Goal: Task Accomplishment & Management: Complete application form

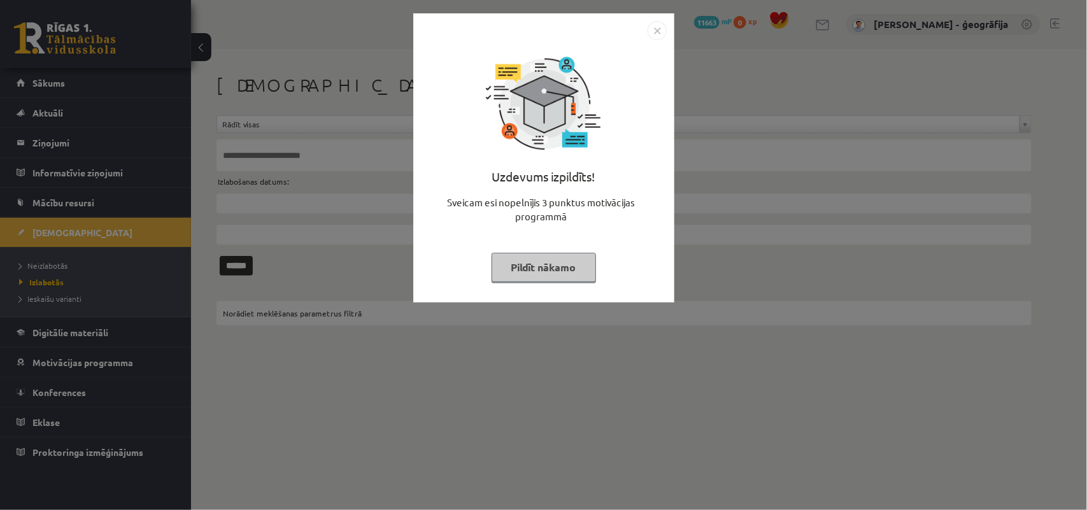
click at [528, 272] on button "Pildīt nākamo" at bounding box center [544, 267] width 104 height 29
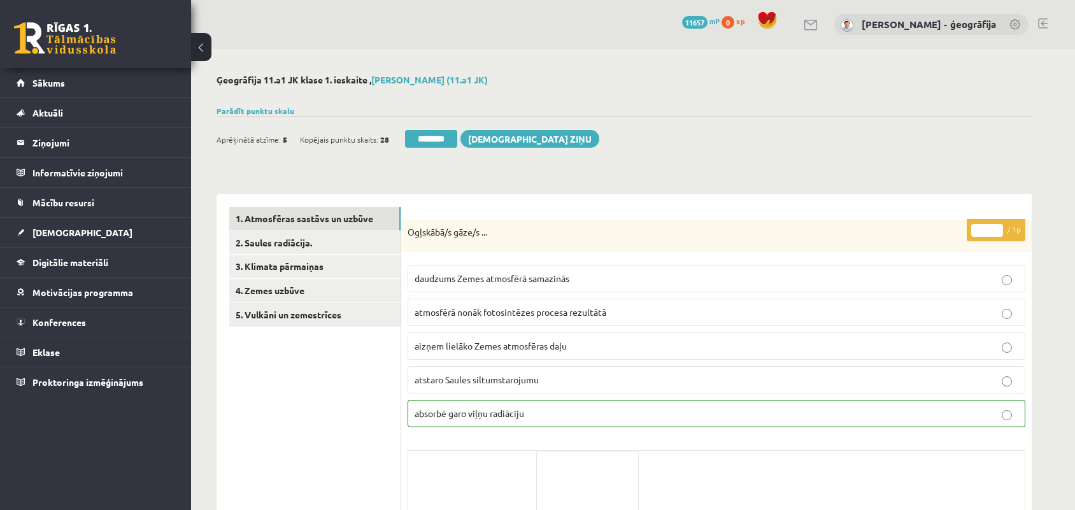
scroll to position [159, 0]
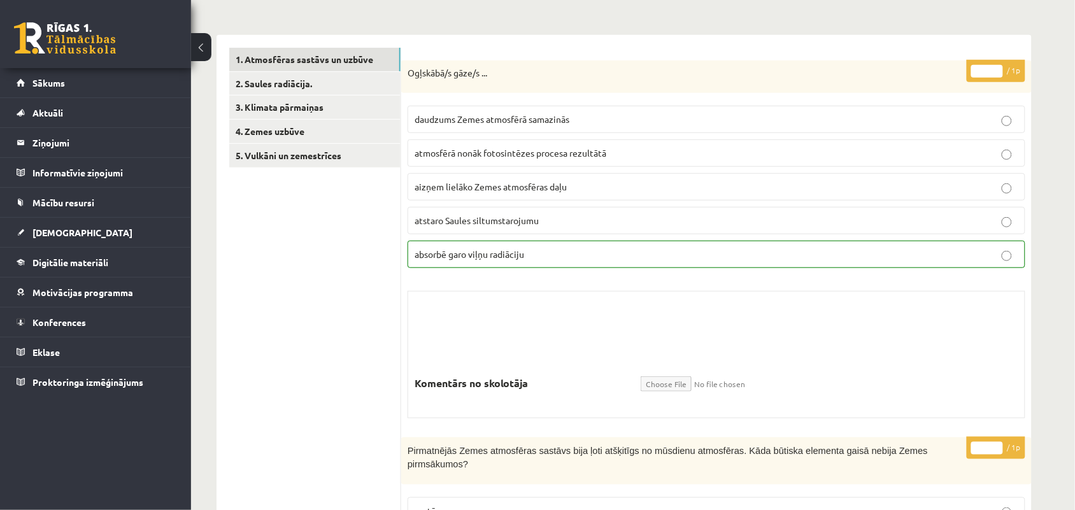
click at [357, 109] on link "3. Klimata pārmaiņas" at bounding box center [314, 107] width 171 height 24
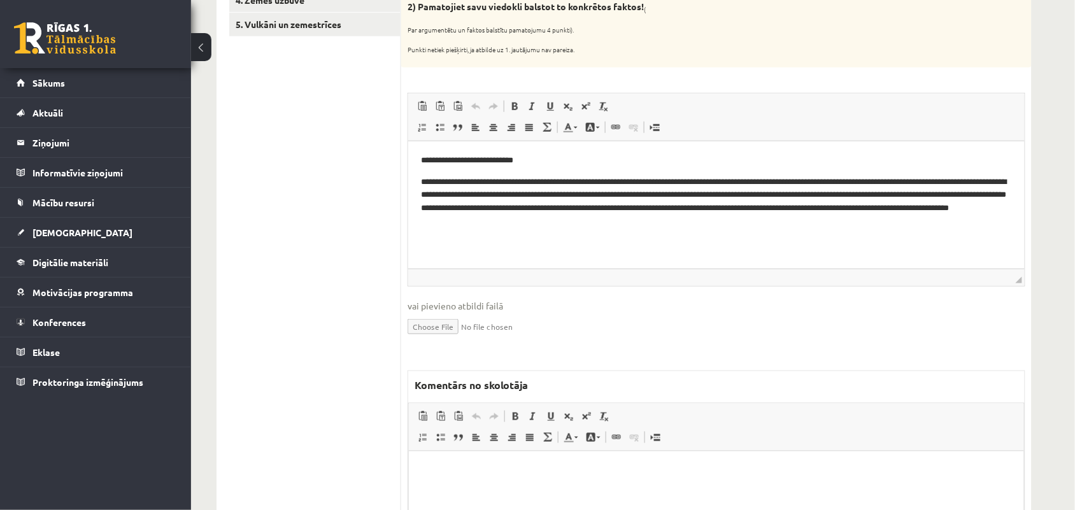
scroll to position [318, 0]
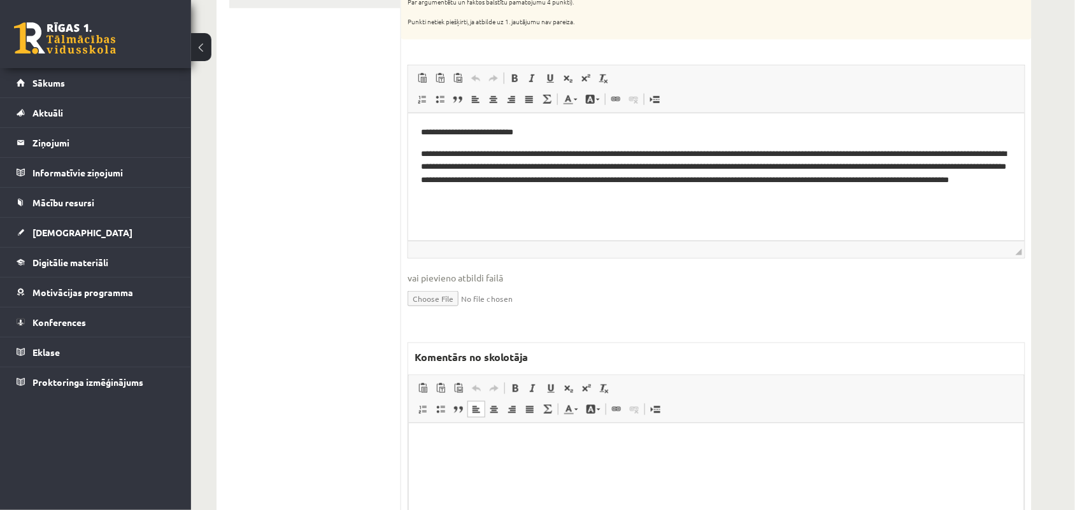
click at [456, 435] on p "Bagātinātā teksta redaktors, wiswyg-editor-47024828058720-1757832991-828" at bounding box center [716, 441] width 590 height 13
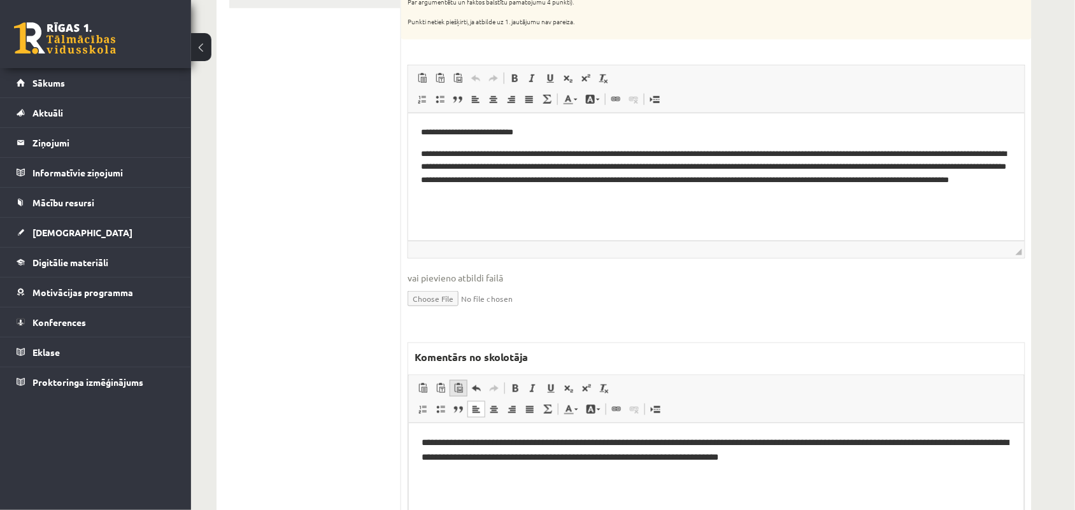
scroll to position [398, 0]
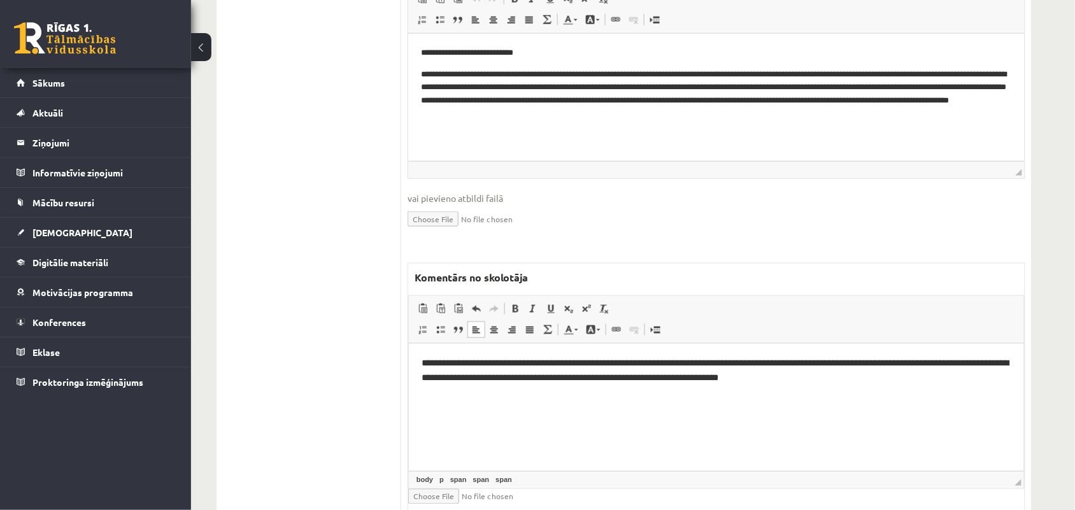
click at [551, 362] on span "**********" at bounding box center [715, 370] width 588 height 24
click at [683, 362] on span "**********" at bounding box center [715, 370] width 588 height 24
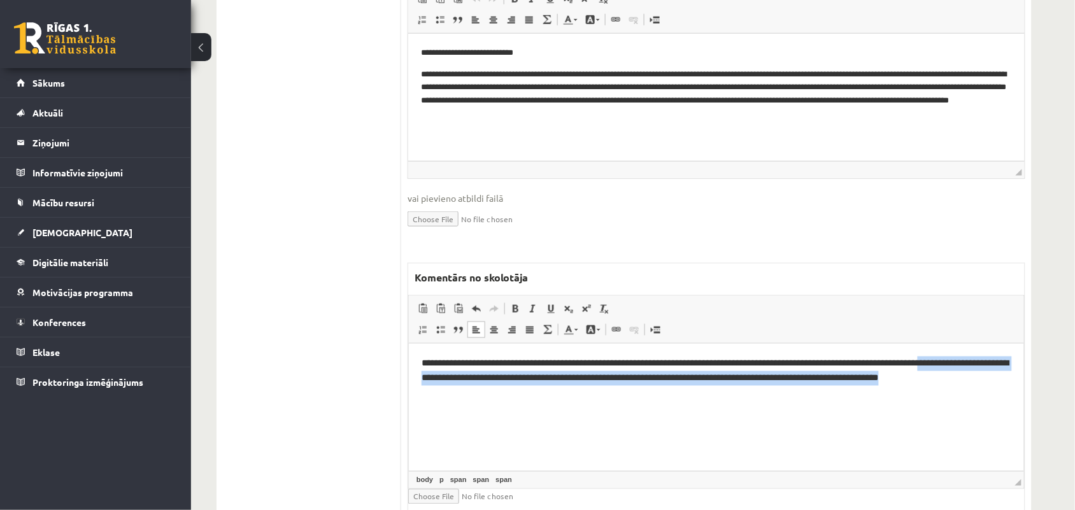
drag, startPoint x: 878, startPoint y: 358, endPoint x: 899, endPoint y: 393, distance: 40.8
click at [899, 393] on html "**********" at bounding box center [715, 370] width 615 height 55
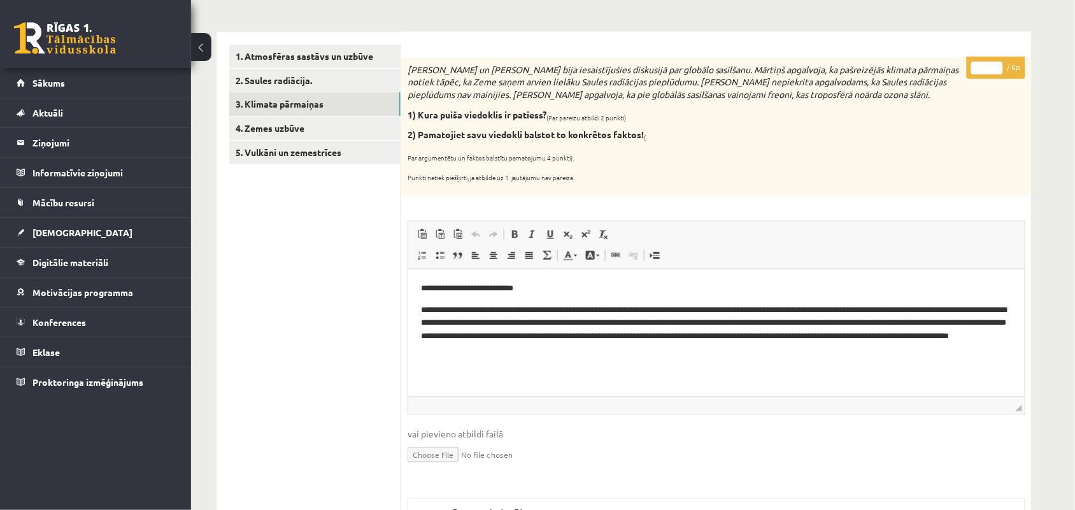
scroll to position [159, 0]
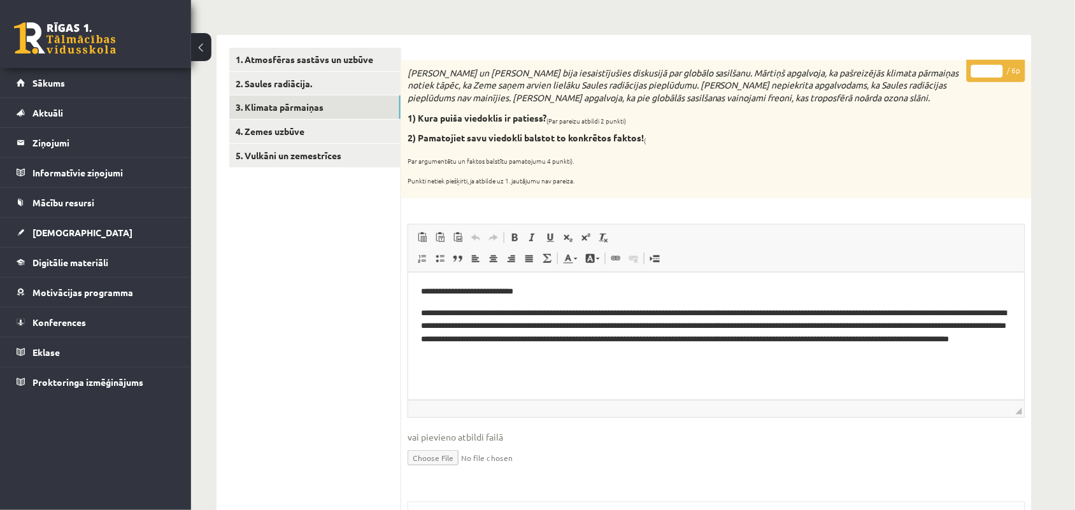
click at [998, 68] on input "*" at bounding box center [987, 71] width 32 height 13
type input "*"
click at [998, 68] on input "*" at bounding box center [987, 71] width 32 height 13
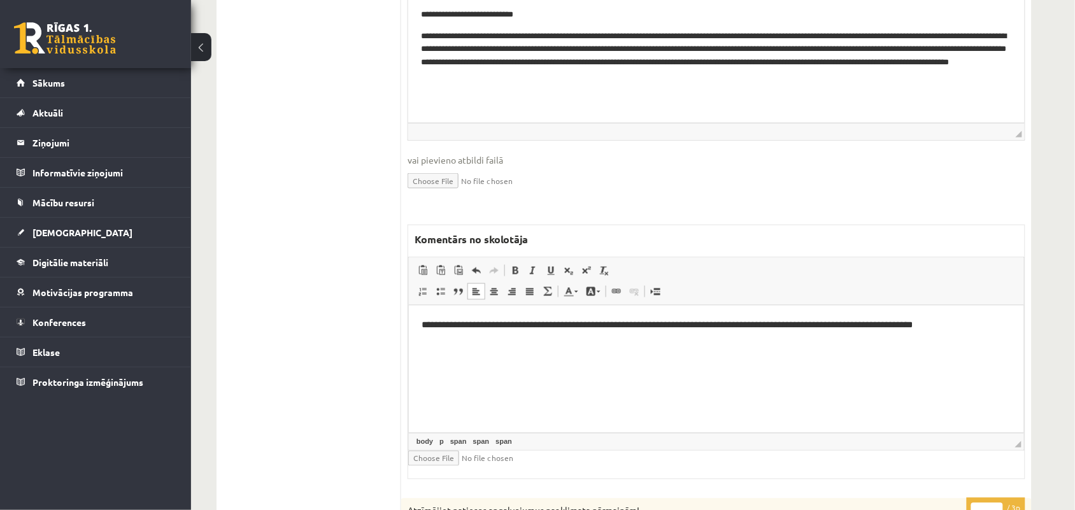
scroll to position [477, 0]
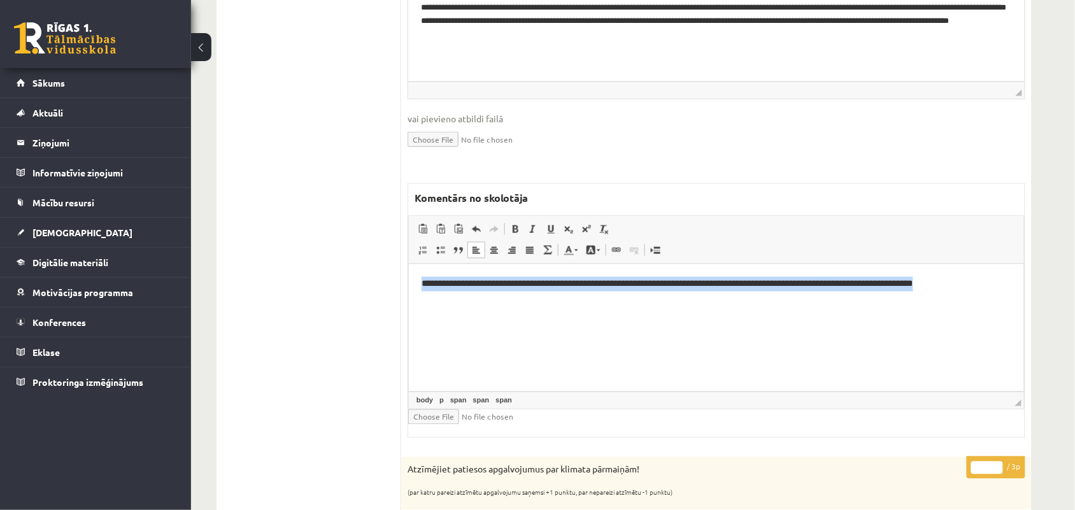
drag, startPoint x: 875, startPoint y: 279, endPoint x: 402, endPoint y: 290, distance: 473.2
click at [408, 290] on html "**********" at bounding box center [715, 284] width 615 height 40
click at [416, 304] on html "**********" at bounding box center [715, 284] width 615 height 40
click at [489, 286] on span "**********" at bounding box center [667, 283] width 492 height 9
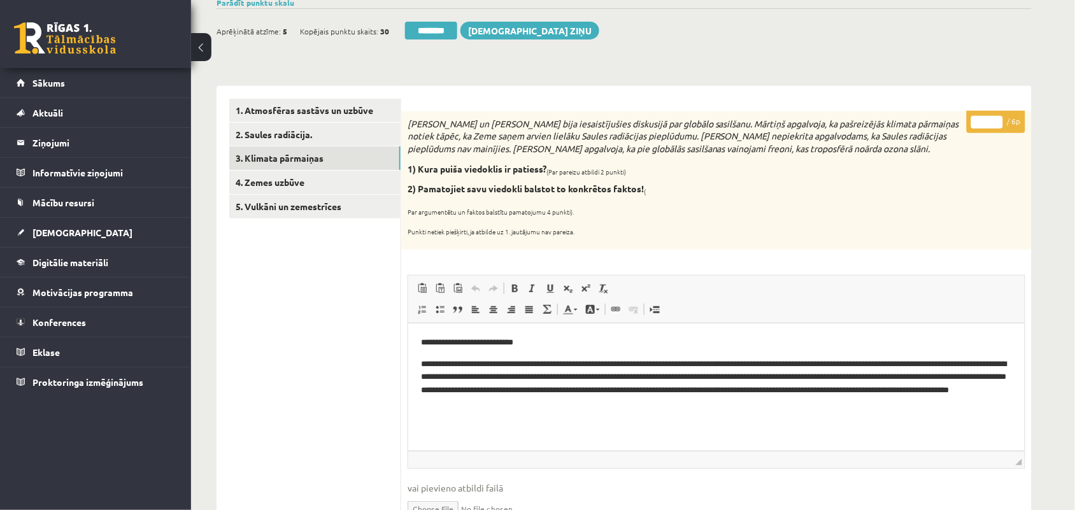
scroll to position [0, 0]
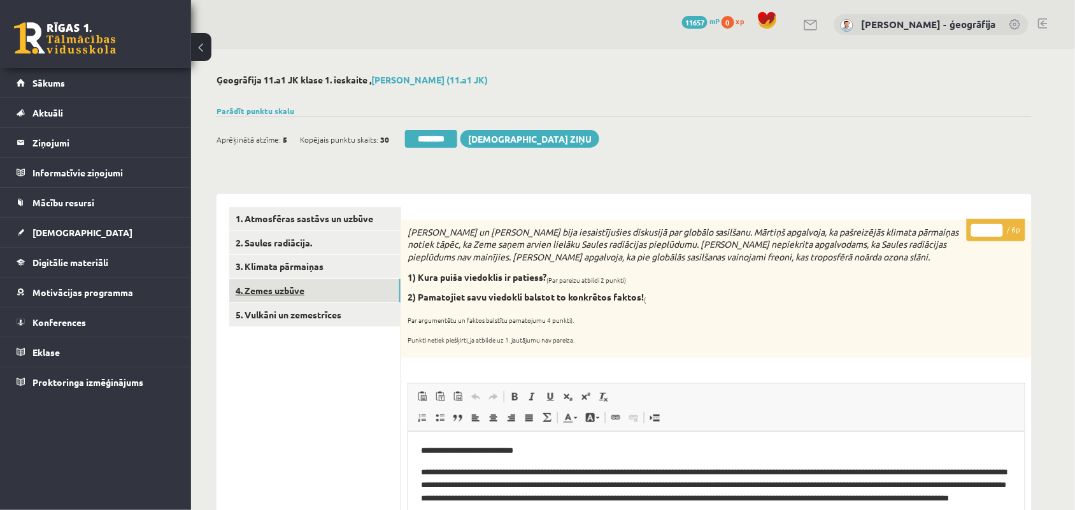
click at [275, 293] on link "4. Zemes uzbūve" at bounding box center [314, 291] width 171 height 24
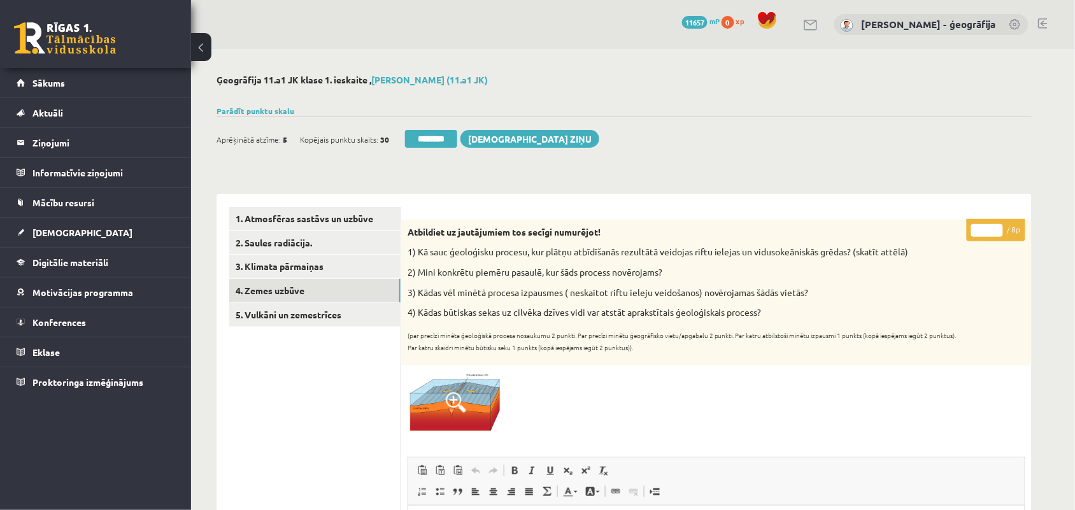
type input "*"
click at [992, 227] on input "*" at bounding box center [987, 230] width 32 height 13
click at [276, 314] on link "5. Vulkāni un zemestrīces" at bounding box center [314, 315] width 171 height 24
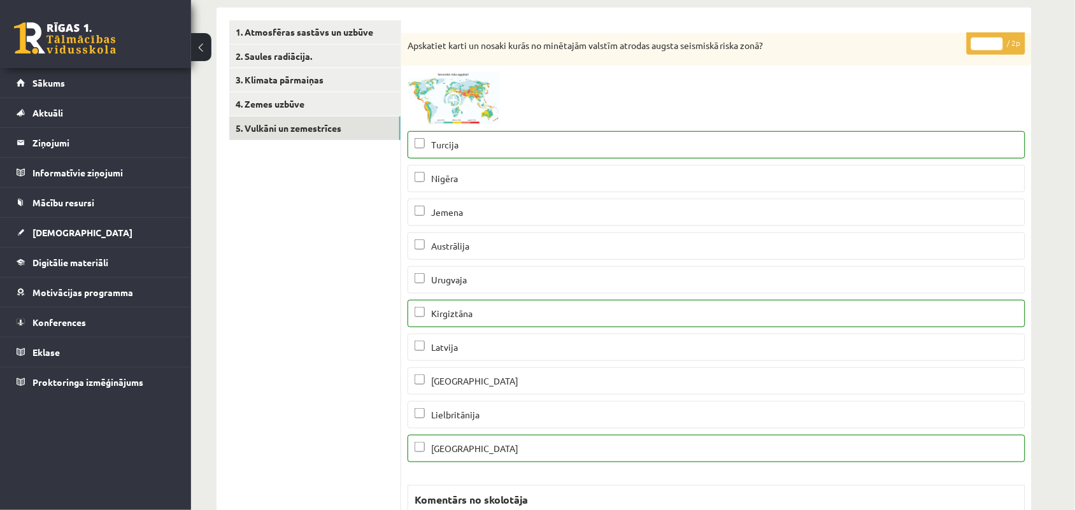
scroll to position [159, 0]
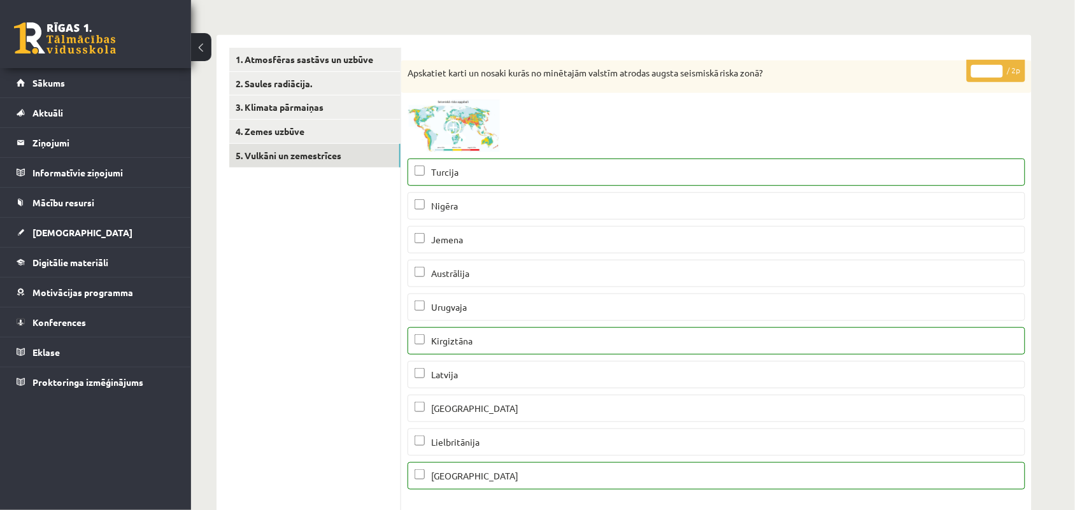
click at [995, 66] on input "*" at bounding box center [987, 71] width 32 height 13
type input "*"
click at [995, 66] on input "*" at bounding box center [987, 71] width 32 height 13
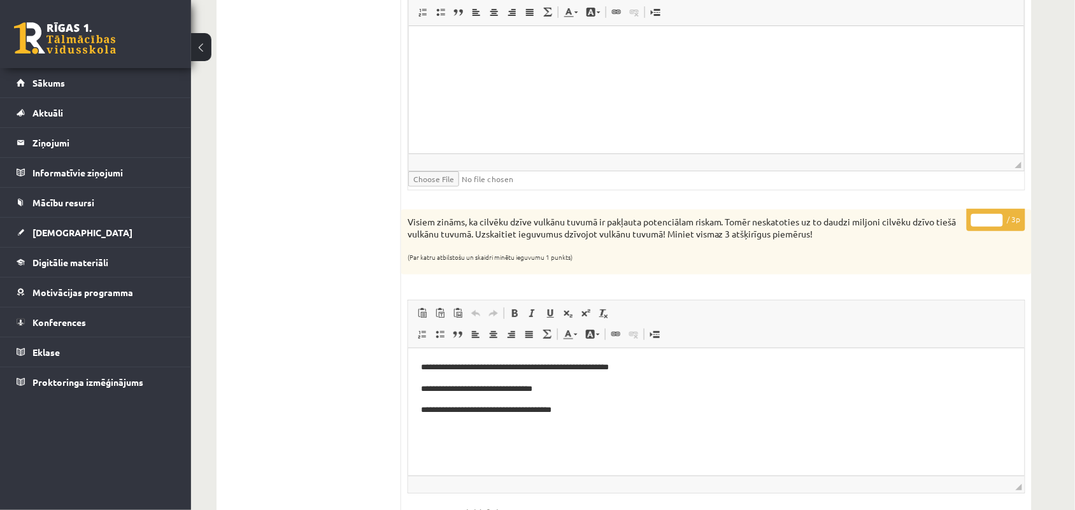
scroll to position [1512, 0]
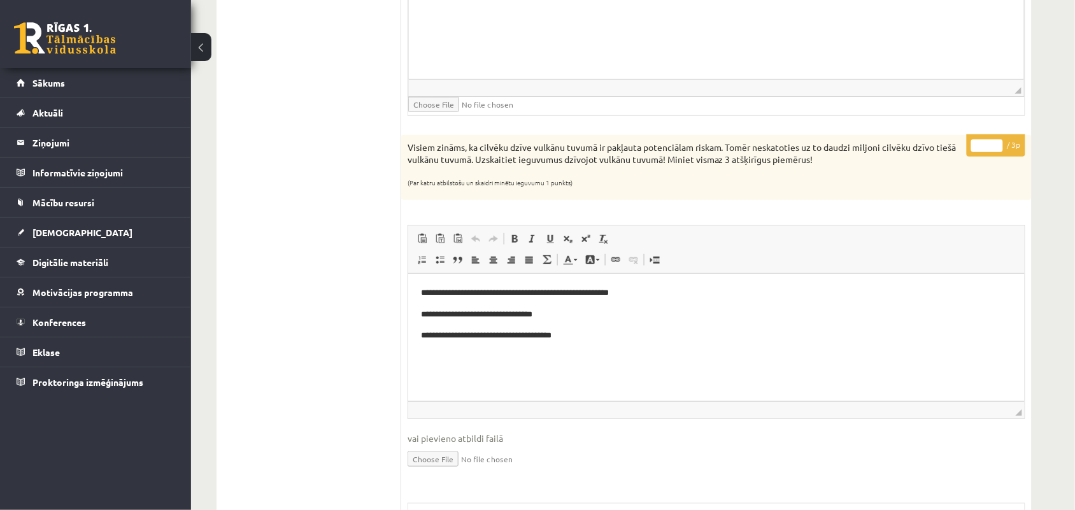
type input "*"
click at [997, 150] on input "*" at bounding box center [987, 145] width 32 height 13
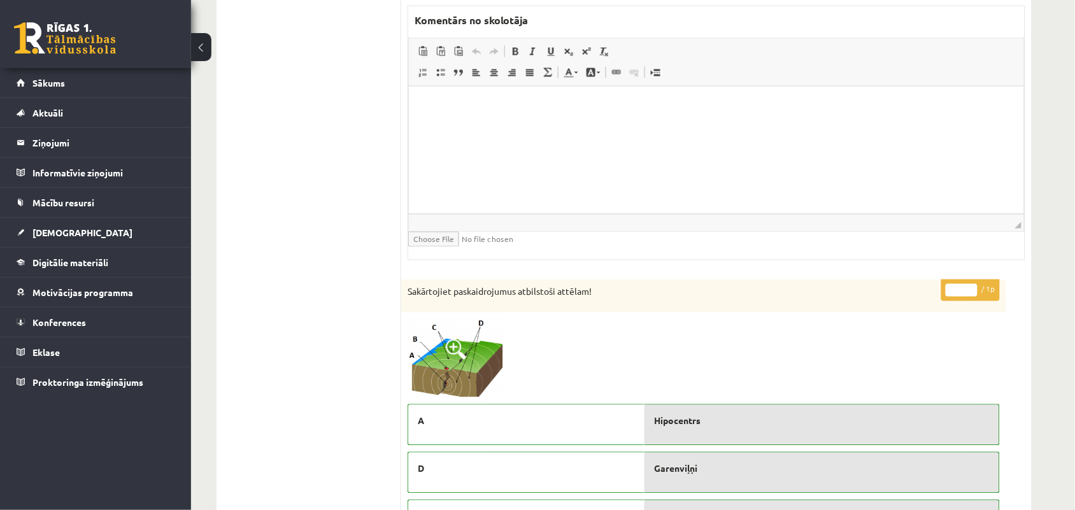
scroll to position [2149, 0]
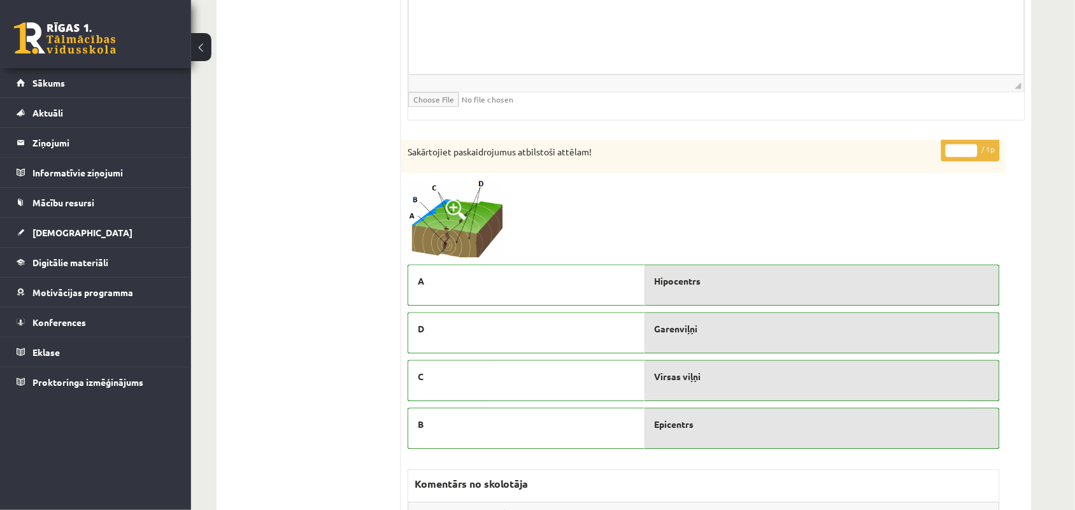
type input "*"
click at [968, 155] on input "*" at bounding box center [961, 151] width 32 height 13
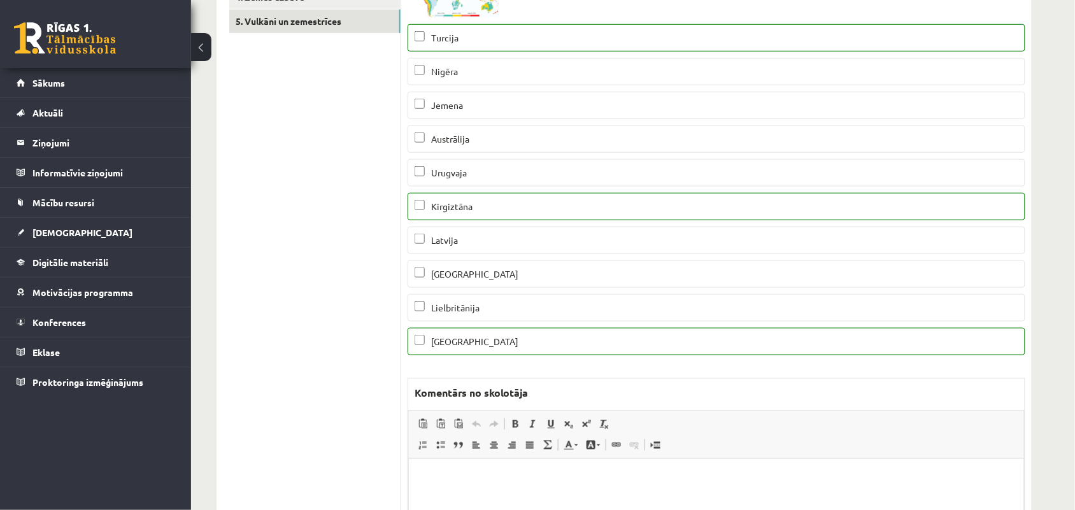
scroll to position [0, 0]
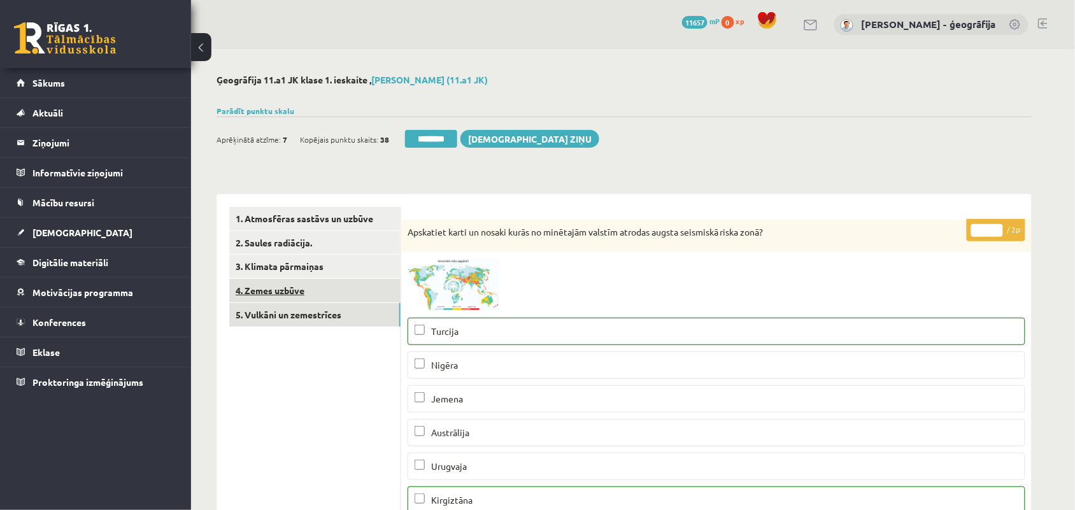
click at [306, 281] on link "4. Zemes uzbūve" at bounding box center [314, 291] width 171 height 24
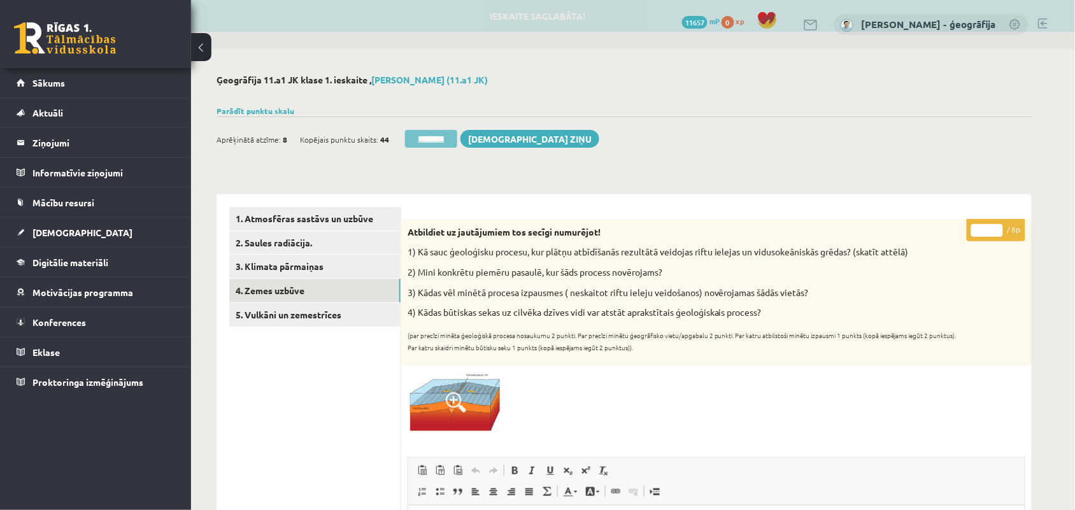
click at [433, 144] on input "********" at bounding box center [431, 139] width 52 height 18
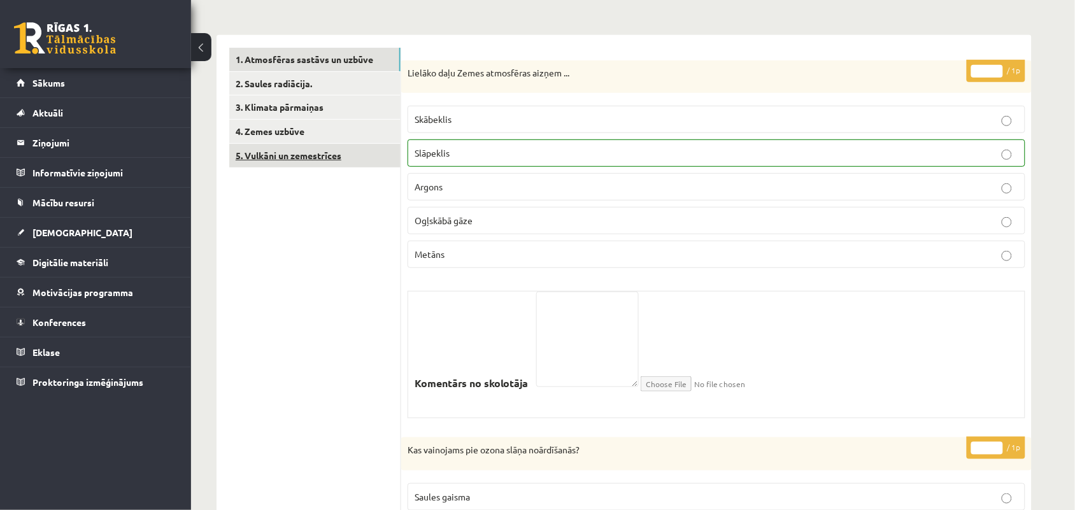
scroll to position [159, 0]
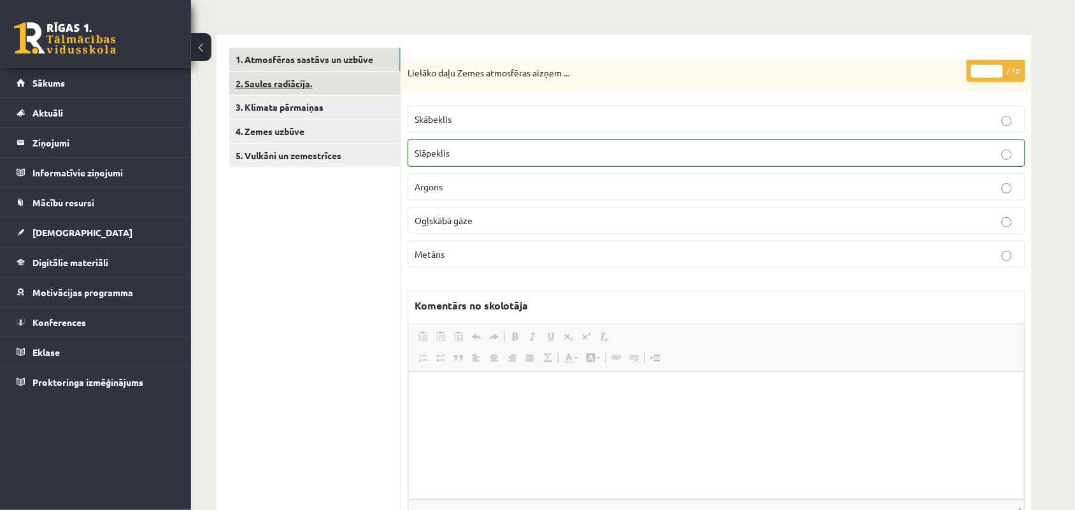
click at [307, 81] on link "2. Saules radiācija." at bounding box center [314, 84] width 171 height 24
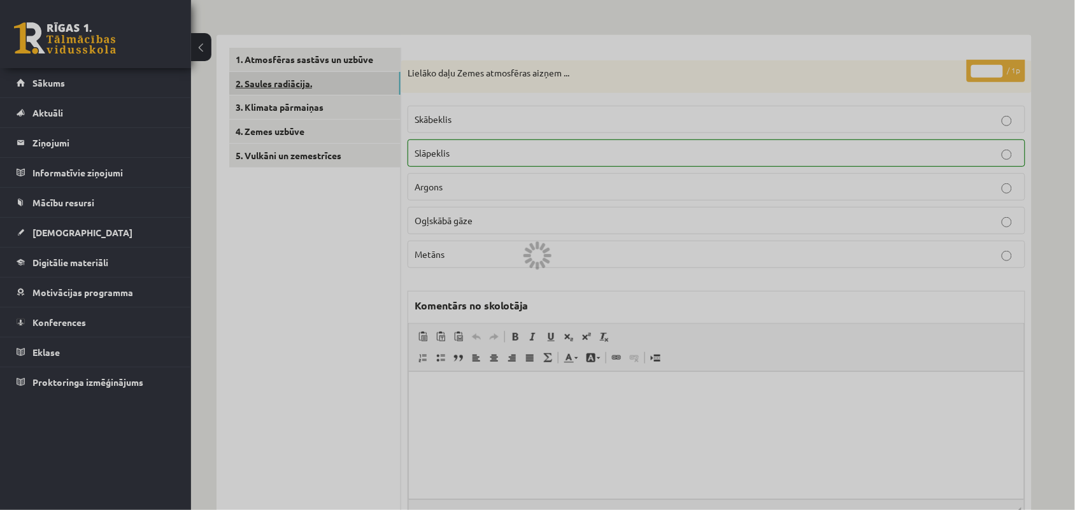
scroll to position [0, 0]
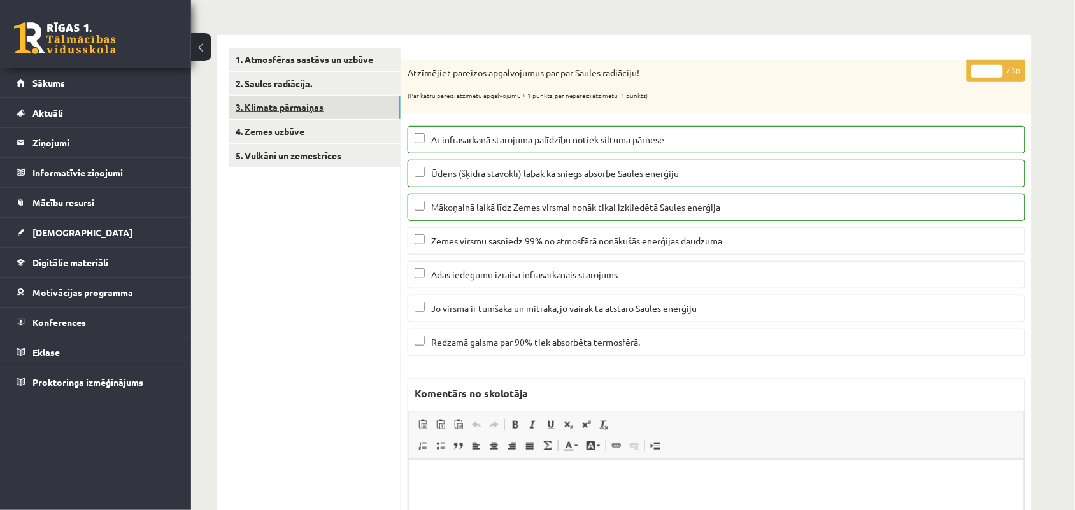
click at [285, 108] on link "3. Klimata pārmaiņas" at bounding box center [314, 107] width 171 height 24
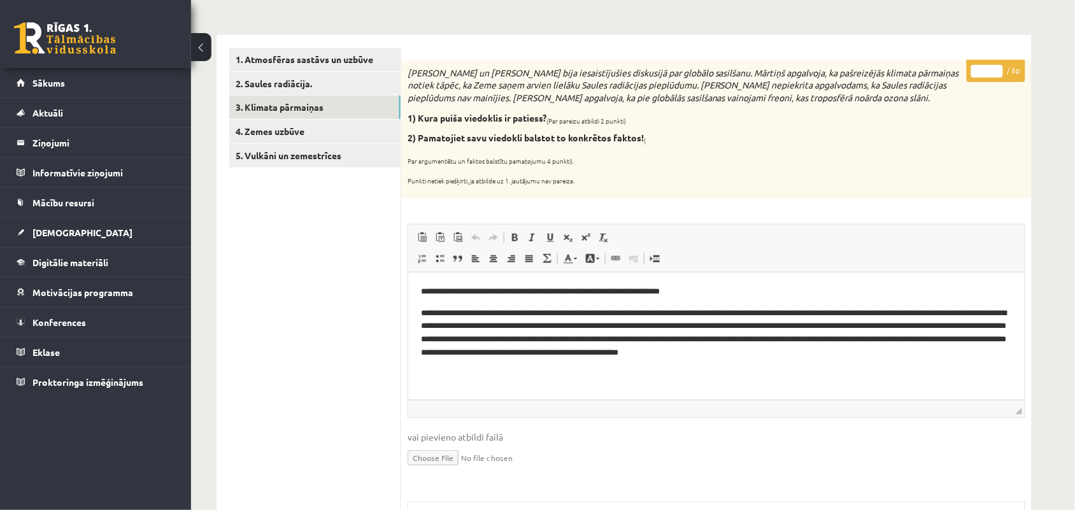
type input "*"
click at [997, 65] on input "*" at bounding box center [987, 71] width 32 height 13
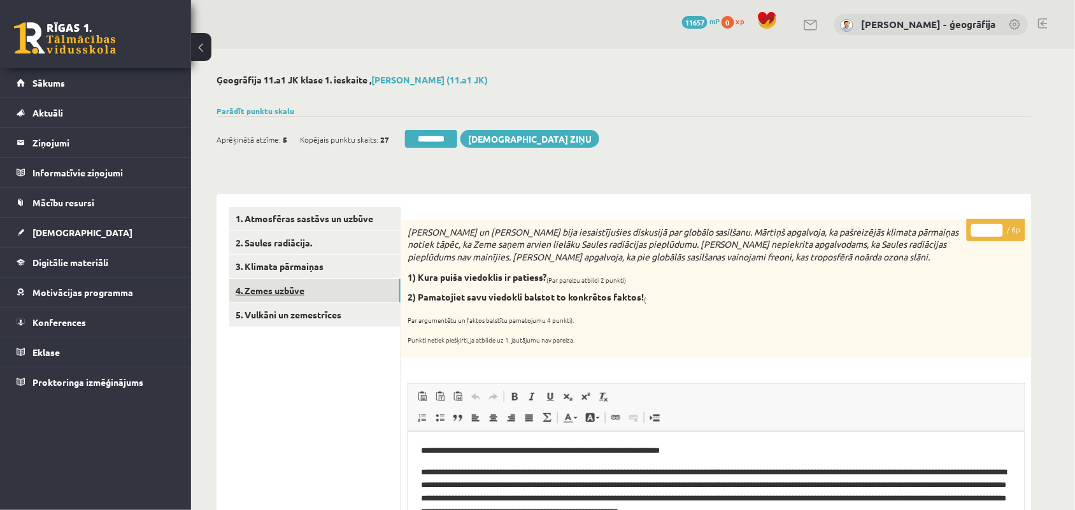
click at [262, 293] on link "4. Zemes uzbūve" at bounding box center [314, 291] width 171 height 24
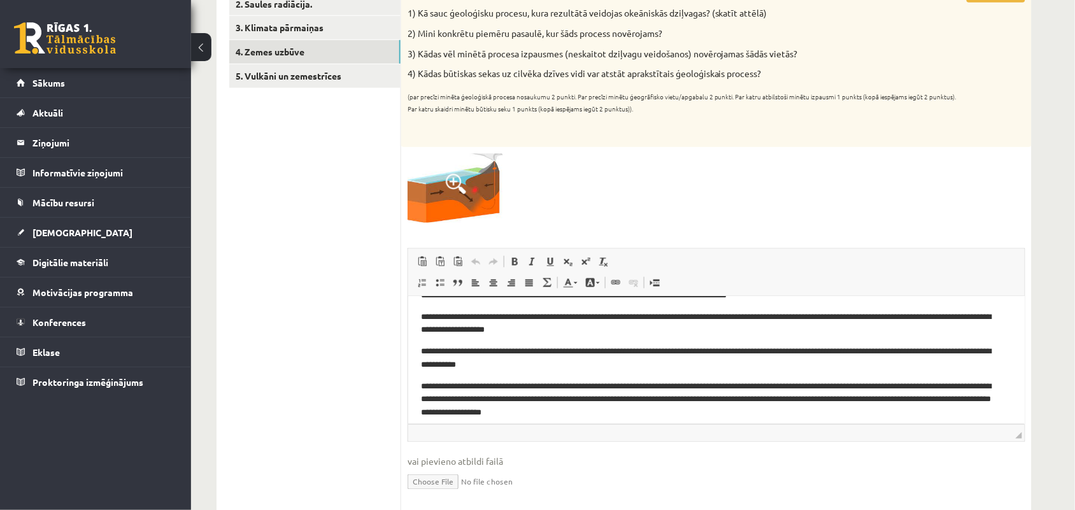
scroll to position [29, 0]
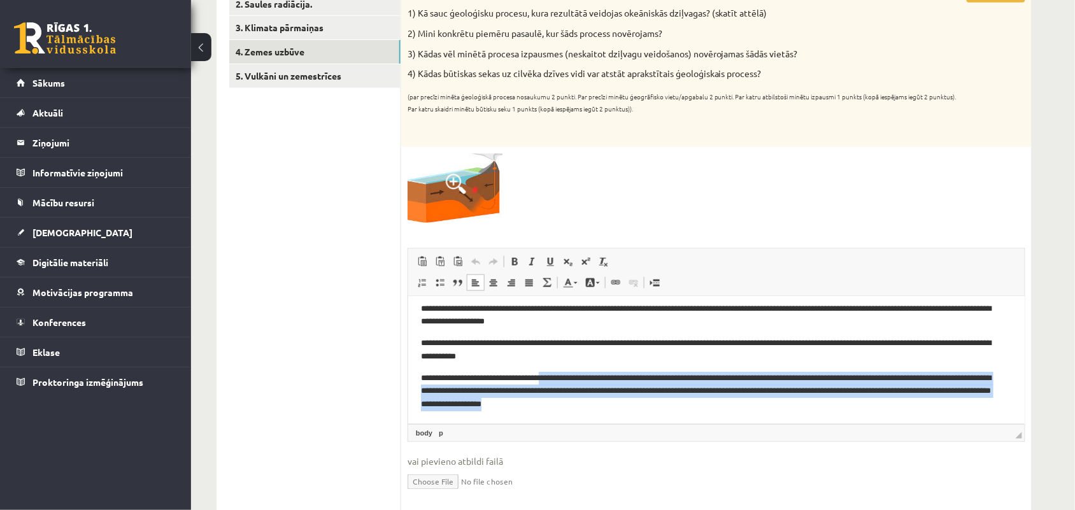
drag, startPoint x: 556, startPoint y: 380, endPoint x: 692, endPoint y: 406, distance: 138.7
click at [692, 406] on p "**********" at bounding box center [709, 390] width 579 height 39
click at [698, 390] on p "**********" at bounding box center [709, 390] width 579 height 39
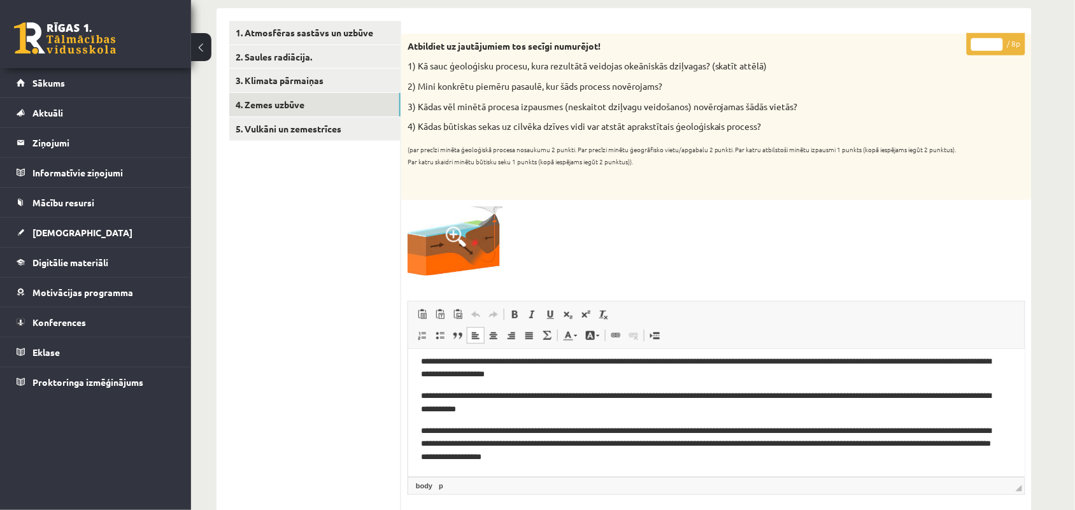
scroll to position [159, 0]
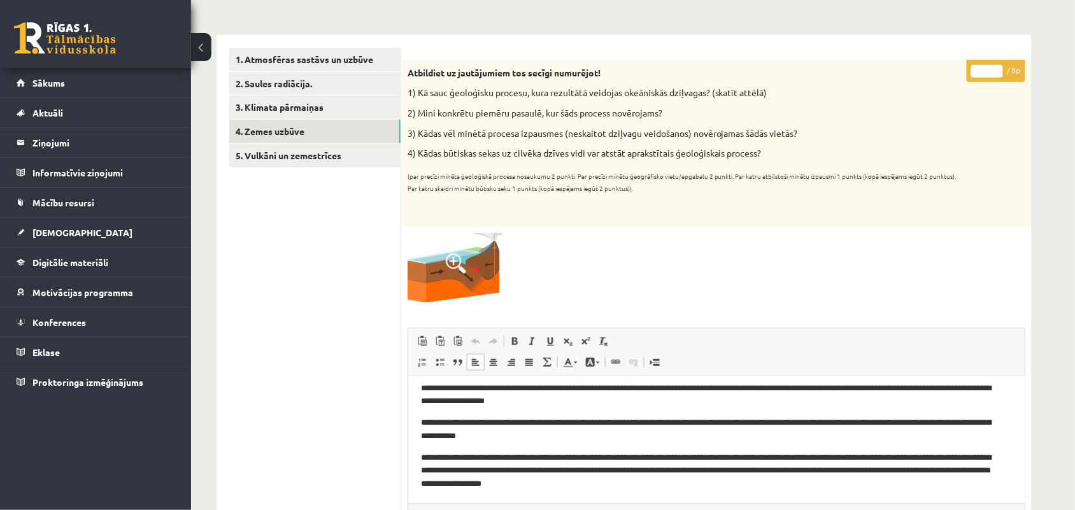
type input "*"
click at [997, 71] on input "*" at bounding box center [987, 71] width 32 height 13
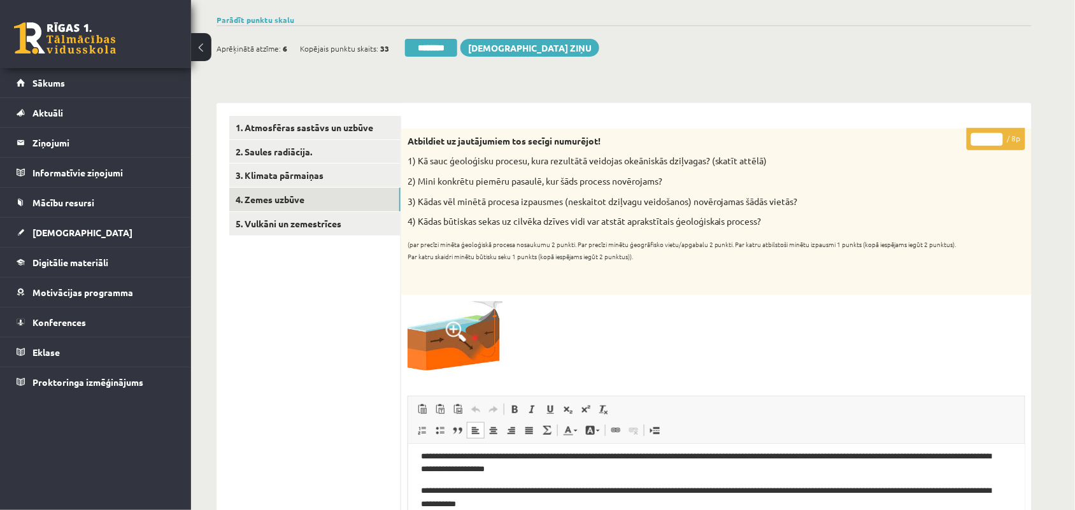
scroll to position [19, 0]
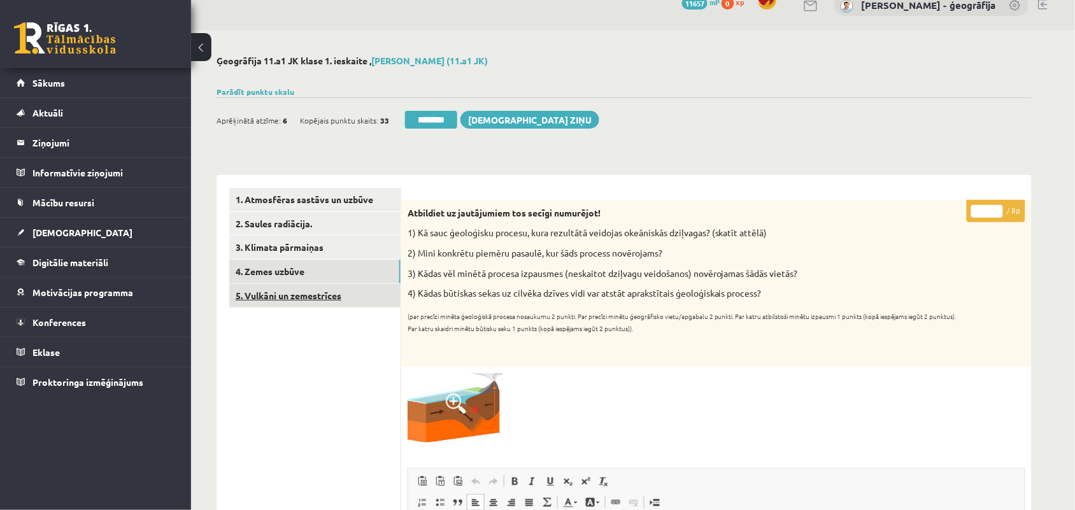
click at [283, 294] on link "5. Vulkāni un zemestrīces" at bounding box center [314, 296] width 171 height 24
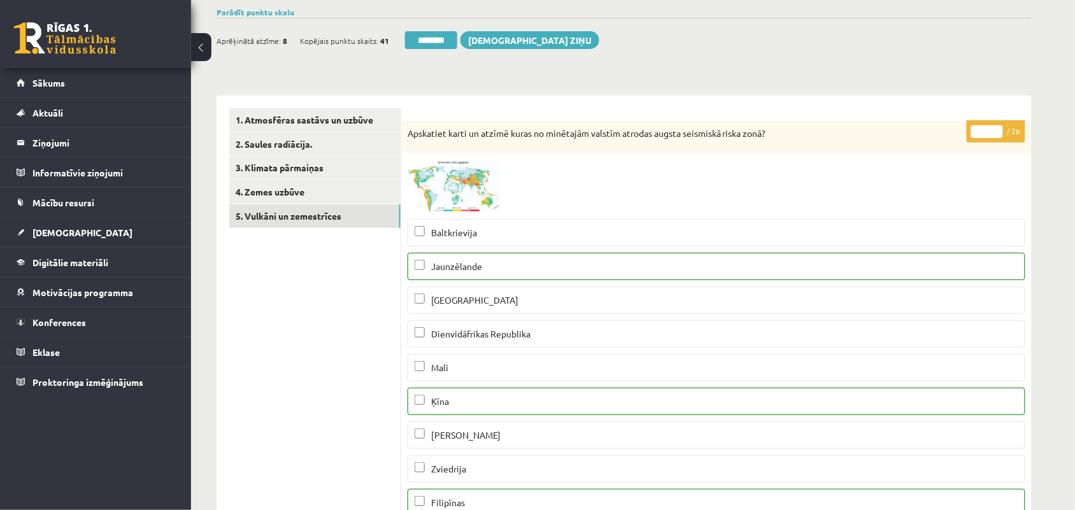
scroll to position [0, 0]
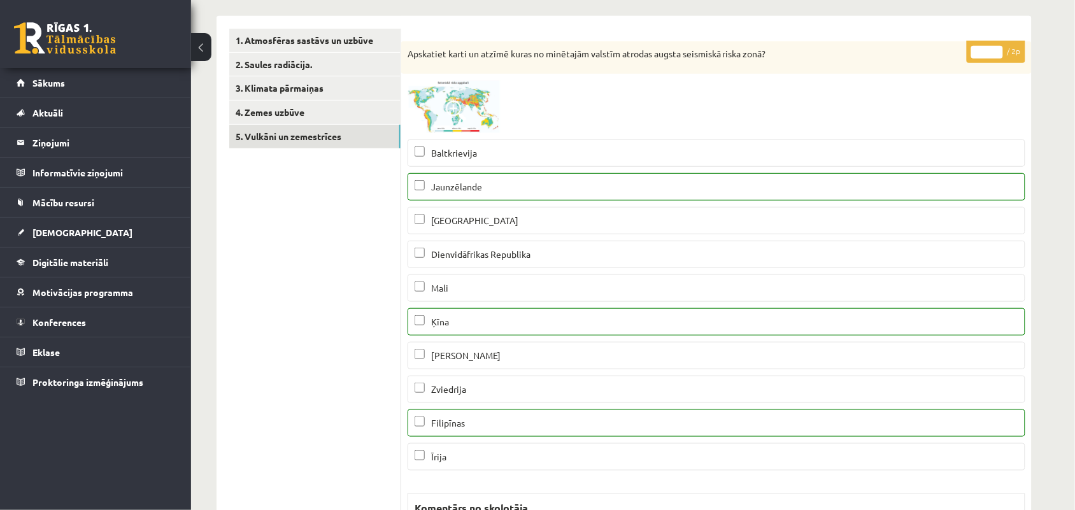
click at [998, 49] on input "*" at bounding box center [987, 52] width 32 height 13
type input "*"
click at [998, 48] on input "*" at bounding box center [987, 52] width 32 height 13
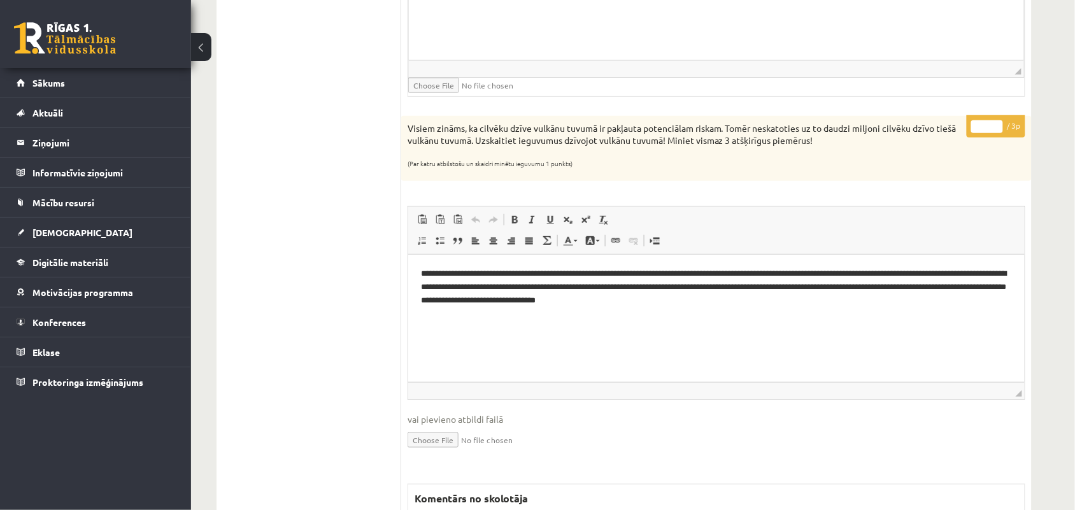
click at [996, 131] on input "*" at bounding box center [987, 126] width 32 height 13
type input "*"
click at [996, 131] on input "*" at bounding box center [987, 126] width 32 height 13
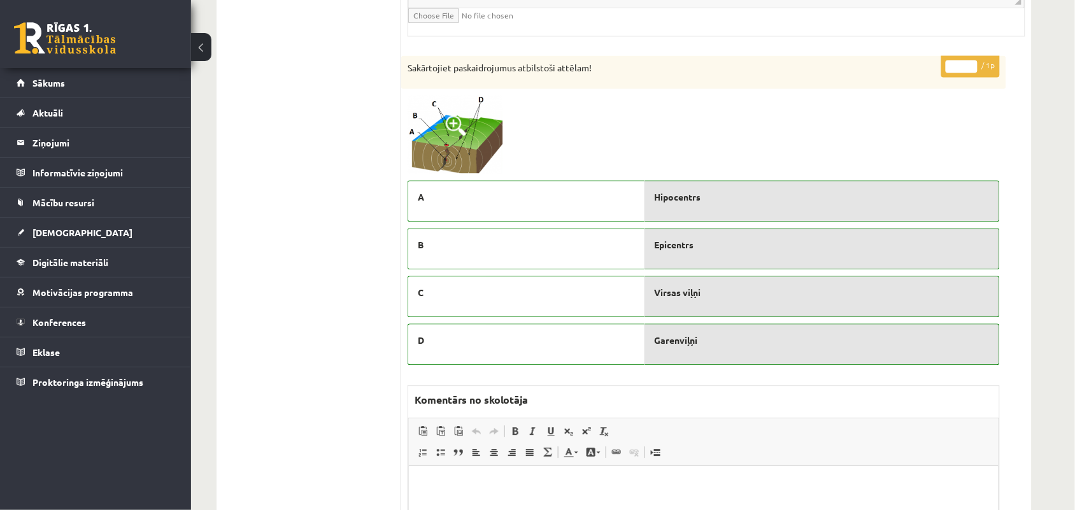
scroll to position [2247, 0]
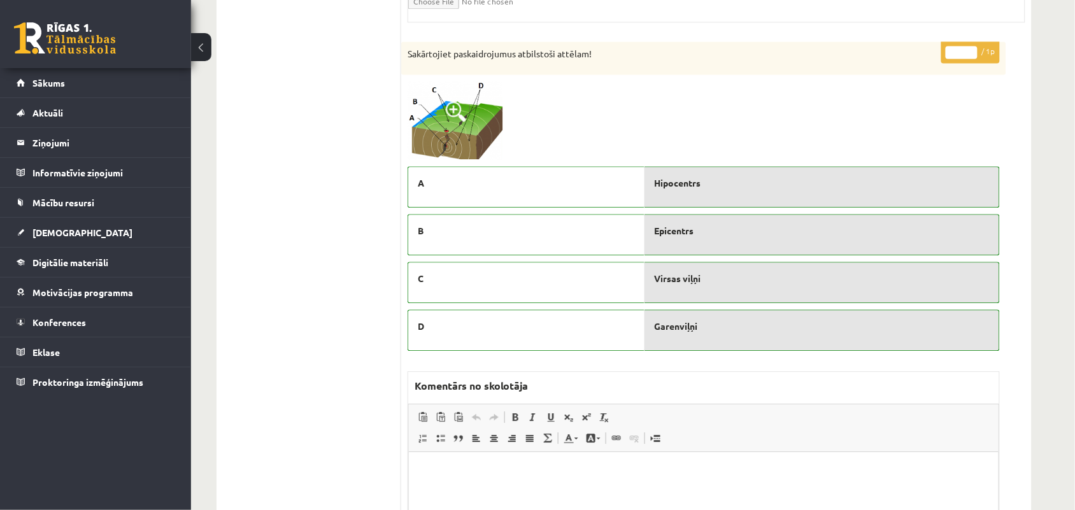
type input "*"
click at [972, 55] on input "*" at bounding box center [961, 52] width 32 height 13
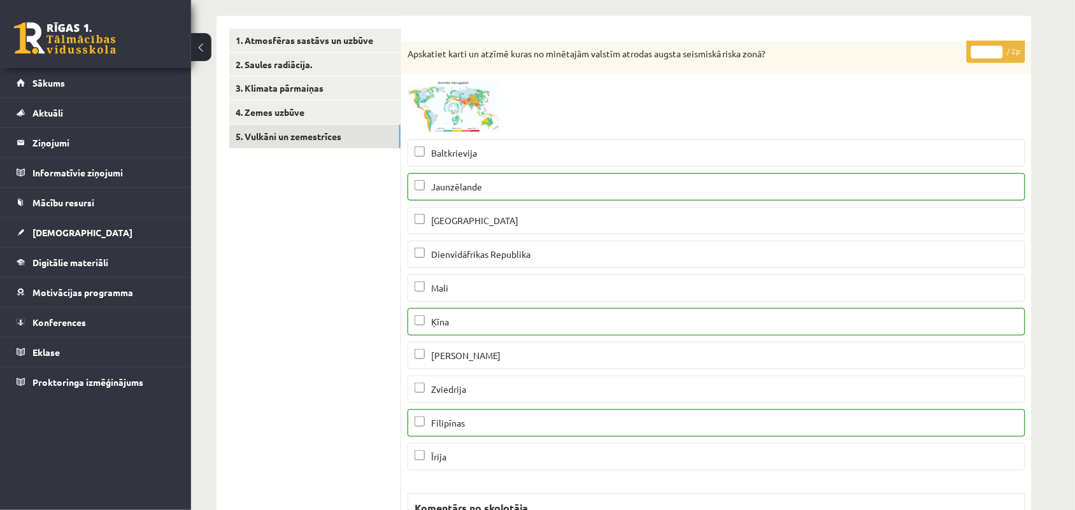
scroll to position [0, 0]
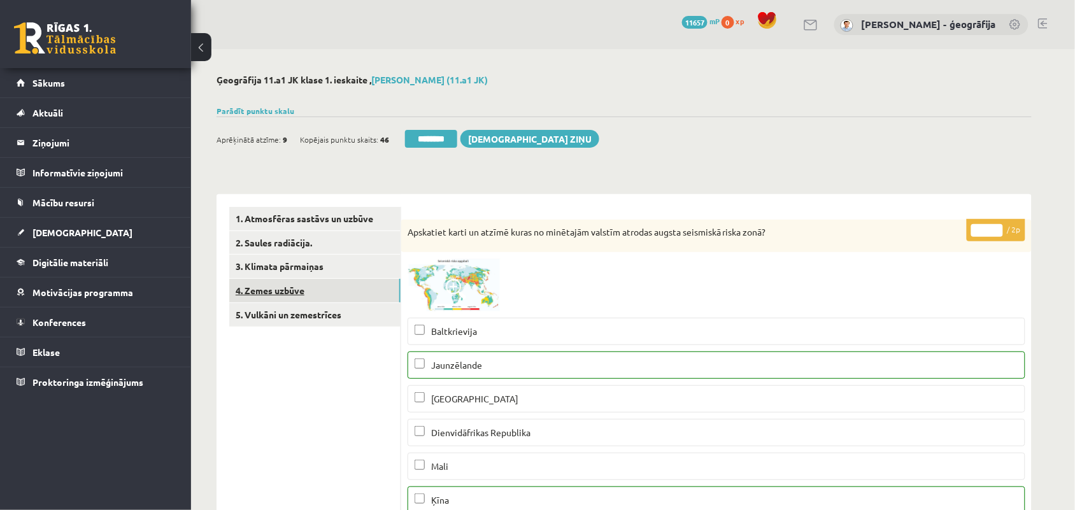
click at [288, 297] on link "4. Zemes uzbūve" at bounding box center [314, 291] width 171 height 24
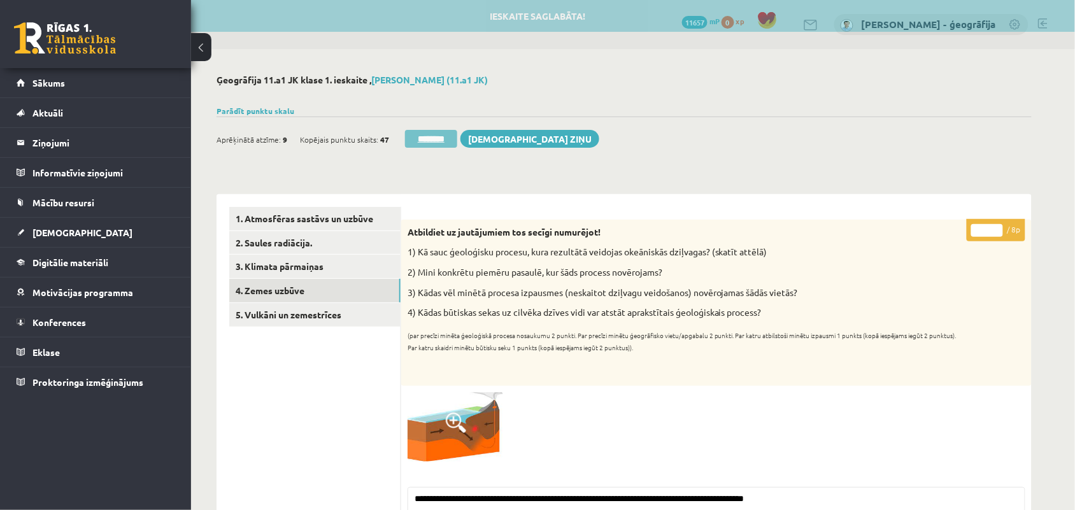
click at [437, 138] on input "********" at bounding box center [431, 139] width 52 height 18
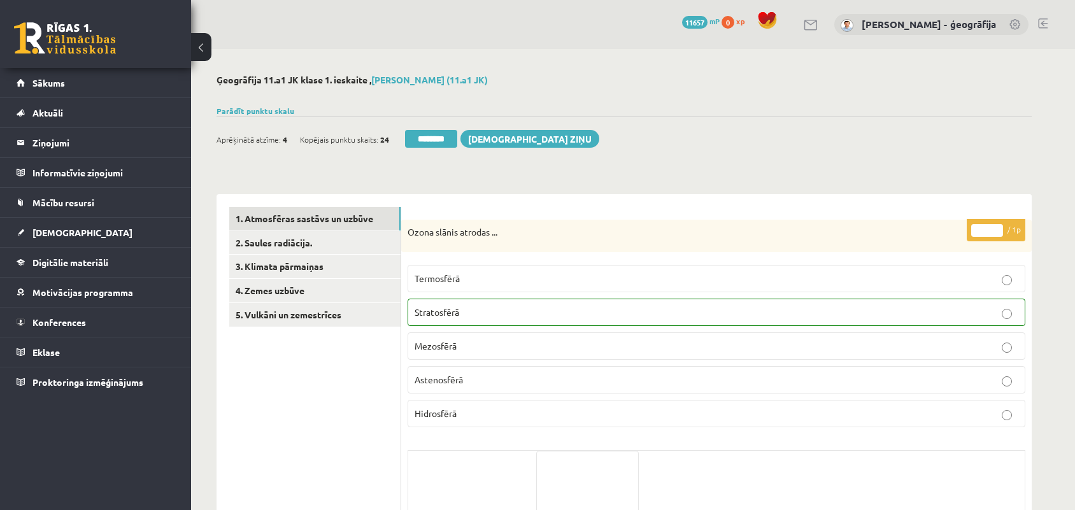
scroll to position [80, 0]
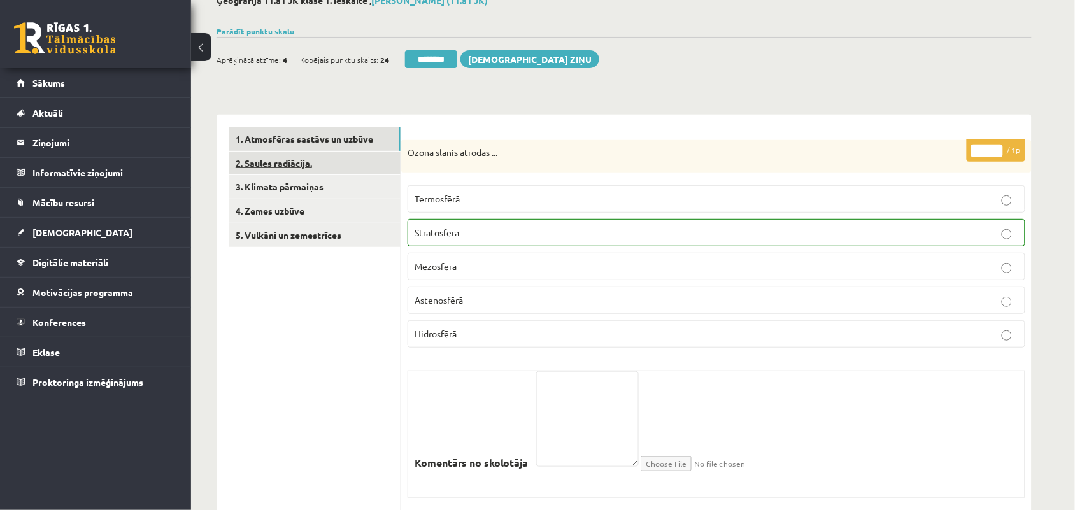
click at [276, 163] on link "2. Saules radiācija." at bounding box center [314, 164] width 171 height 24
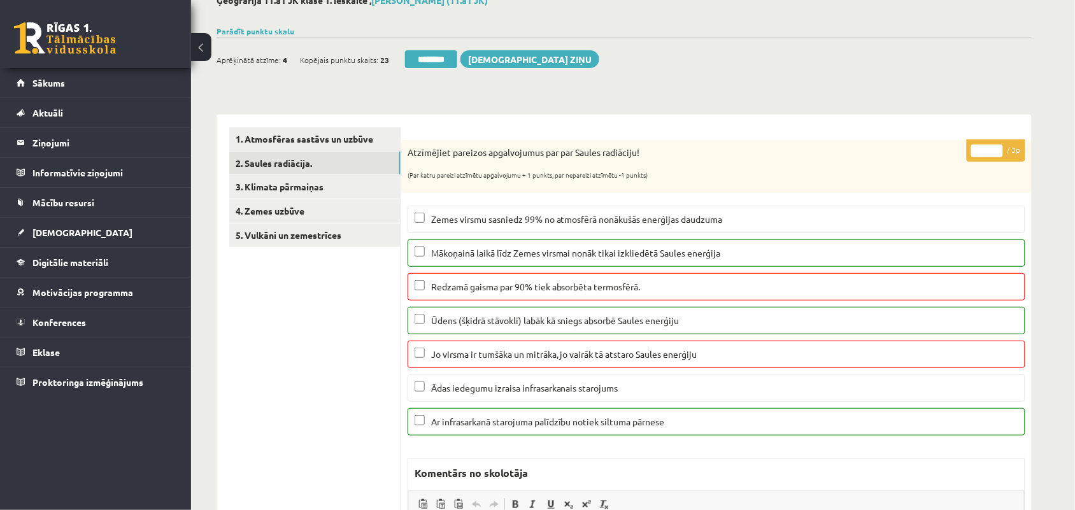
scroll to position [0, 0]
click at [287, 185] on link "3. Klimata pārmaiņas" at bounding box center [314, 187] width 171 height 24
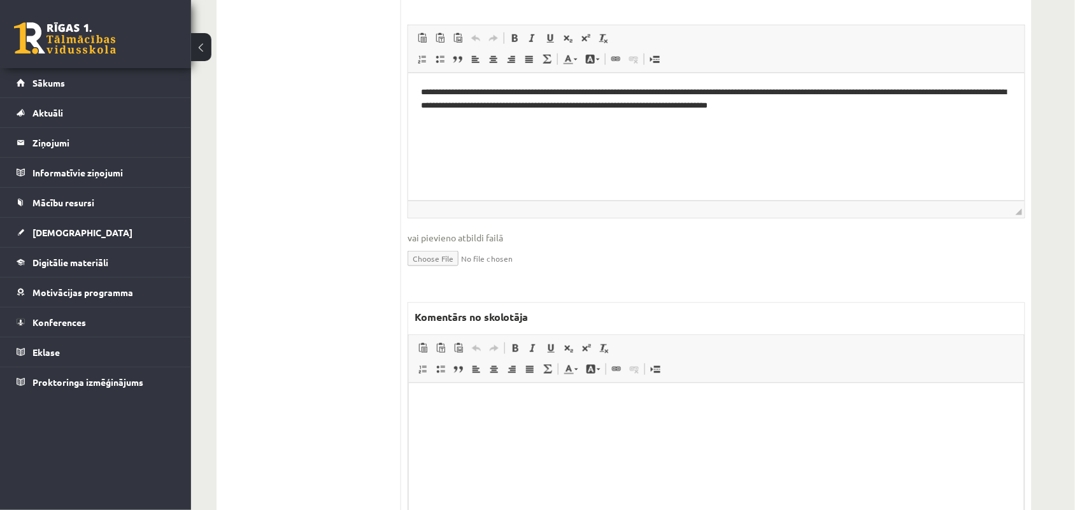
scroll to position [398, 0]
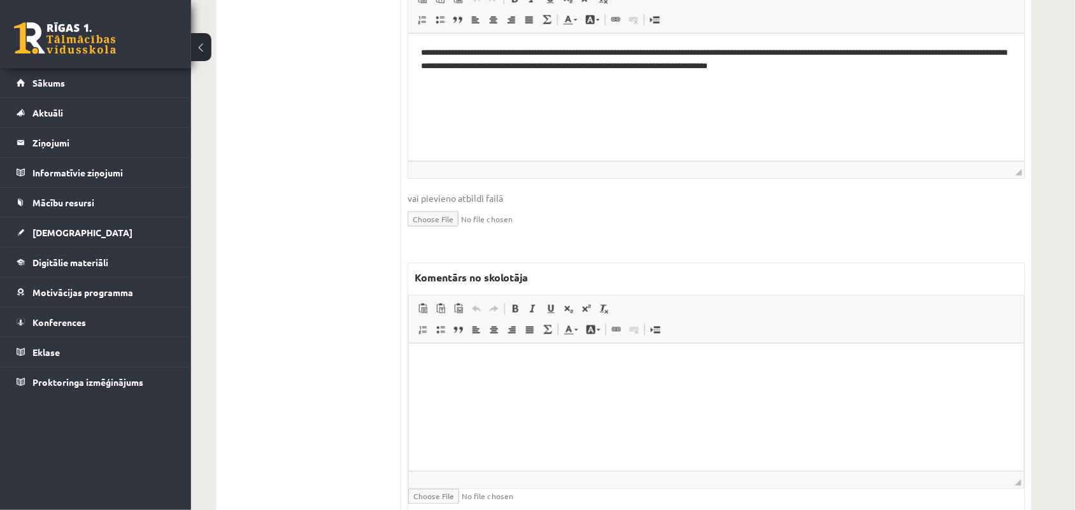
click at [485, 382] on html at bounding box center [715, 362] width 615 height 39
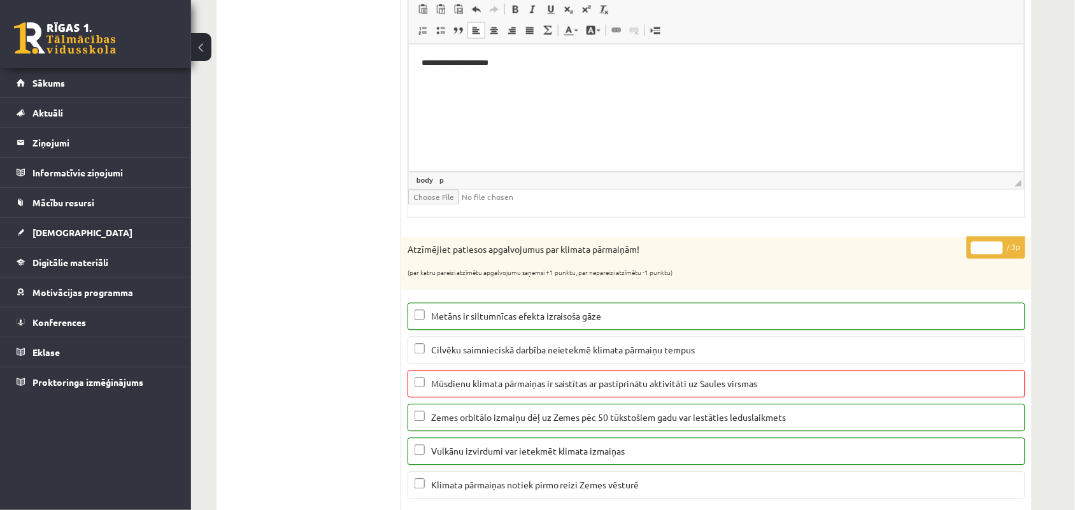
scroll to position [796, 0]
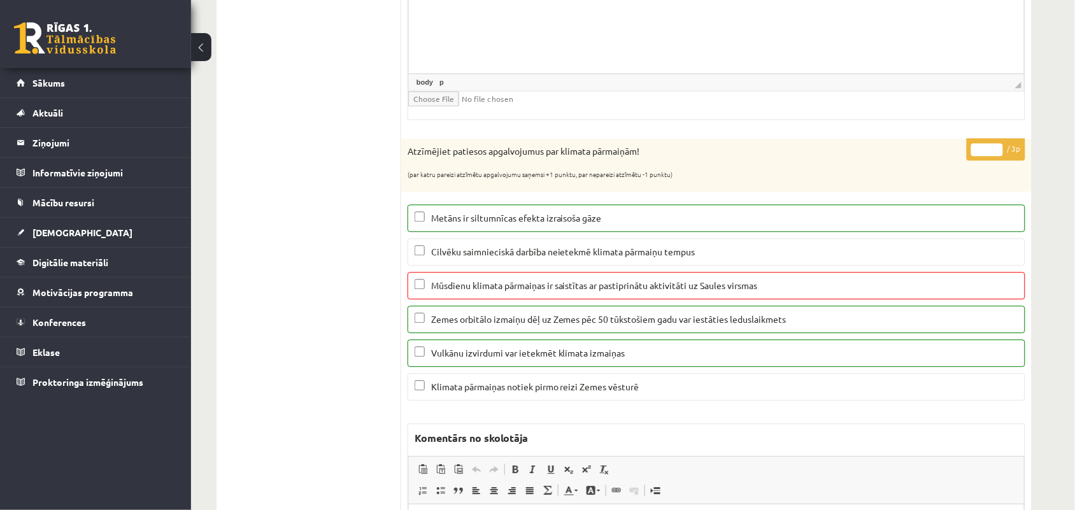
type input "*"
click at [995, 152] on input "*" at bounding box center [987, 149] width 32 height 13
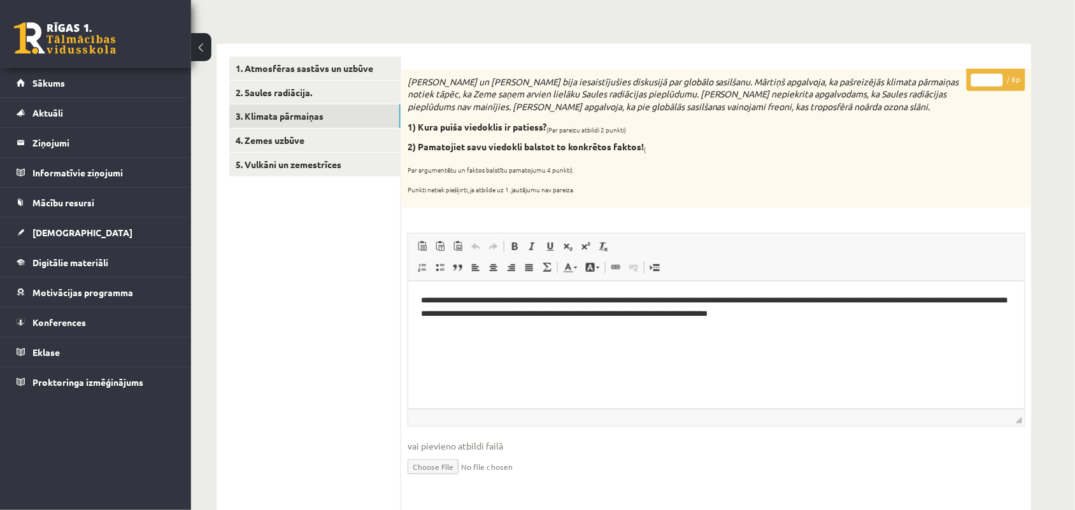
scroll to position [0, 0]
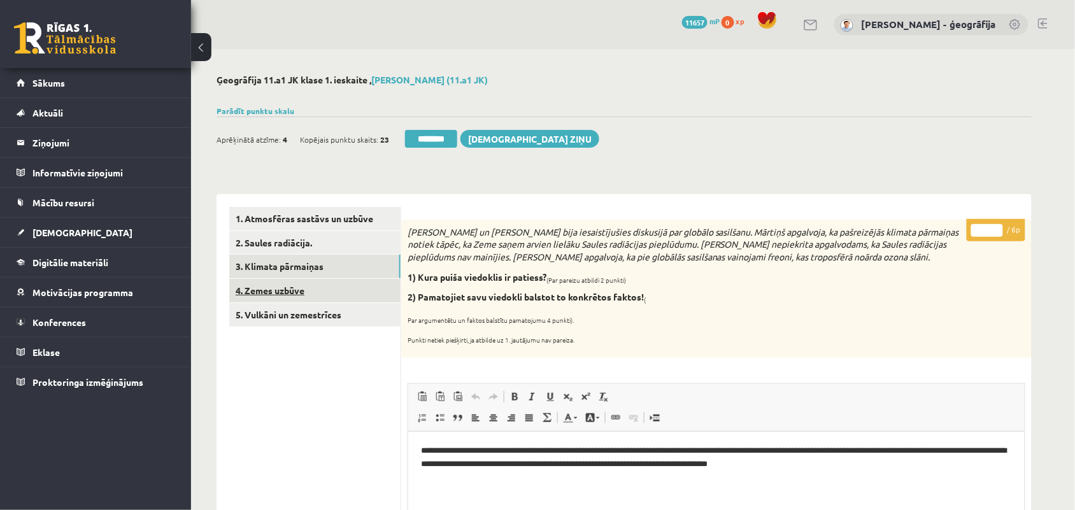
click at [258, 294] on link "4. Zemes uzbūve" at bounding box center [314, 291] width 171 height 24
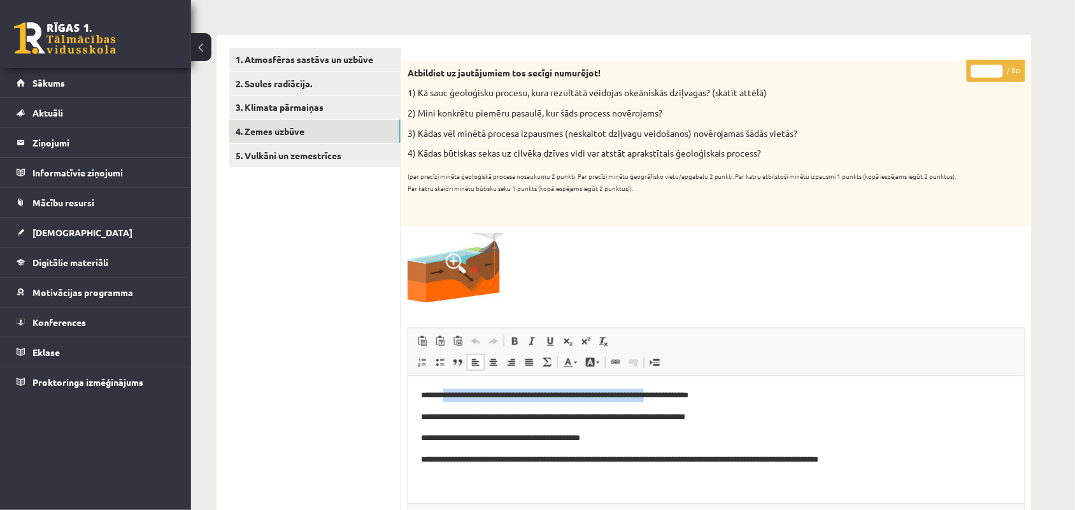
drag, startPoint x: 446, startPoint y: 399, endPoint x: 674, endPoint y: 395, distance: 227.3
click at [674, 395] on p "**********" at bounding box center [715, 394] width 591 height 13
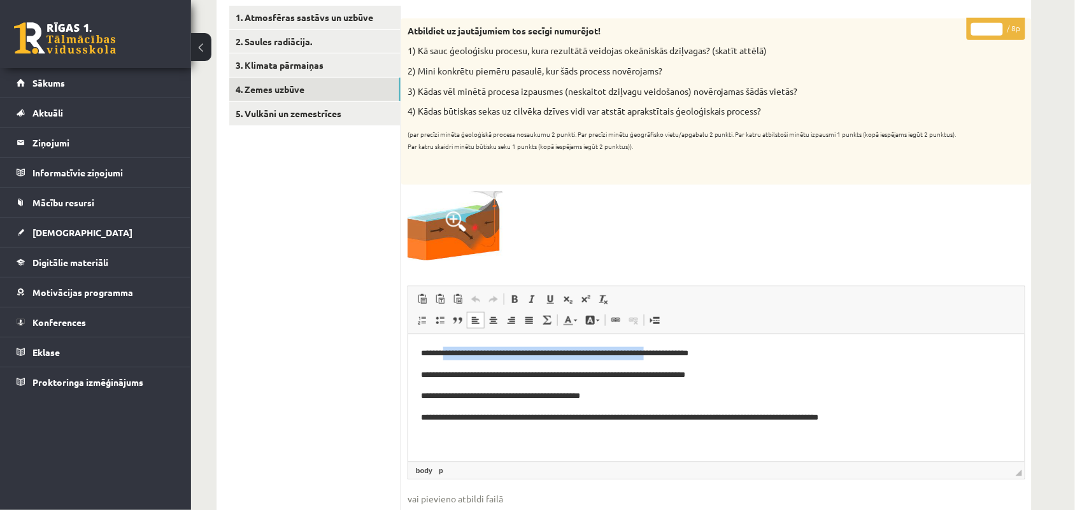
scroll to position [239, 0]
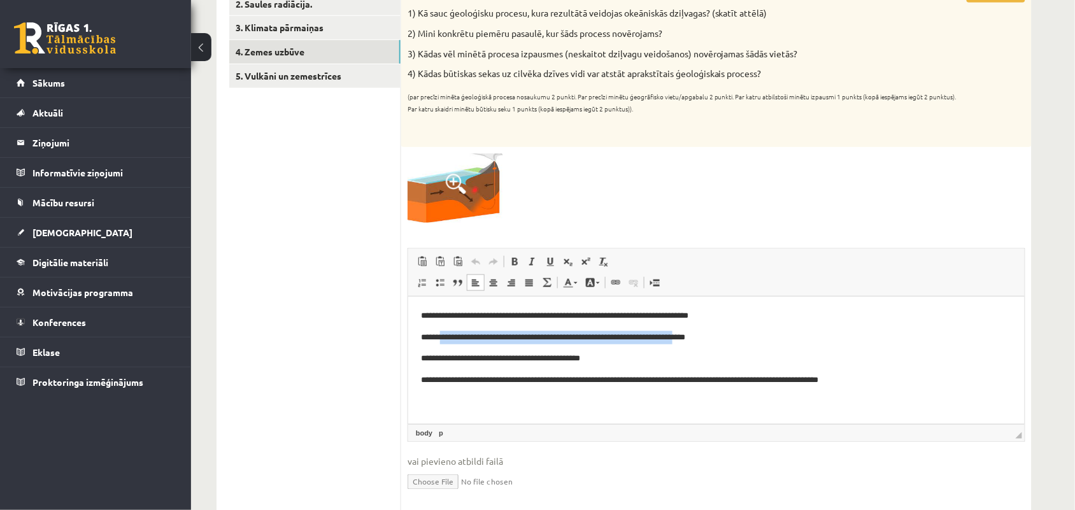
drag, startPoint x: 440, startPoint y: 340, endPoint x: 702, endPoint y: 329, distance: 261.9
click at [702, 329] on body "**********" at bounding box center [715, 348] width 591 height 78
drag, startPoint x: 436, startPoint y: 355, endPoint x: 581, endPoint y: 352, distance: 145.2
click at [581, 352] on p "**********" at bounding box center [715, 357] width 591 height 13
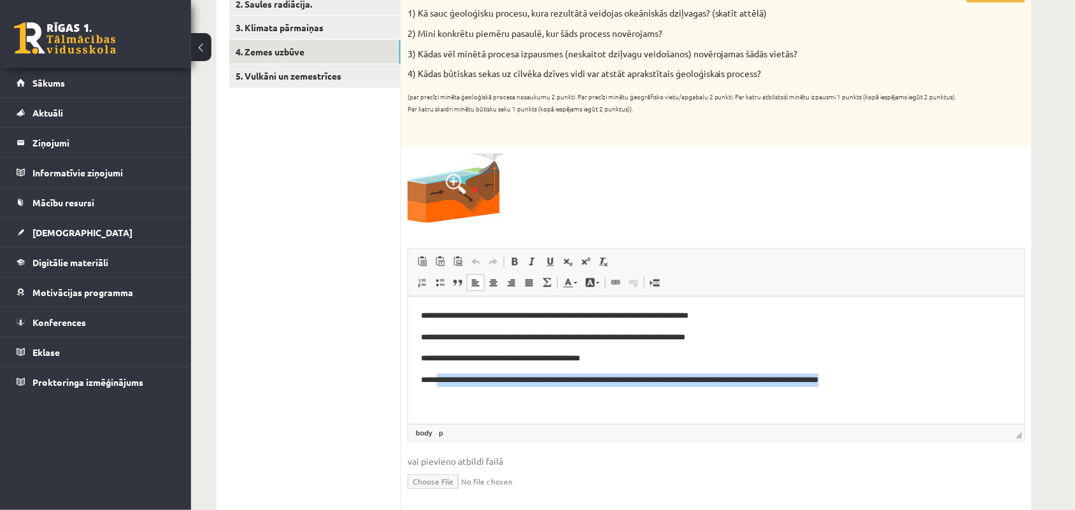
drag, startPoint x: 435, startPoint y: 381, endPoint x: 877, endPoint y: 391, distance: 442.6
click at [877, 391] on html "**********" at bounding box center [715, 347] width 616 height 103
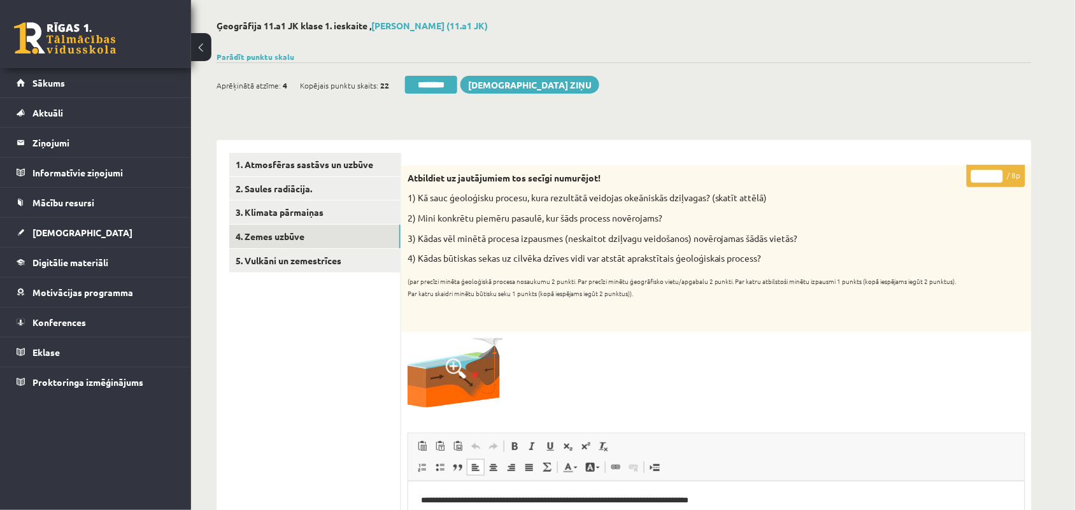
scroll to position [0, 0]
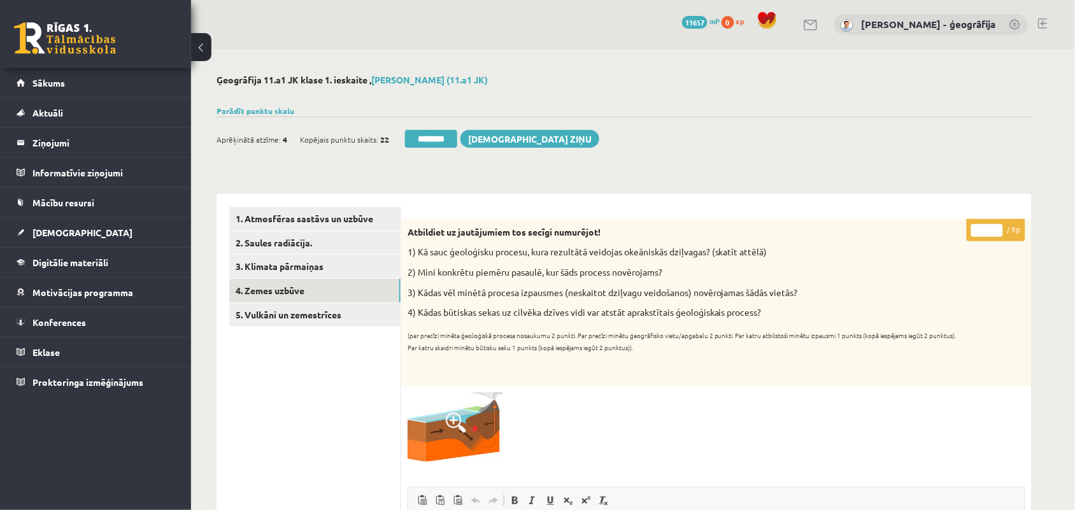
type input "*"
click at [995, 227] on input "*" at bounding box center [987, 230] width 32 height 13
click at [276, 320] on link "5. Vulkāni un zemestrīces" at bounding box center [314, 315] width 171 height 24
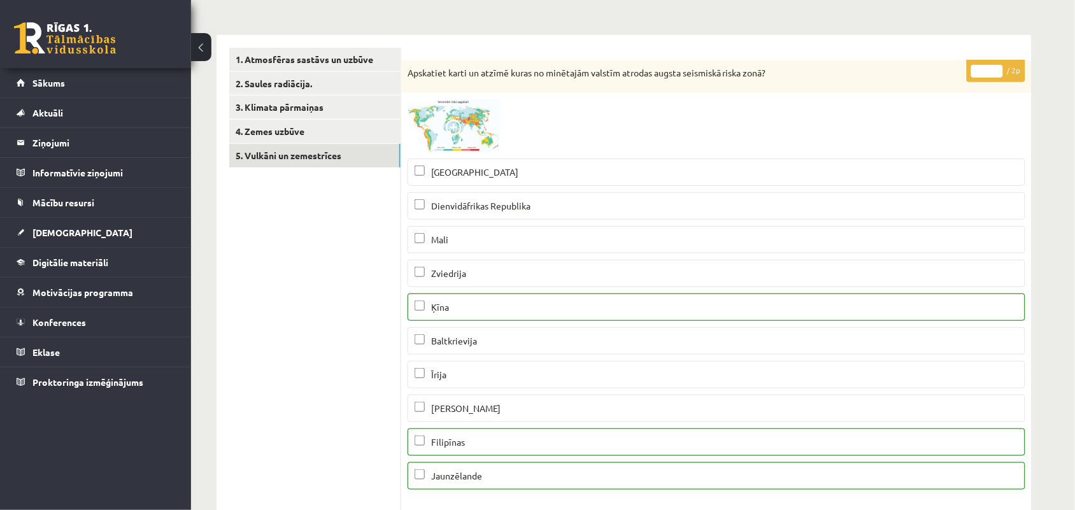
click at [996, 67] on input "*" at bounding box center [987, 71] width 32 height 13
type input "*"
click at [996, 67] on input "*" at bounding box center [987, 71] width 32 height 13
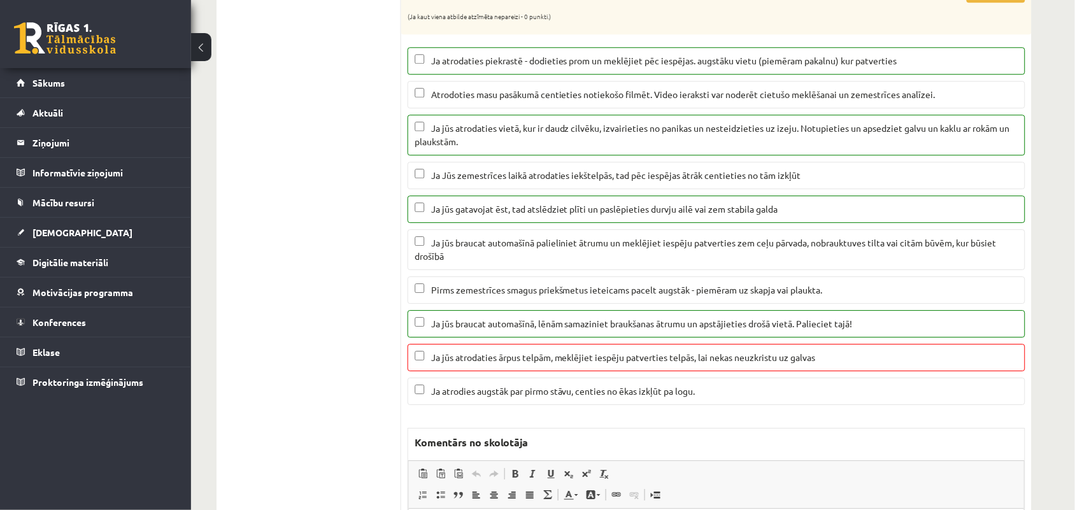
scroll to position [875, 0]
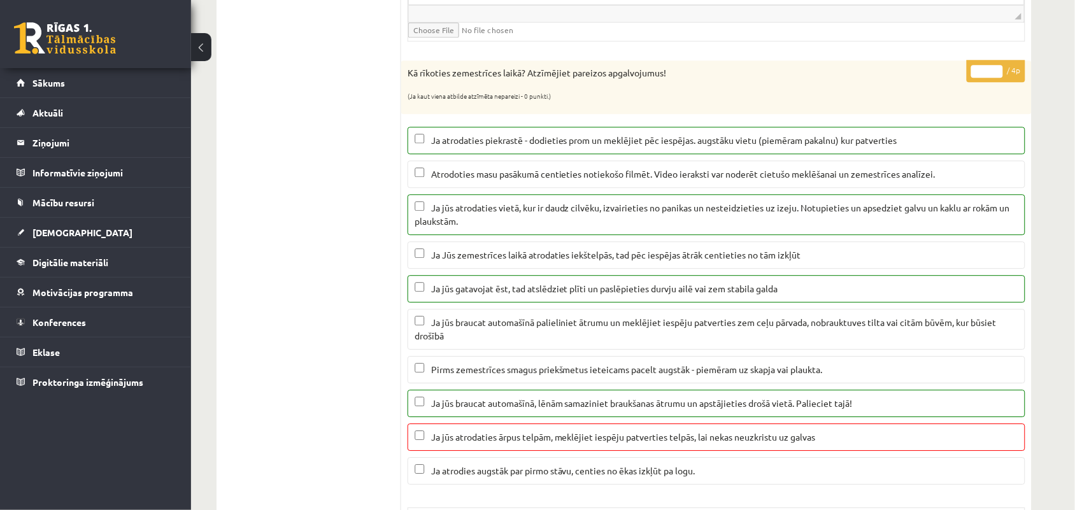
type input "*"
click at [1000, 78] on input "*" at bounding box center [987, 71] width 32 height 13
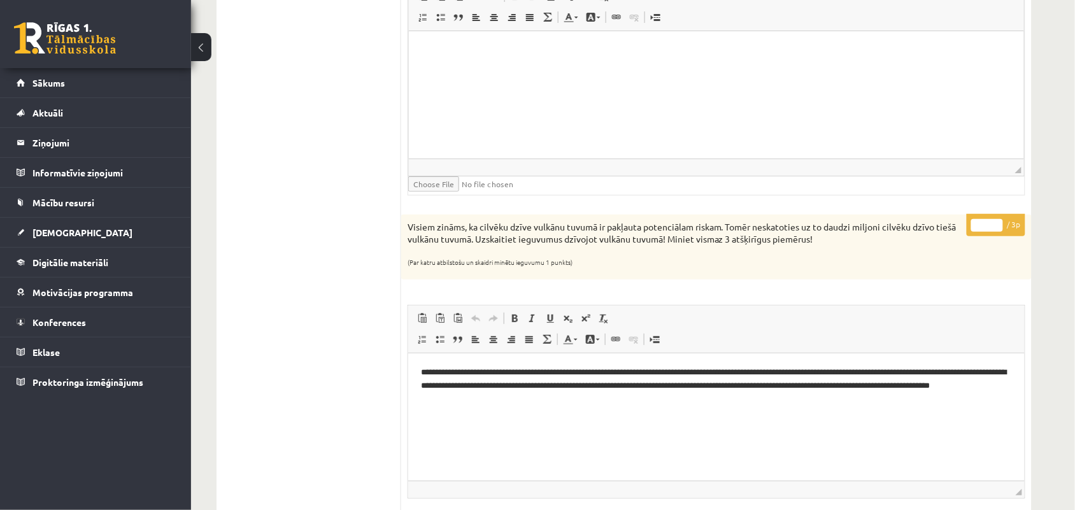
scroll to position [1512, 0]
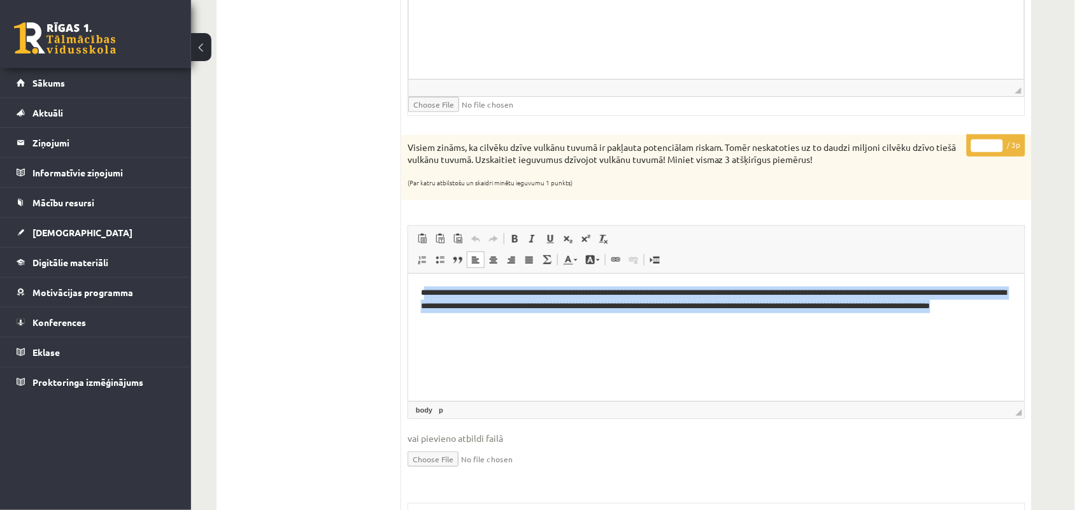
drag, startPoint x: 428, startPoint y: 294, endPoint x: 747, endPoint y: 313, distance: 319.6
click at [747, 313] on p "**********" at bounding box center [715, 305] width 591 height 39
click at [886, 317] on p "**********" at bounding box center [715, 305] width 591 height 39
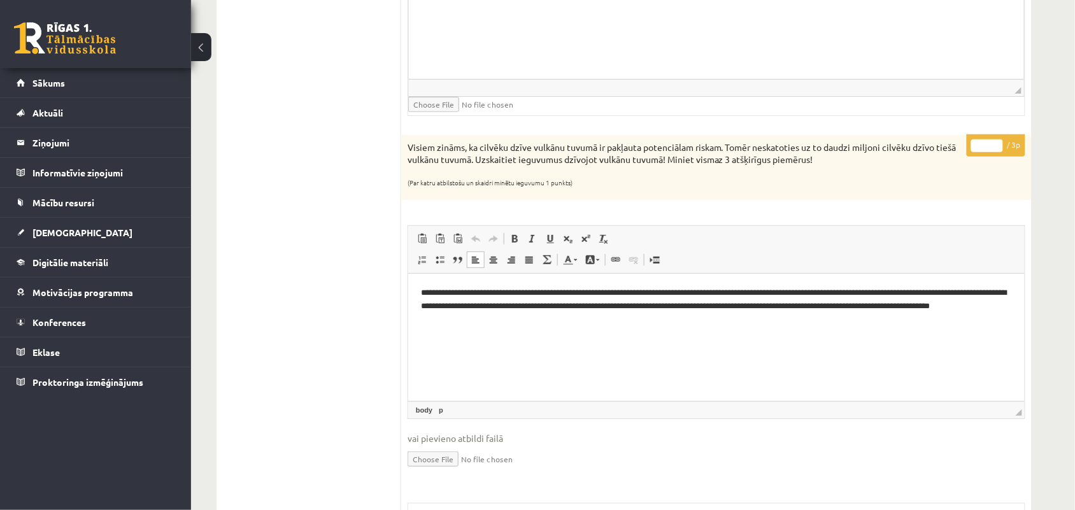
type input "*"
click at [994, 150] on input "*" at bounding box center [987, 145] width 32 height 13
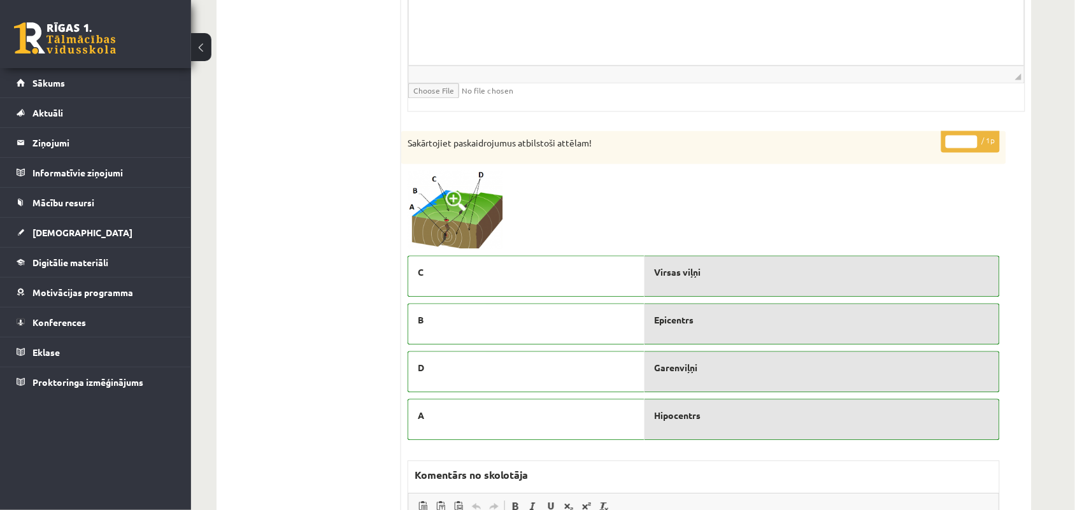
scroll to position [2149, 0]
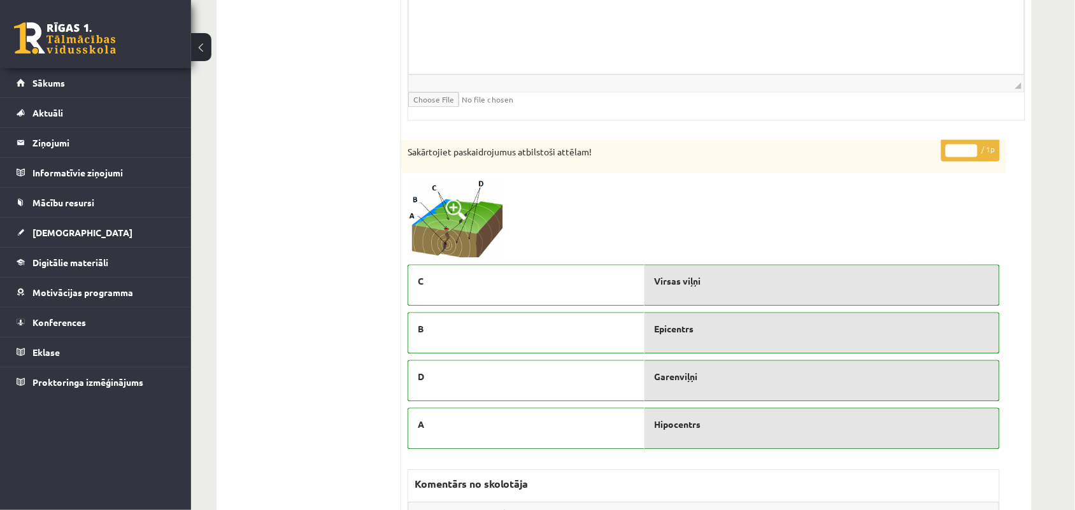
type input "*"
click at [972, 156] on input "*" at bounding box center [961, 151] width 32 height 13
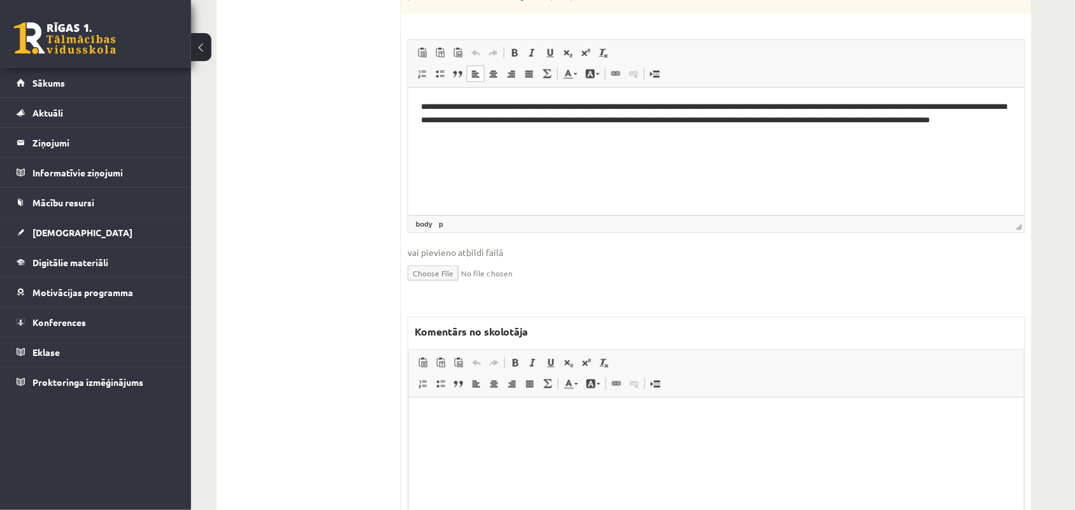
scroll to position [1671, 0]
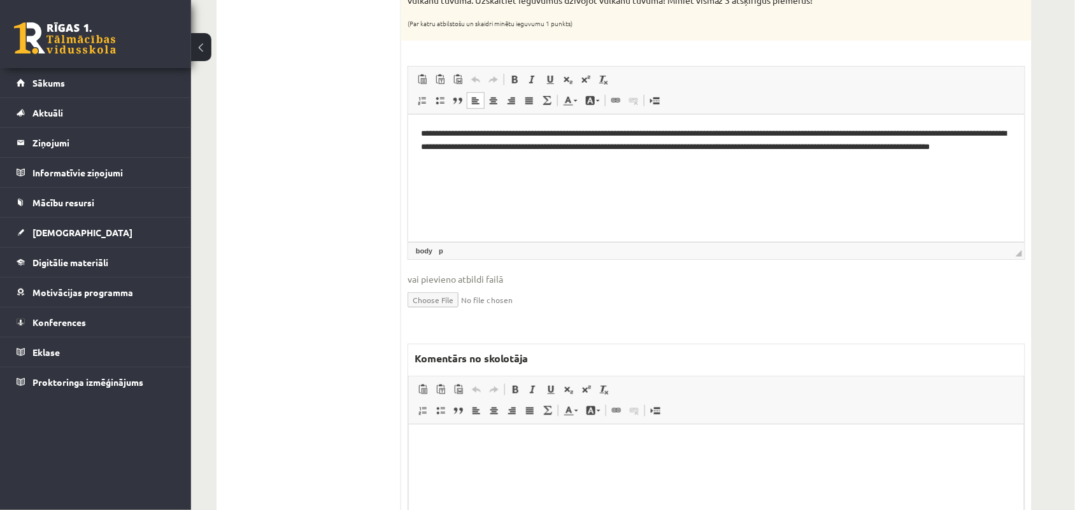
click at [644, 180] on html "**********" at bounding box center [715, 147] width 616 height 65
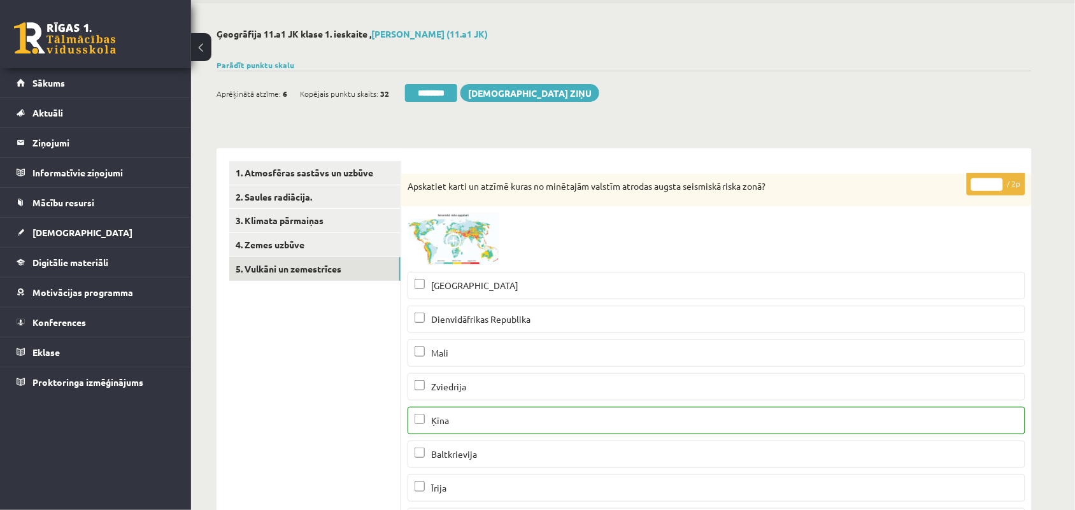
scroll to position [0, 0]
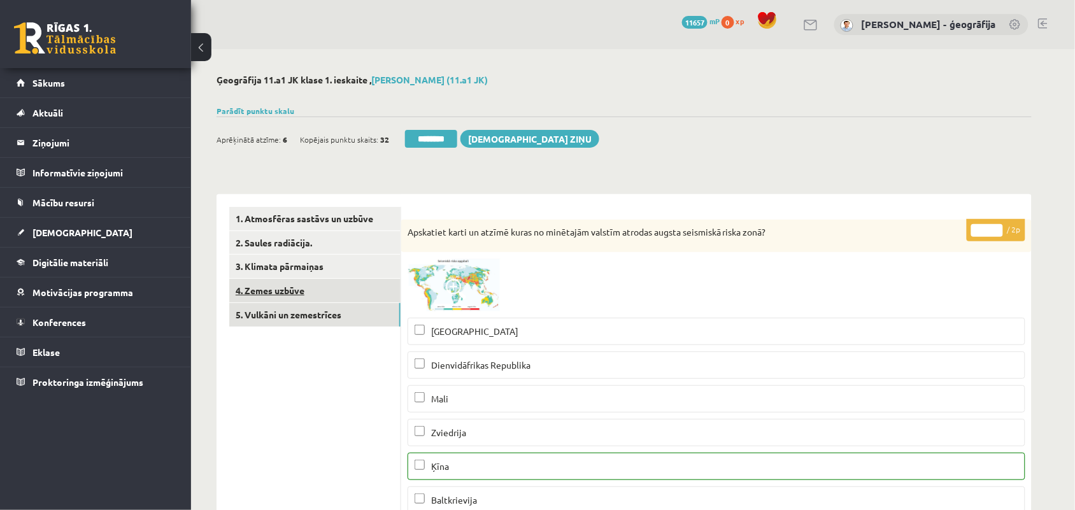
click at [272, 294] on link "4. Zemes uzbūve" at bounding box center [314, 291] width 171 height 24
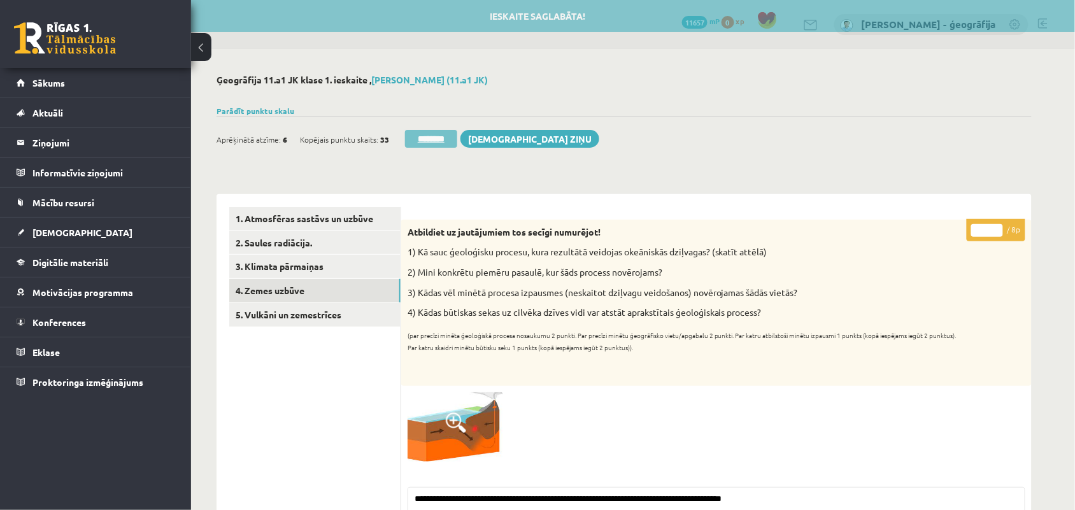
click at [416, 143] on input "********" at bounding box center [431, 139] width 52 height 18
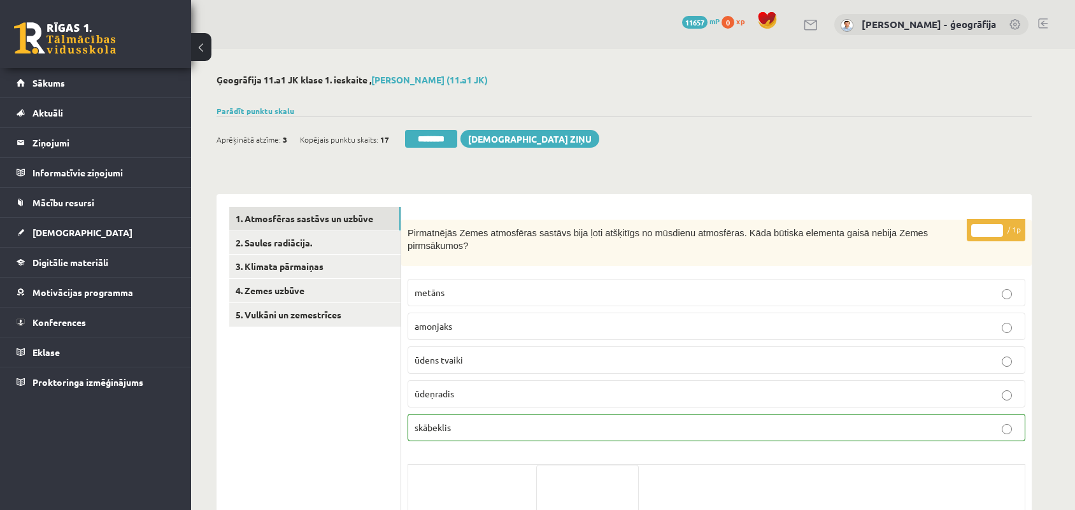
scroll to position [80, 0]
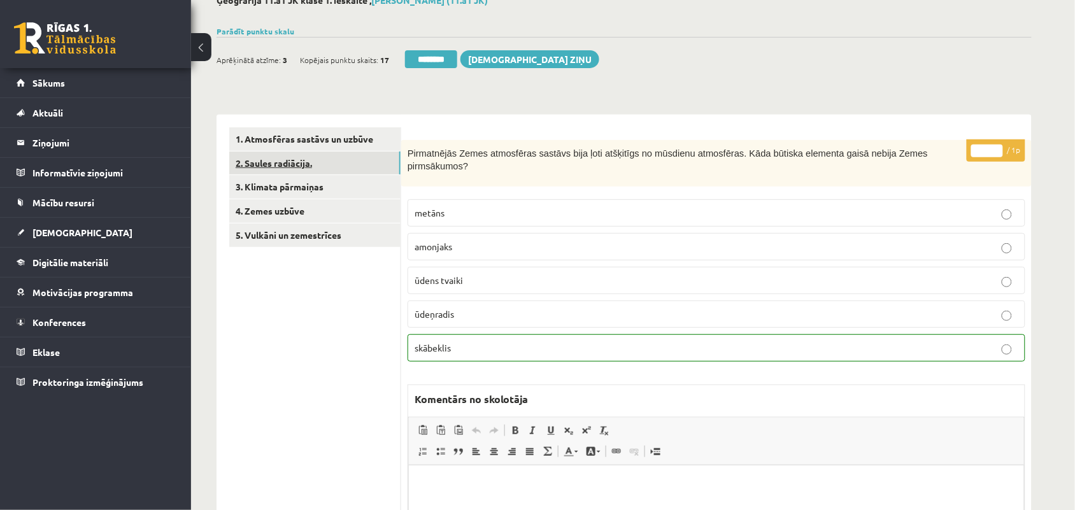
click at [275, 167] on link "2. Saules radiācija." at bounding box center [314, 164] width 171 height 24
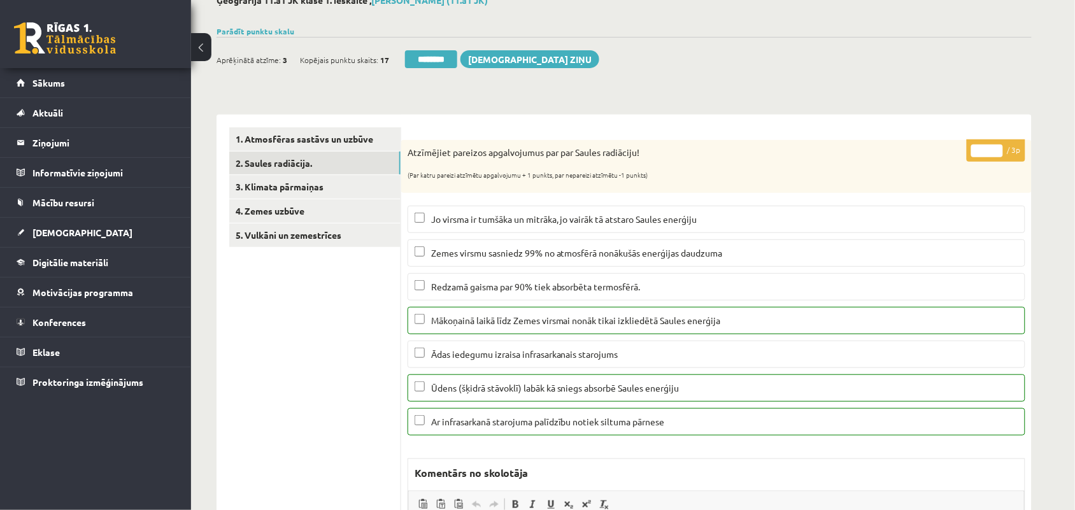
scroll to position [0, 0]
click at [336, 188] on link "3. Klimata pārmaiņas" at bounding box center [314, 187] width 171 height 24
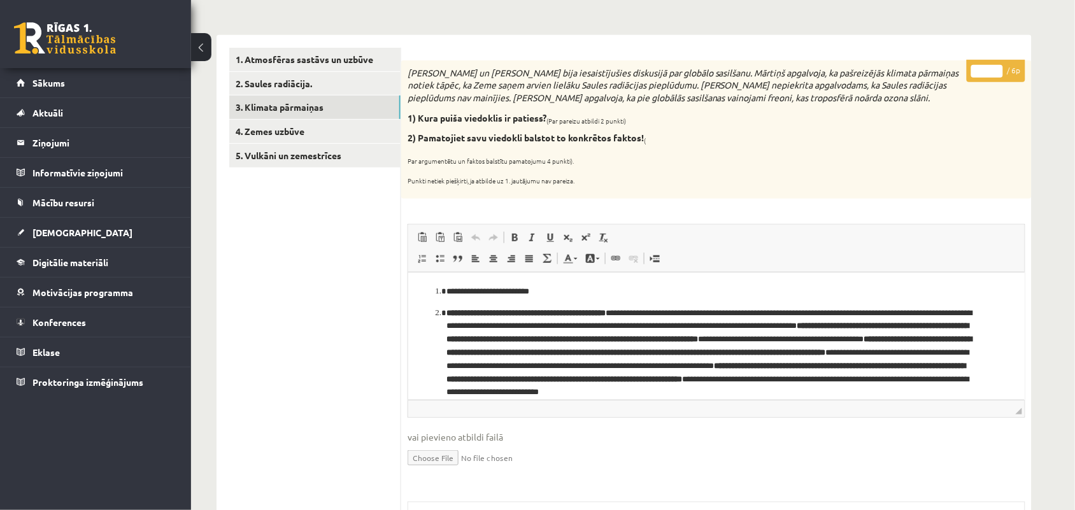
scroll to position [25, 0]
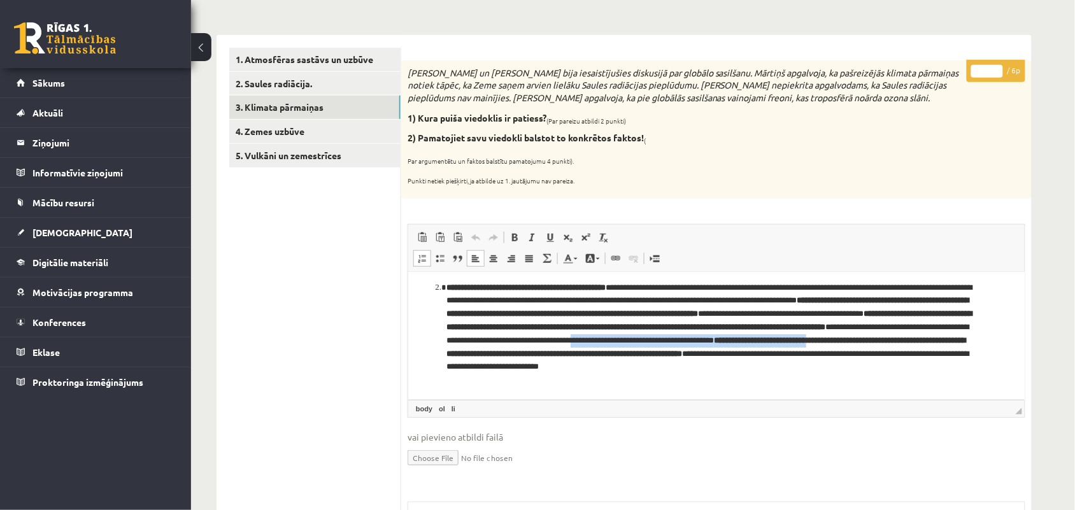
drag, startPoint x: 530, startPoint y: 354, endPoint x: 804, endPoint y: 349, distance: 274.5
click at [804, 349] on p "**********" at bounding box center [710, 334] width 528 height 106
click at [825, 365] on p "**********" at bounding box center [710, 334] width 528 height 106
drag, startPoint x: 826, startPoint y: 350, endPoint x: 944, endPoint y: 351, distance: 118.4
click at [944, 351] on strong "**********" at bounding box center [705, 347] width 519 height 22
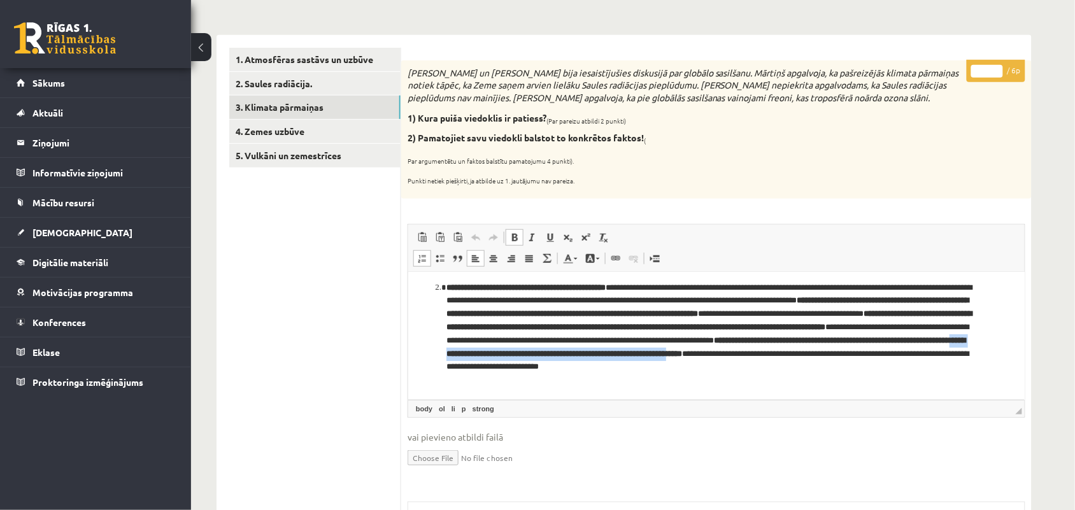
drag, startPoint x: 465, startPoint y: 367, endPoint x: 758, endPoint y: 366, distance: 292.2
click at [758, 357] on strong "**********" at bounding box center [705, 347] width 519 height 22
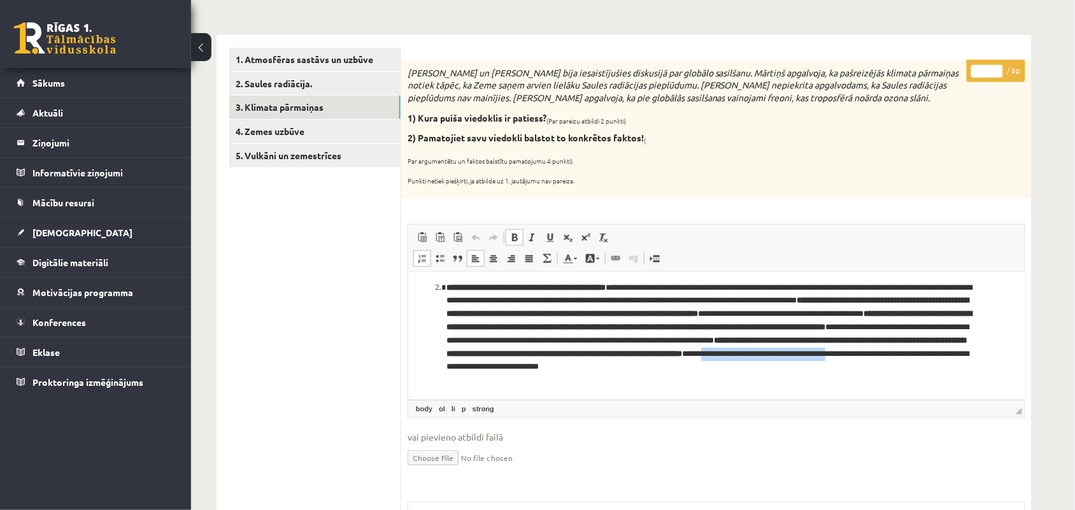
drag, startPoint x: 795, startPoint y: 360, endPoint x: 934, endPoint y: 364, distance: 139.5
click at [934, 364] on p "**********" at bounding box center [710, 334] width 528 height 106
drag, startPoint x: 456, startPoint y: 380, endPoint x: 699, endPoint y: 374, distance: 243.3
click at [699, 374] on p "**********" at bounding box center [710, 334] width 528 height 106
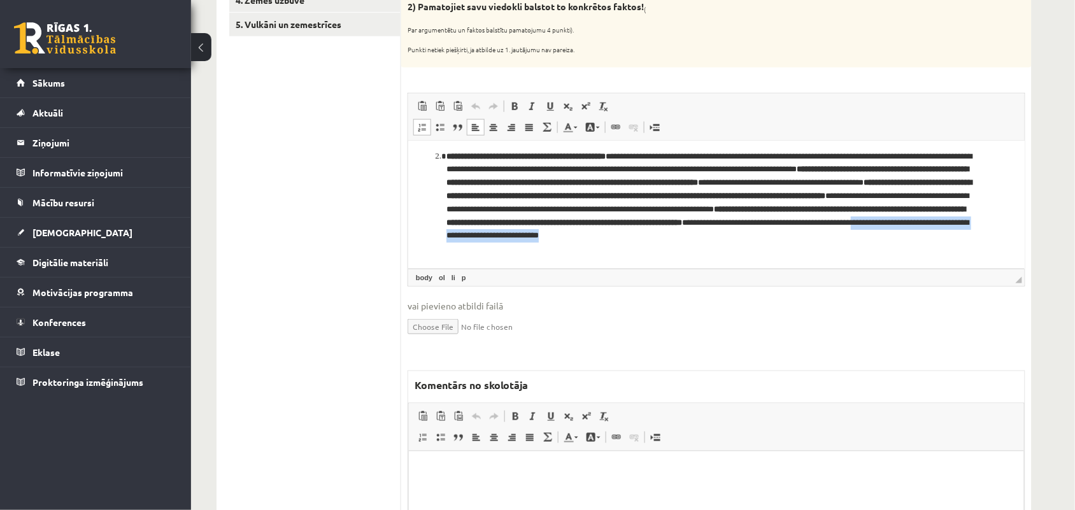
scroll to position [318, 0]
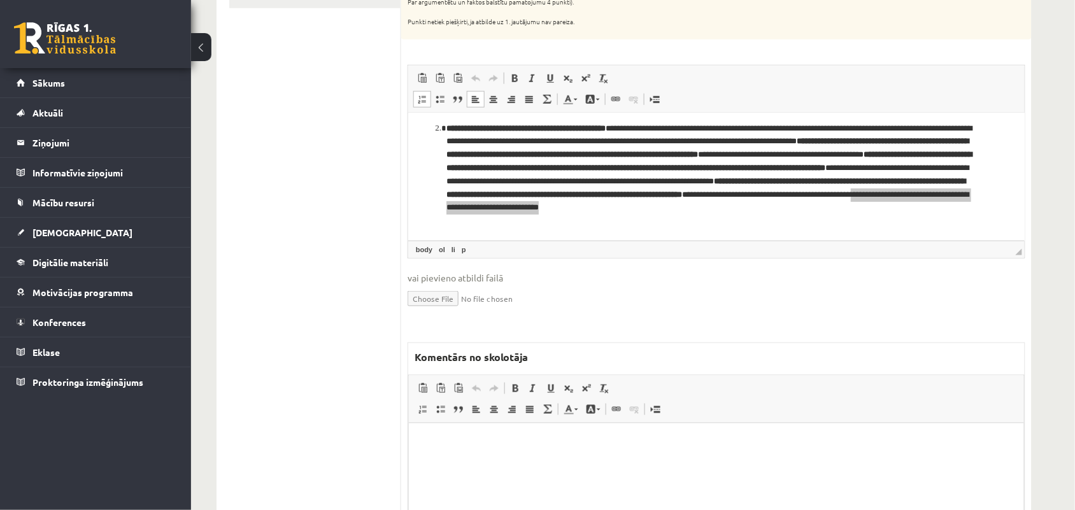
click at [429, 451] on html at bounding box center [715, 442] width 615 height 39
click at [546, 442] on span "**********" at bounding box center [584, 442] width 327 height 9
click at [698, 444] on p "**********" at bounding box center [716, 442] width 590 height 15
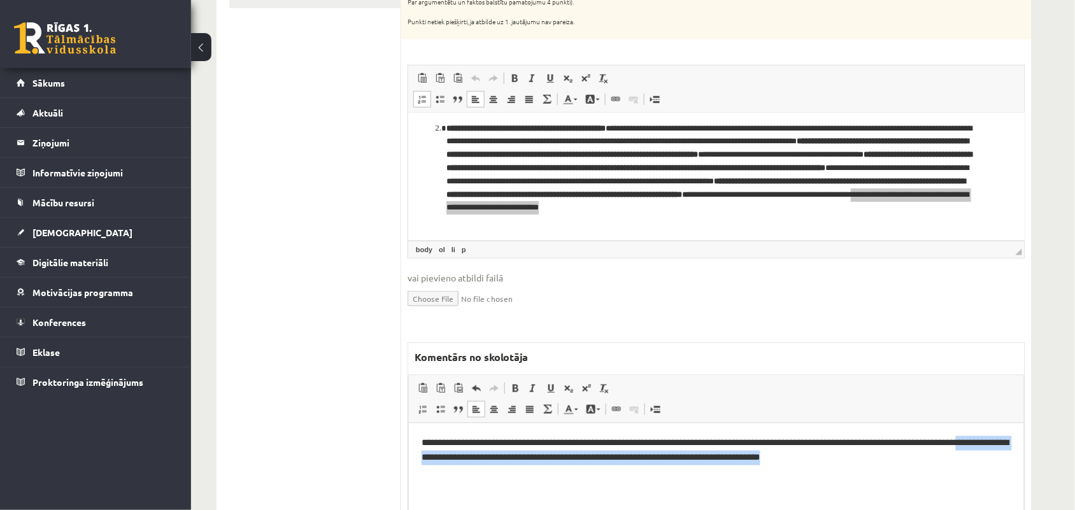
drag, startPoint x: 922, startPoint y: 442, endPoint x: 932, endPoint y: 466, distance: 26.3
click at [932, 466] on html "**********" at bounding box center [715, 450] width 615 height 55
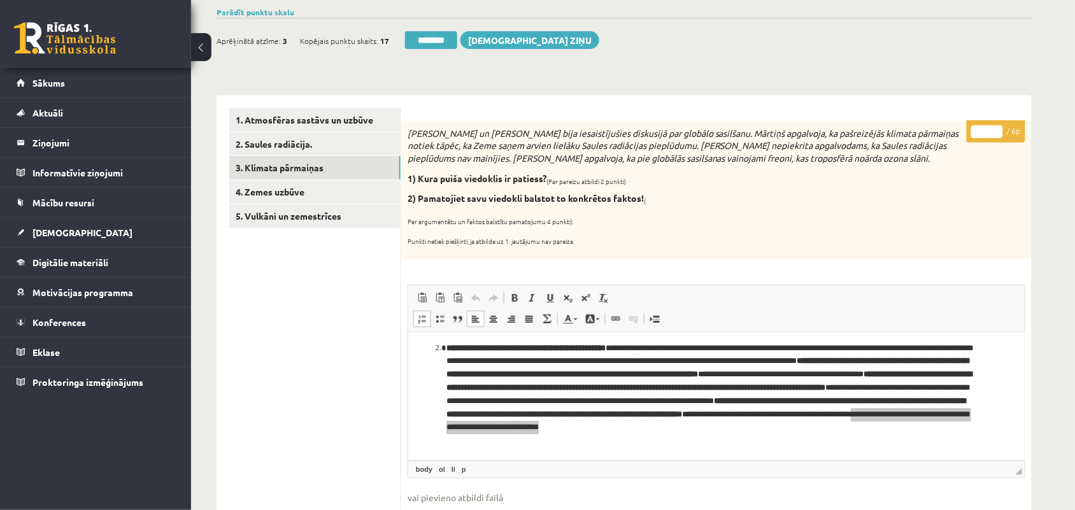
scroll to position [0, 0]
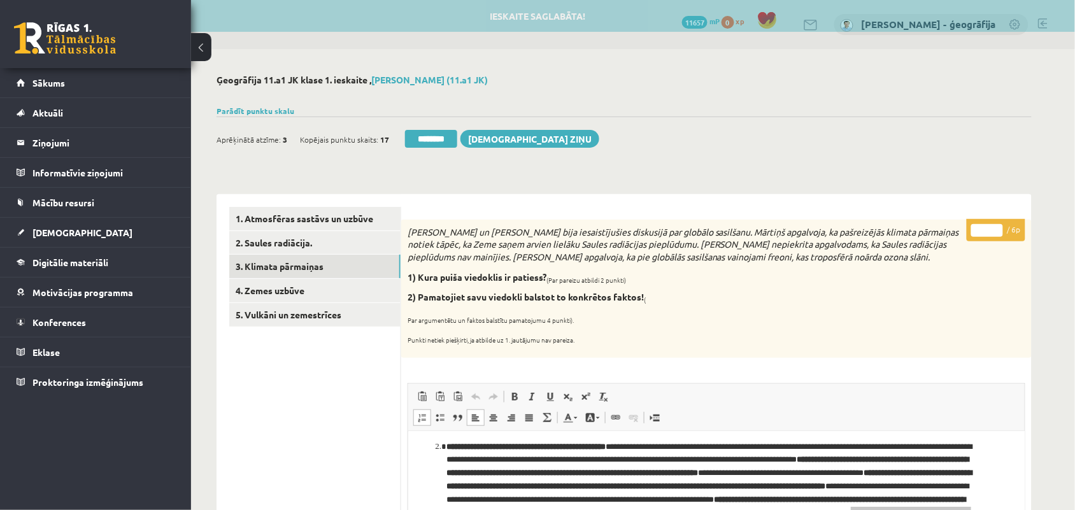
click at [987, 224] on input "*" at bounding box center [987, 230] width 32 height 13
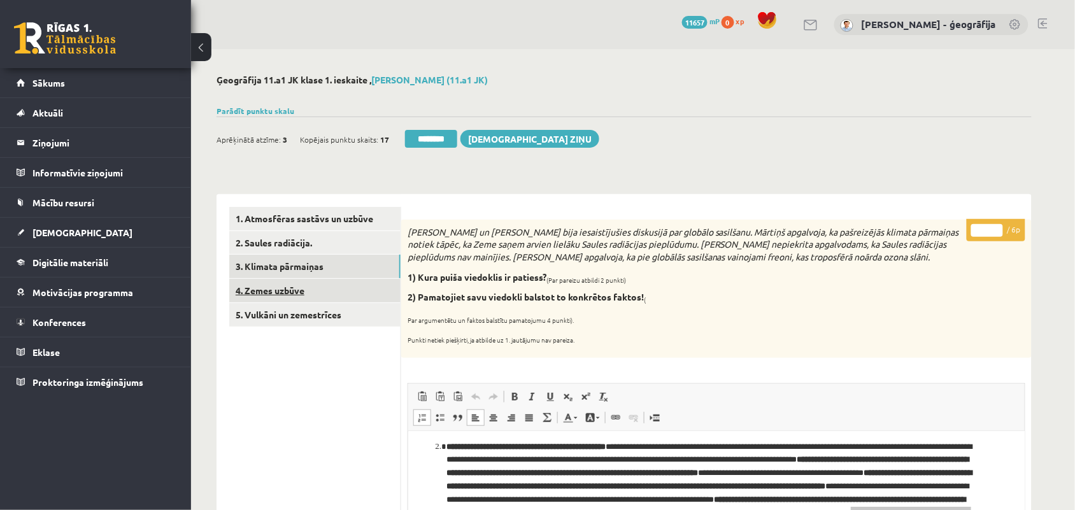
type input "*"
click at [274, 285] on link "4. Zemes uzbūve" at bounding box center [314, 291] width 171 height 24
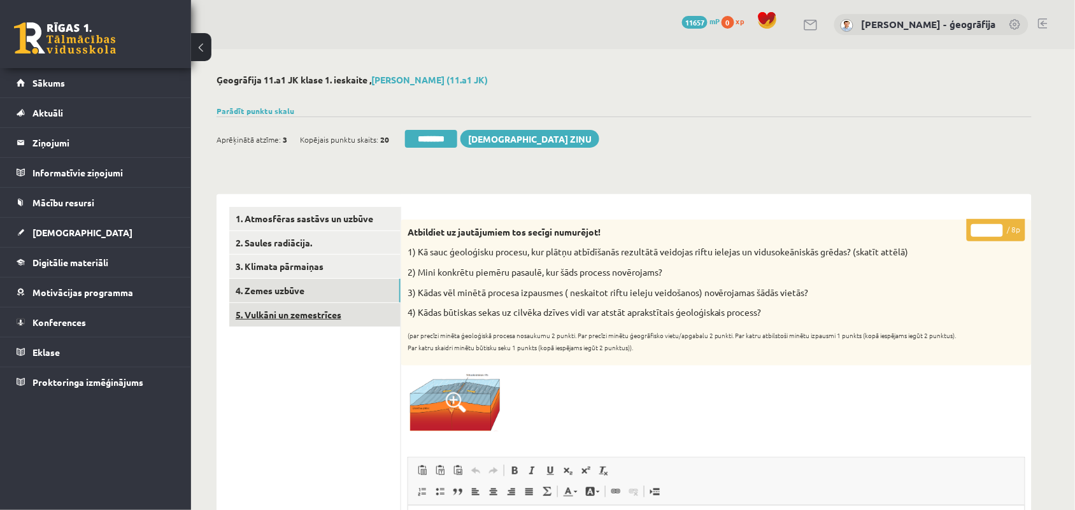
click at [294, 313] on link "5. Vulkāni un zemestrīces" at bounding box center [314, 315] width 171 height 24
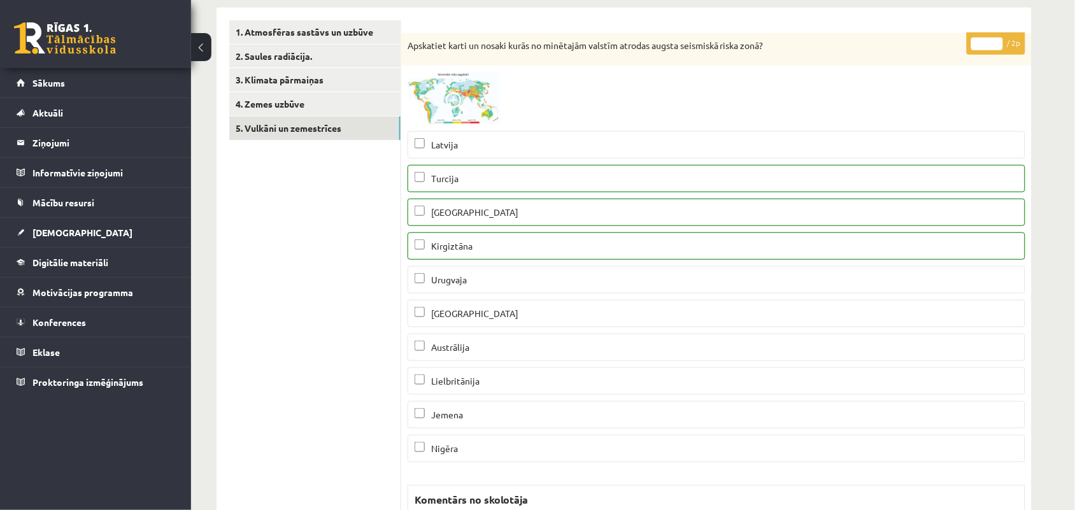
scroll to position [159, 0]
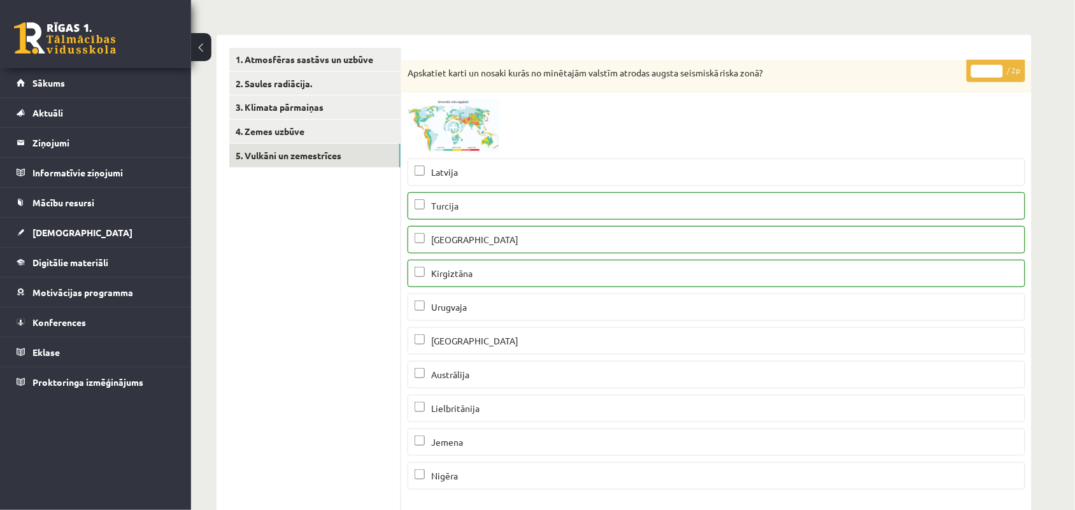
type input "*"
click at [996, 67] on input "*" at bounding box center [987, 71] width 32 height 13
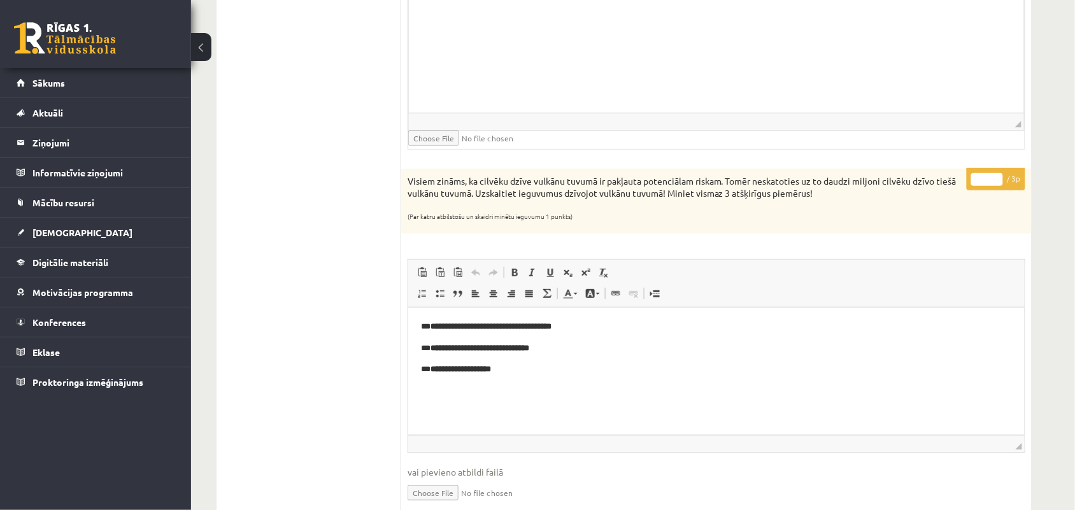
scroll to position [1512, 0]
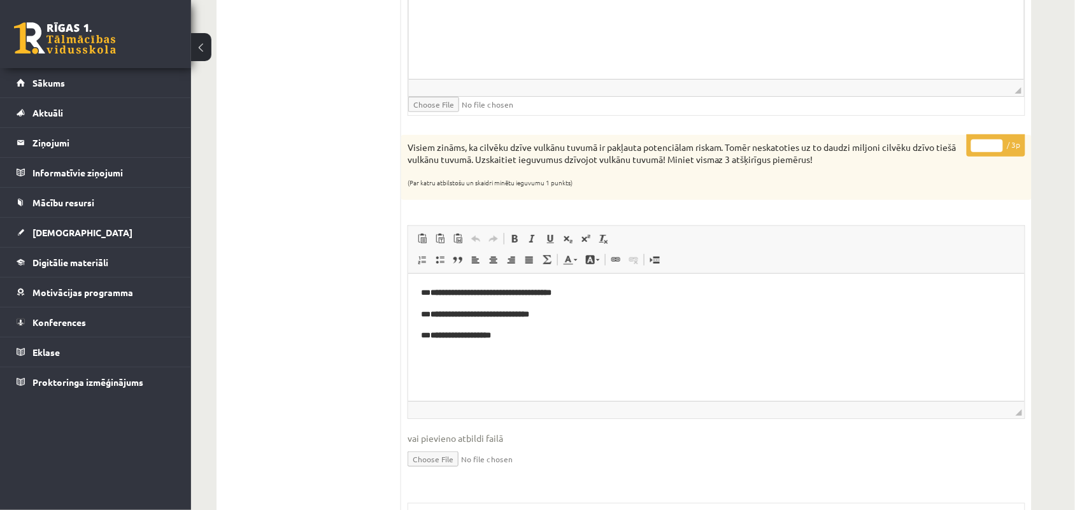
type input "*"
click at [1000, 146] on input "*" at bounding box center [987, 145] width 32 height 13
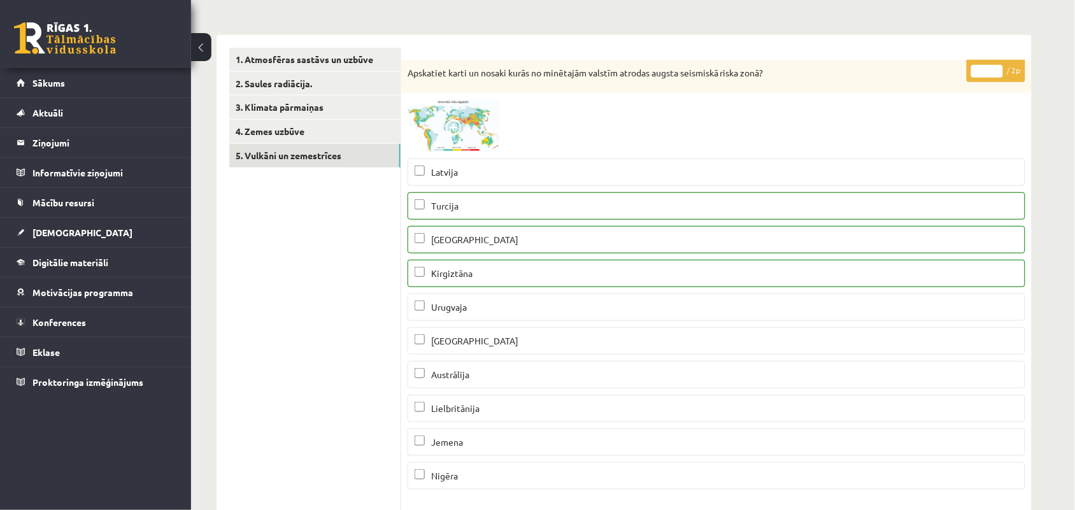
scroll to position [0, 0]
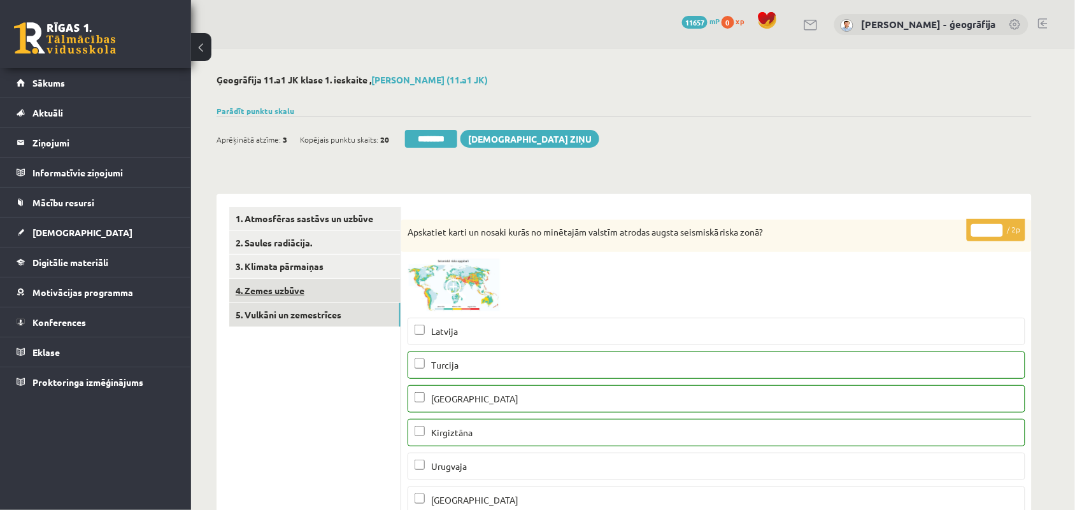
click at [295, 294] on link "4. Zemes uzbūve" at bounding box center [314, 291] width 171 height 24
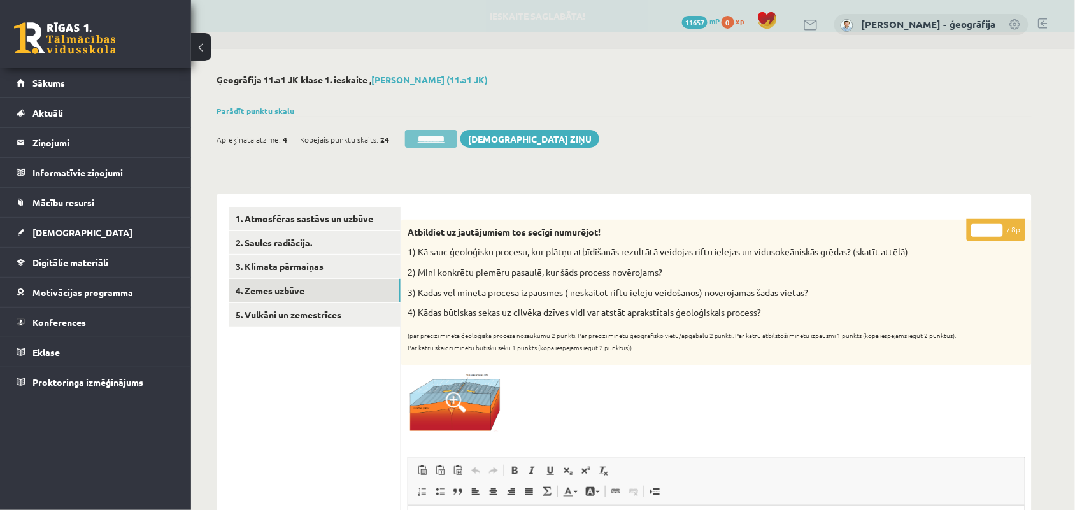
click at [441, 141] on input "********" at bounding box center [431, 139] width 52 height 18
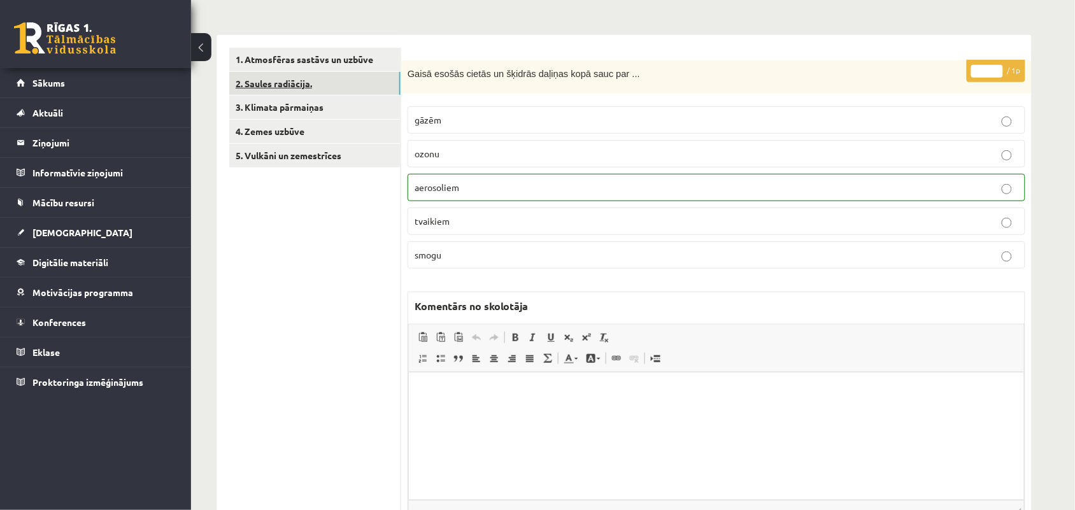
click at [292, 78] on link "2. Saules radiācija." at bounding box center [314, 84] width 171 height 24
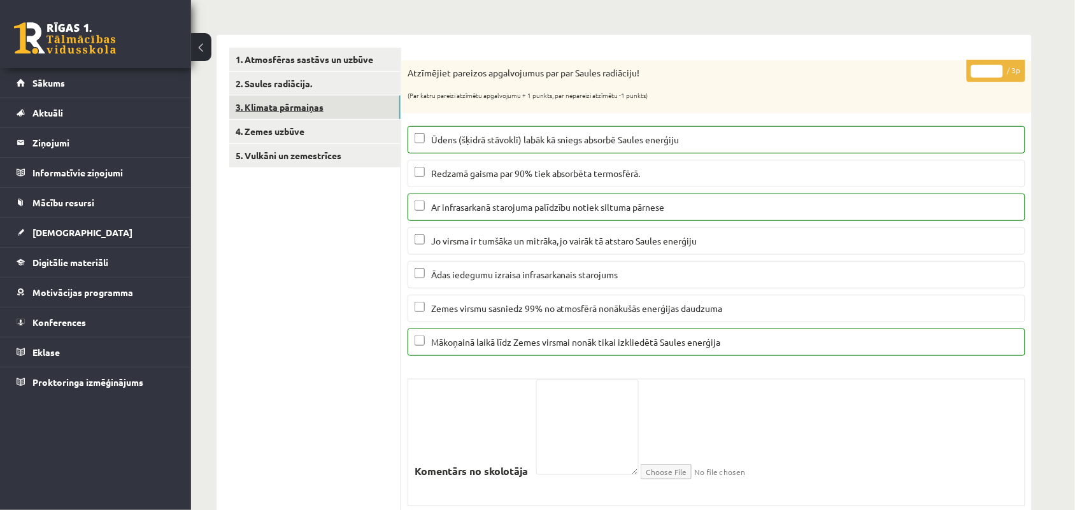
click at [285, 112] on link "3. Klimata pārmaiņas" at bounding box center [314, 107] width 171 height 24
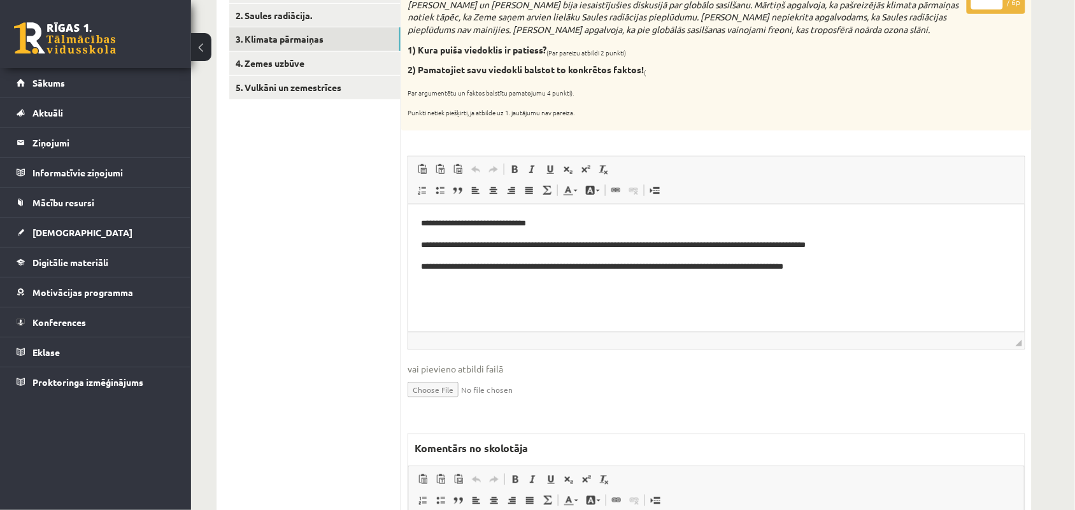
scroll to position [398, 0]
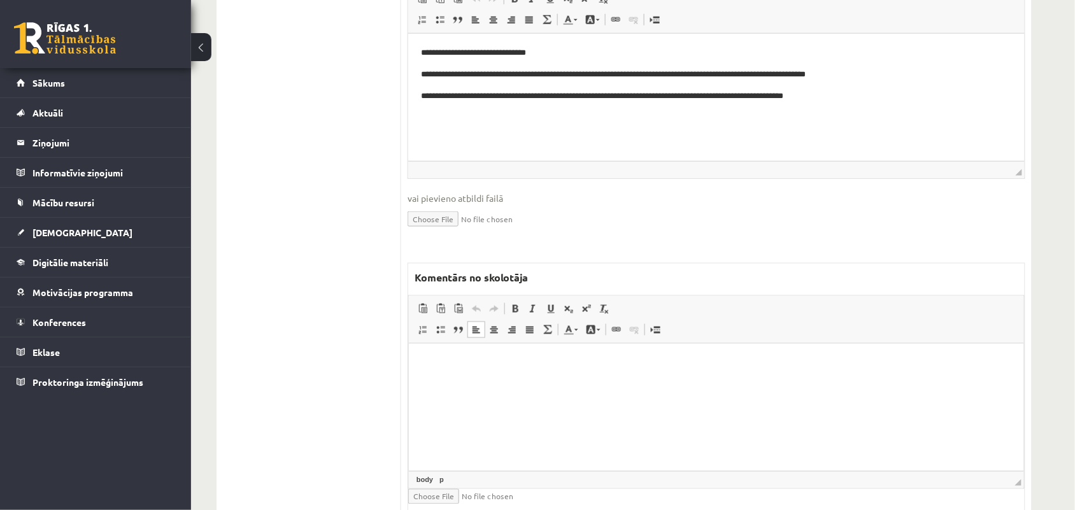
click at [449, 382] on html at bounding box center [715, 362] width 615 height 39
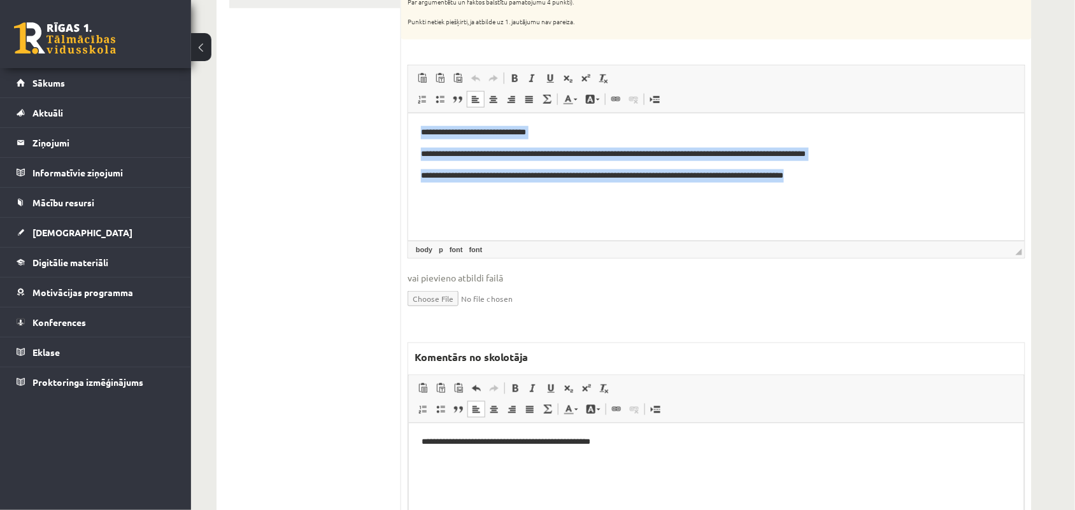
drag, startPoint x: 418, startPoint y: 134, endPoint x: 904, endPoint y: 179, distance: 488.5
click at [904, 179] on html "**********" at bounding box center [715, 153] width 616 height 81
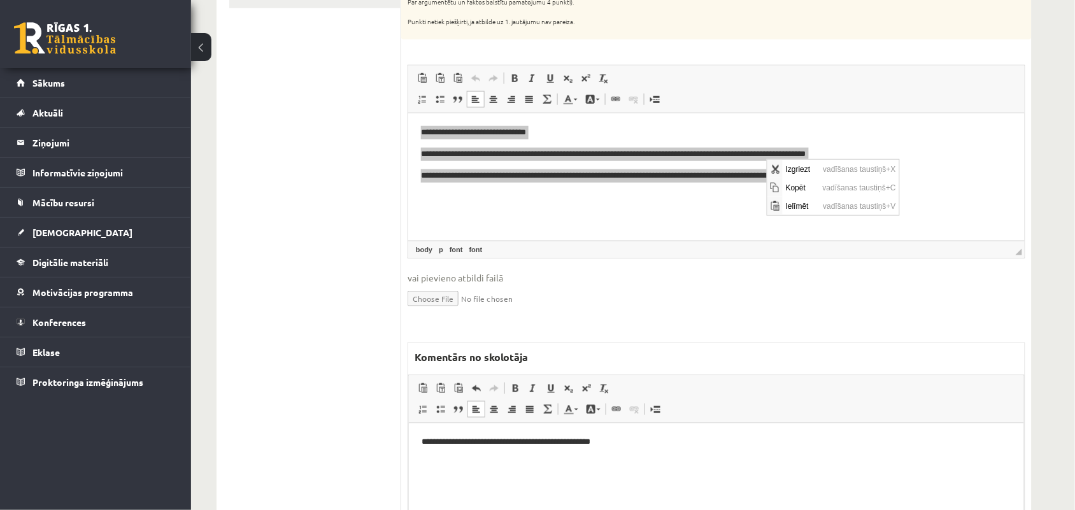
scroll to position [0, 0]
copy body "**********"
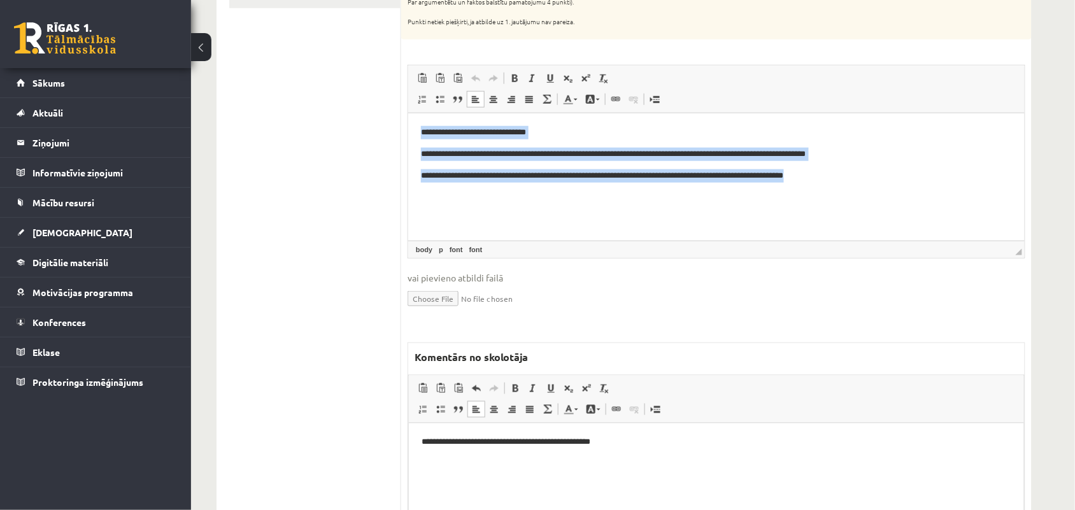
click at [435, 153] on font "**********" at bounding box center [612, 153] width 385 height 8
click at [418, 139] on html "**********" at bounding box center [715, 153] width 616 height 81
drag, startPoint x: 418, startPoint y: 129, endPoint x: 920, endPoint y: 171, distance: 504.1
click at [920, 171] on html "**********" at bounding box center [715, 153] width 616 height 81
copy body "**********"
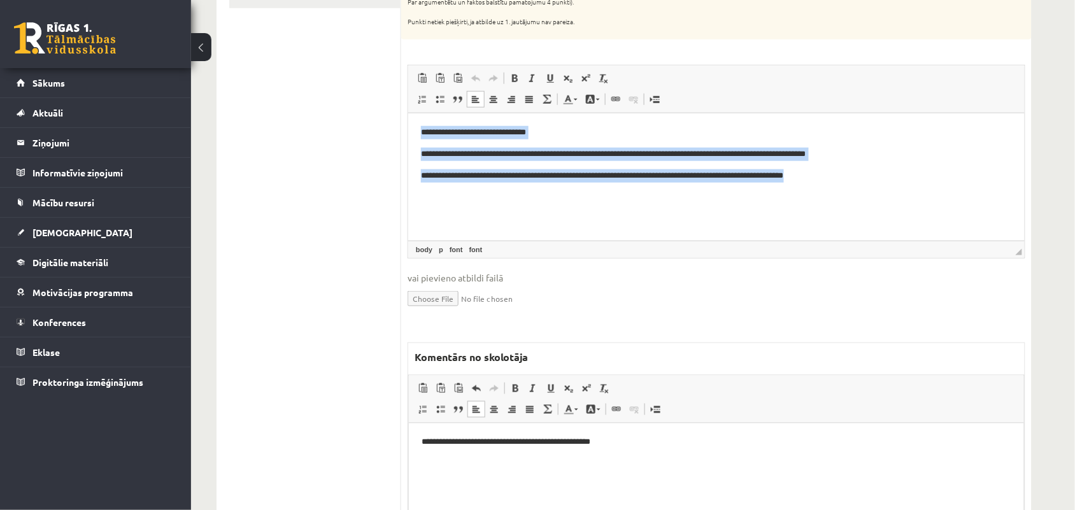
click at [463, 194] on html "**********" at bounding box center [715, 153] width 616 height 81
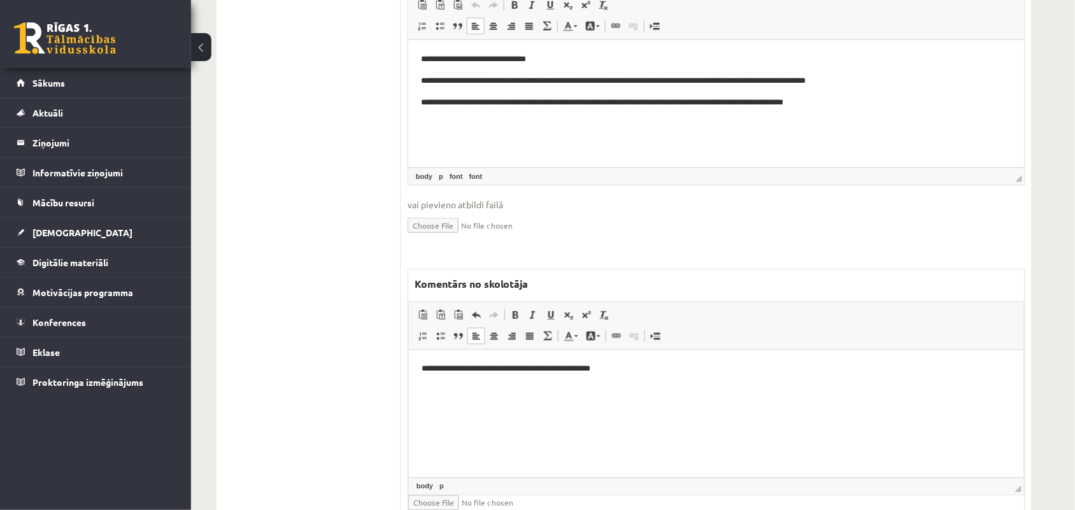
scroll to position [477, 0]
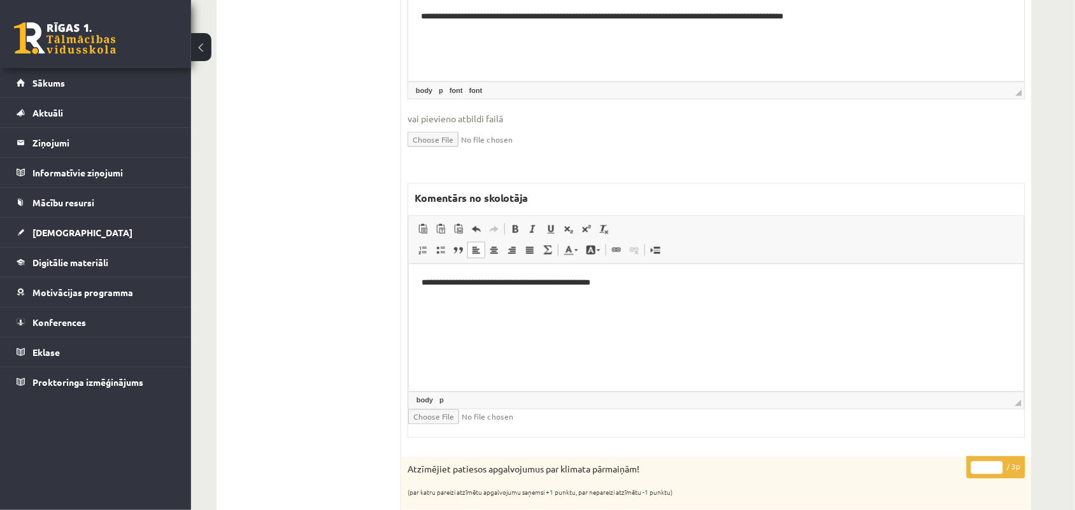
click at [632, 290] on html "**********" at bounding box center [715, 283] width 615 height 39
drag, startPoint x: 546, startPoint y: 283, endPoint x: 612, endPoint y: 278, distance: 65.7
click at [612, 278] on p "**********" at bounding box center [715, 282] width 589 height 13
click at [520, 231] on span at bounding box center [515, 229] width 10 height 10
click at [552, 228] on span at bounding box center [551, 229] width 10 height 10
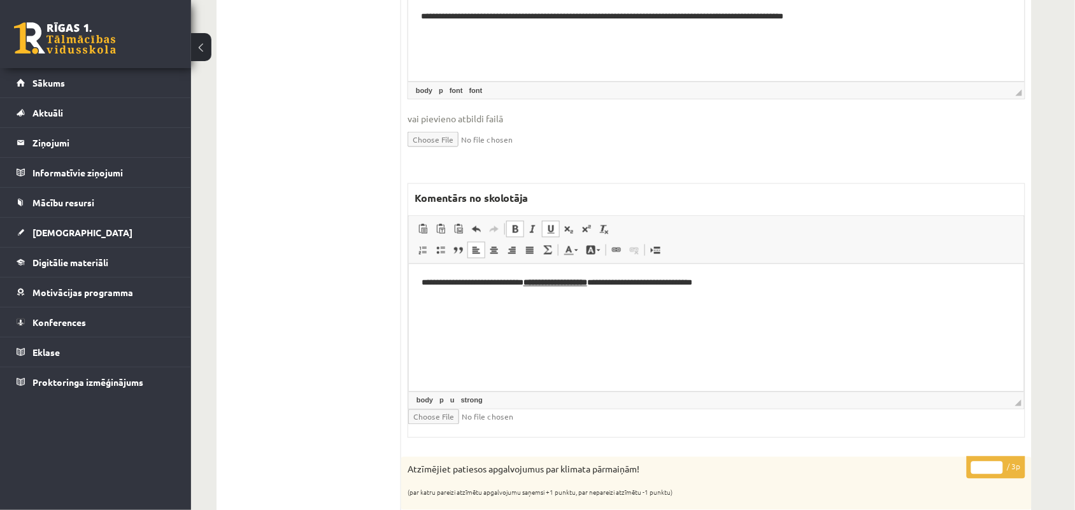
click at [704, 302] on html "**********" at bounding box center [715, 283] width 615 height 39
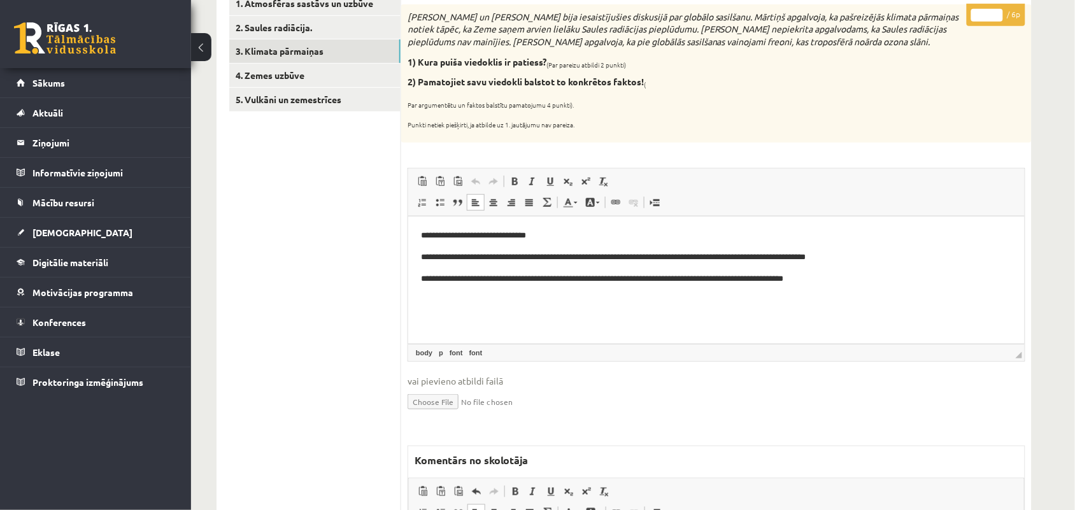
scroll to position [0, 0]
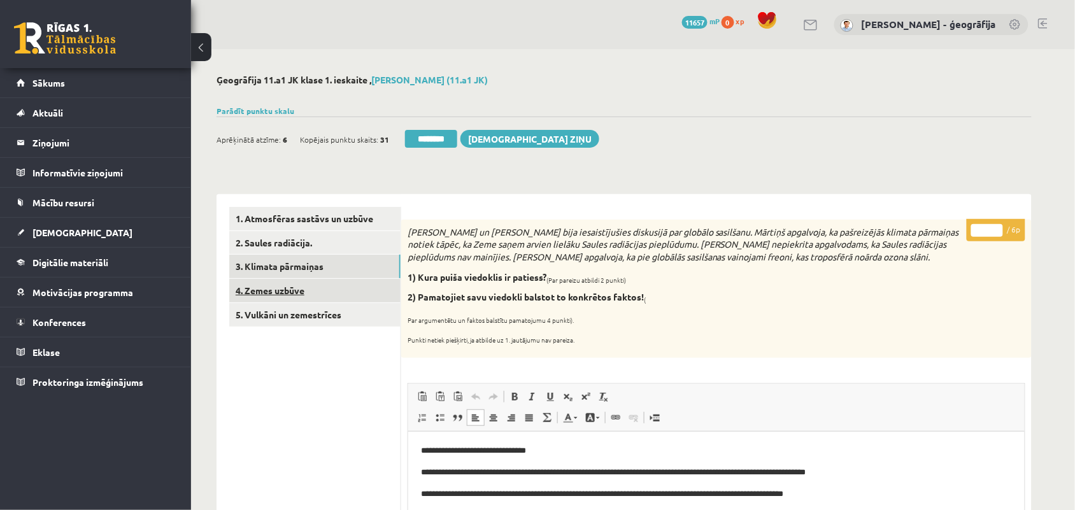
click at [282, 283] on link "4. Zemes uzbūve" at bounding box center [314, 291] width 171 height 24
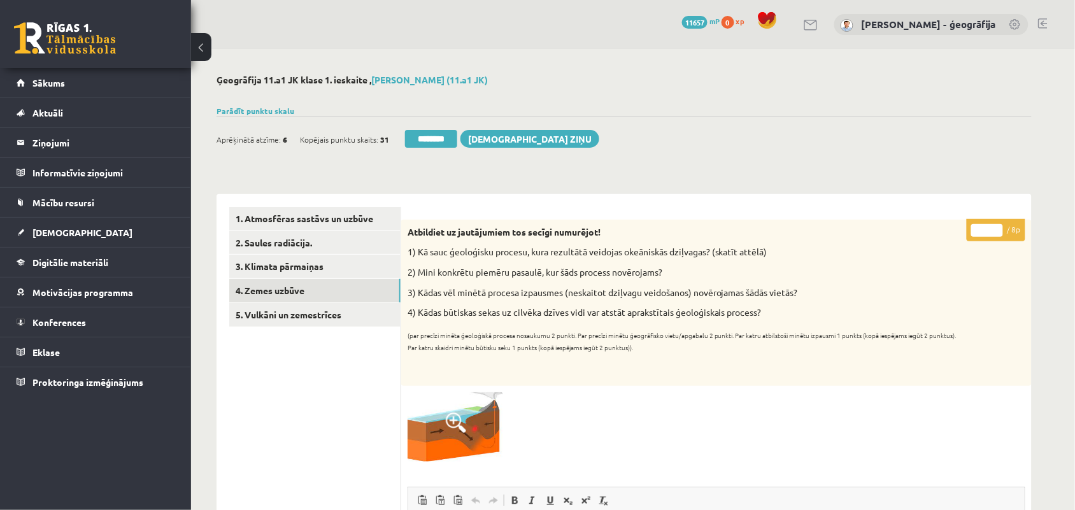
type input "*"
click at [992, 227] on input "*" at bounding box center [987, 230] width 32 height 13
click at [318, 311] on link "5. Vulkāni un zemestrīces" at bounding box center [314, 315] width 171 height 24
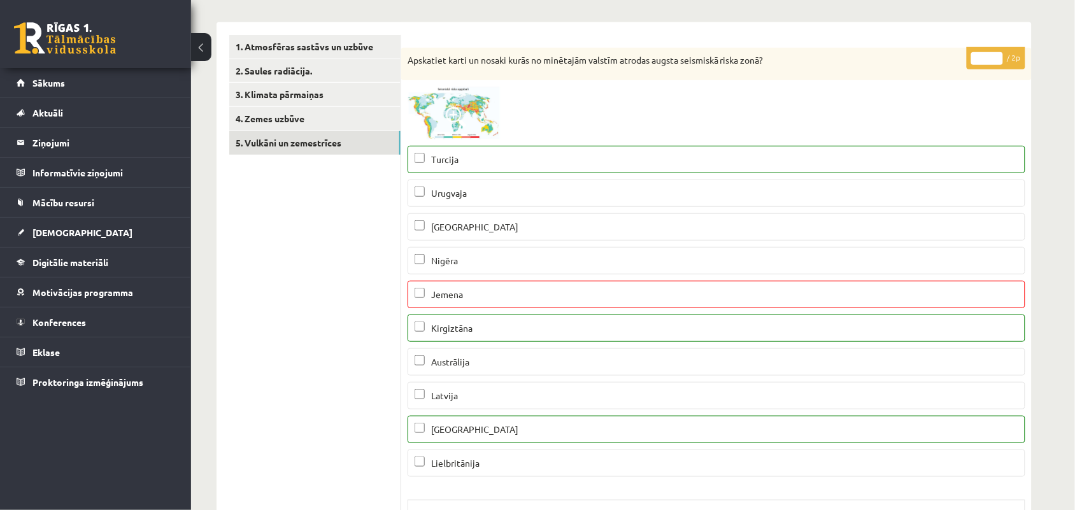
scroll to position [159, 0]
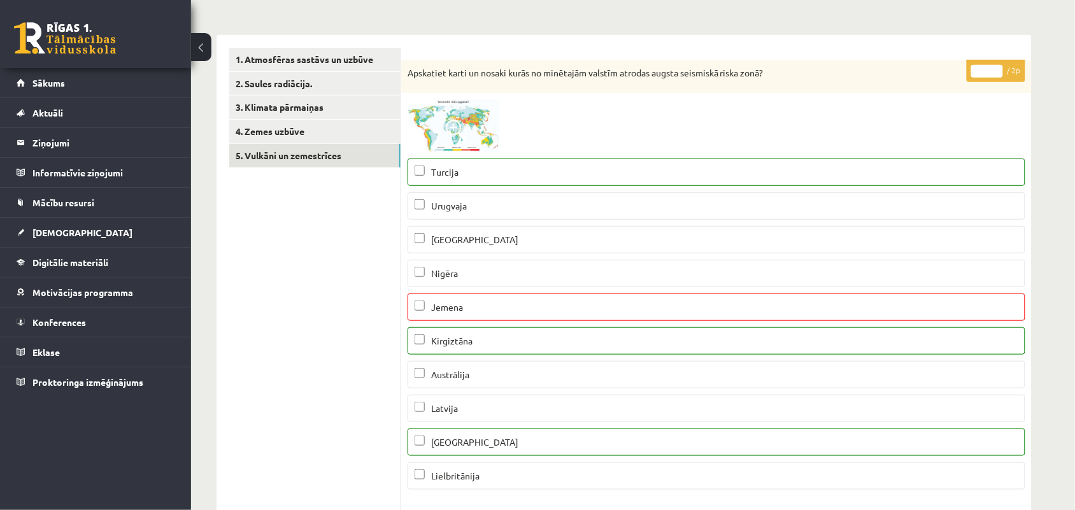
type input "*"
click at [995, 66] on input "*" at bounding box center [987, 71] width 32 height 13
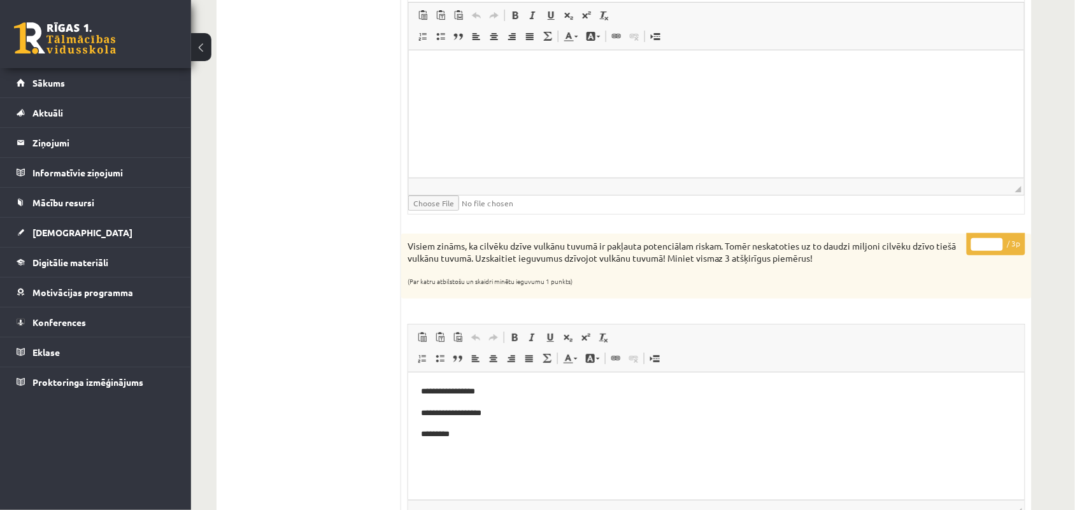
scroll to position [1512, 0]
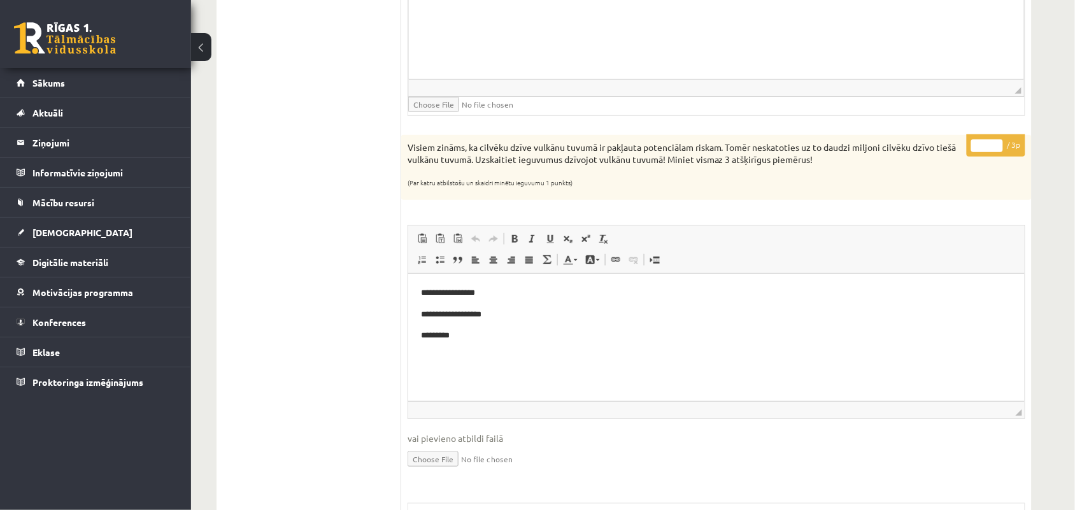
type input "*"
click at [997, 148] on input "*" at bounding box center [987, 145] width 32 height 13
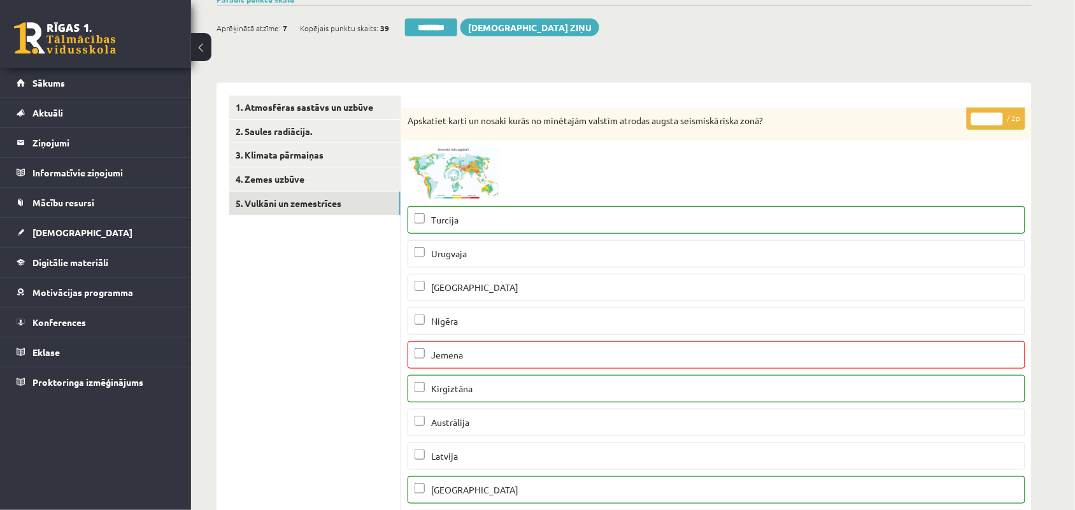
scroll to position [0, 0]
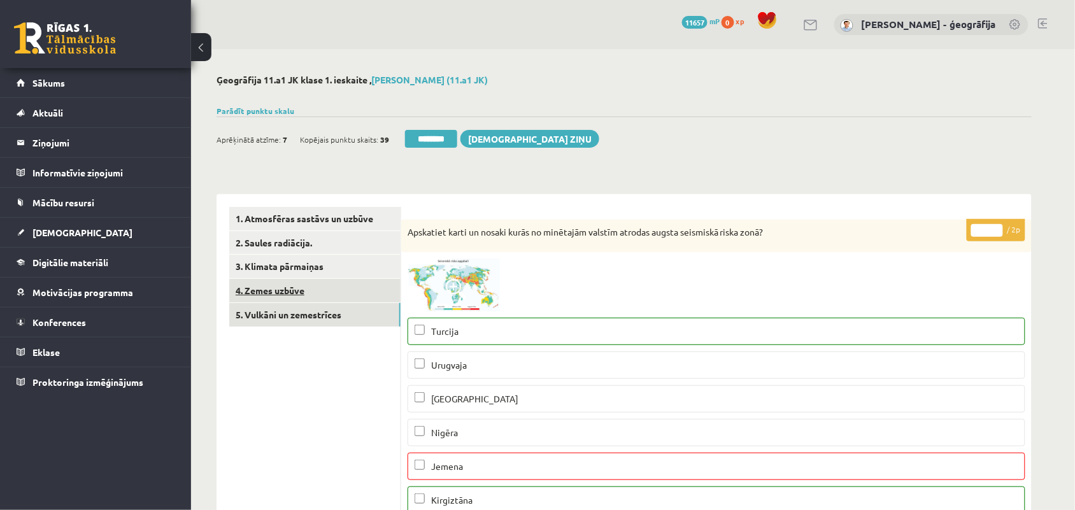
click at [253, 292] on link "4. Zemes uzbūve" at bounding box center [314, 291] width 171 height 24
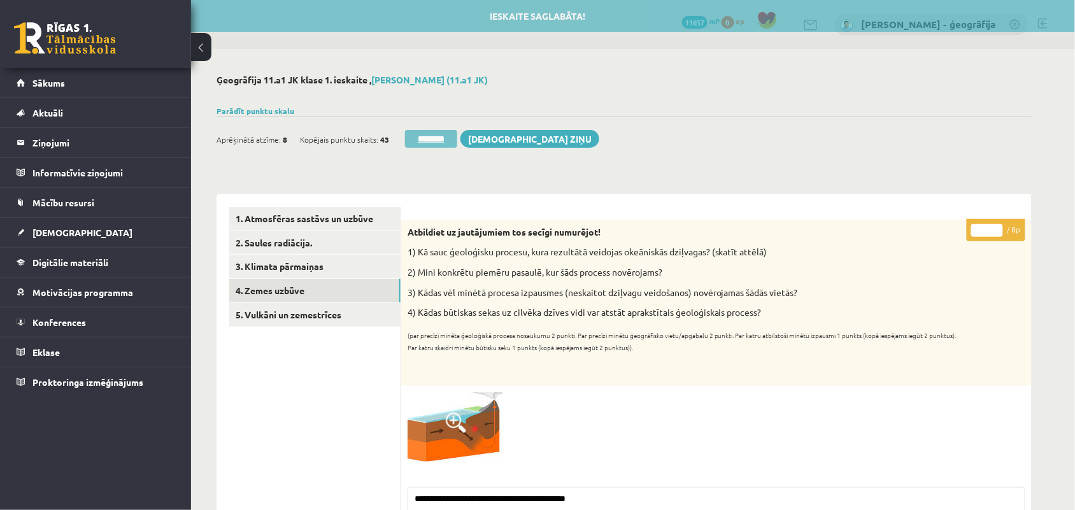
click at [436, 139] on input "********" at bounding box center [431, 139] width 52 height 18
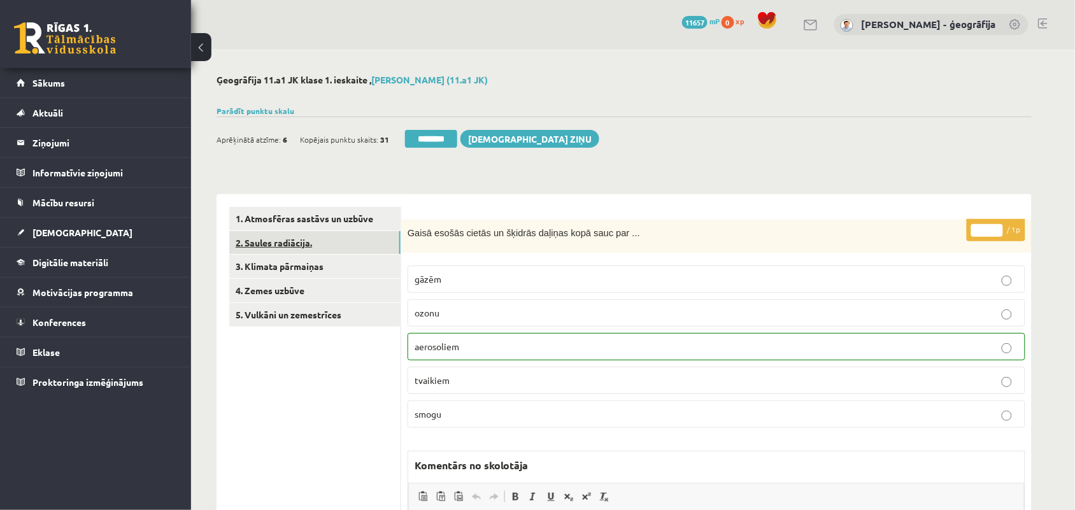
click at [301, 248] on link "2. Saules radiācija." at bounding box center [314, 243] width 171 height 24
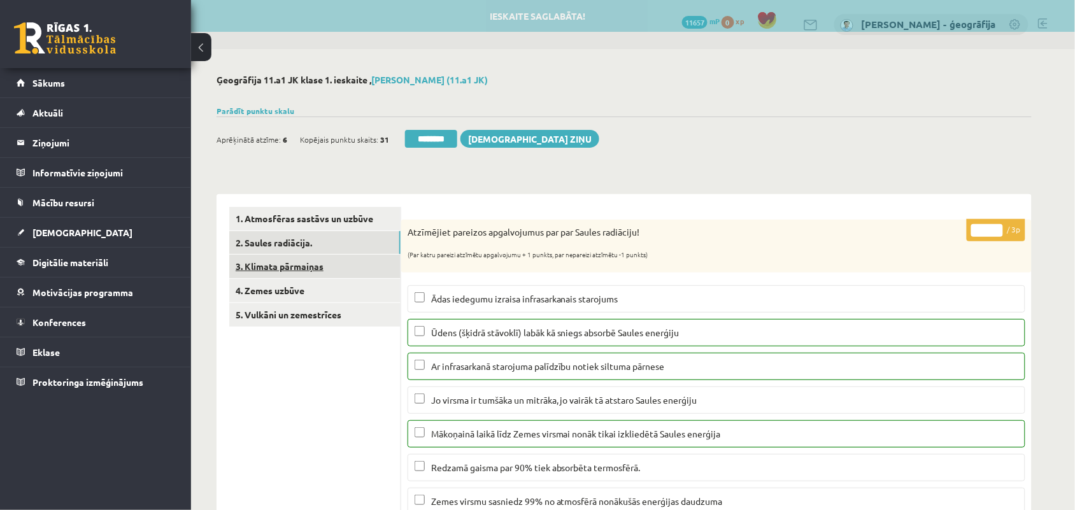
click at [294, 267] on link "3. Klimata pārmaiņas" at bounding box center [314, 267] width 171 height 24
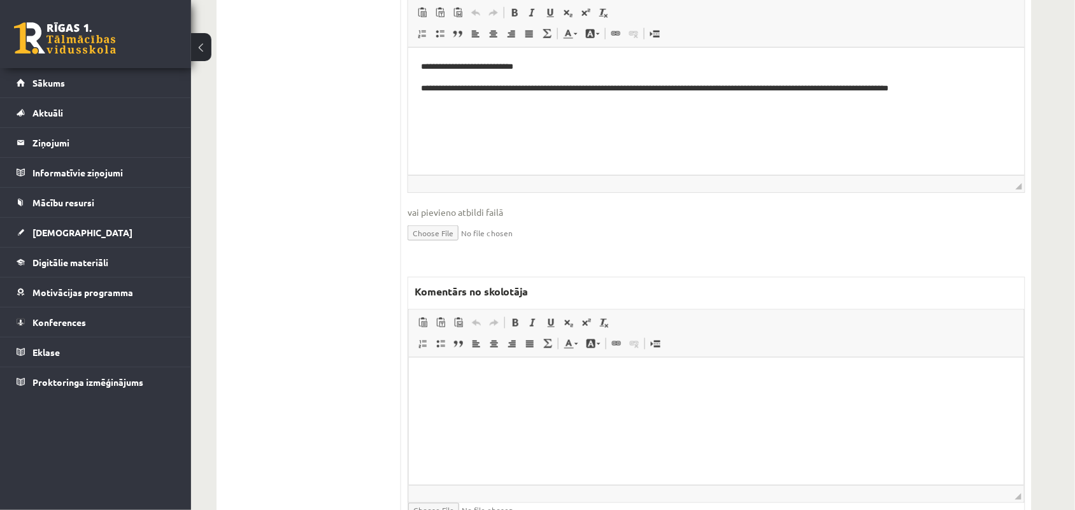
scroll to position [398, 0]
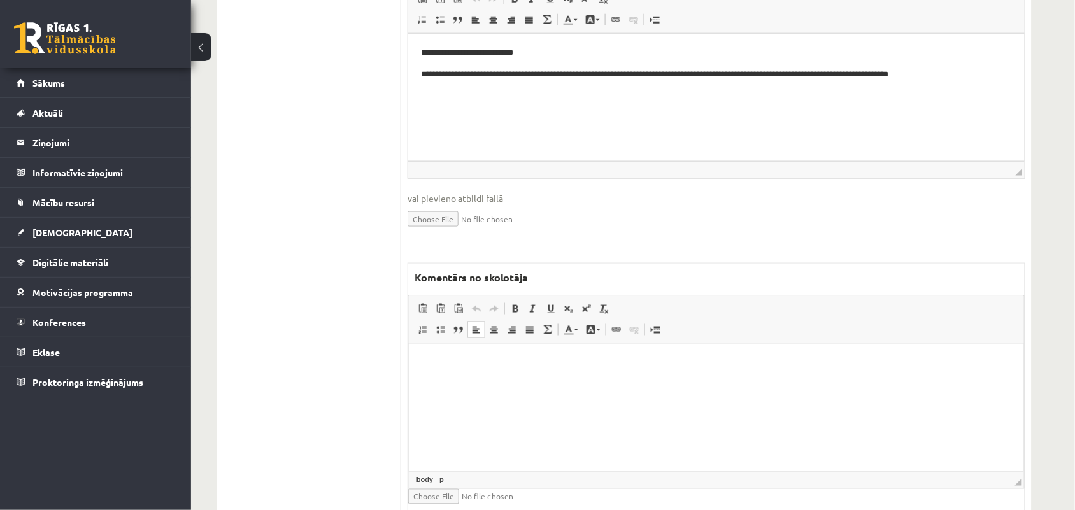
click at [479, 367] on p "Bagātinātā teksta redaktors, wiswyg-editor-47024958041520-1757833805-369" at bounding box center [716, 362] width 590 height 13
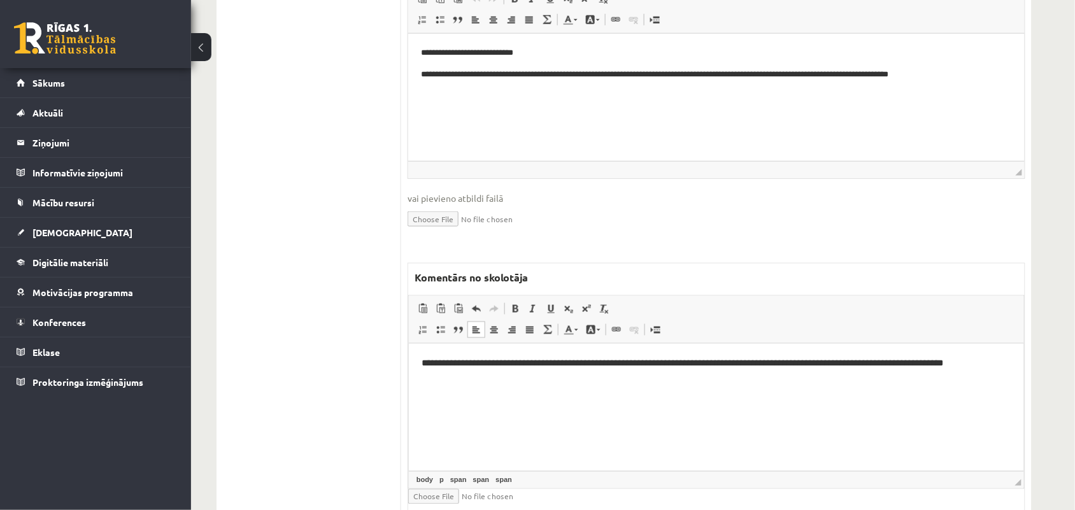
click at [747, 366] on span "**********" at bounding box center [682, 362] width 522 height 9
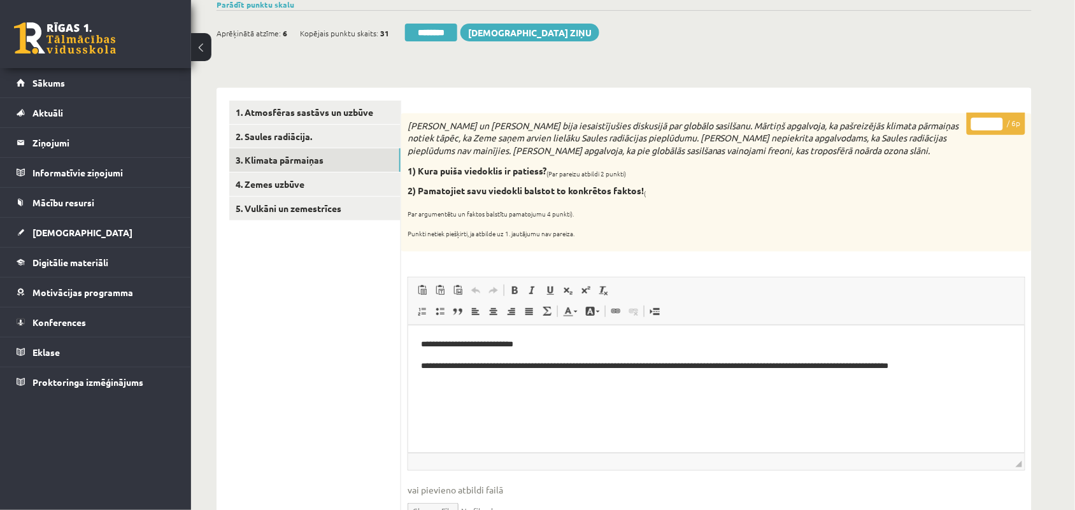
scroll to position [0, 0]
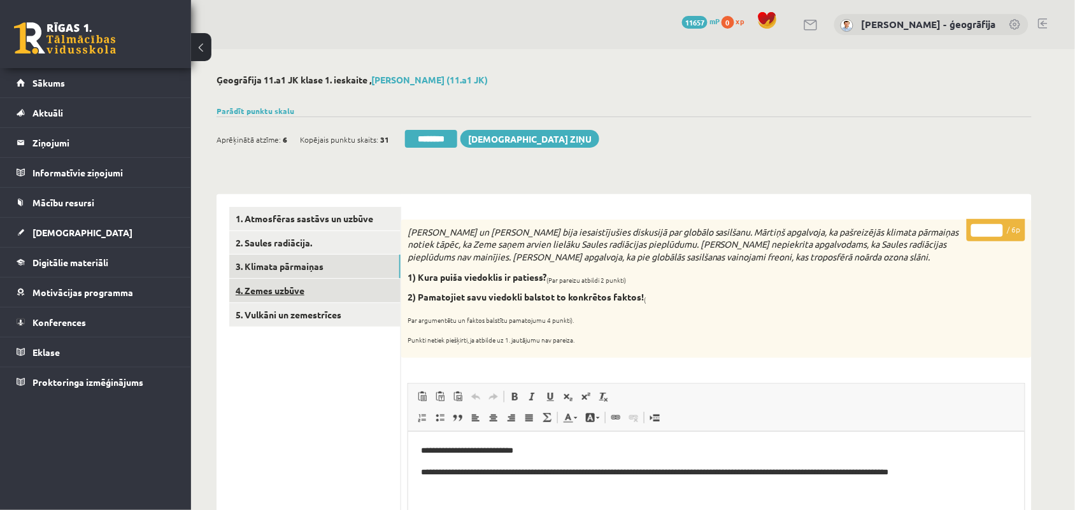
click at [281, 291] on link "4. Zemes uzbūve" at bounding box center [314, 291] width 171 height 24
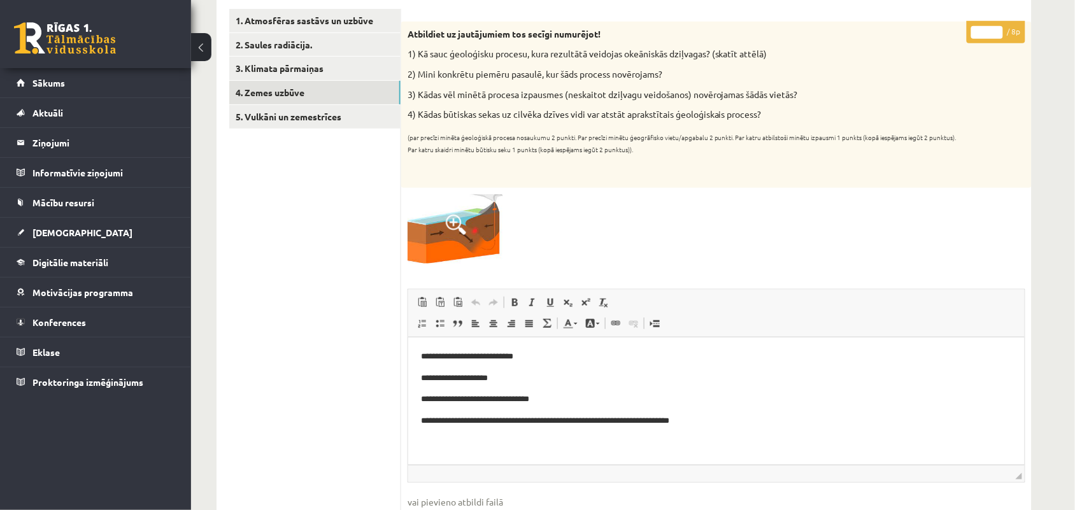
scroll to position [159, 0]
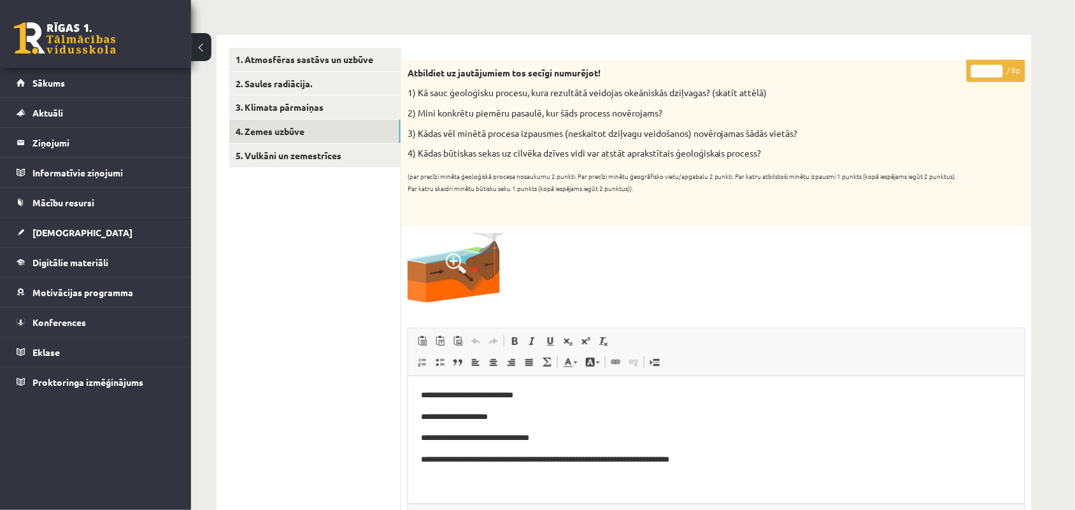
type input "*"
click at [997, 70] on input "*" at bounding box center [987, 71] width 32 height 13
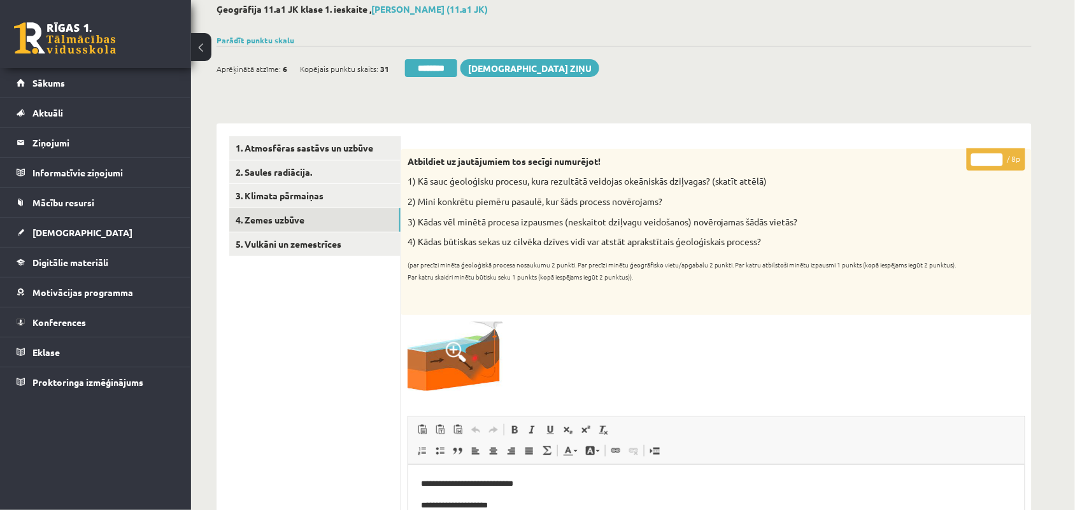
scroll to position [0, 0]
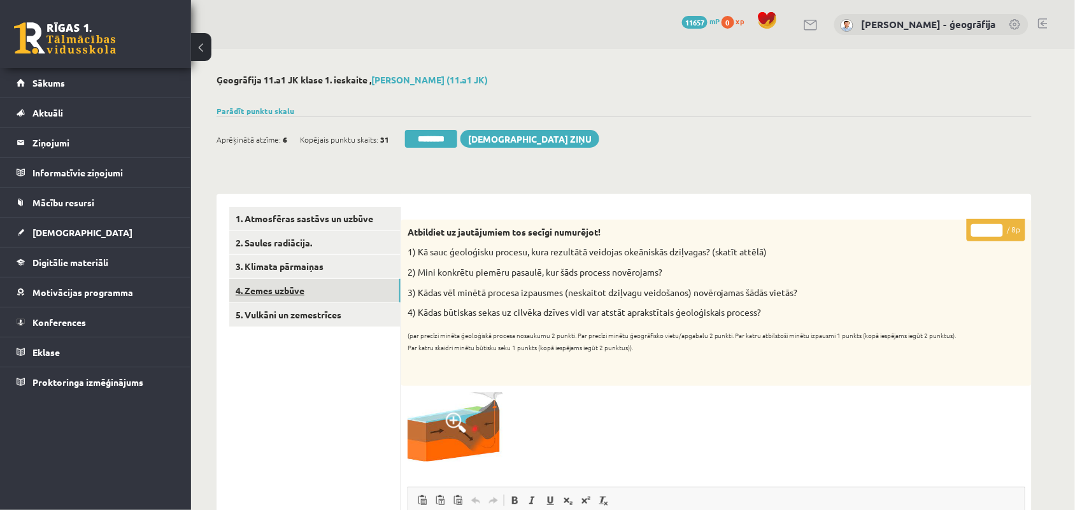
click at [258, 290] on link "4. Zemes uzbūve" at bounding box center [314, 291] width 171 height 24
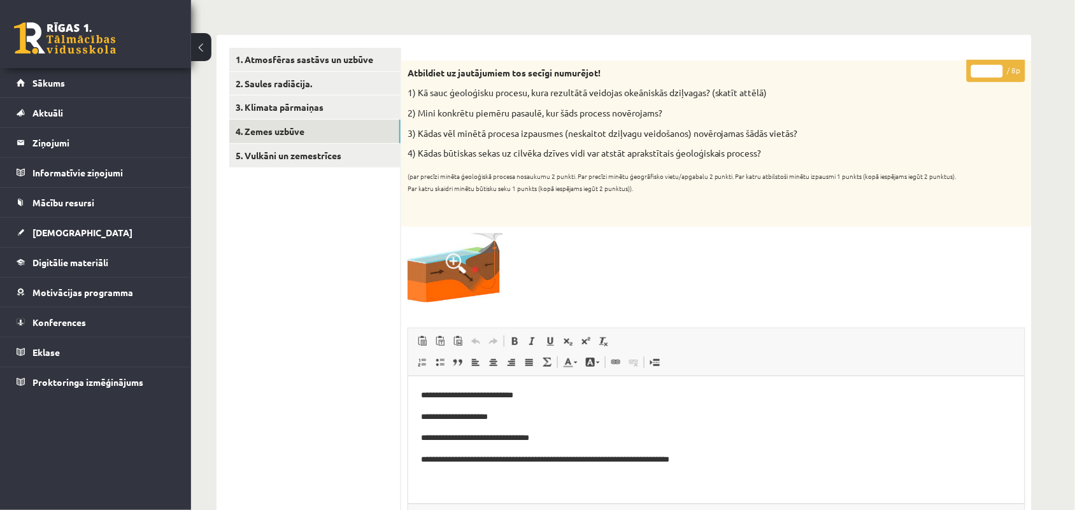
scroll to position [80, 0]
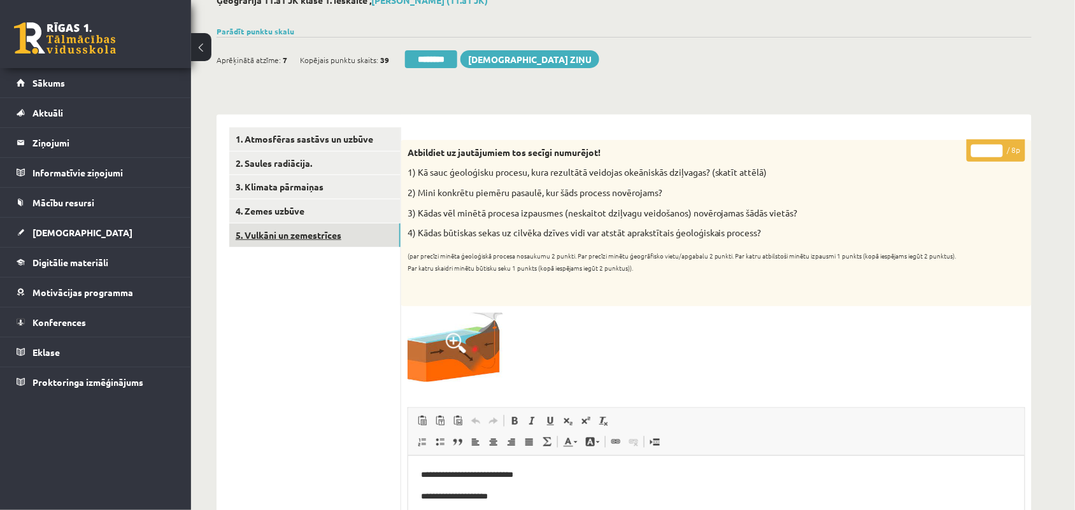
click at [299, 240] on link "5. Vulkāni un zemestrīces" at bounding box center [314, 235] width 171 height 24
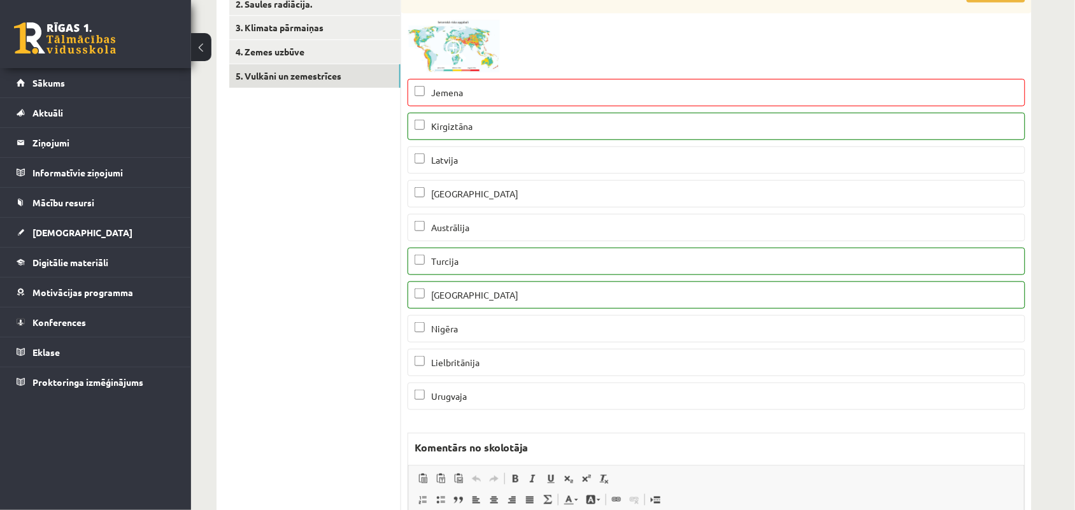
scroll to position [159, 0]
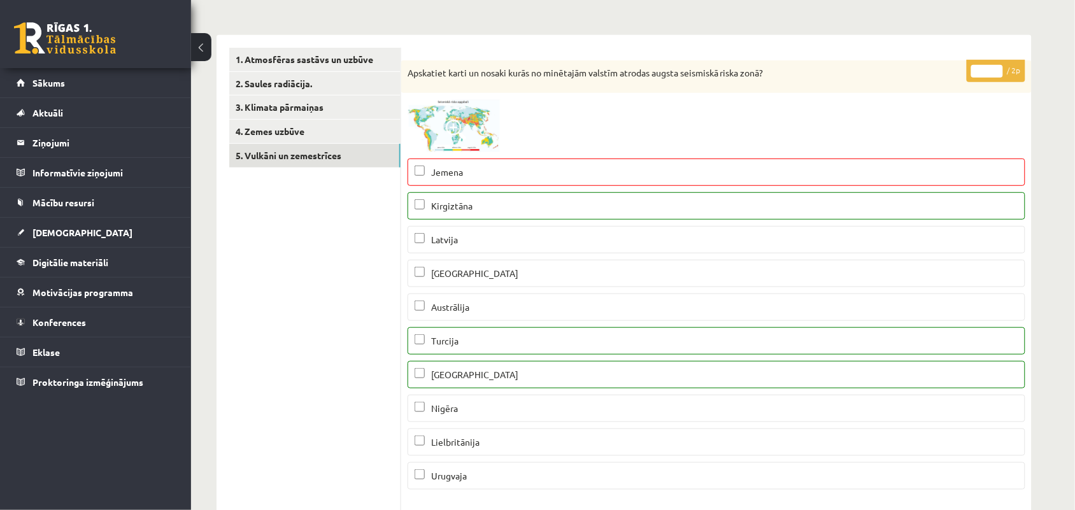
type input "*"
click at [994, 67] on input "*" at bounding box center [987, 71] width 32 height 13
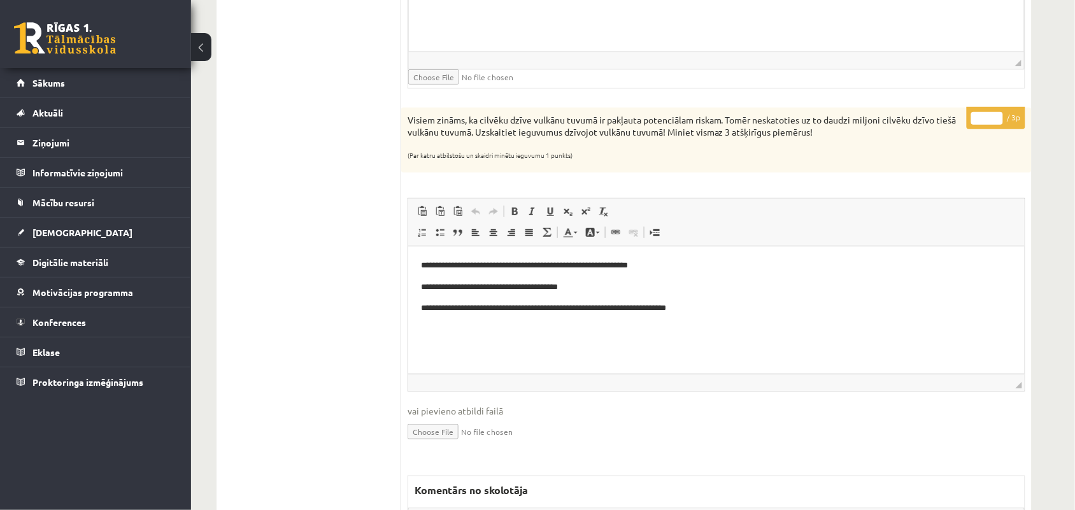
scroll to position [1512, 0]
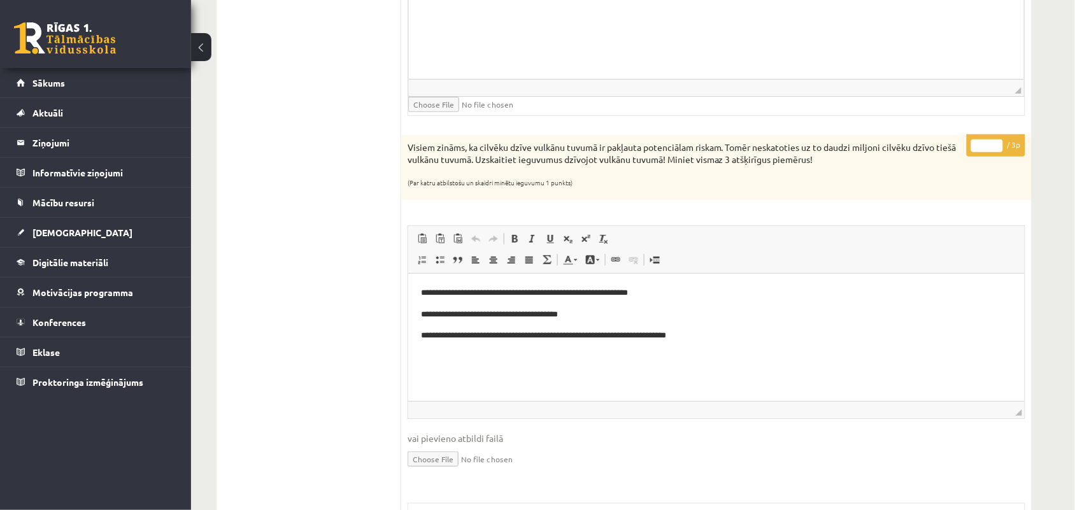
type input "*"
click at [995, 150] on input "*" at bounding box center [987, 145] width 32 height 13
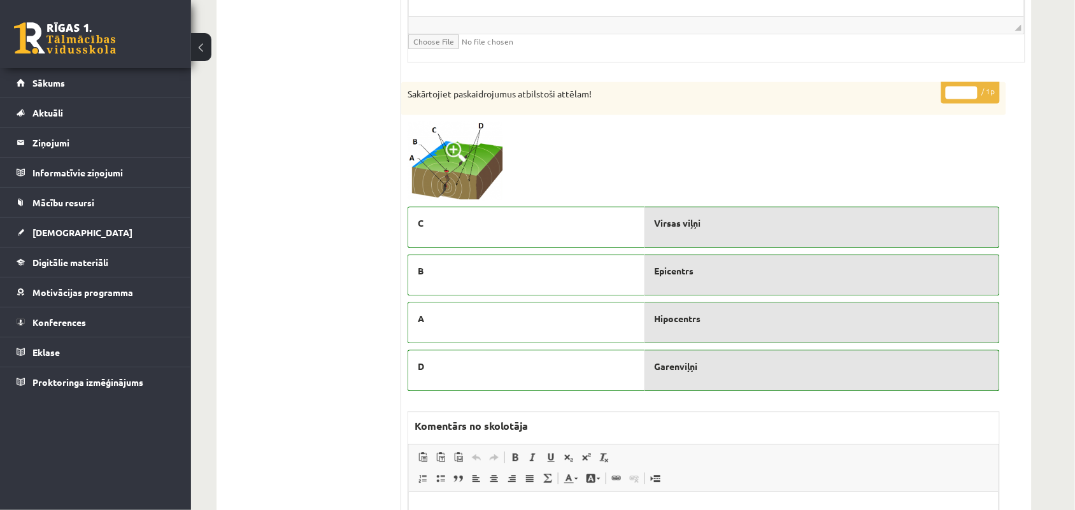
scroll to position [2228, 0]
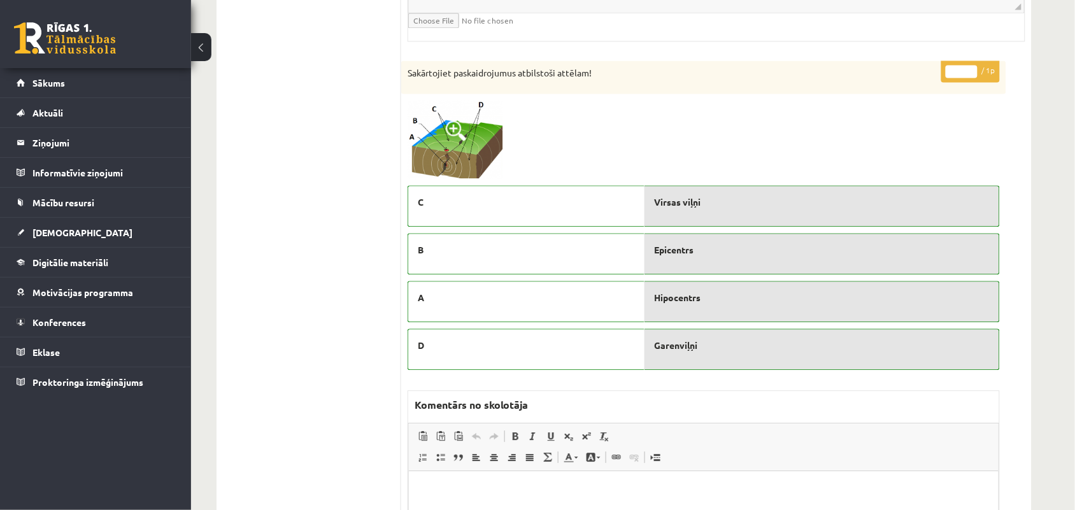
type input "*"
click at [972, 74] on input "*" at bounding box center [961, 71] width 32 height 13
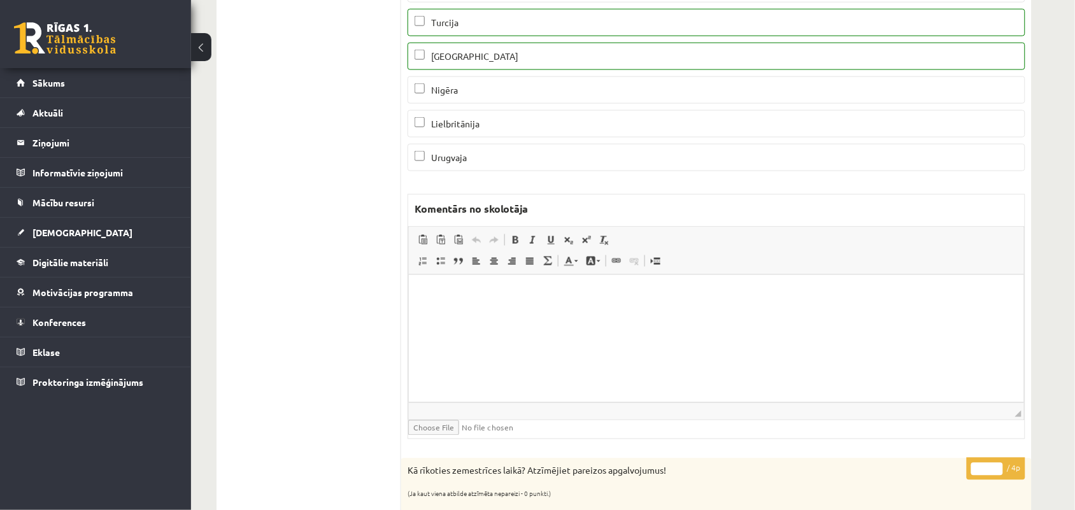
scroll to position [0, 0]
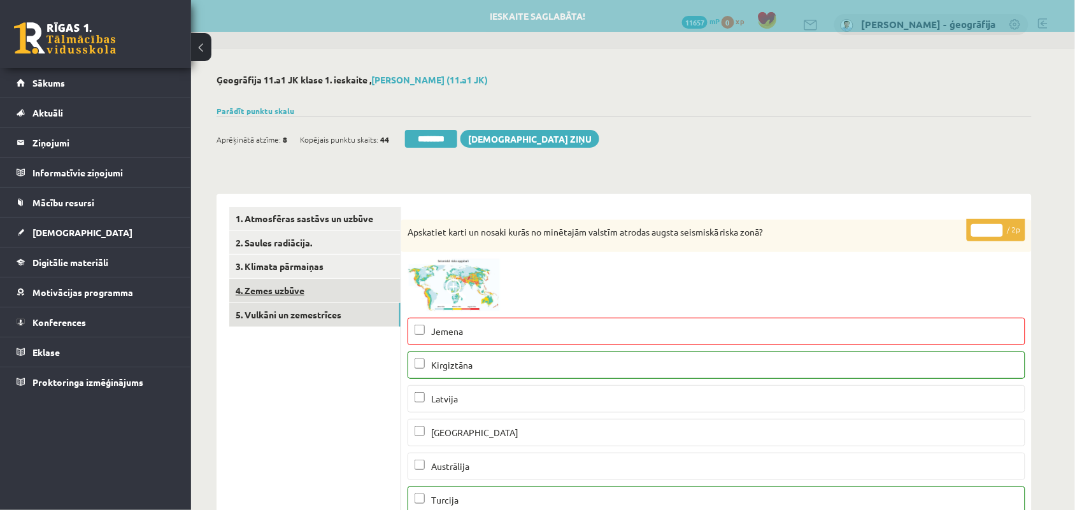
click at [256, 297] on link "4. Zemes uzbūve" at bounding box center [314, 291] width 171 height 24
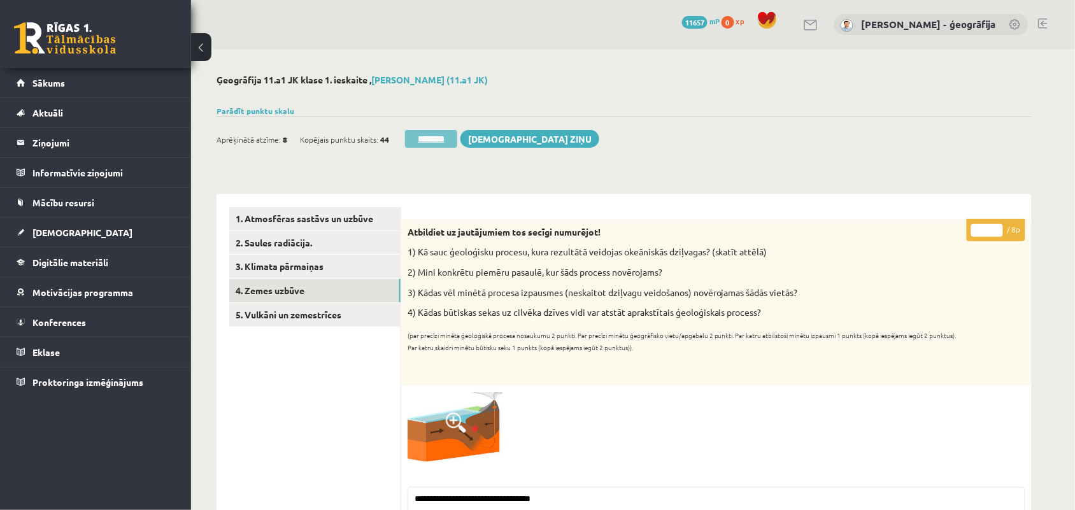
click at [425, 138] on input "********" at bounding box center [431, 139] width 52 height 18
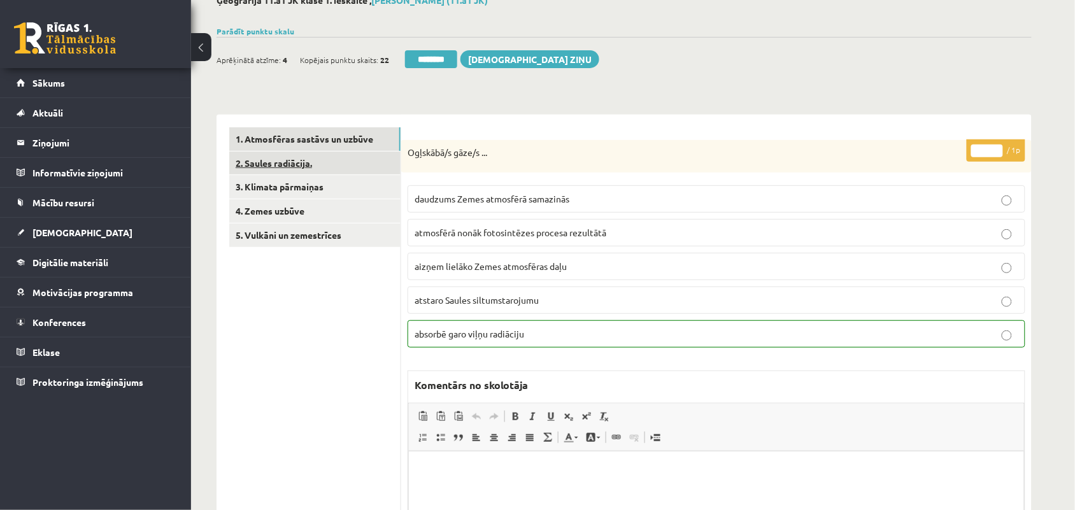
click at [302, 163] on link "2. Saules radiācija." at bounding box center [314, 164] width 171 height 24
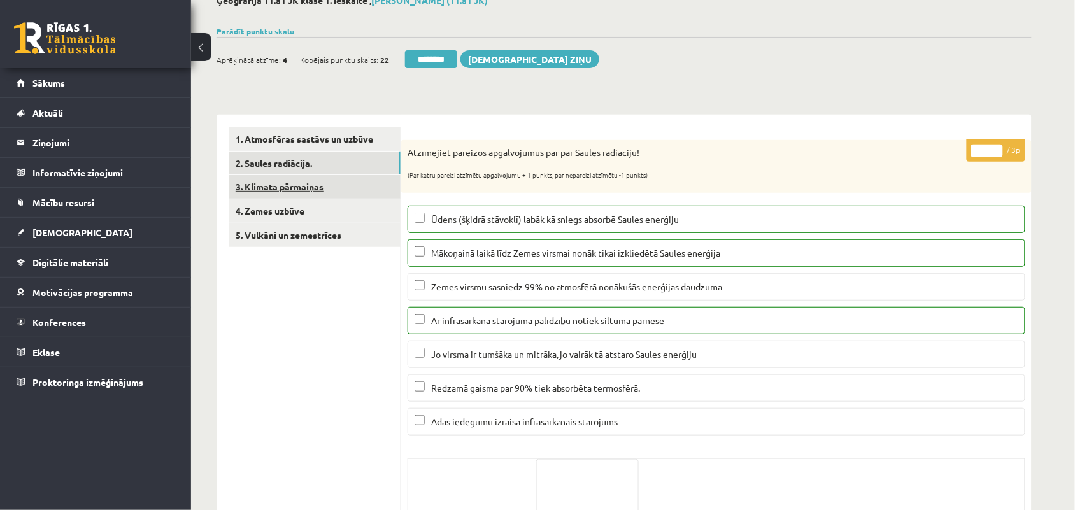
click at [322, 189] on link "3. Klimata pārmaiņas" at bounding box center [314, 187] width 171 height 24
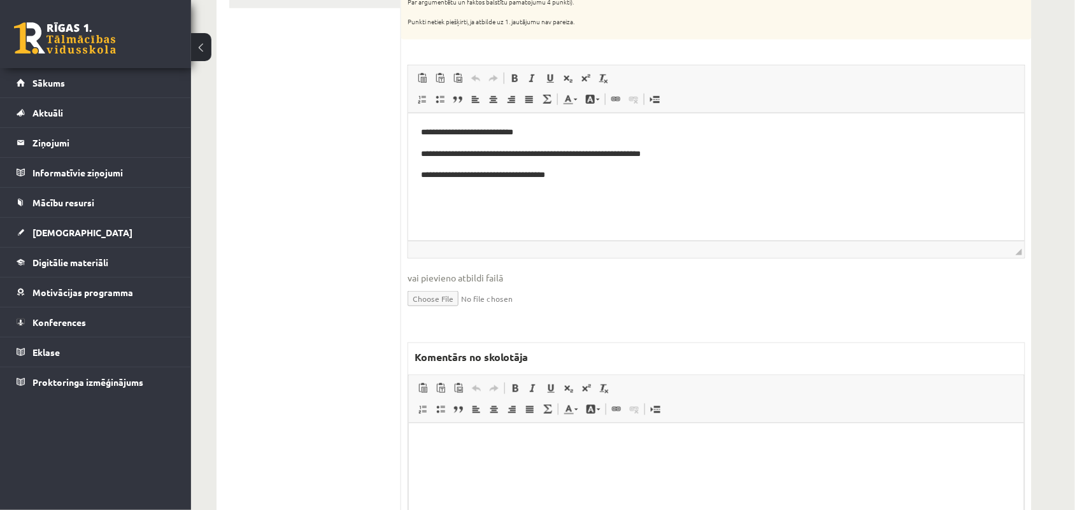
scroll to position [398, 0]
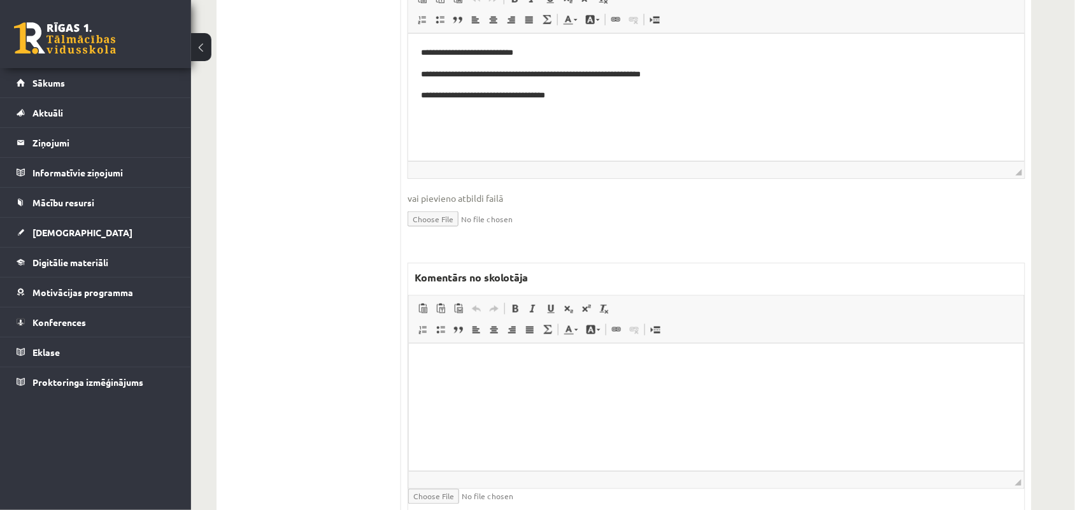
click at [451, 350] on html at bounding box center [715, 362] width 615 height 39
click at [453, 360] on p "**********" at bounding box center [715, 362] width 589 height 13
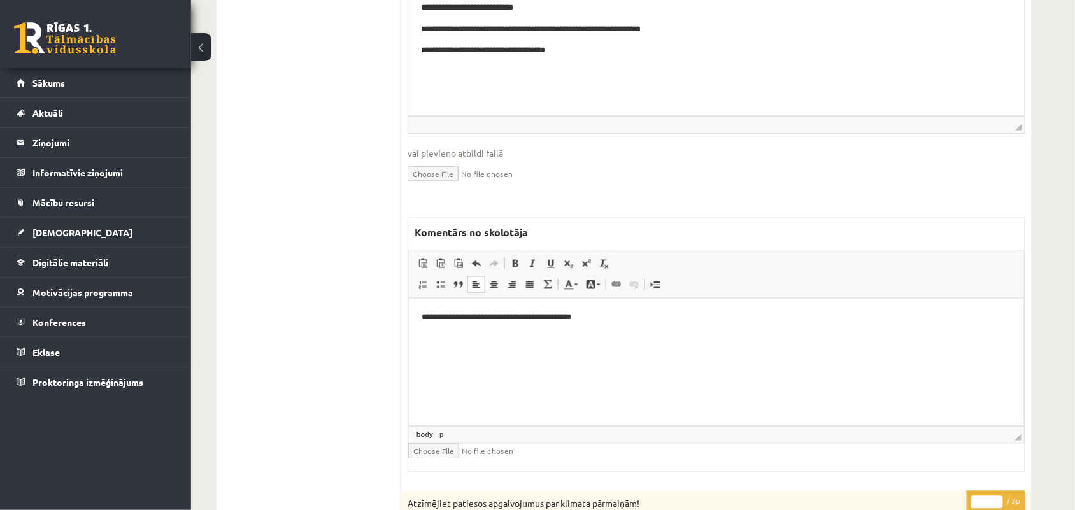
scroll to position [366, 0]
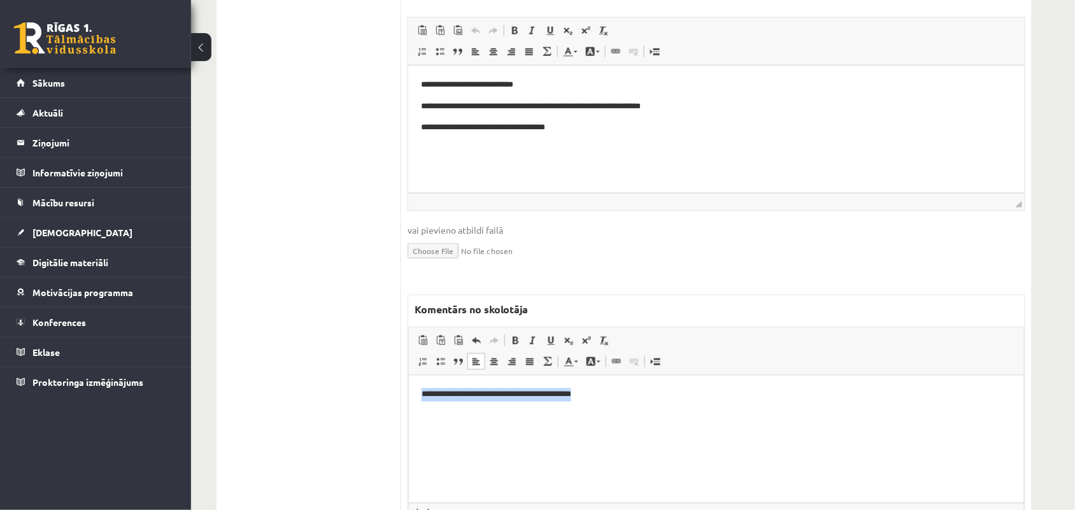
drag, startPoint x: 601, startPoint y: 395, endPoint x: 409, endPoint y: 385, distance: 192.5
click at [410, 385] on html "**********" at bounding box center [715, 394] width 615 height 39
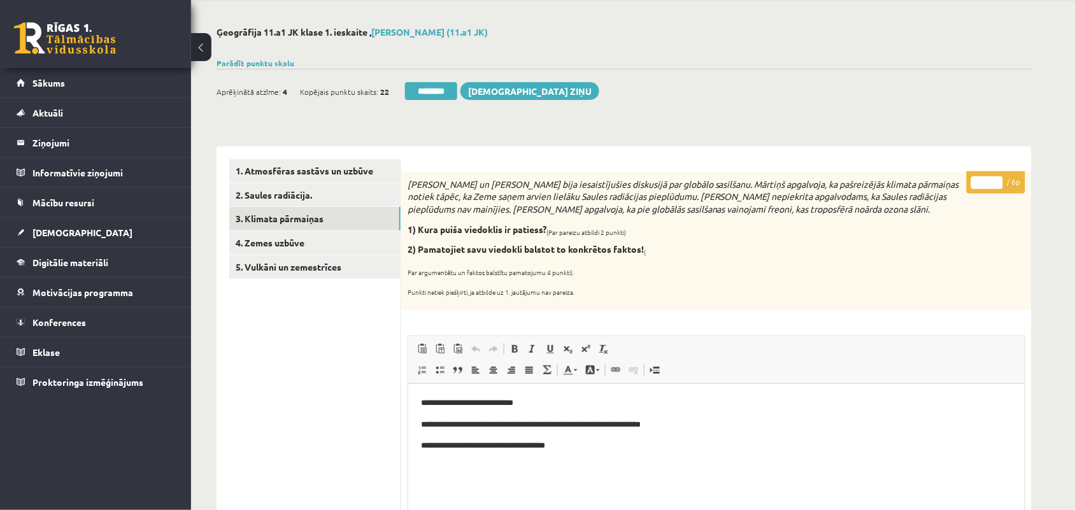
scroll to position [0, 0]
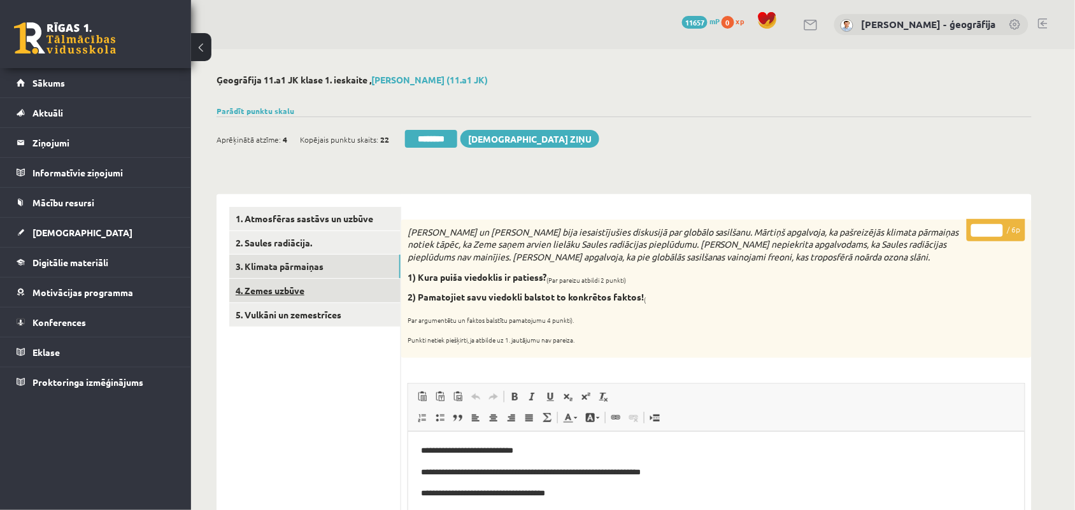
click at [308, 294] on link "4. Zemes uzbūve" at bounding box center [314, 291] width 171 height 24
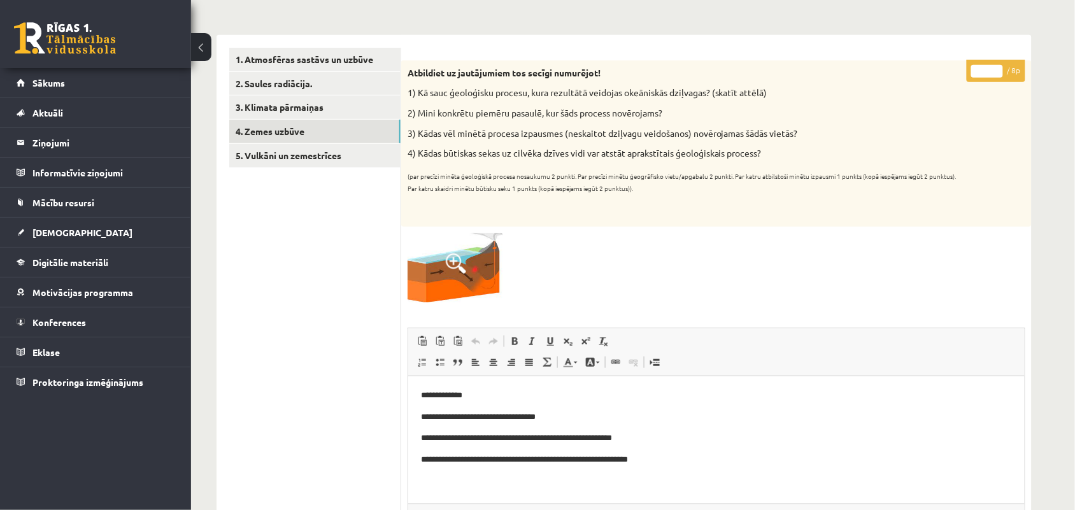
type input "*"
click at [995, 66] on input "*" at bounding box center [987, 71] width 32 height 13
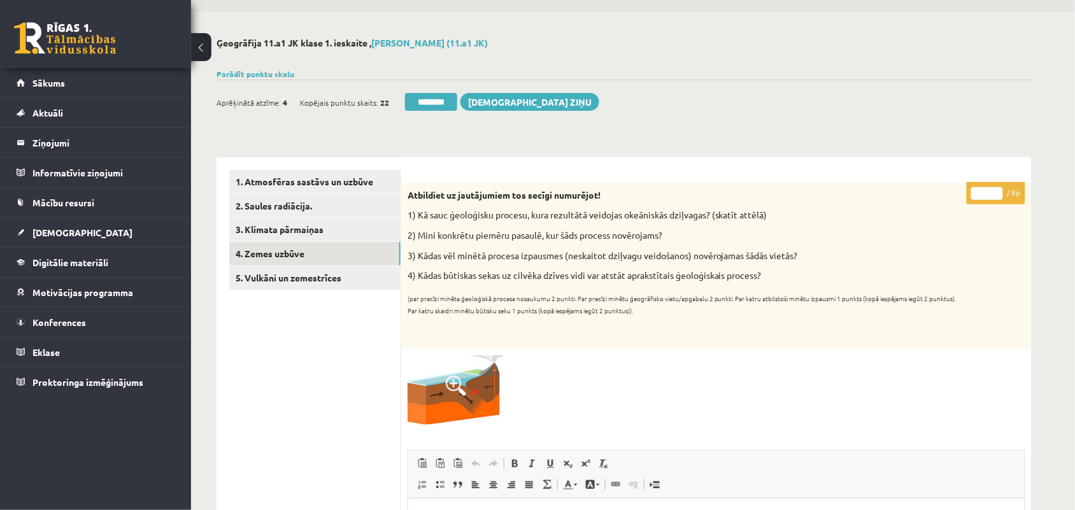
scroll to position [18, 0]
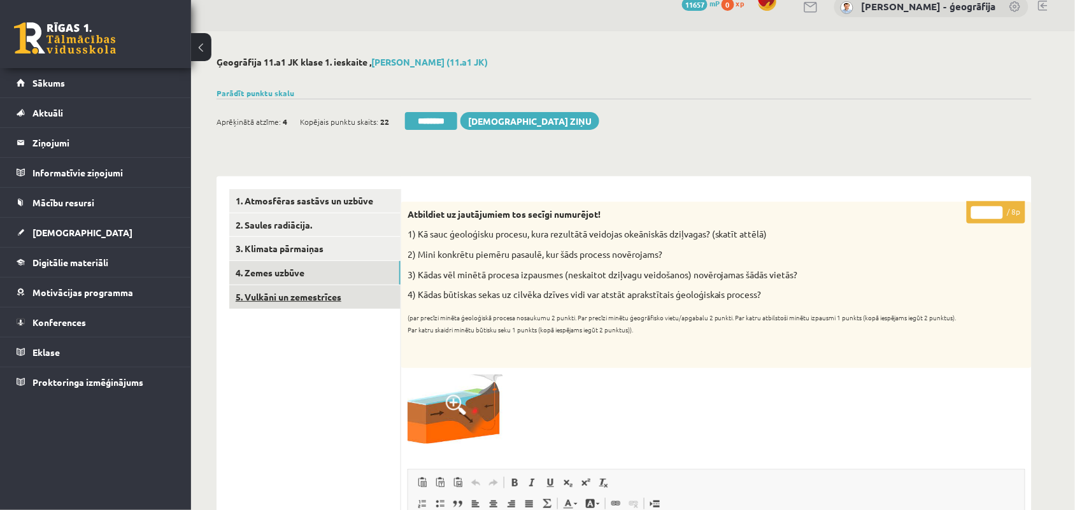
click at [262, 298] on link "5. Vulkāni un zemestrīces" at bounding box center [314, 297] width 171 height 24
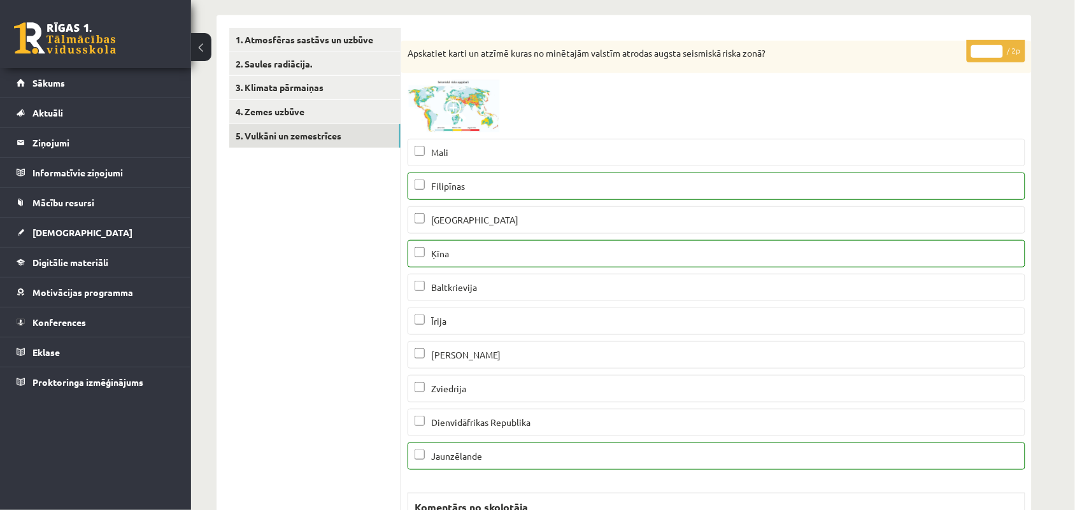
scroll to position [177, 0]
type input "*"
click at [997, 51] on input "*" at bounding box center [987, 53] width 32 height 13
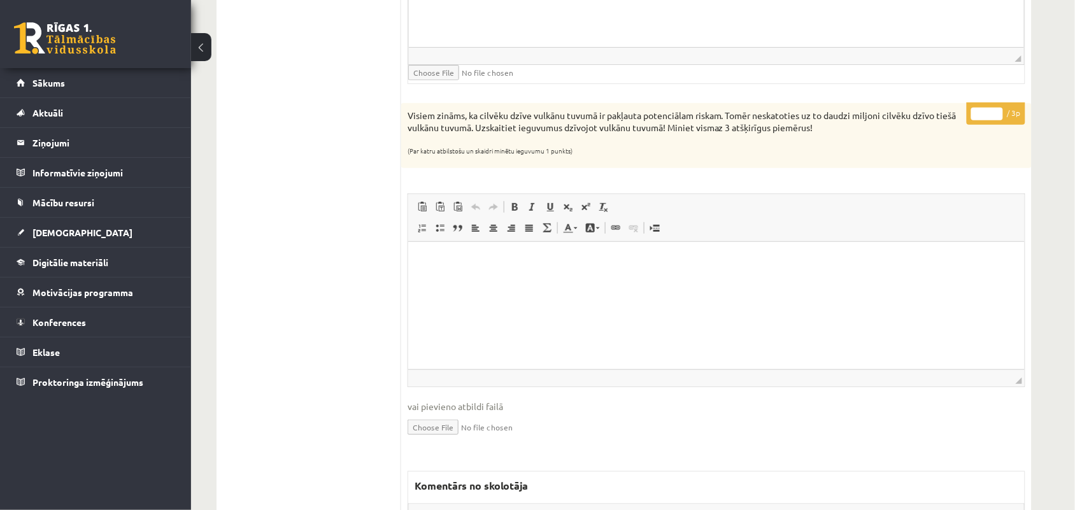
scroll to position [1530, 0]
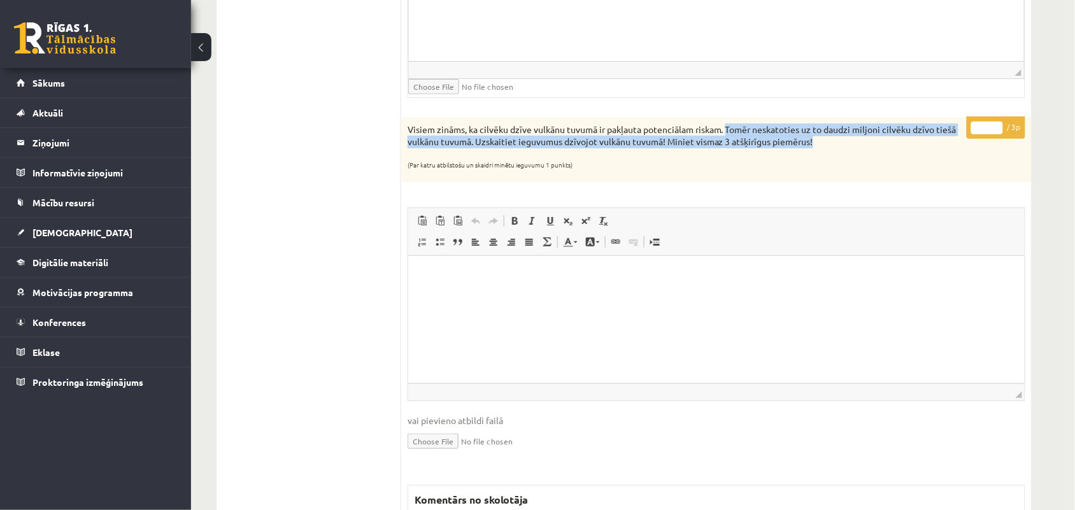
drag, startPoint x: 728, startPoint y: 134, endPoint x: 823, endPoint y: 150, distance: 96.9
click at [823, 148] on p "Visiem zināms, ka cilvēku dzīve vulkānu tuvumā ir pakļauta potenciālam riskam. …" at bounding box center [684, 136] width 554 height 25
click at [549, 148] on p "Visiem zināms, ka cilvēku dzīve vulkānu tuvumā ir pakļauta potenciālam riskam. …" at bounding box center [684, 136] width 554 height 25
drag, startPoint x: 476, startPoint y: 151, endPoint x: 809, endPoint y: 153, distance: 333.6
click at [809, 148] on p "Visiem zināms, ka cilvēku dzīve vulkānu tuvumā ir pakļauta potenciālam riskam. …" at bounding box center [684, 136] width 554 height 25
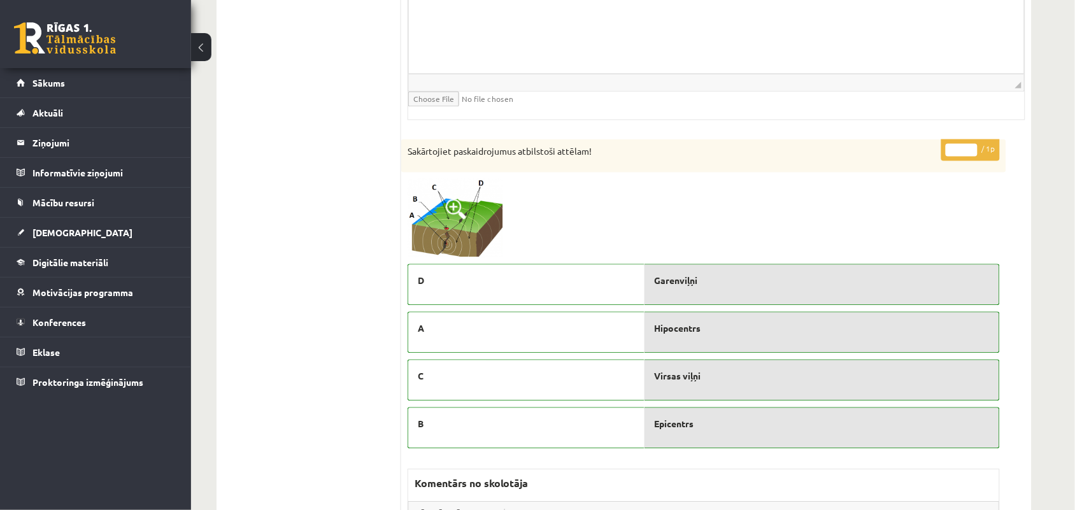
scroll to position [2246, 0]
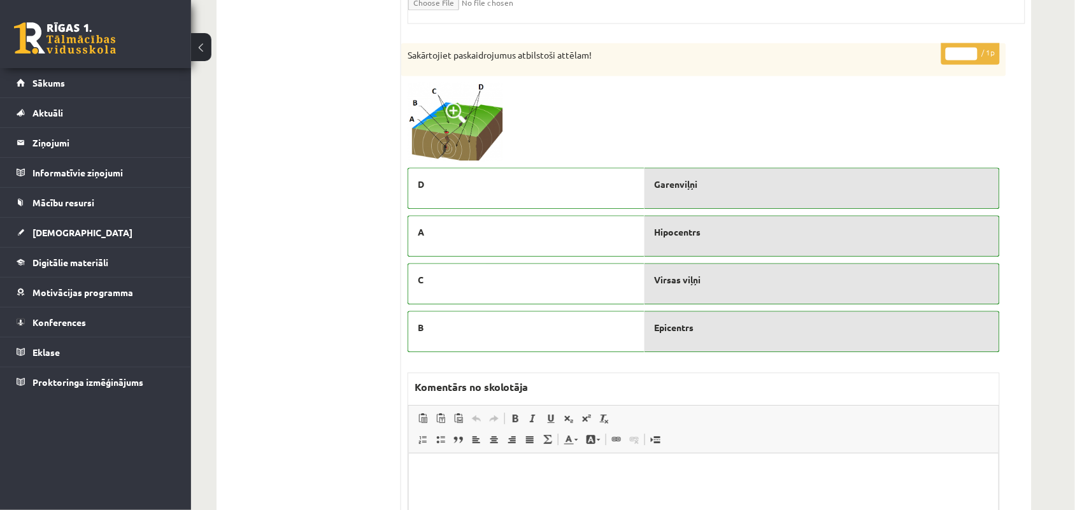
type input "*"
click at [972, 55] on input "*" at bounding box center [961, 53] width 32 height 13
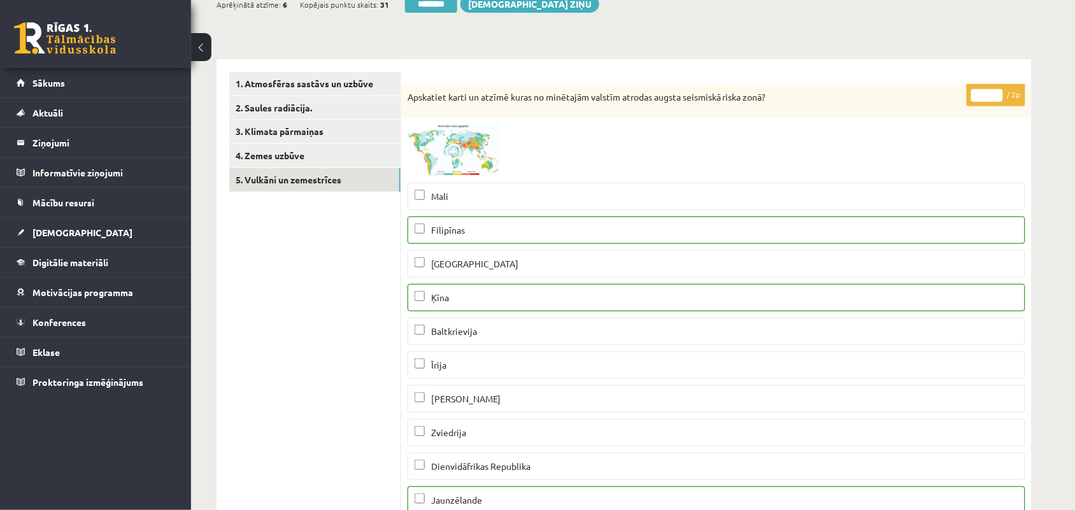
scroll to position [97, 0]
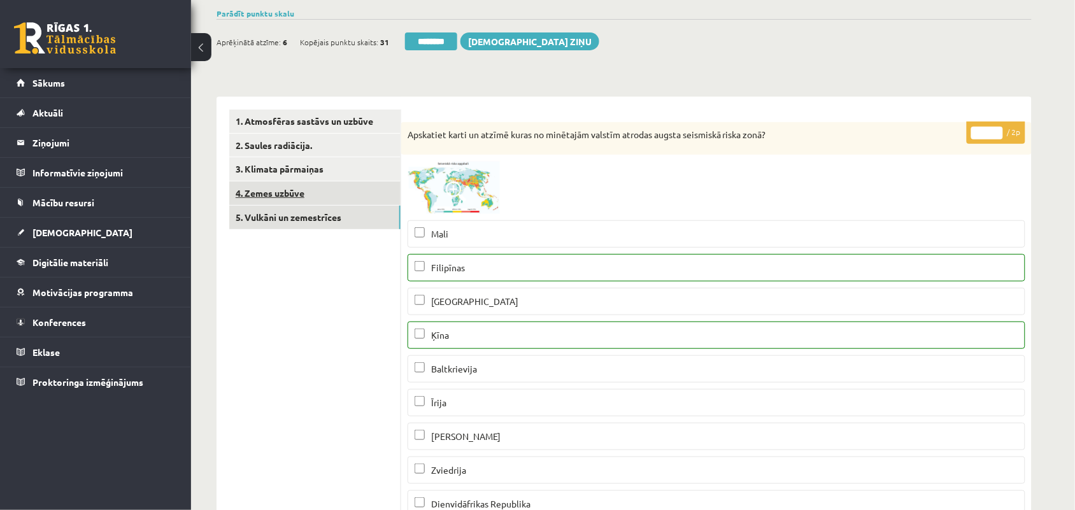
click at [274, 193] on link "4. Zemes uzbūve" at bounding box center [314, 193] width 171 height 24
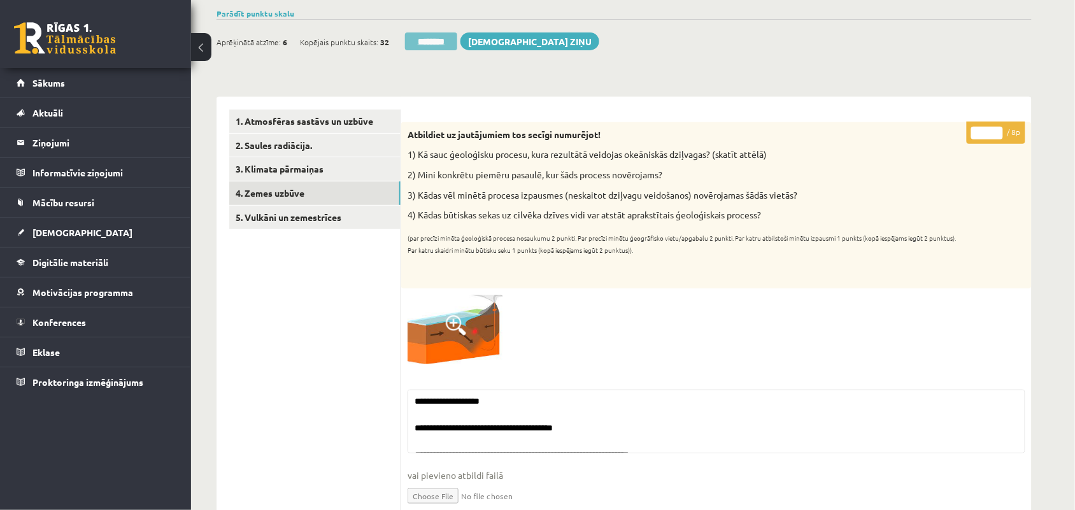
click at [437, 43] on input "********" at bounding box center [431, 41] width 52 height 18
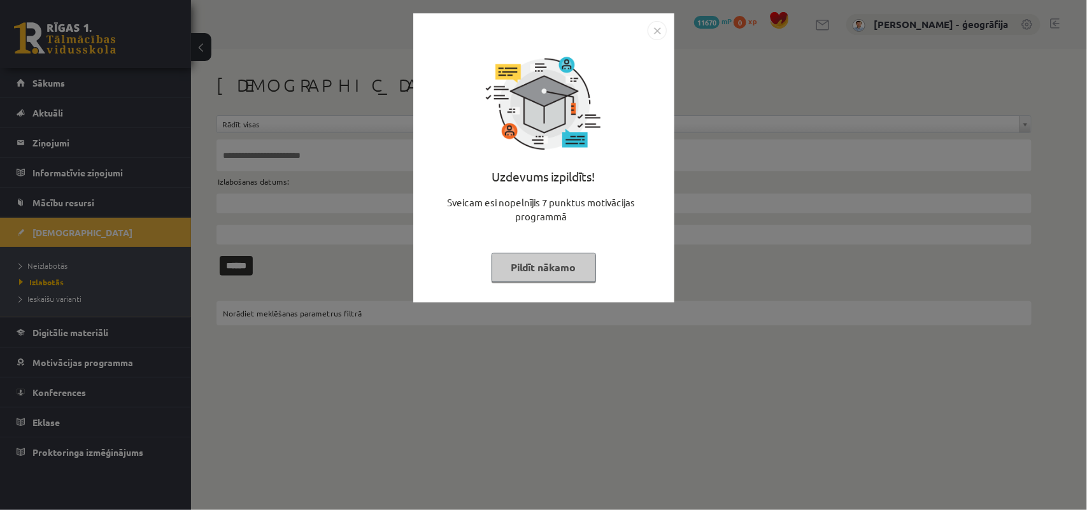
click at [506, 260] on button "Pildīt nākamo" at bounding box center [544, 267] width 104 height 29
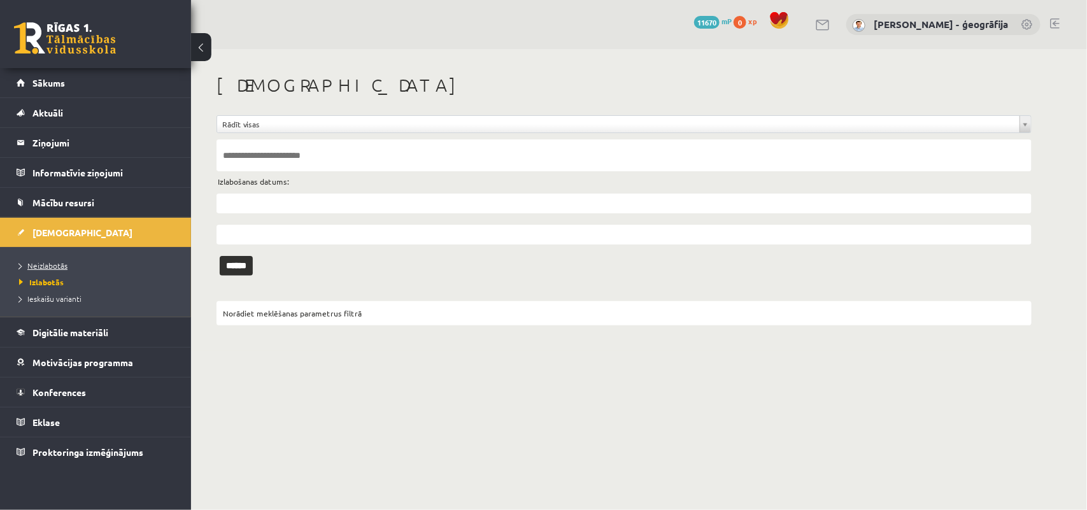
click at [50, 266] on span "Neizlabotās" at bounding box center [43, 265] width 48 height 10
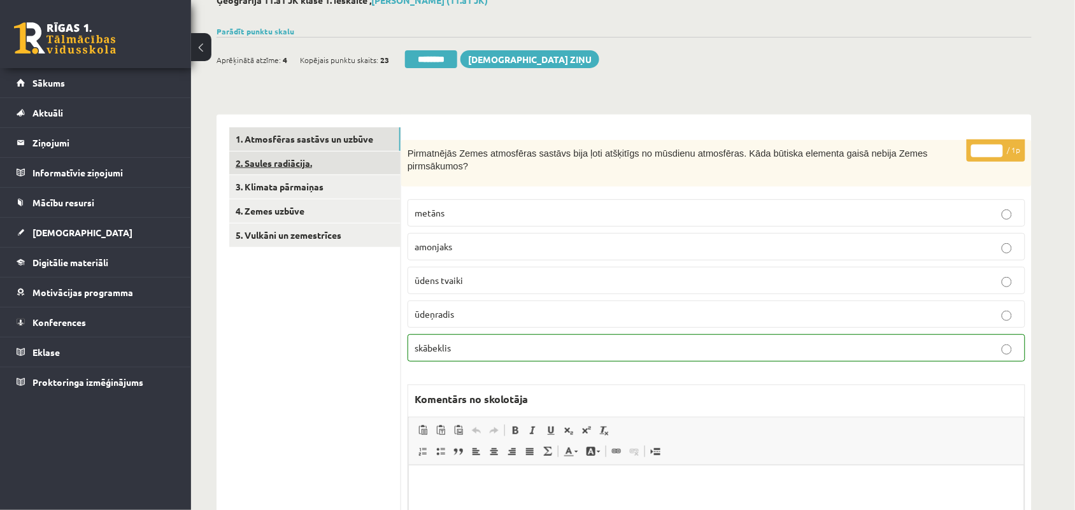
click at [283, 162] on link "2. Saules radiācija." at bounding box center [314, 164] width 171 height 24
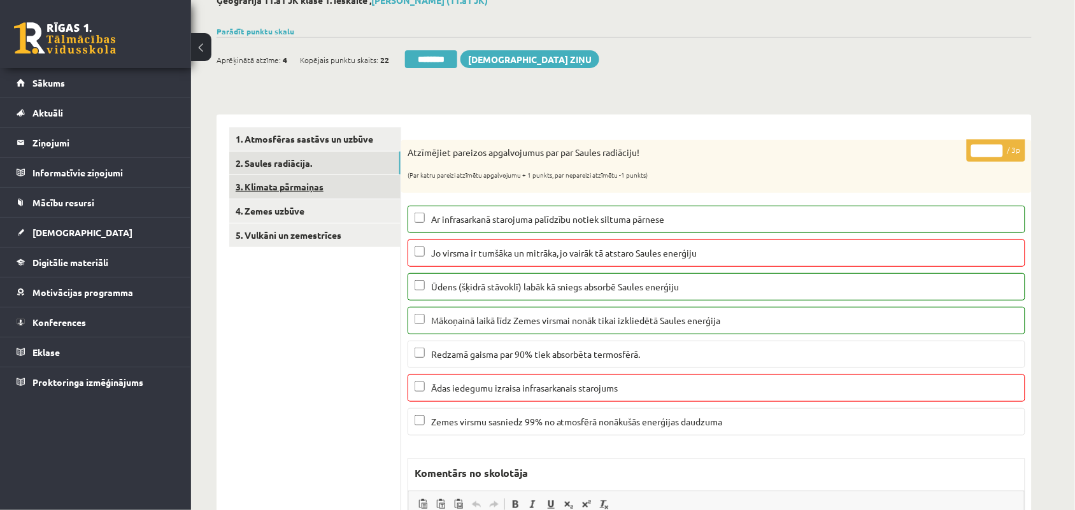
click at [286, 183] on link "3. Klimata pārmaiņas" at bounding box center [314, 187] width 171 height 24
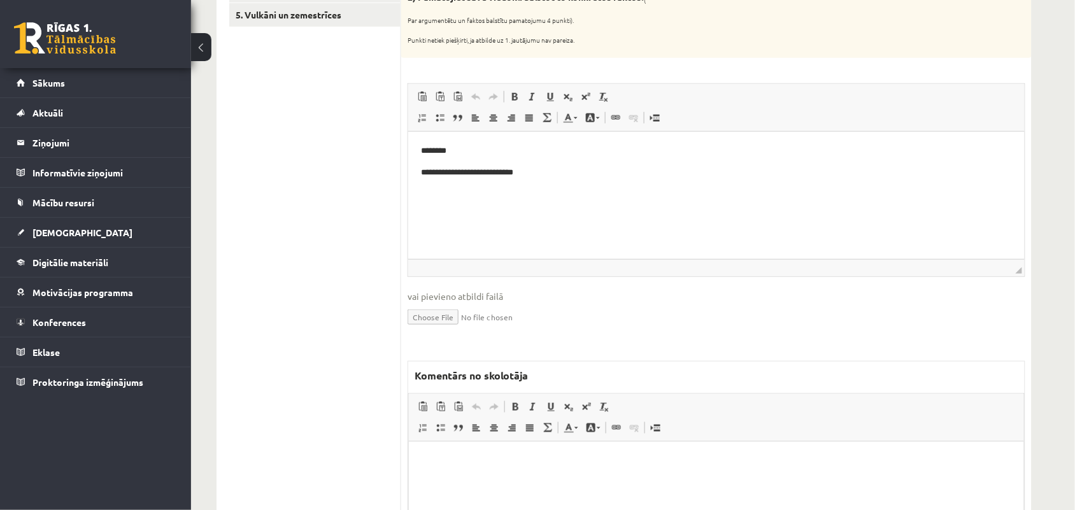
scroll to position [318, 0]
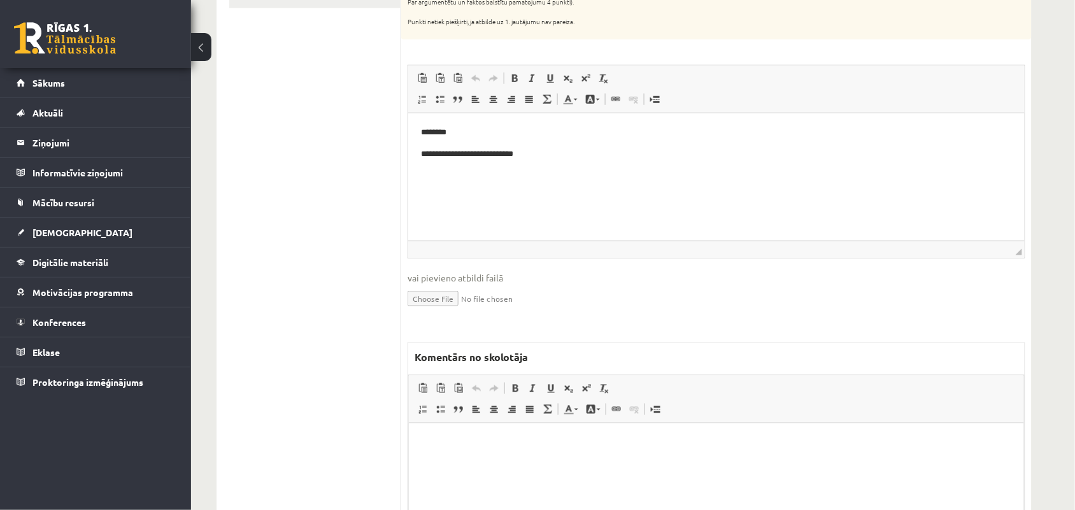
click at [491, 448] on html at bounding box center [715, 442] width 615 height 39
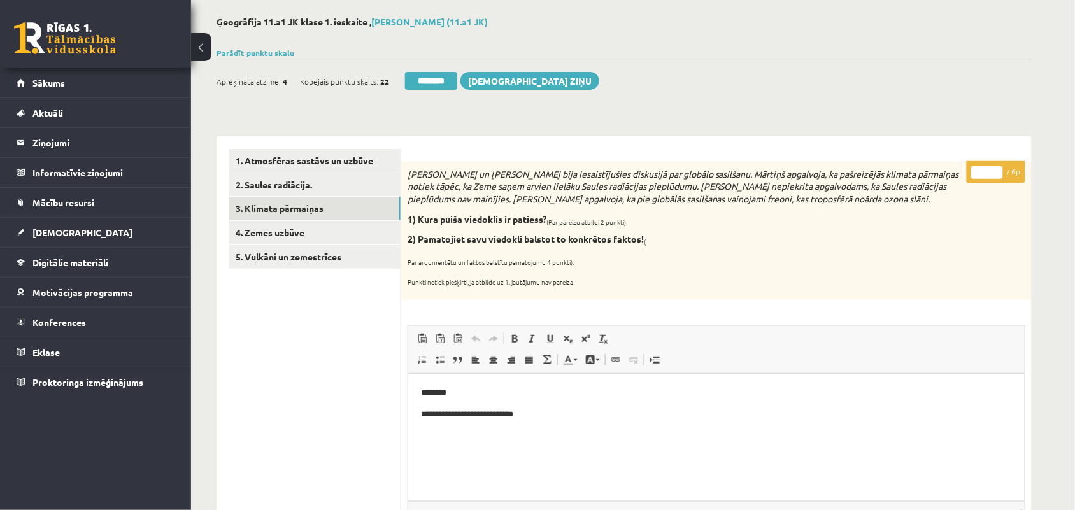
scroll to position [0, 0]
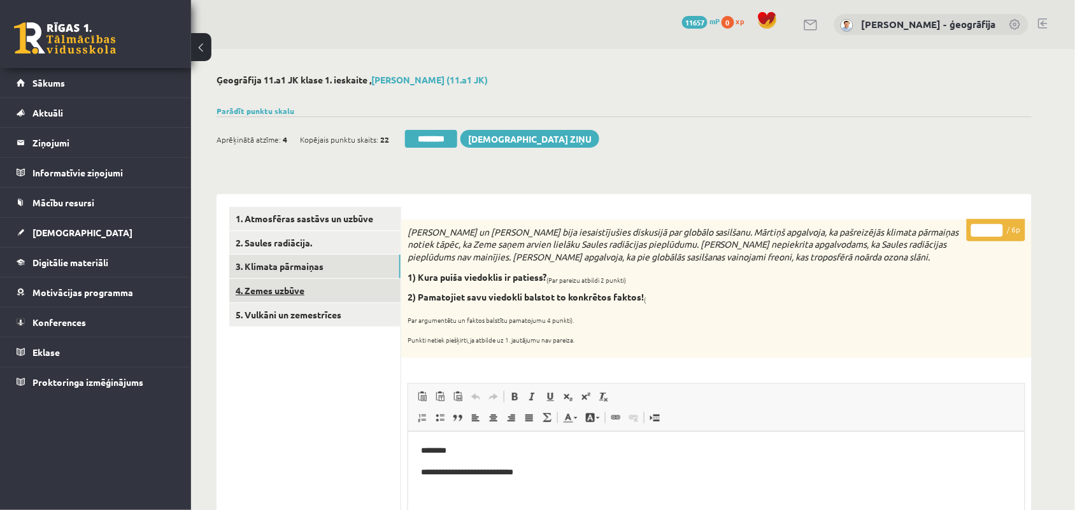
click at [262, 295] on link "4. Zemes uzbūve" at bounding box center [314, 291] width 171 height 24
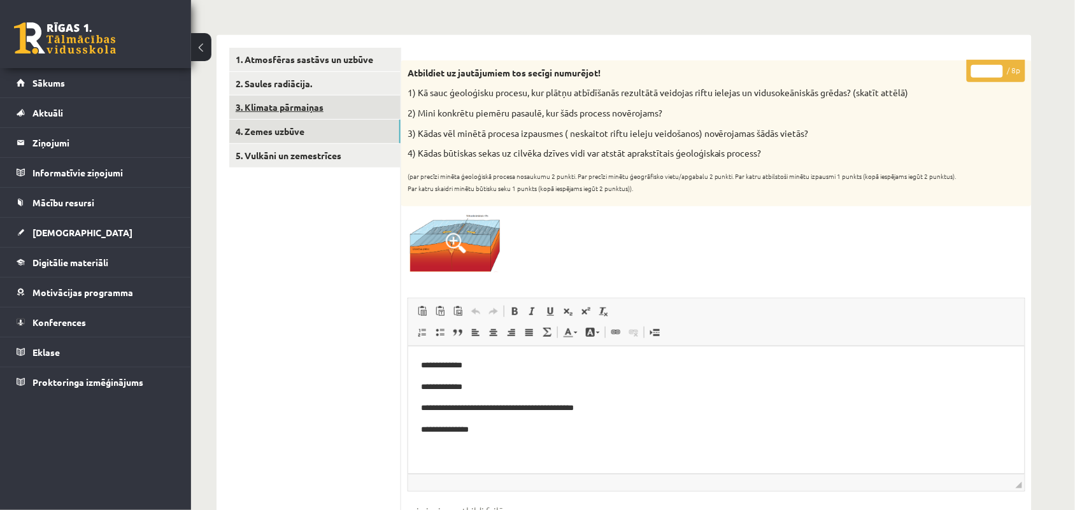
click at [285, 104] on link "3. Klimata pārmaiņas" at bounding box center [314, 107] width 171 height 24
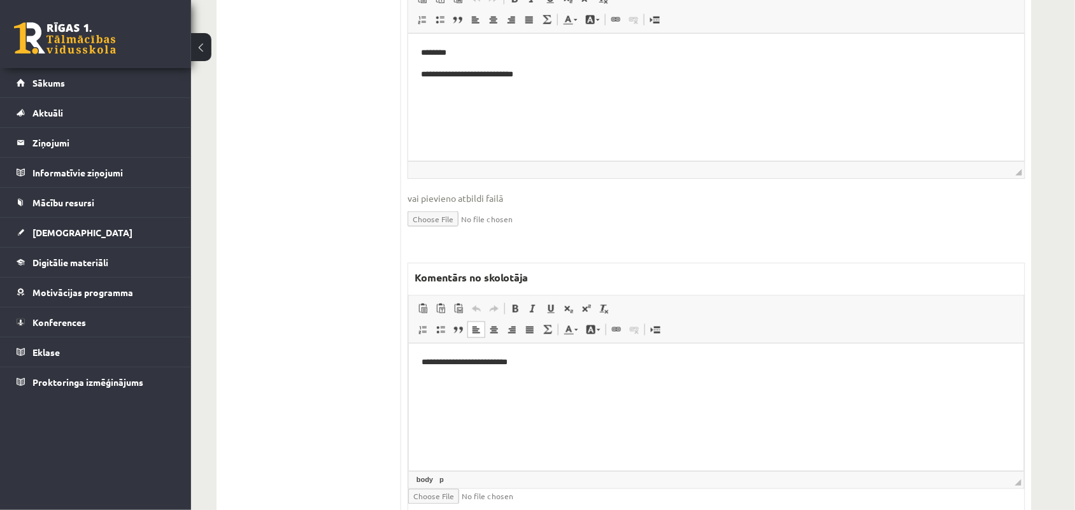
click at [514, 360] on p "**********" at bounding box center [715, 362] width 589 height 13
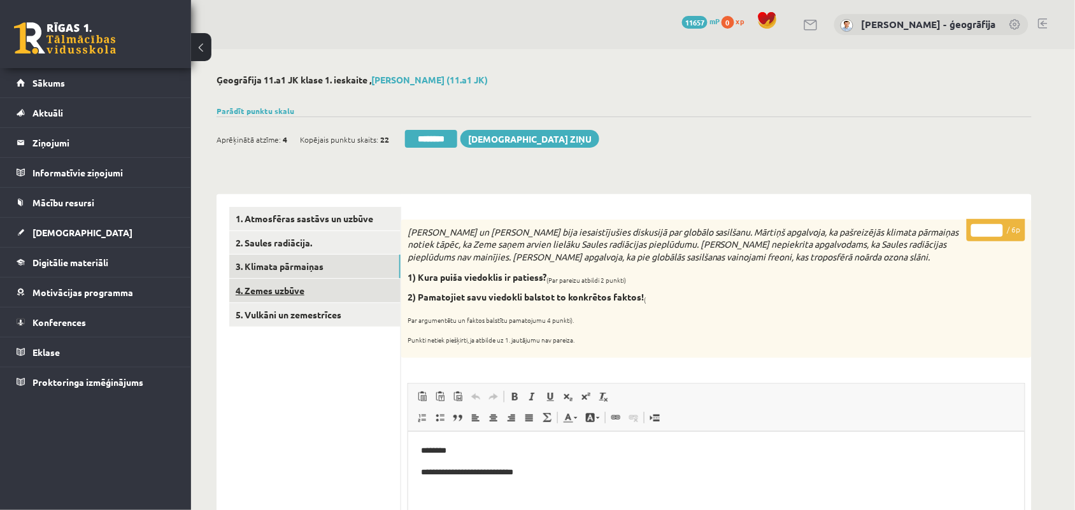
click at [294, 288] on link "4. Zemes uzbūve" at bounding box center [314, 291] width 171 height 24
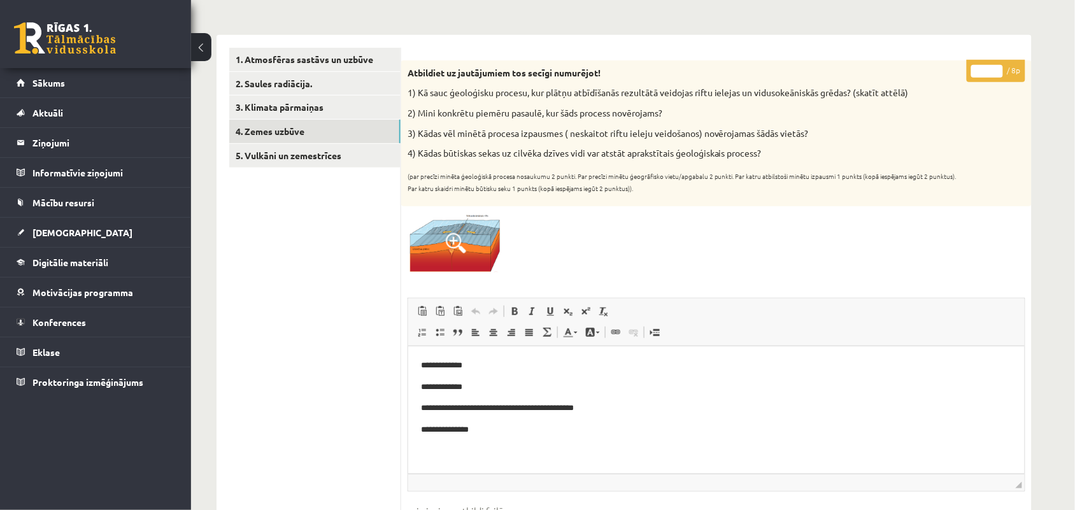
click at [996, 67] on input "*" at bounding box center [987, 71] width 32 height 13
click at [994, 71] on input "*" at bounding box center [987, 71] width 32 height 13
type input "*"
click at [994, 71] on input "*" at bounding box center [987, 71] width 32 height 13
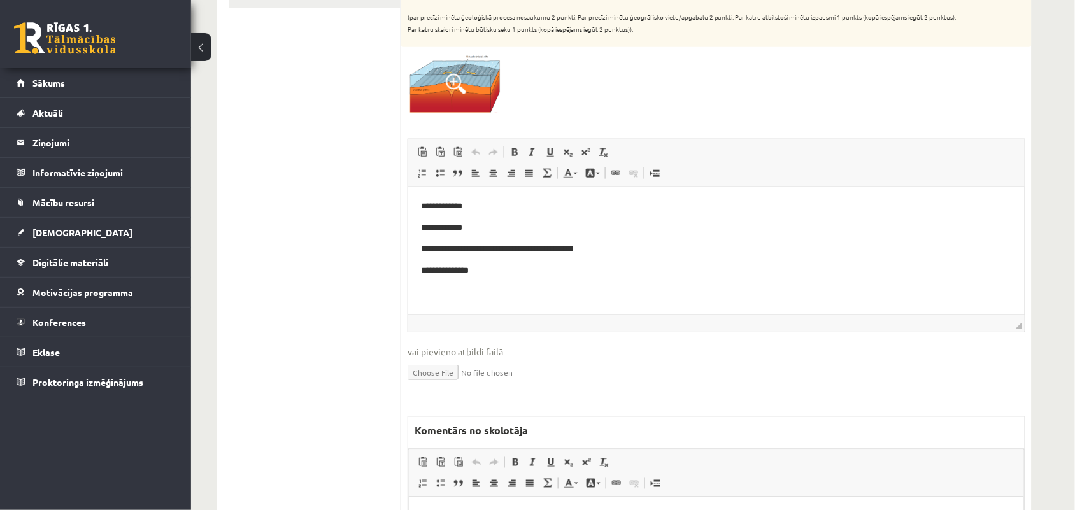
scroll to position [398, 0]
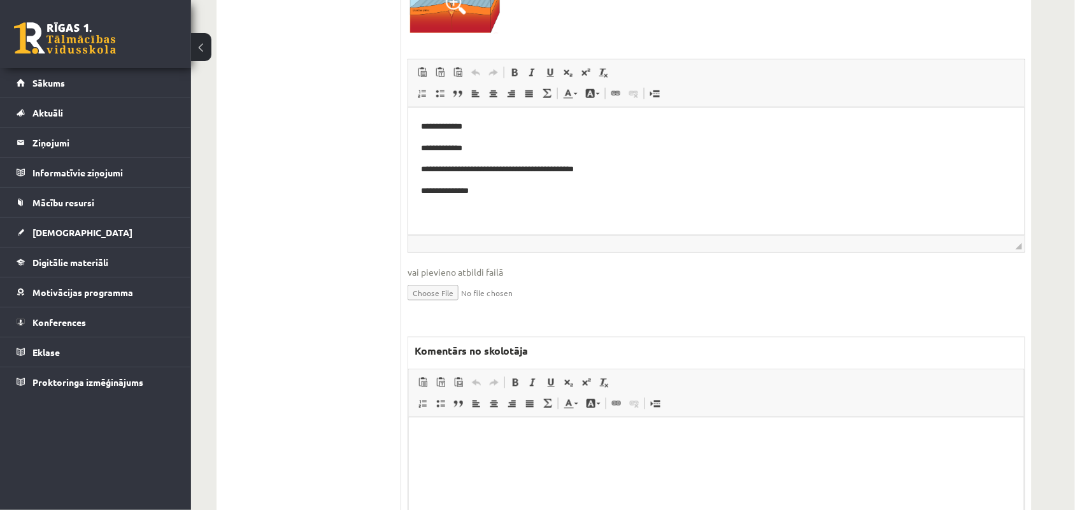
click at [464, 456] on html at bounding box center [715, 436] width 615 height 39
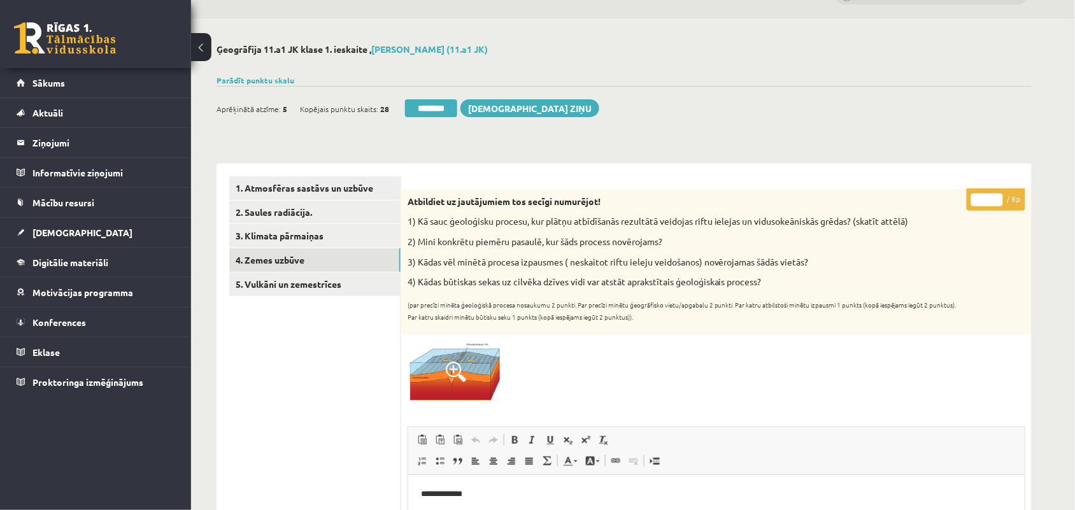
scroll to position [0, 0]
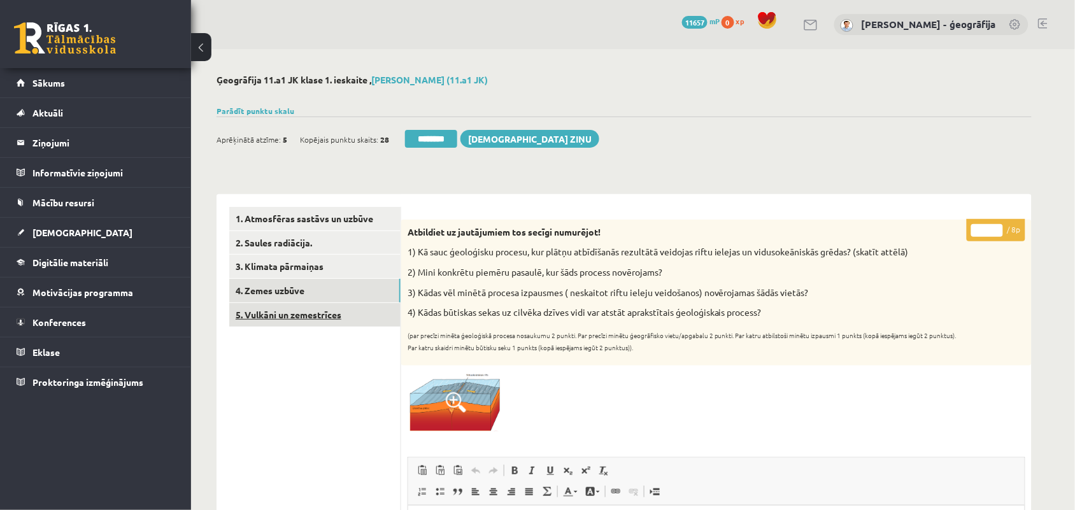
click at [276, 320] on link "5. Vulkāni un zemestrīces" at bounding box center [314, 315] width 171 height 24
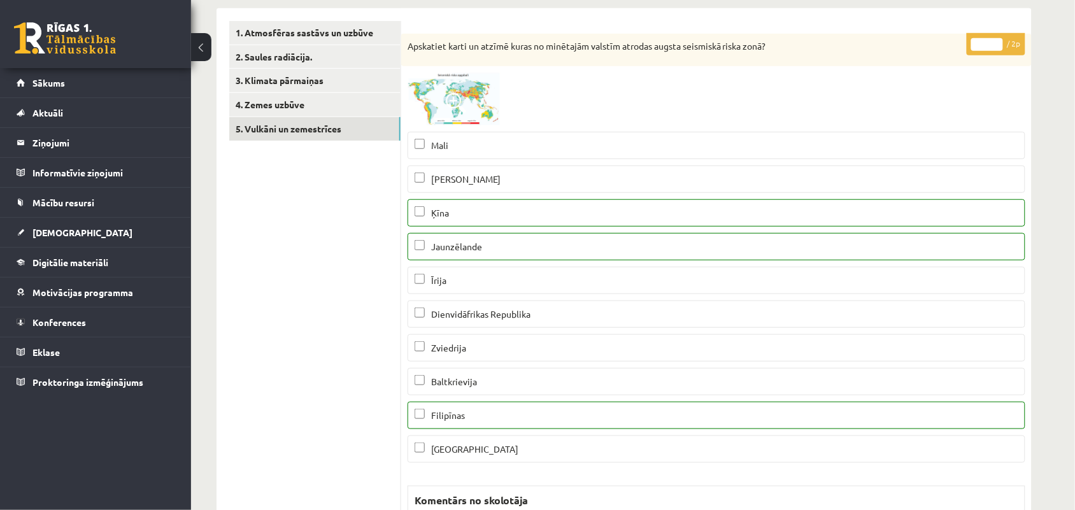
scroll to position [159, 0]
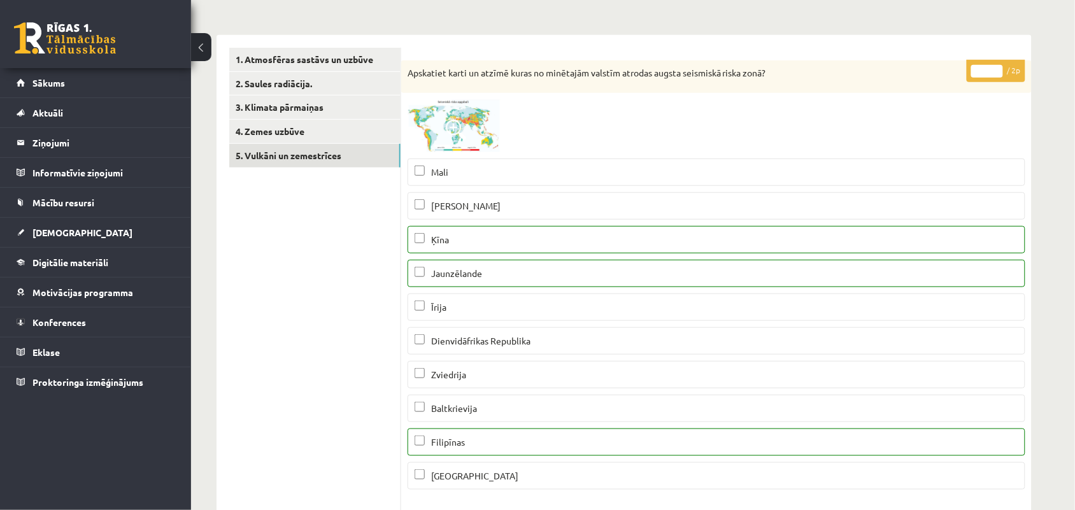
type input "*"
click at [998, 67] on input "*" at bounding box center [987, 71] width 32 height 13
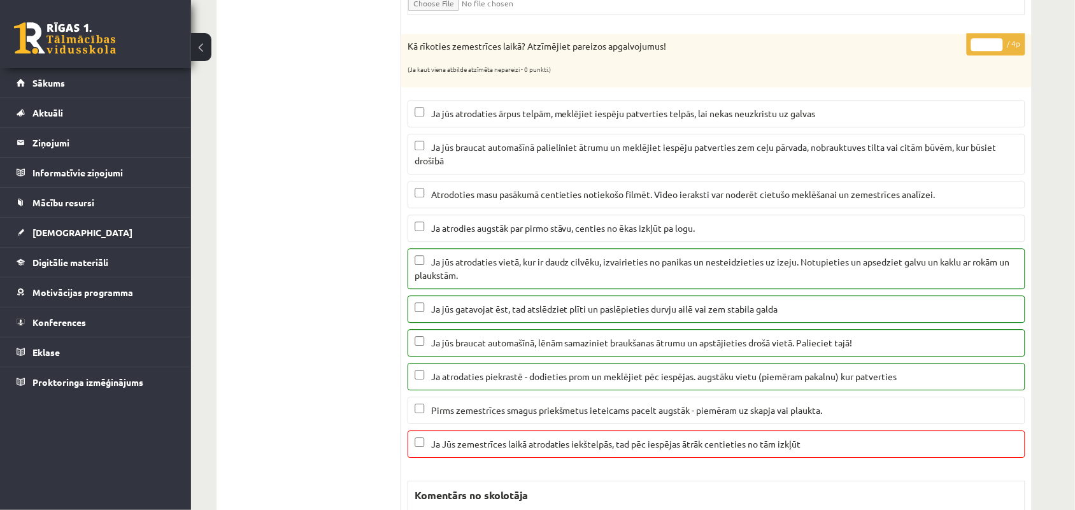
scroll to position [875, 0]
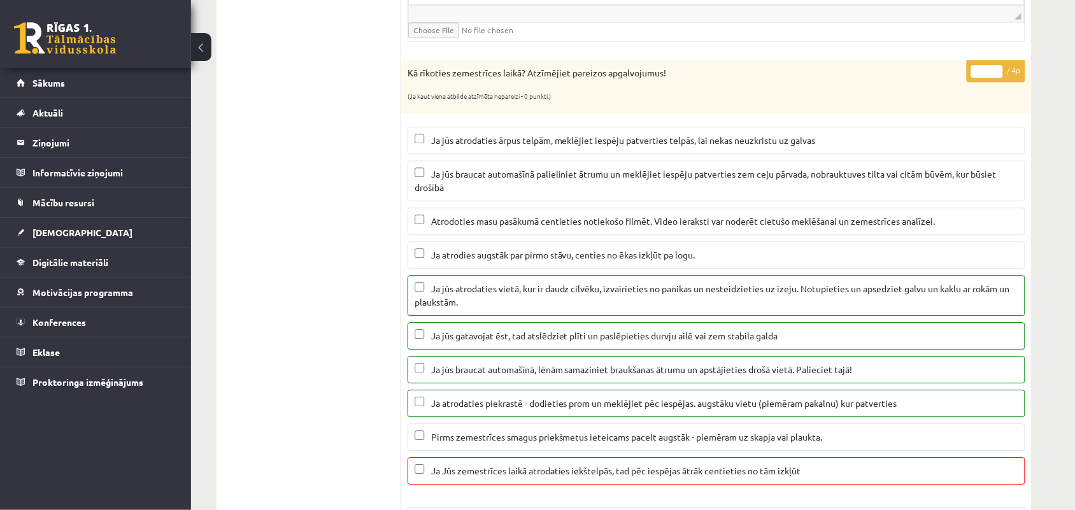
type input "*"
click at [998, 78] on input "*" at bounding box center [987, 71] width 32 height 13
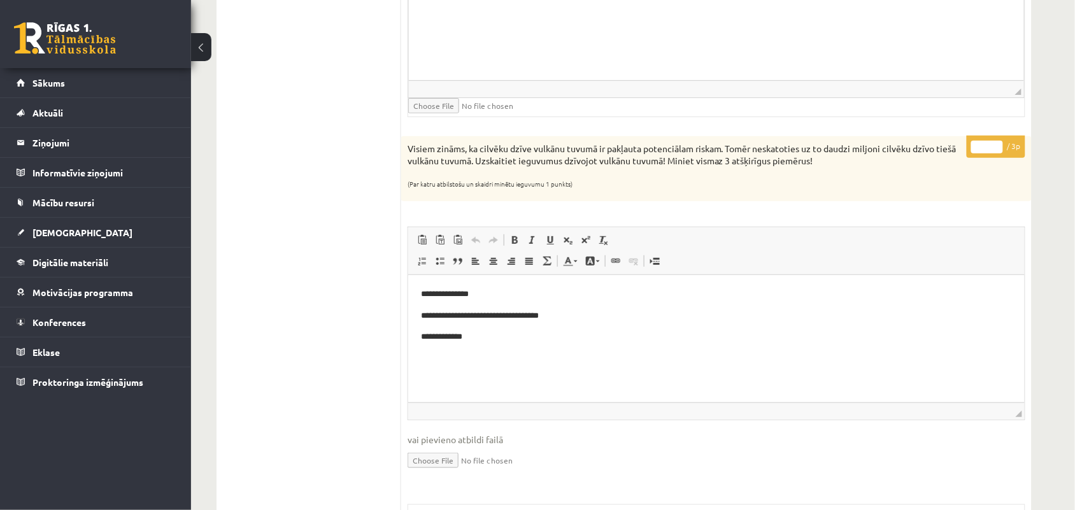
scroll to position [1512, 0]
click at [998, 148] on input "*" at bounding box center [987, 145] width 32 height 13
type input "*"
click at [998, 148] on input "*" at bounding box center [987, 145] width 32 height 13
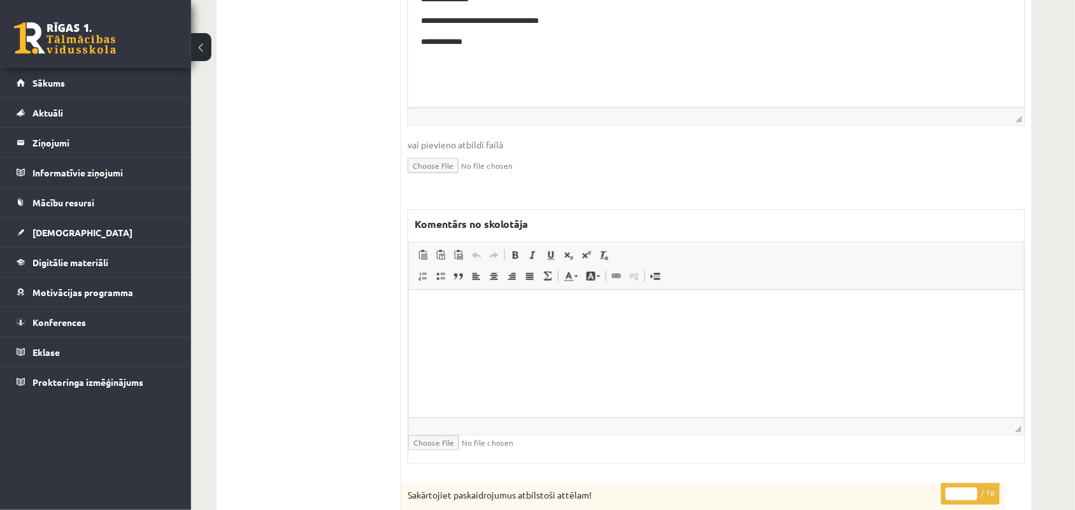
scroll to position [1751, 0]
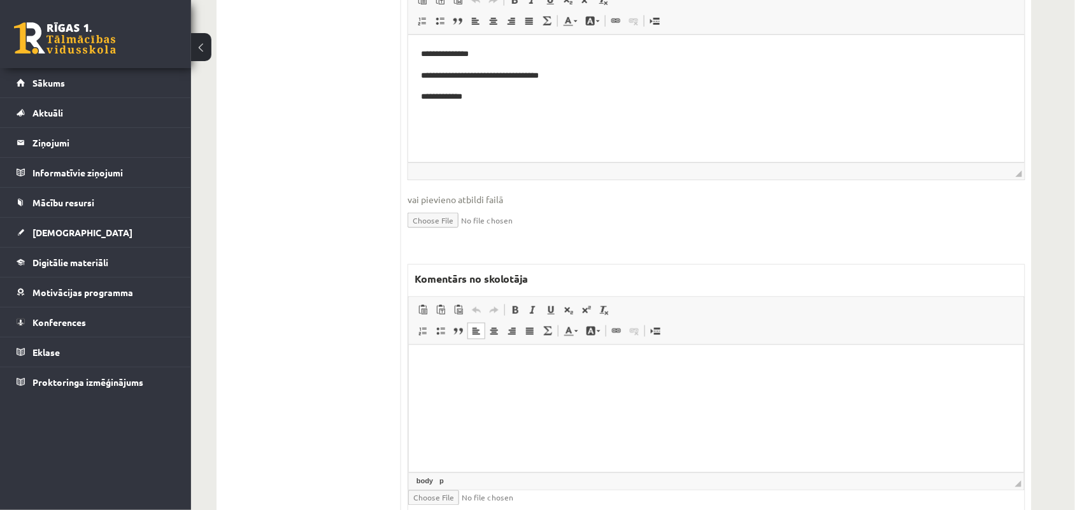
click at [482, 384] on html at bounding box center [715, 364] width 615 height 39
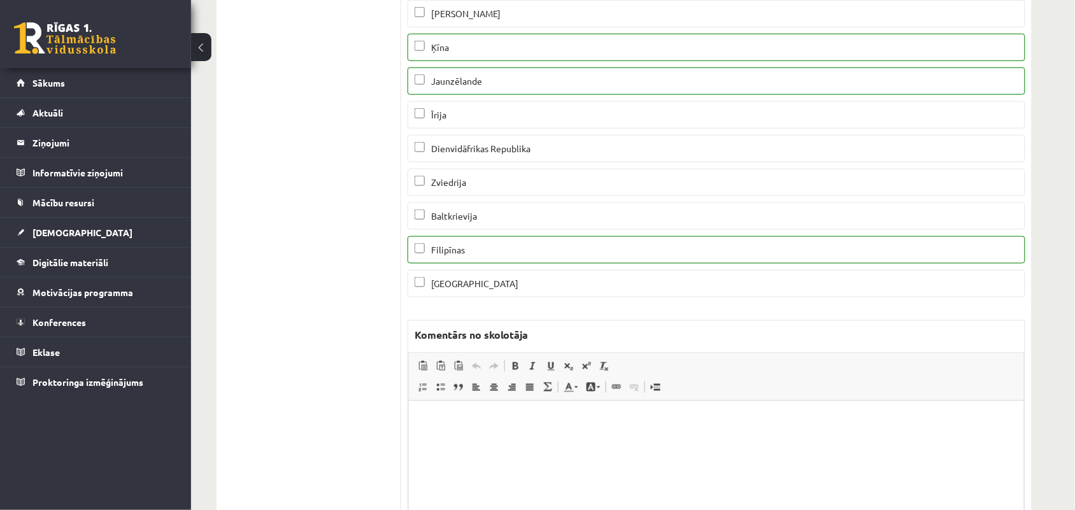
scroll to position [0, 0]
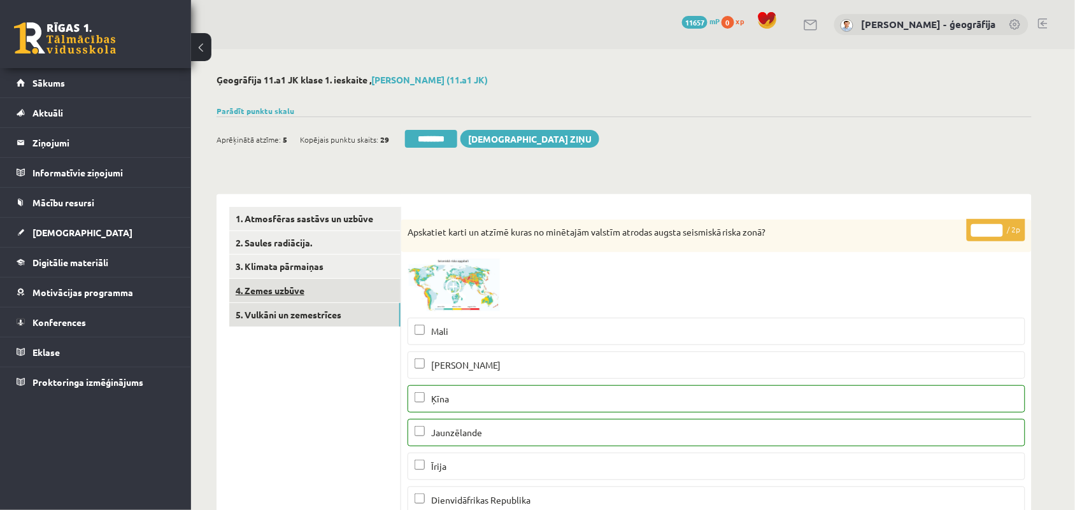
click at [268, 296] on link "4. Zemes uzbūve" at bounding box center [314, 291] width 171 height 24
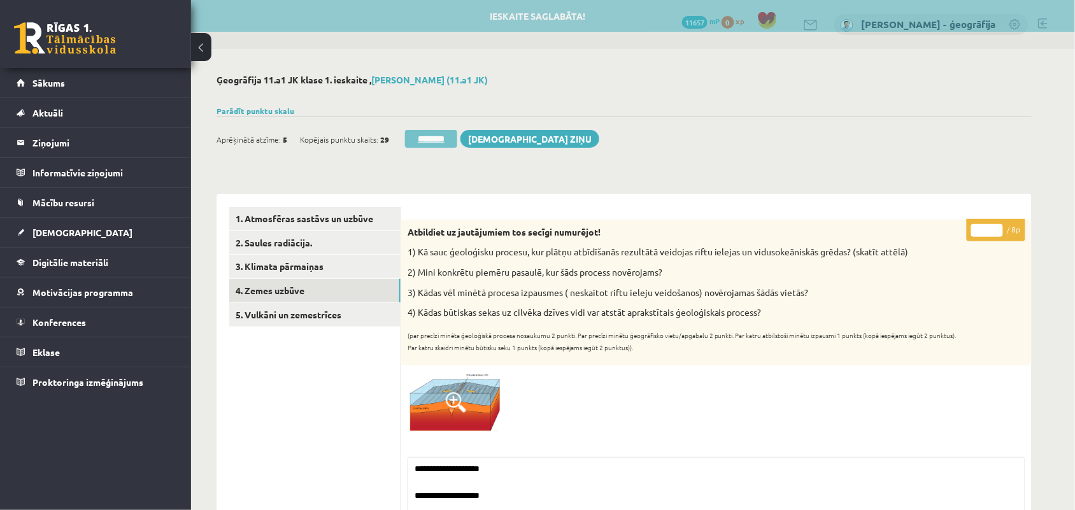
click at [435, 141] on input "********" at bounding box center [431, 139] width 52 height 18
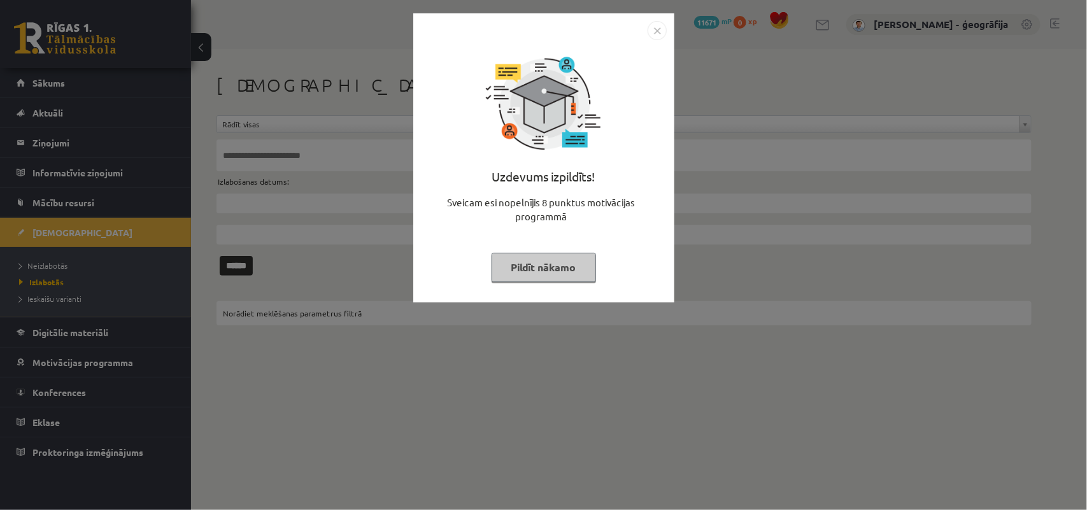
click at [325, 164] on div "Uzdevums izpildīts! Sveicam esi nopelnījis 8 punktus motivācijas programmā Pild…" at bounding box center [543, 255] width 1087 height 510
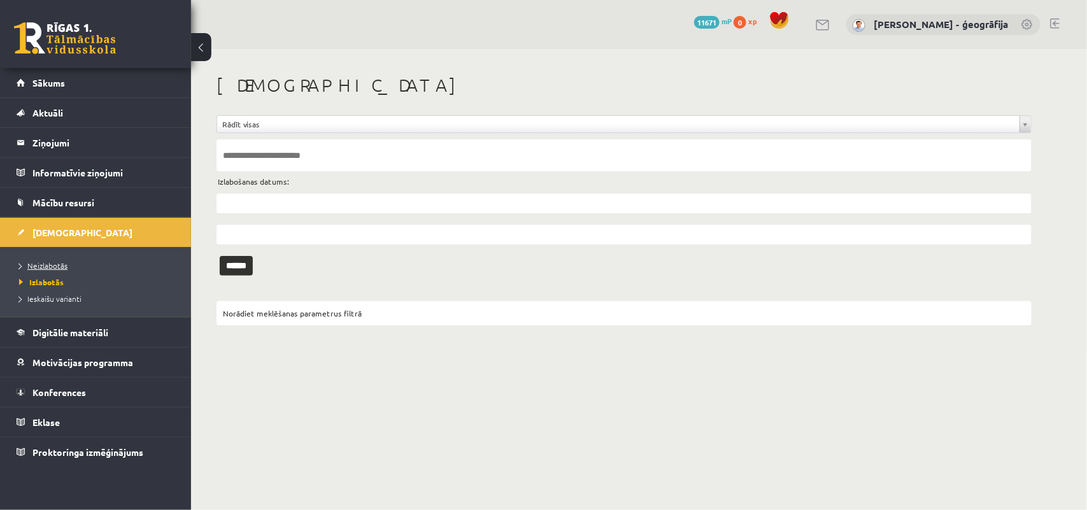
click at [59, 262] on span "Neizlabotās" at bounding box center [43, 265] width 48 height 10
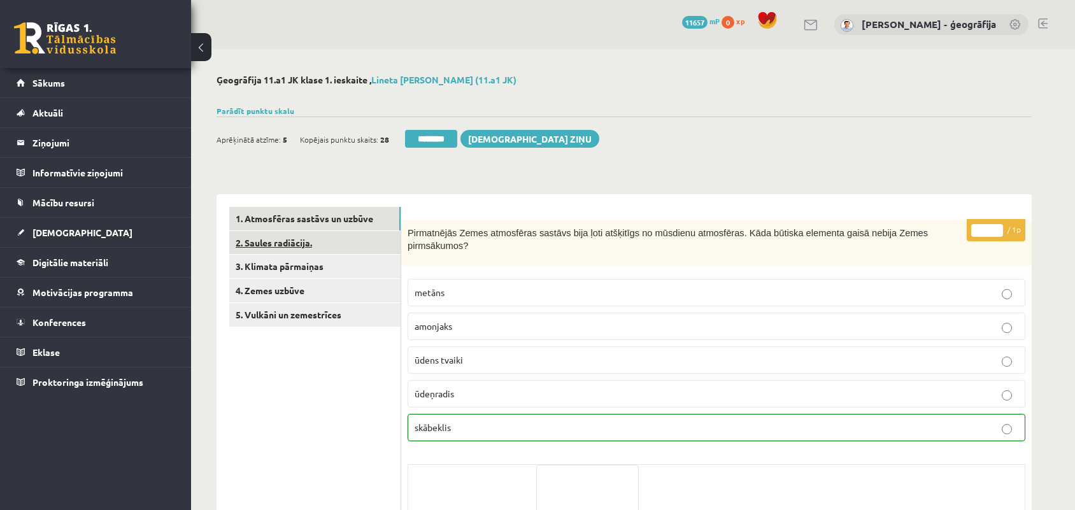
scroll to position [80, 0]
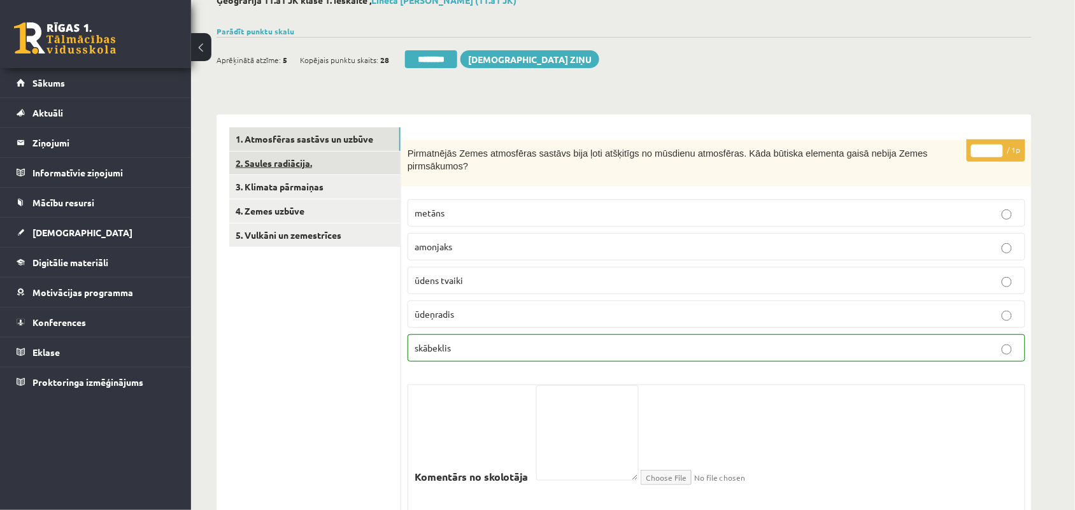
click at [288, 157] on link "2. Saules radiācija." at bounding box center [314, 164] width 171 height 24
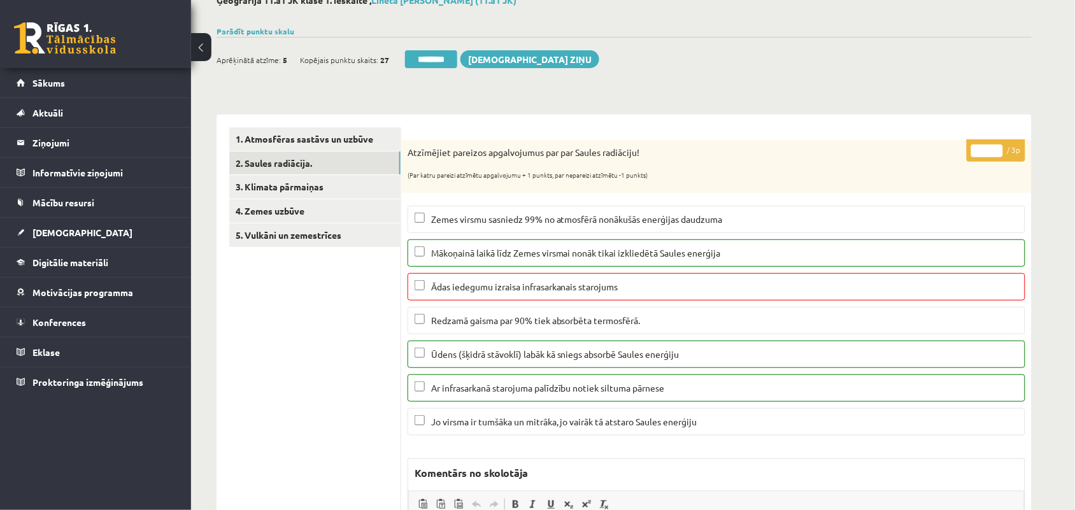
scroll to position [0, 0]
click at [263, 180] on link "3. Klimata pārmaiņas" at bounding box center [314, 187] width 171 height 24
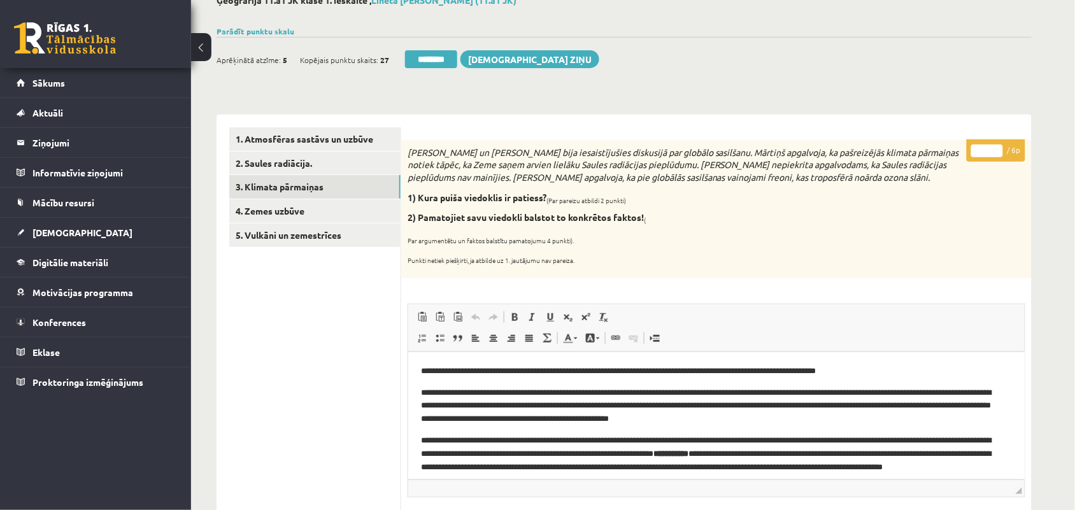
scroll to position [159, 0]
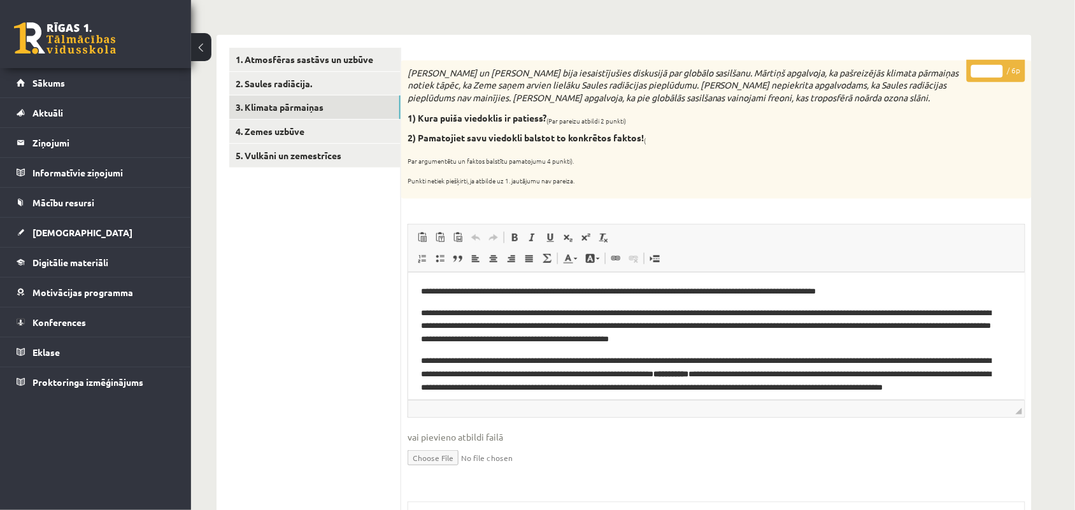
type input "*"
click at [994, 68] on input "*" at bounding box center [987, 71] width 32 height 13
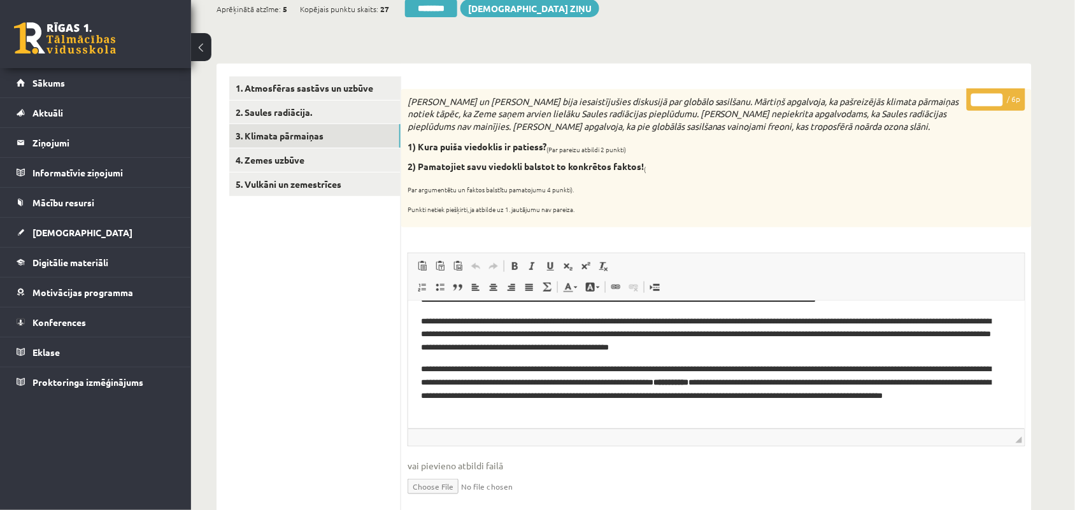
scroll to position [126, 0]
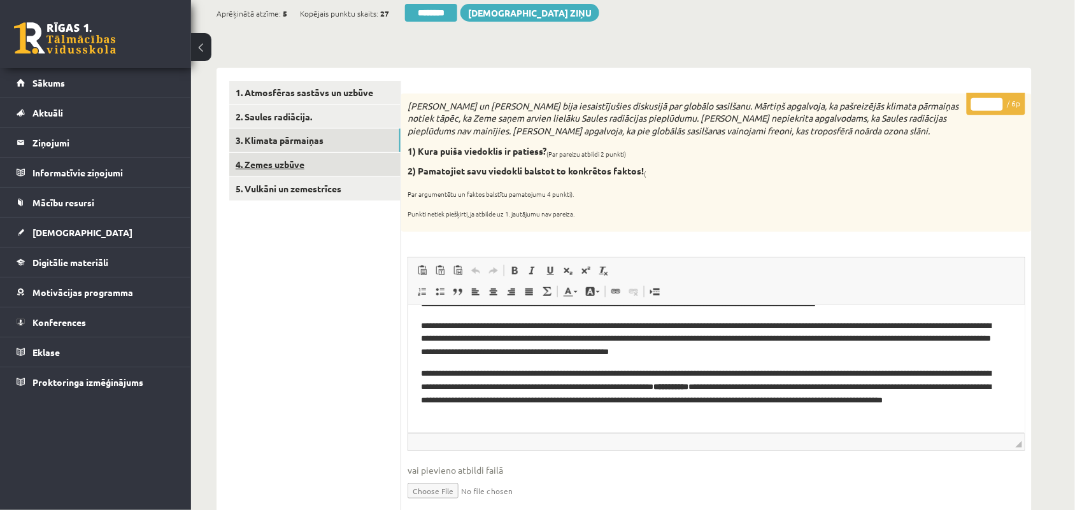
click at [272, 166] on link "4. Zemes uzbūve" at bounding box center [314, 165] width 171 height 24
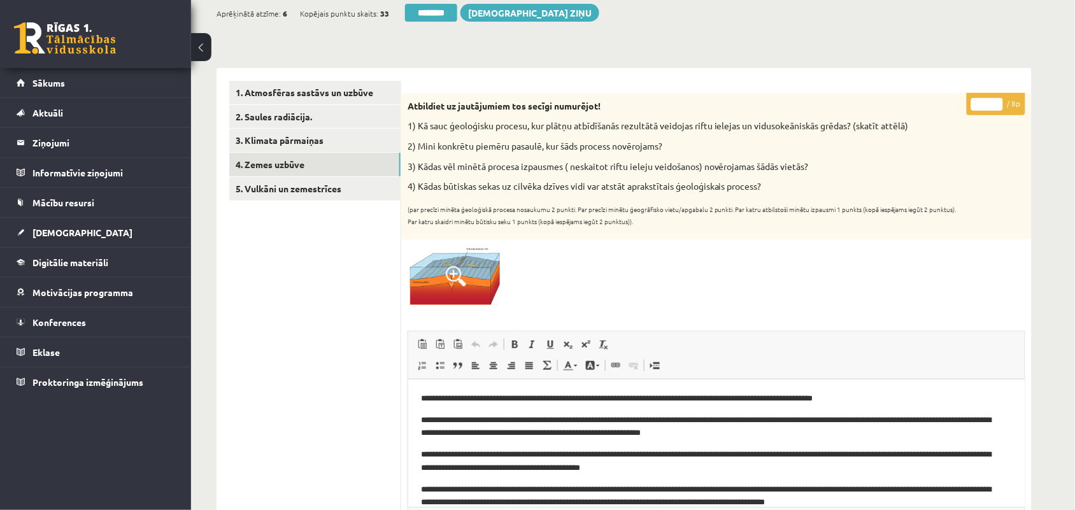
scroll to position [206, 0]
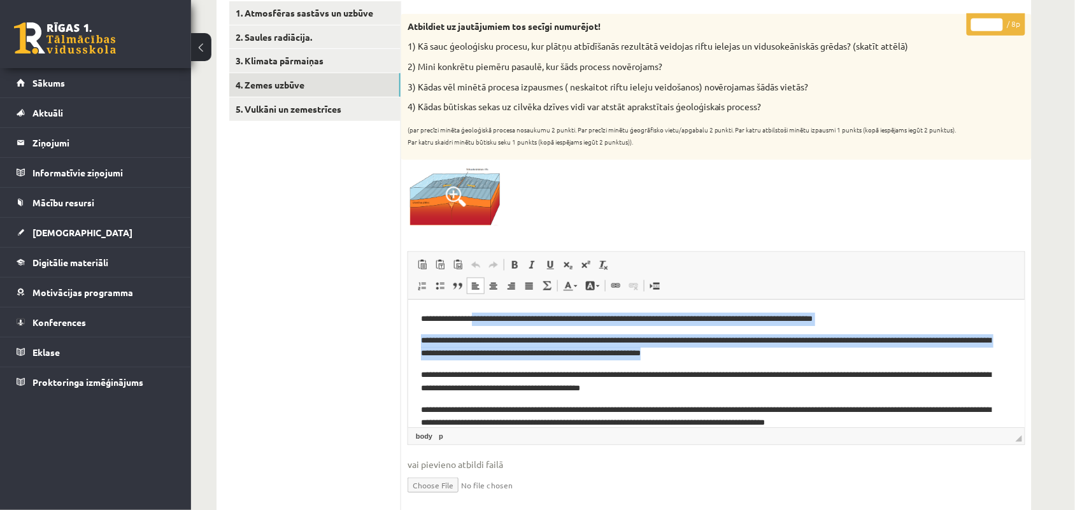
drag, startPoint x: 485, startPoint y: 320, endPoint x: 768, endPoint y: 359, distance: 286.1
click at [768, 359] on body "**********" at bounding box center [715, 370] width 591 height 117
click at [768, 359] on p "**********" at bounding box center [709, 347] width 579 height 27
drag, startPoint x: 417, startPoint y: 318, endPoint x: 769, endPoint y: 357, distance: 354.2
click at [769, 357] on html "**********" at bounding box center [715, 370] width 616 height 143
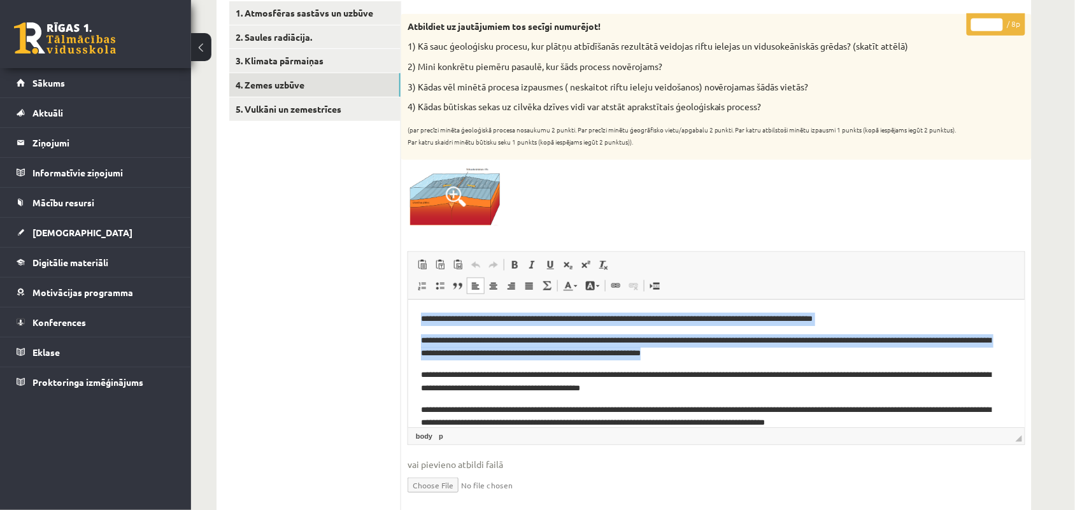
click at [794, 357] on p "**********" at bounding box center [709, 347] width 579 height 27
drag, startPoint x: 420, startPoint y: 315, endPoint x: 765, endPoint y: 356, distance: 347.5
click at [765, 356] on body "**********" at bounding box center [715, 370] width 591 height 117
click at [766, 358] on p "**********" at bounding box center [709, 347] width 579 height 27
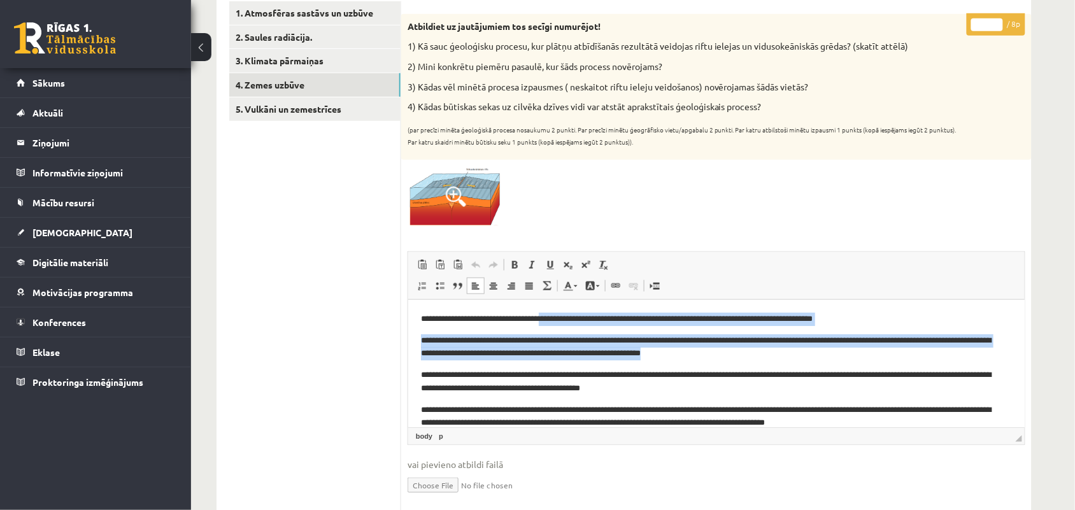
drag, startPoint x: 556, startPoint y: 321, endPoint x: 764, endPoint y: 353, distance: 210.7
click at [764, 353] on body "**********" at bounding box center [715, 370] width 591 height 117
click at [764, 353] on p "**********" at bounding box center [709, 347] width 579 height 27
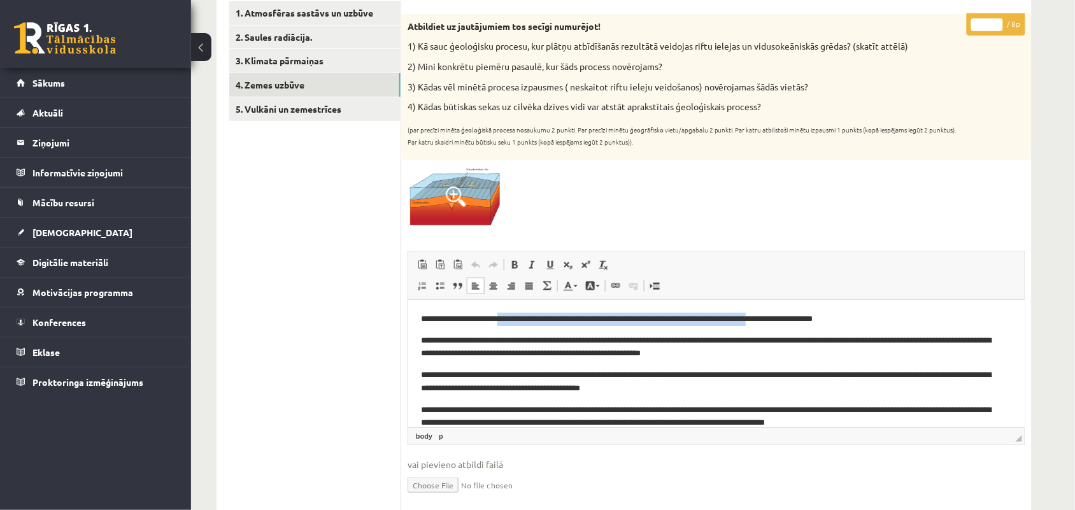
drag, startPoint x: 513, startPoint y: 322, endPoint x: 793, endPoint y: 322, distance: 280.8
click at [791, 322] on p "**********" at bounding box center [709, 318] width 579 height 13
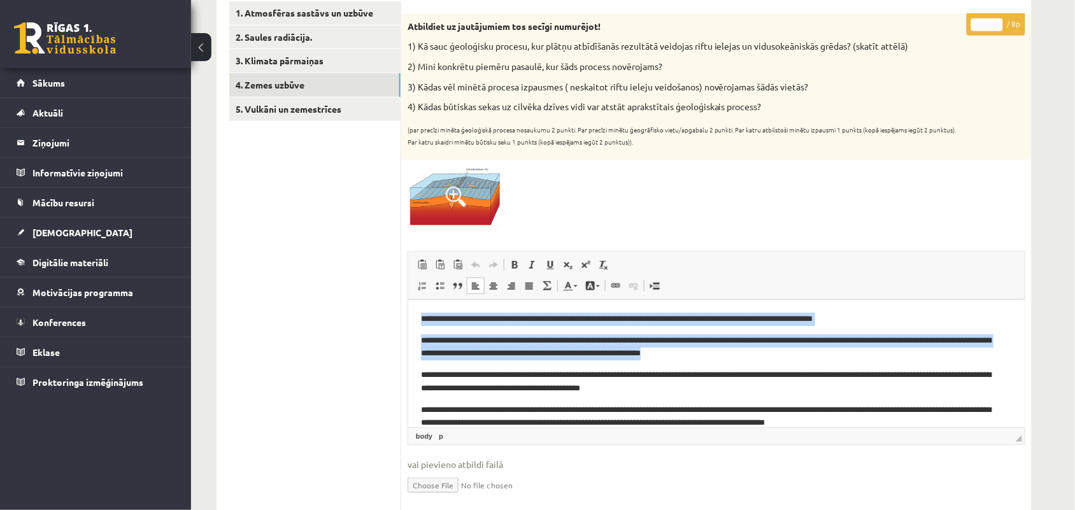
drag, startPoint x: 419, startPoint y: 319, endPoint x: 769, endPoint y: 351, distance: 351.6
click at [769, 351] on html "**********" at bounding box center [715, 370] width 616 height 143
click at [769, 351] on p "**********" at bounding box center [709, 347] width 579 height 27
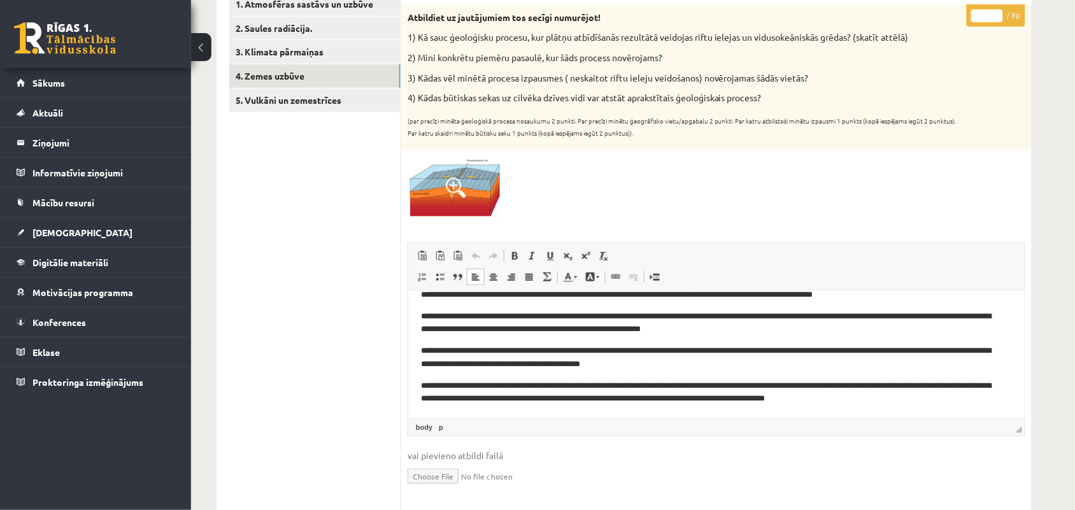
scroll to position [126, 0]
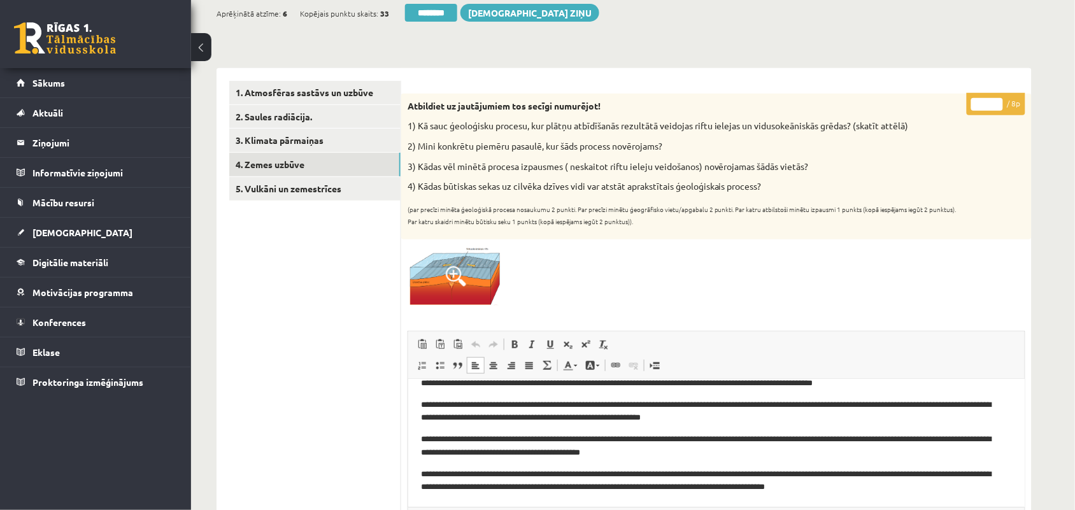
click at [997, 98] on input "*" at bounding box center [987, 104] width 32 height 13
type input "*"
click at [998, 105] on input "*" at bounding box center [987, 104] width 32 height 13
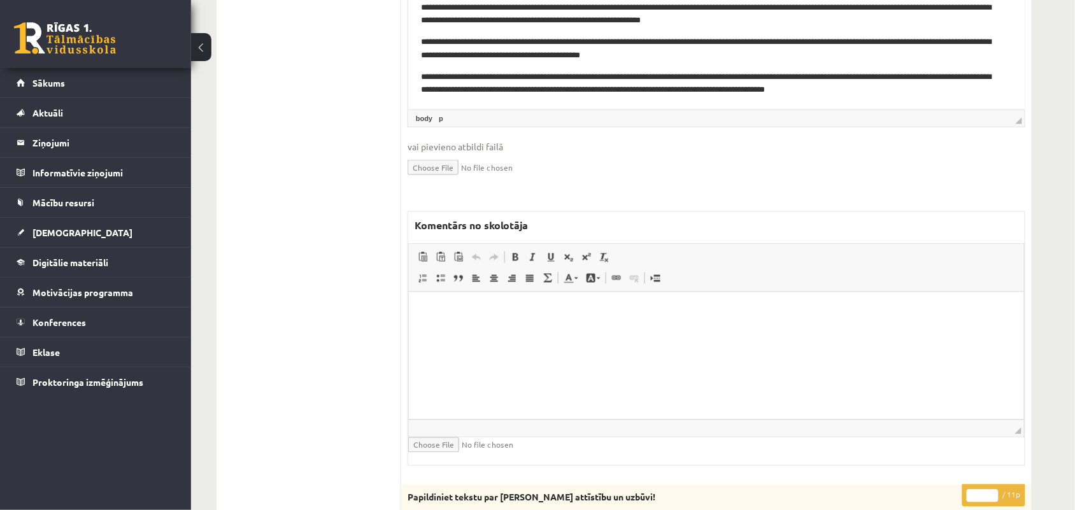
scroll to position [524, 0]
click at [555, 330] on html at bounding box center [715, 310] width 615 height 39
click at [578, 307] on p "**********" at bounding box center [715, 310] width 589 height 13
click at [644, 311] on p "**********" at bounding box center [715, 310] width 589 height 13
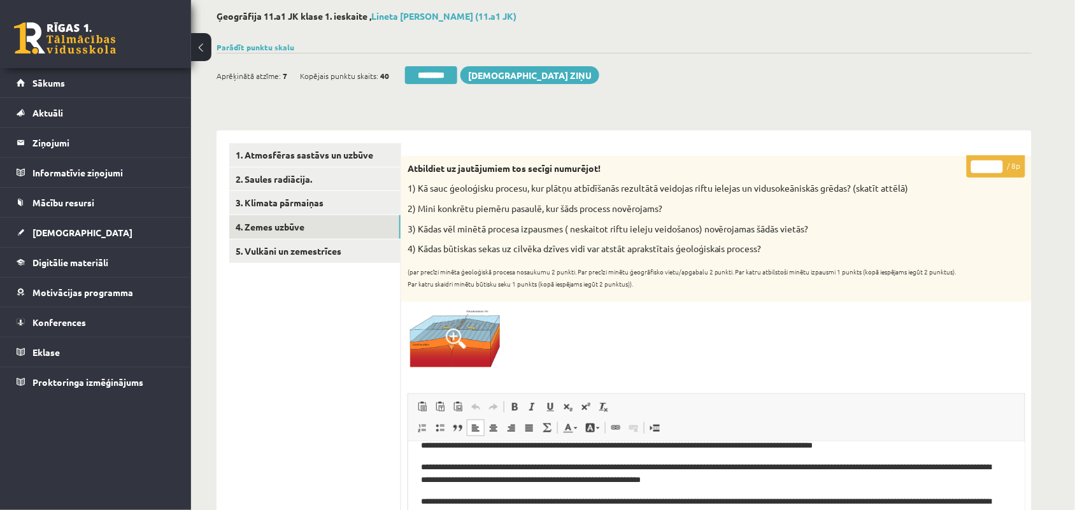
scroll to position [0, 0]
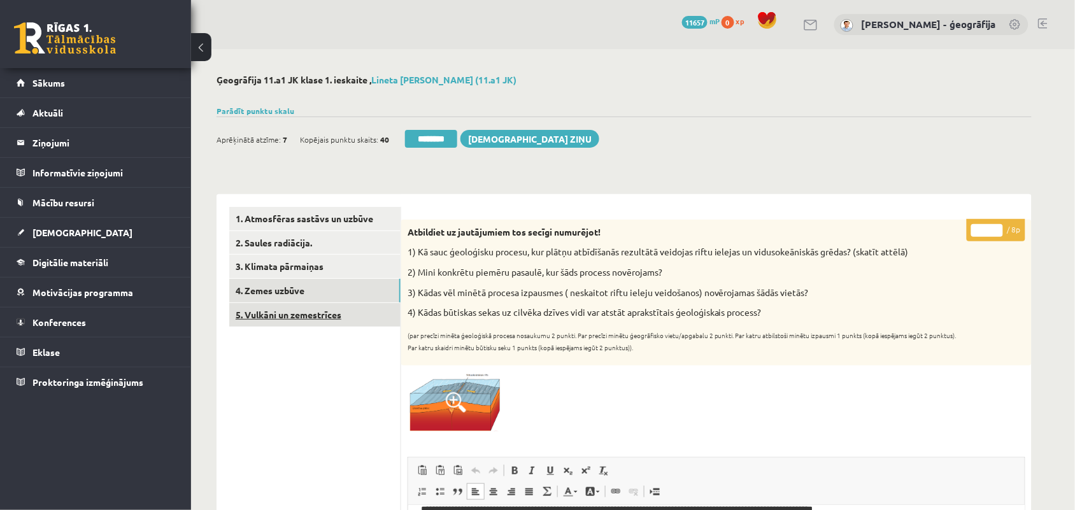
click at [261, 313] on link "5. Vulkāni un zemestrīces" at bounding box center [314, 315] width 171 height 24
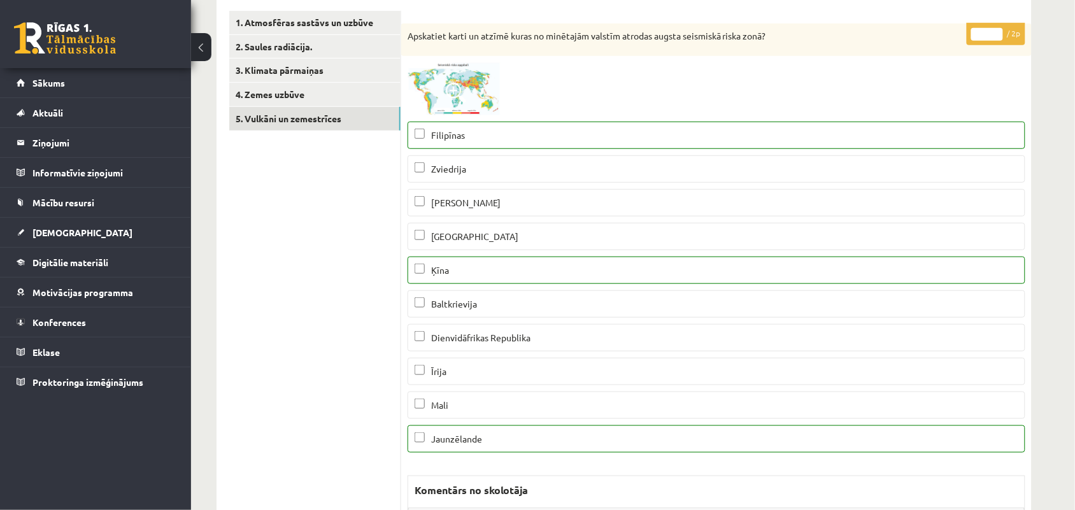
scroll to position [159, 0]
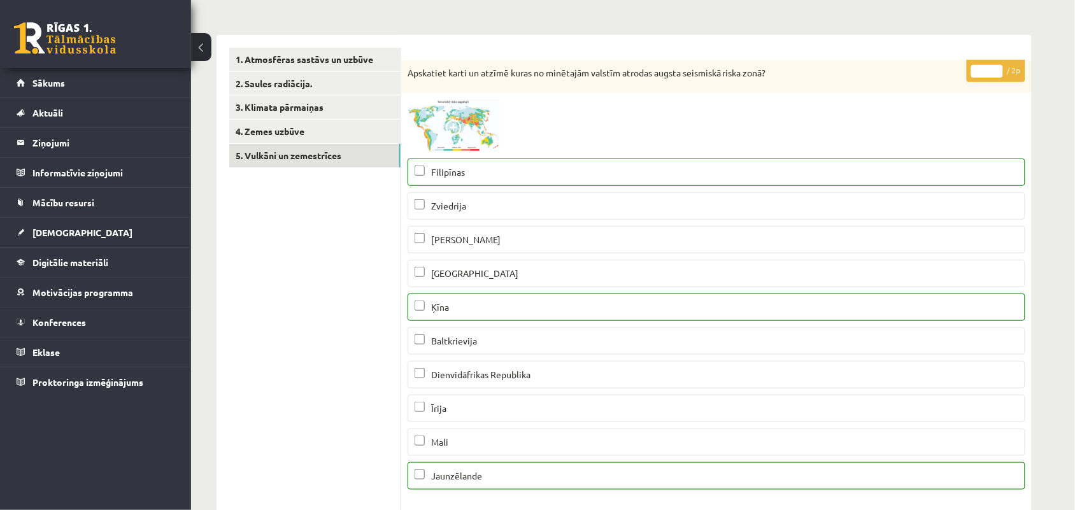
click at [997, 67] on input "*" at bounding box center [987, 71] width 32 height 13
type input "*"
click at [997, 67] on input "*" at bounding box center [987, 71] width 32 height 13
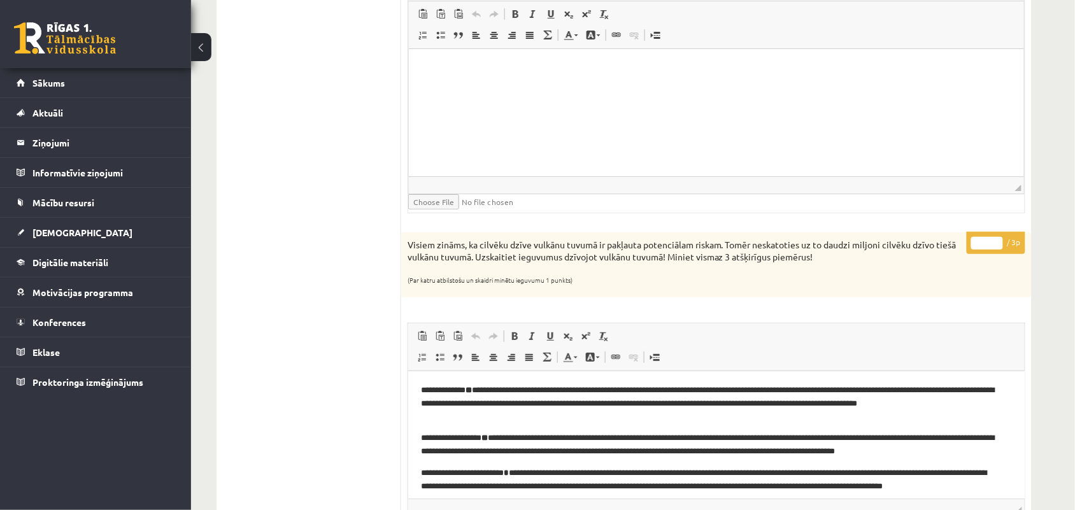
scroll to position [1512, 0]
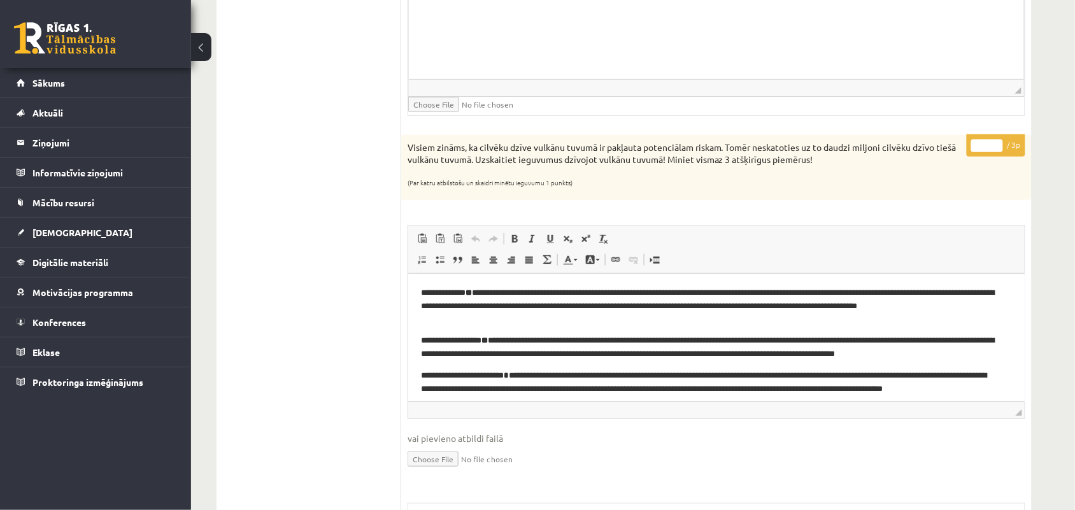
type input "*"
click at [996, 145] on input "*" at bounding box center [987, 145] width 32 height 13
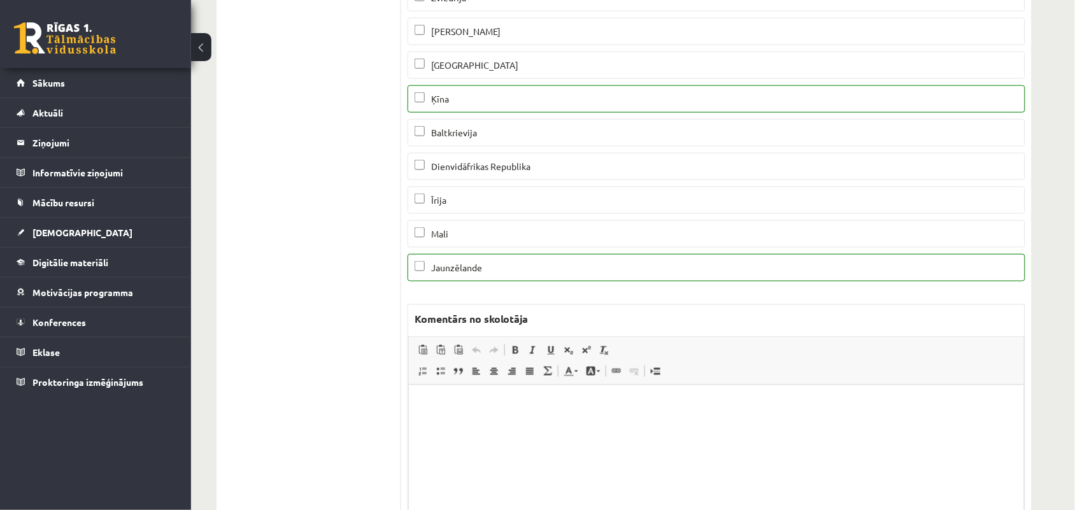
scroll to position [80, 0]
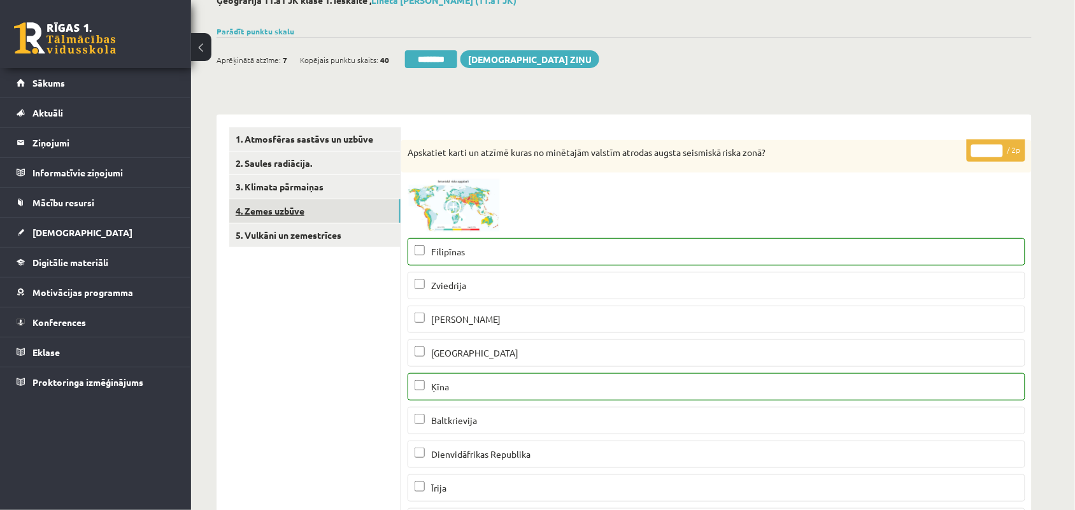
click at [287, 216] on link "4. Zemes uzbūve" at bounding box center [314, 211] width 171 height 24
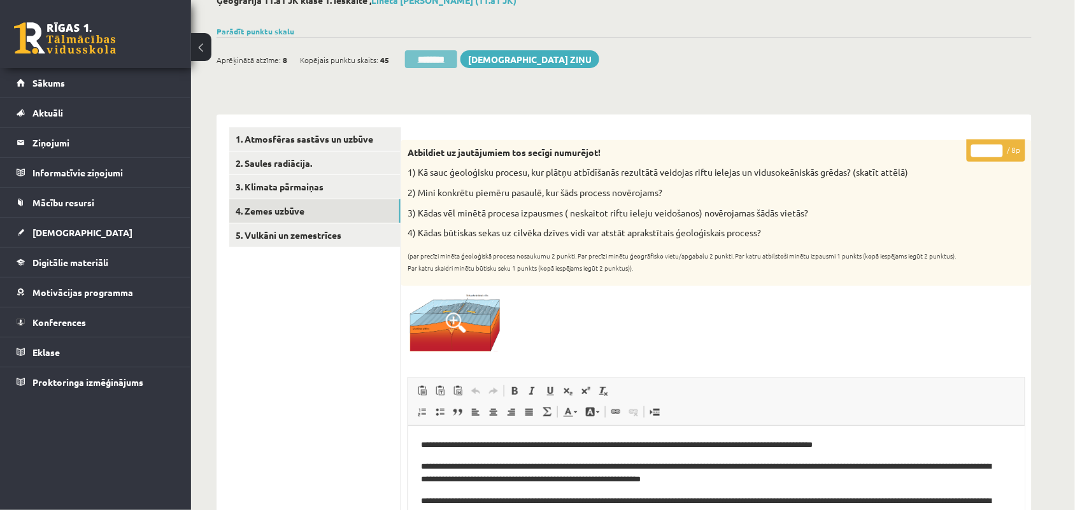
scroll to position [0, 0]
click at [428, 61] on input "********" at bounding box center [431, 59] width 52 height 18
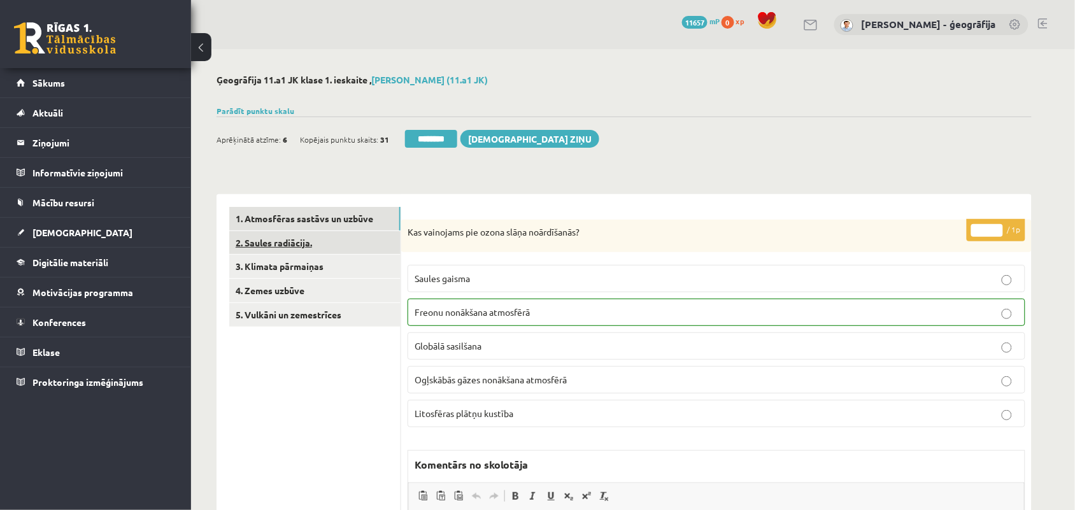
click at [288, 251] on link "2. Saules radiācija." at bounding box center [314, 243] width 171 height 24
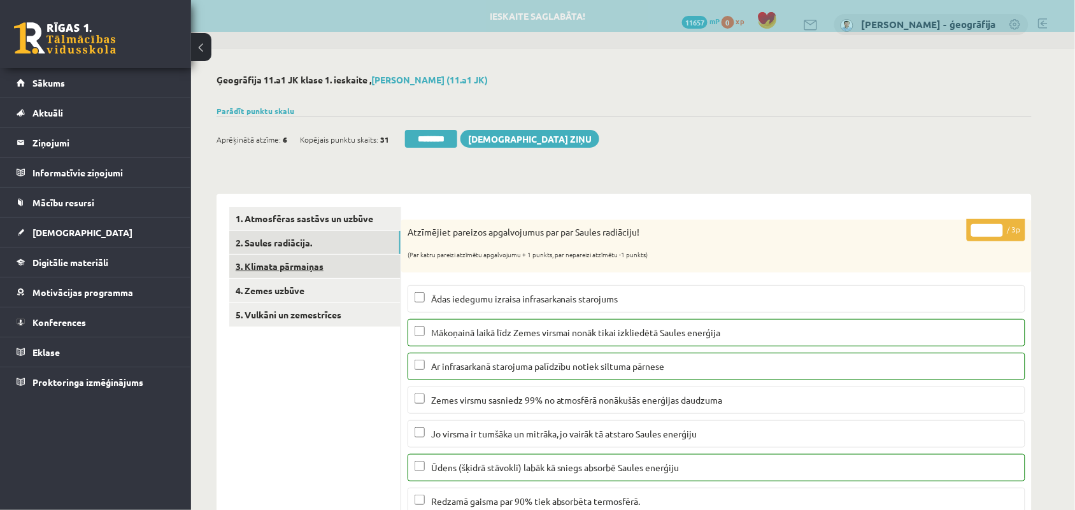
click at [291, 263] on link "3. Klimata pārmaiņas" at bounding box center [314, 267] width 171 height 24
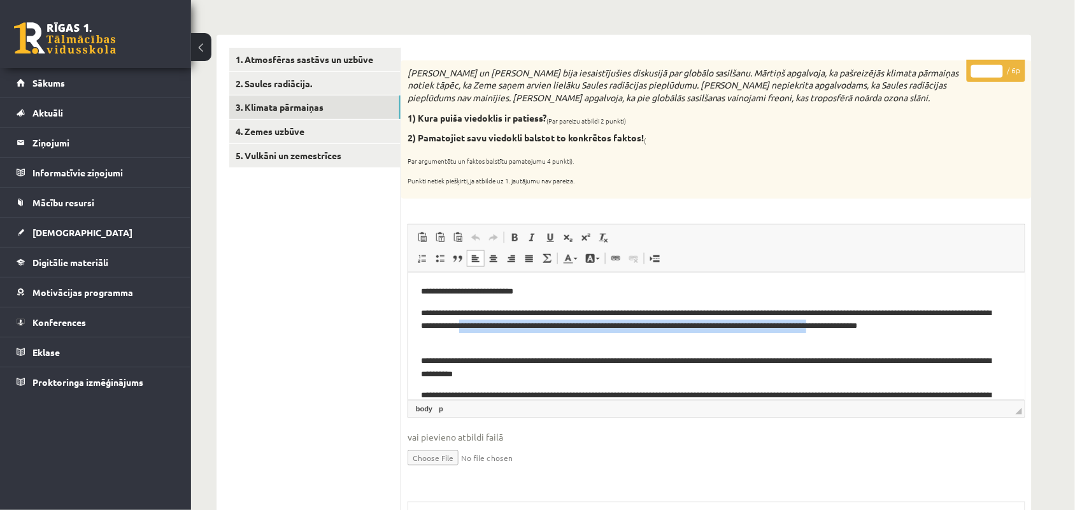
drag, startPoint x: 557, startPoint y: 325, endPoint x: 960, endPoint y: 332, distance: 403.1
click at [960, 332] on p "**********" at bounding box center [709, 325] width 579 height 39
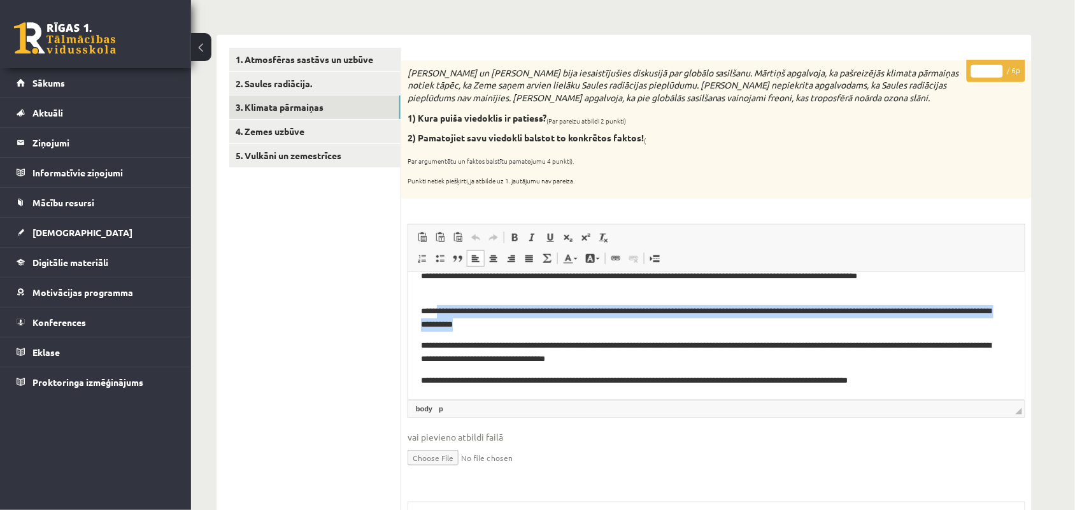
drag, startPoint x: 435, startPoint y: 308, endPoint x: 576, endPoint y: 320, distance: 141.9
click at [576, 320] on p "**********" at bounding box center [709, 317] width 579 height 27
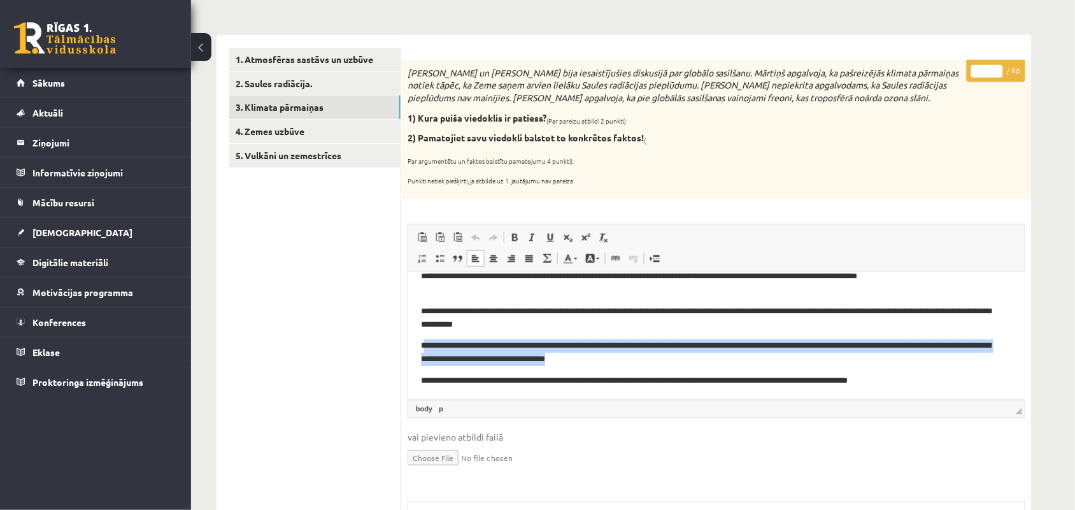
drag, startPoint x: 423, startPoint y: 348, endPoint x: 672, endPoint y: 364, distance: 249.4
click at [672, 364] on p "**********" at bounding box center [709, 352] width 579 height 27
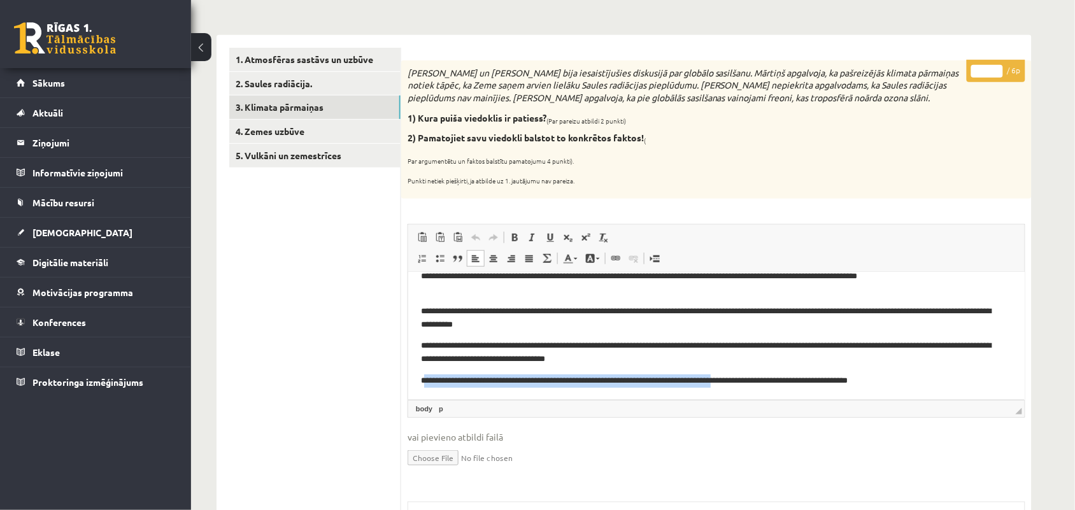
drag, startPoint x: 427, startPoint y: 378, endPoint x: 740, endPoint y: 378, distance: 313.9
click at [740, 378] on p "**********" at bounding box center [709, 380] width 579 height 13
click at [689, 365] on body "**********" at bounding box center [715, 311] width 591 height 152
click at [992, 66] on input "*" at bounding box center [987, 71] width 32 height 13
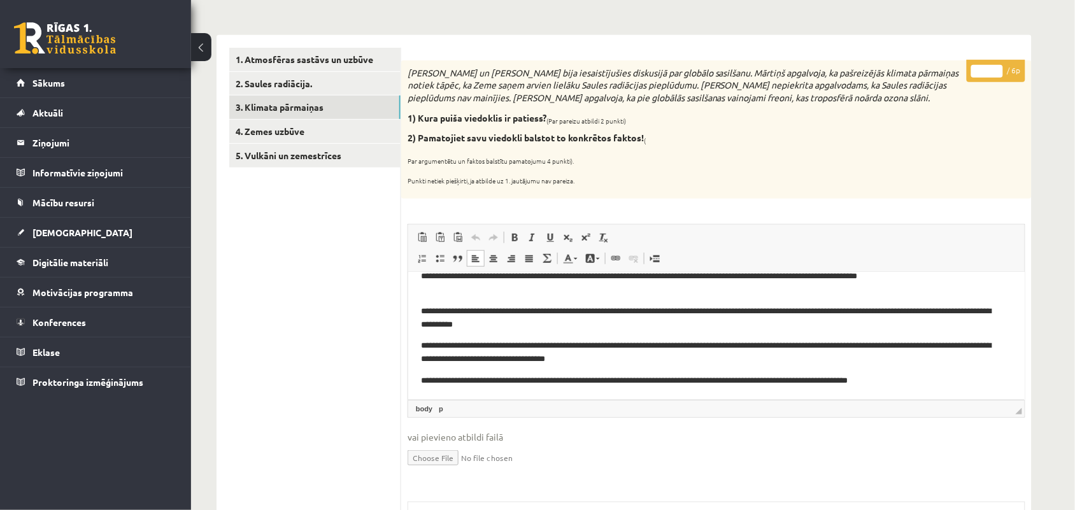
click at [992, 66] on input "*" at bounding box center [987, 71] width 32 height 13
type input "*"
click at [998, 73] on input "*" at bounding box center [987, 71] width 32 height 13
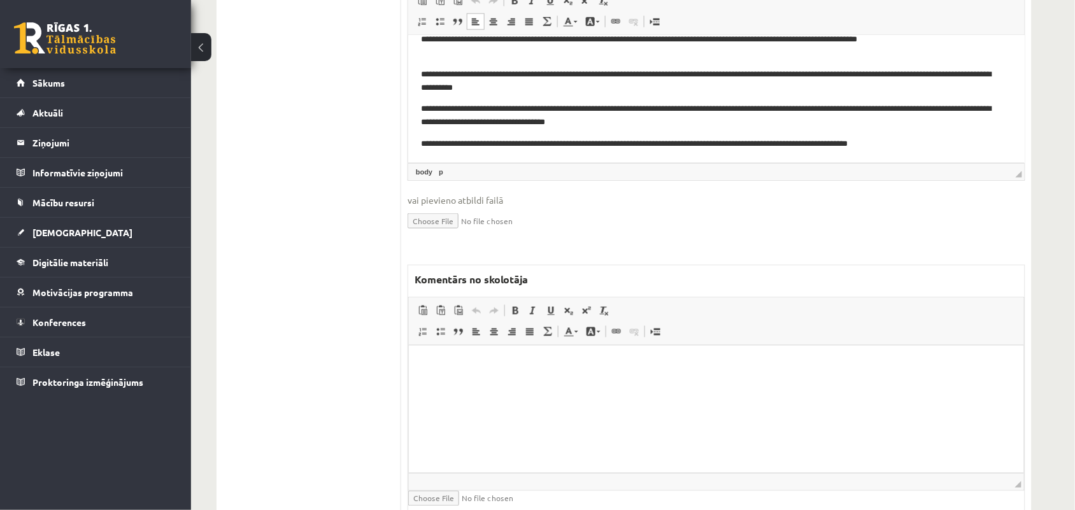
scroll to position [398, 0]
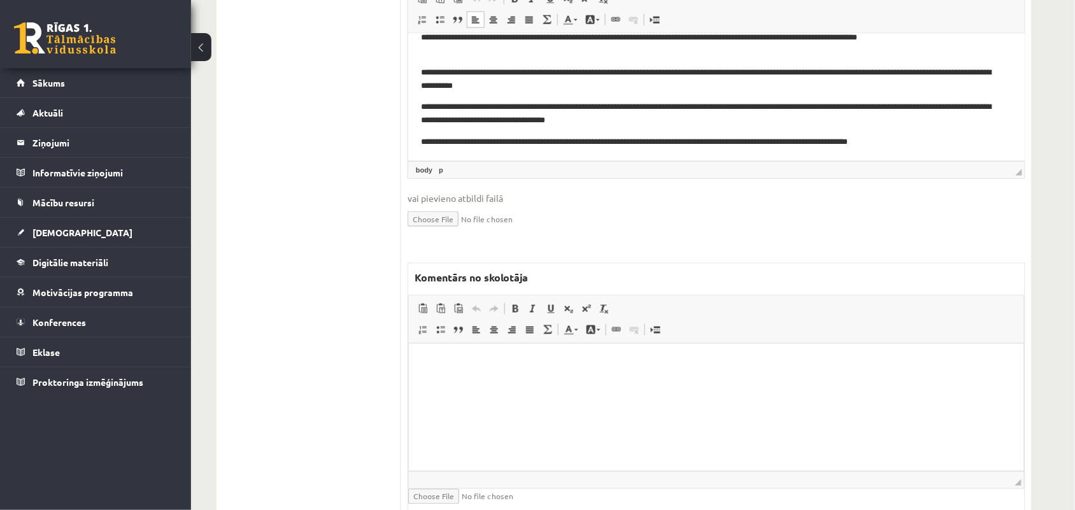
click at [507, 382] on html at bounding box center [715, 362] width 615 height 39
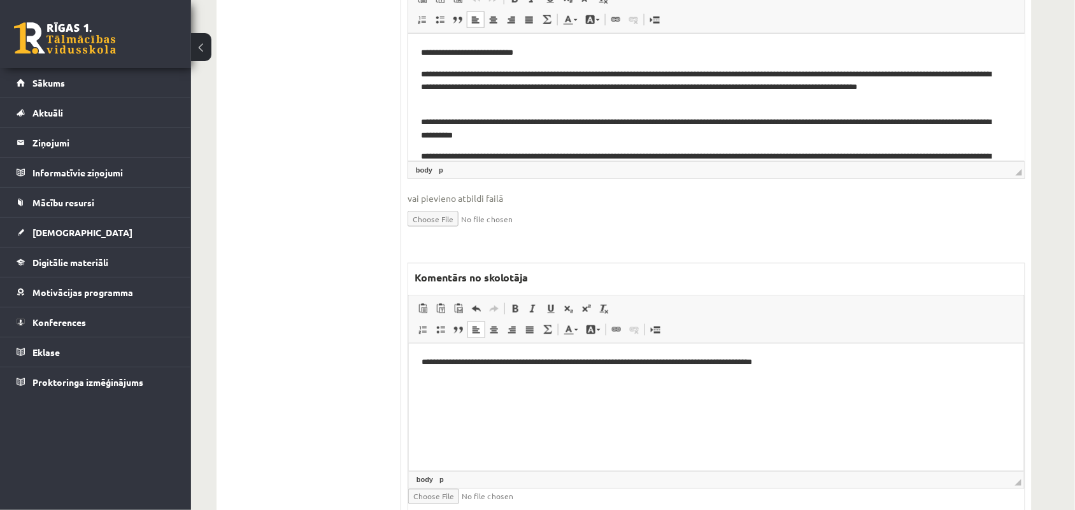
click at [421, 358] on p "**********" at bounding box center [715, 362] width 589 height 13
click at [601, 360] on p "**********" at bounding box center [715, 362] width 589 height 13
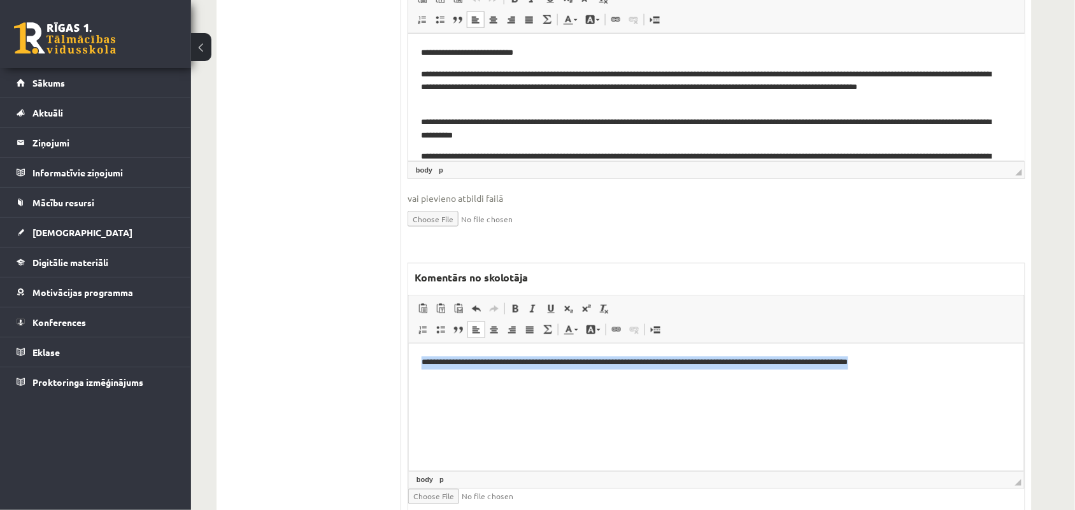
drag, startPoint x: 921, startPoint y: 363, endPoint x: 803, endPoint y: 739, distance: 394.3
click at [408, 382] on html "**********" at bounding box center [715, 362] width 615 height 39
copy p "**********"
click at [541, 371] on html "**********" at bounding box center [715, 362] width 615 height 39
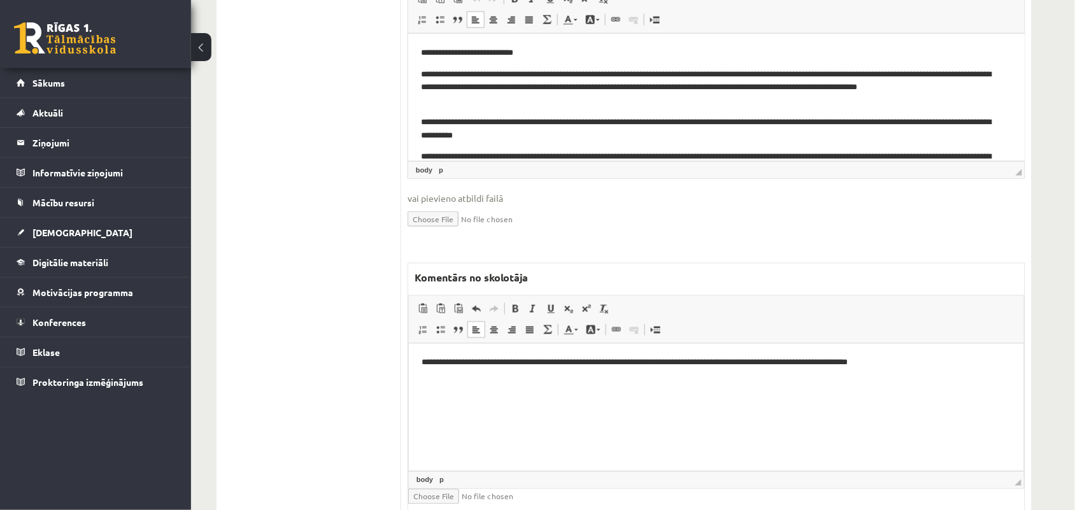
click at [577, 367] on p "**********" at bounding box center [715, 362] width 589 height 13
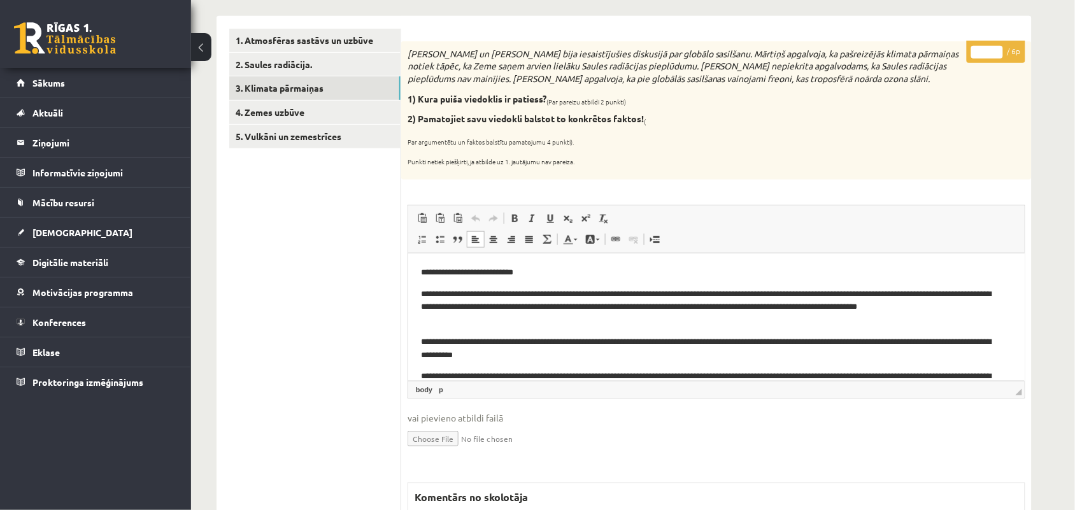
scroll to position [159, 0]
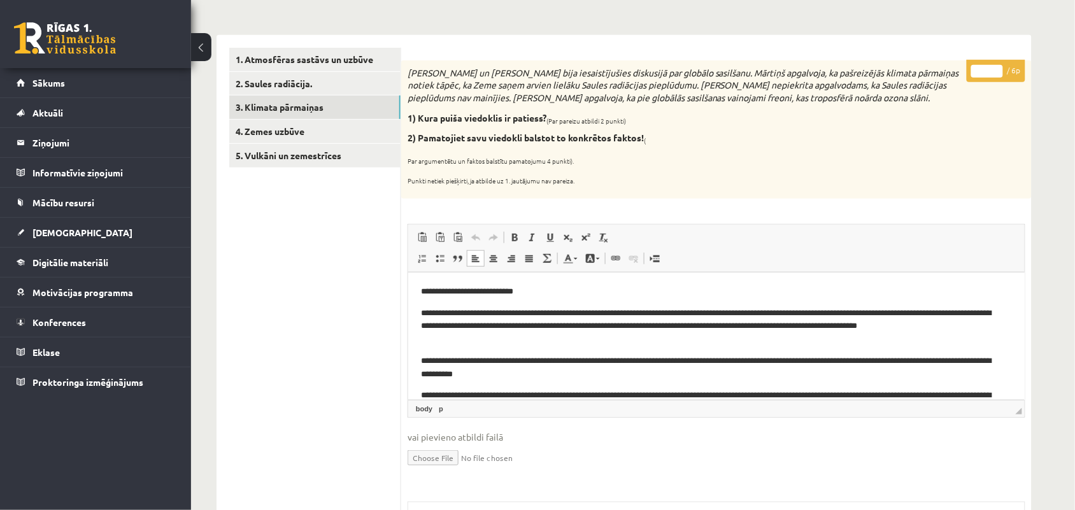
type input "*"
click at [997, 66] on input "*" at bounding box center [987, 71] width 32 height 13
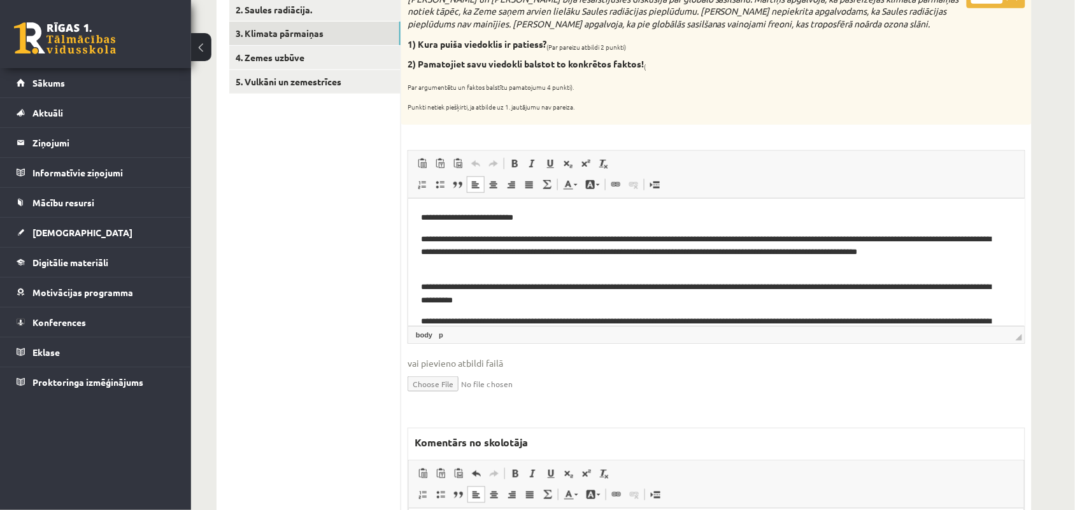
scroll to position [0, 0]
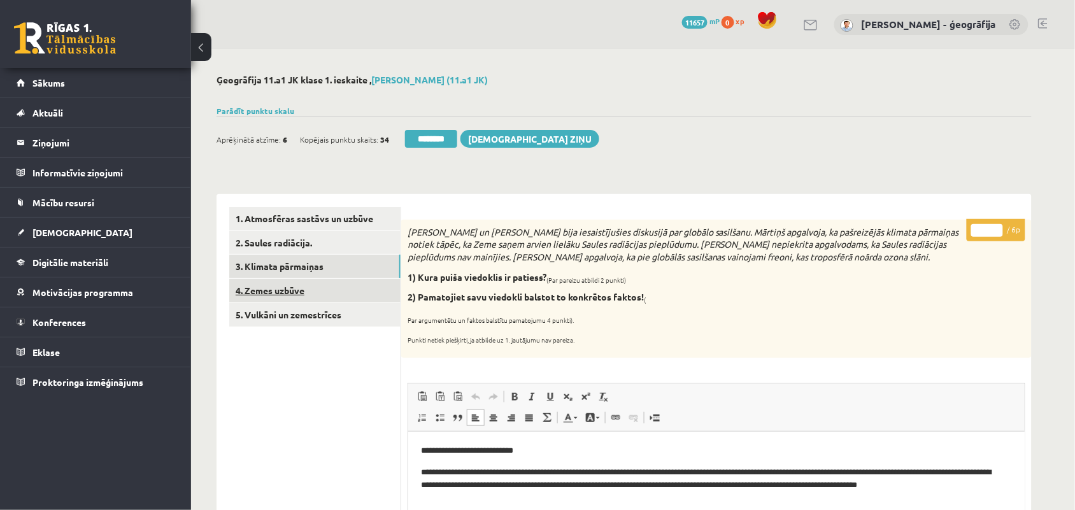
click at [274, 292] on link "4. Zemes uzbūve" at bounding box center [314, 291] width 171 height 24
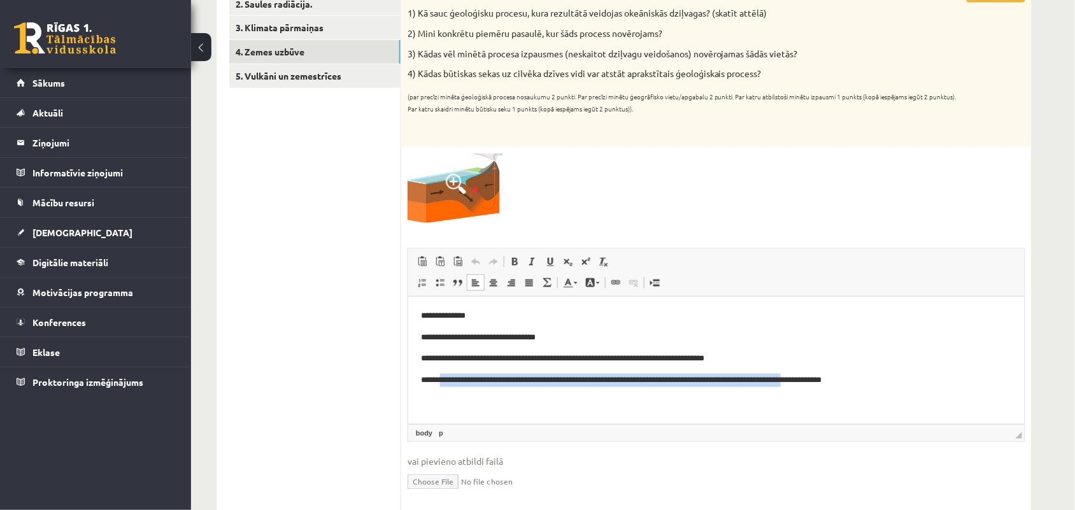
drag, startPoint x: 441, startPoint y: 381, endPoint x: 835, endPoint y: 370, distance: 393.6
click at [835, 370] on body "**********" at bounding box center [715, 348] width 591 height 78
click at [857, 336] on p "**********" at bounding box center [715, 336] width 591 height 13
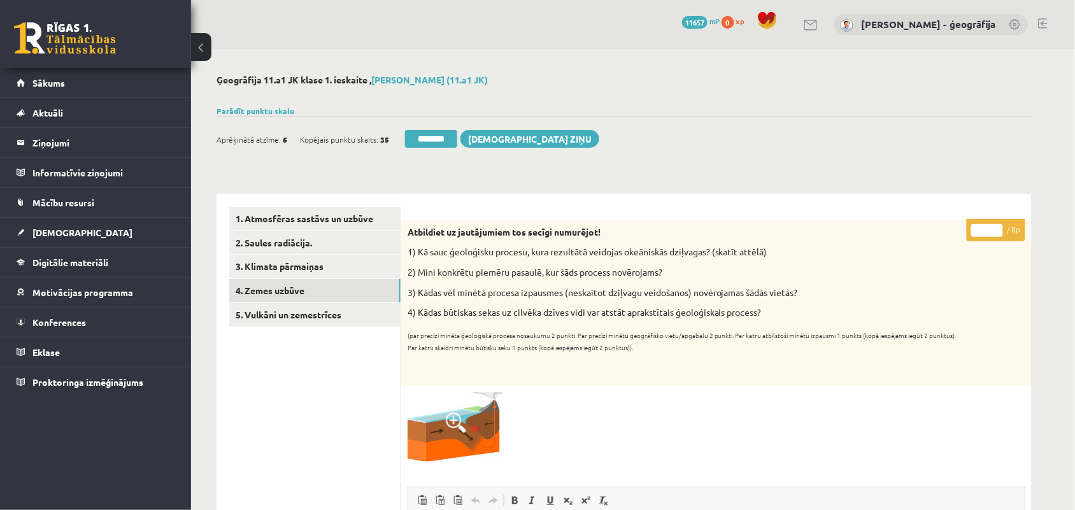
type input "*"
click at [996, 228] on input "*" at bounding box center [987, 230] width 32 height 13
click at [287, 323] on link "5. Vulkāni un zemestrīces" at bounding box center [314, 315] width 171 height 24
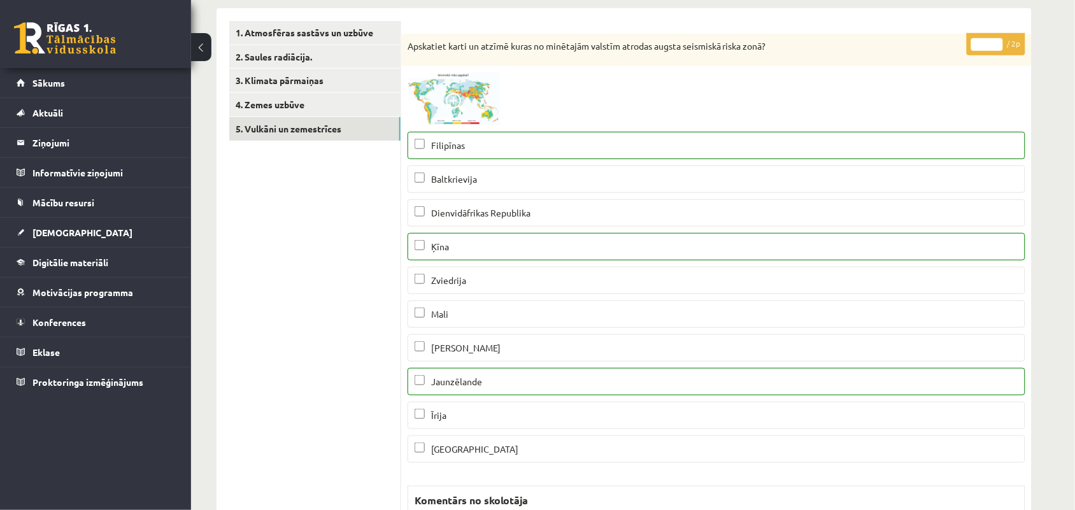
scroll to position [159, 0]
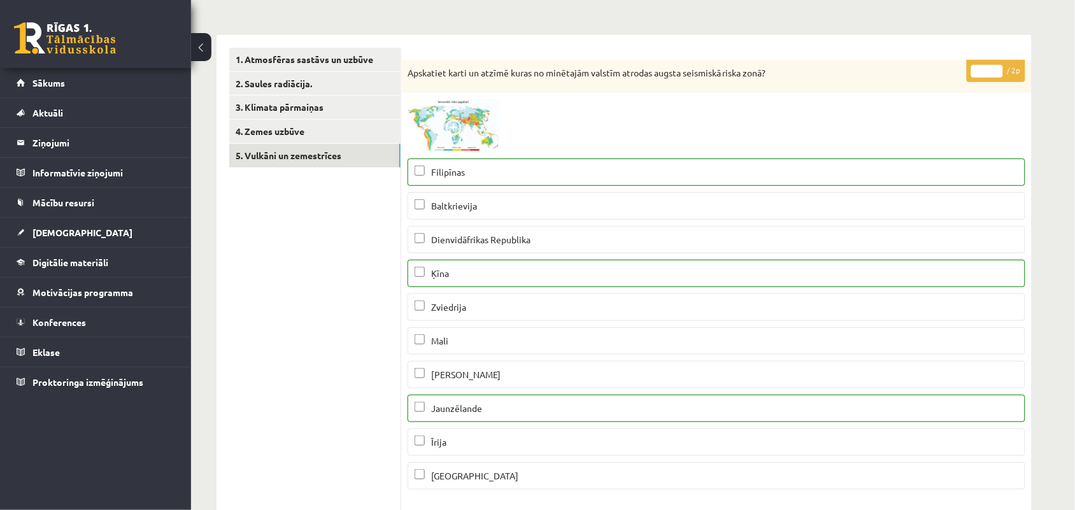
click at [995, 67] on input "*" at bounding box center [987, 71] width 32 height 13
type input "*"
click at [995, 67] on input "*" at bounding box center [987, 71] width 32 height 13
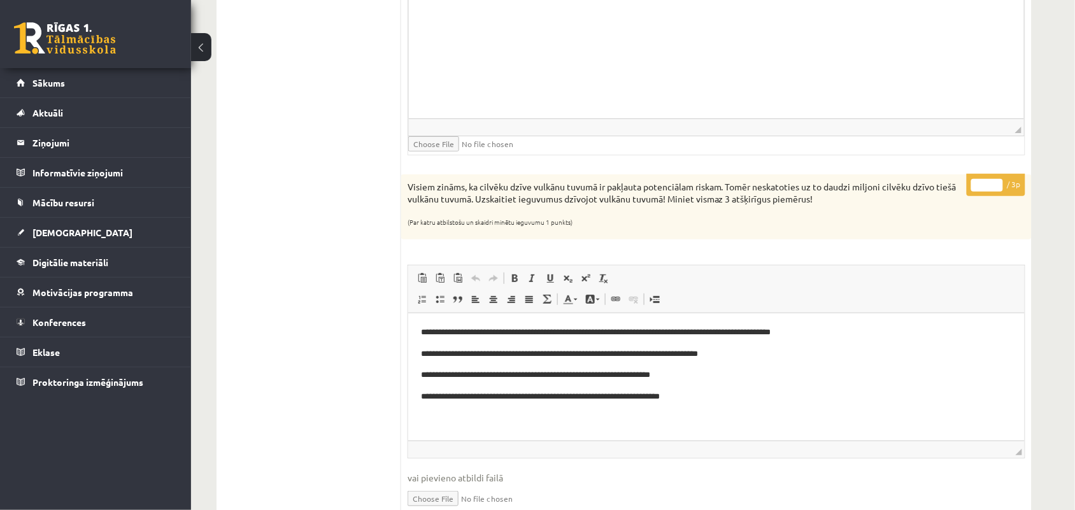
scroll to position [1512, 0]
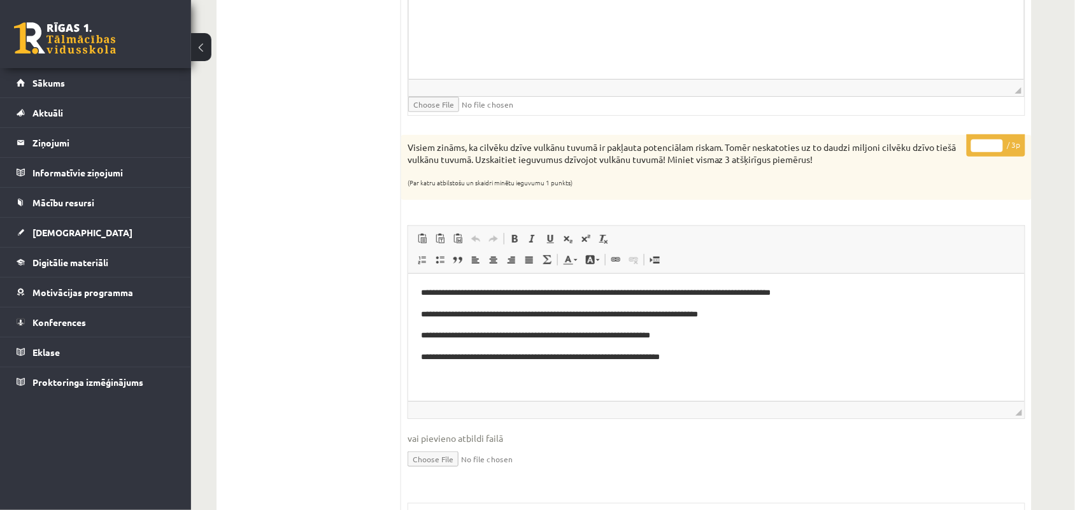
click at [996, 148] on input "*" at bounding box center [987, 145] width 32 height 13
type input "*"
click at [996, 148] on input "*" at bounding box center [987, 145] width 32 height 13
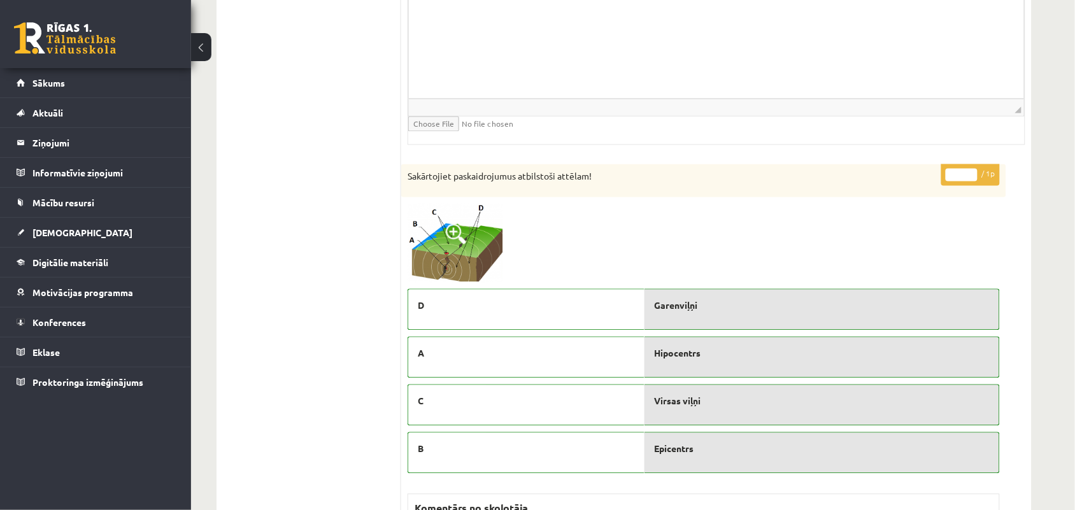
scroll to position [2149, 0]
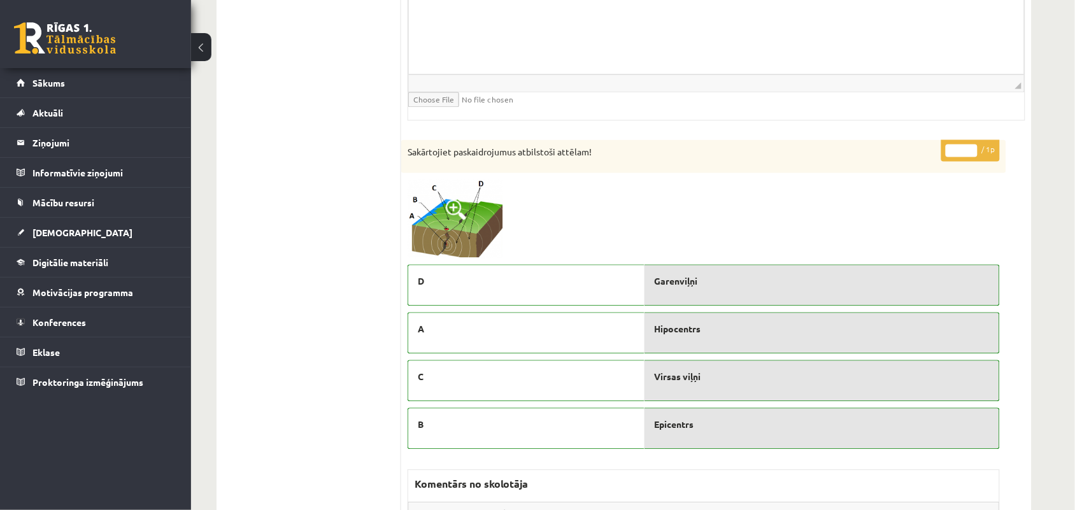
type input "*"
click at [970, 152] on input "*" at bounding box center [961, 151] width 32 height 13
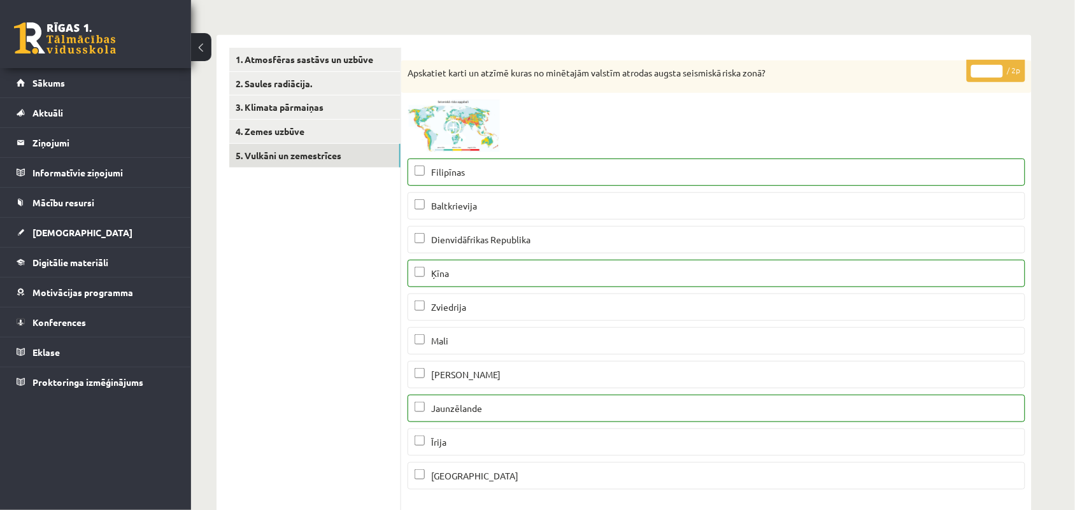
scroll to position [637, 0]
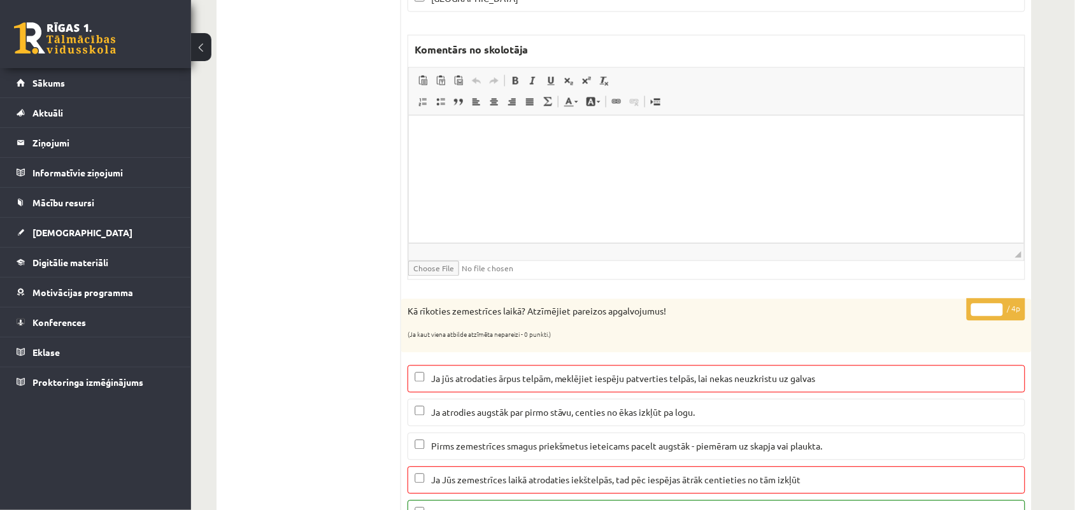
type input "*"
click at [996, 316] on input "*" at bounding box center [987, 310] width 32 height 13
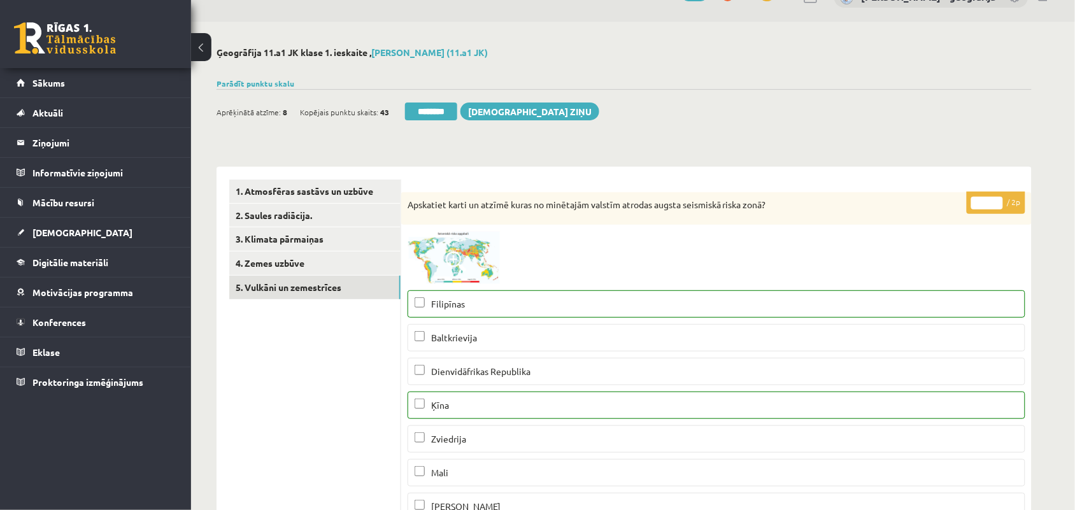
scroll to position [0, 0]
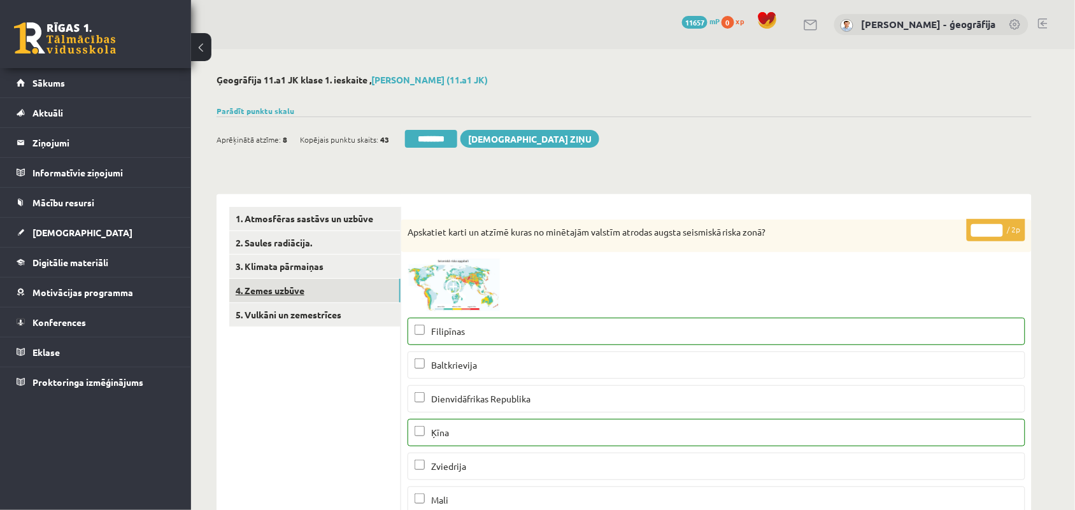
click at [308, 296] on link "4. Zemes uzbūve" at bounding box center [314, 291] width 171 height 24
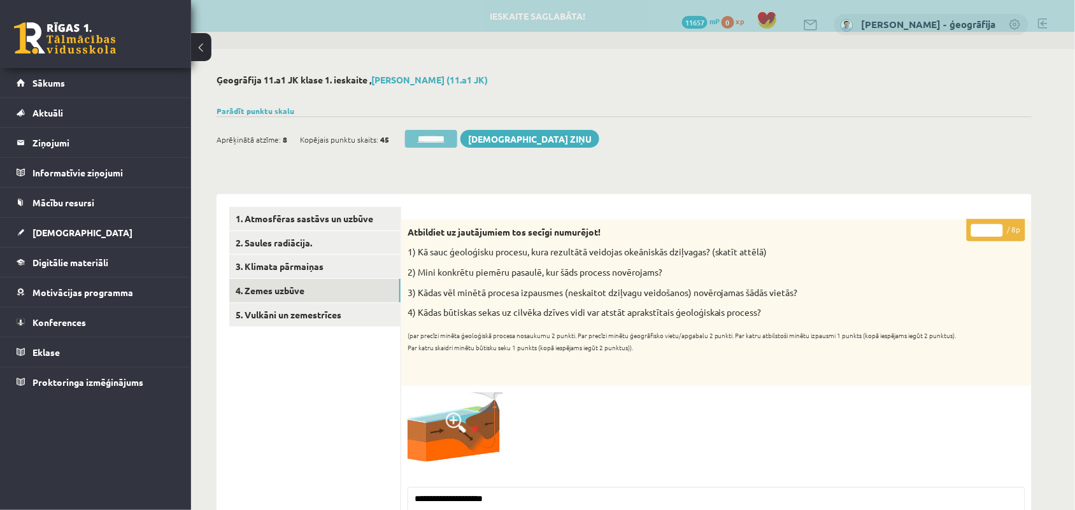
click at [430, 139] on input "********" at bounding box center [431, 139] width 52 height 18
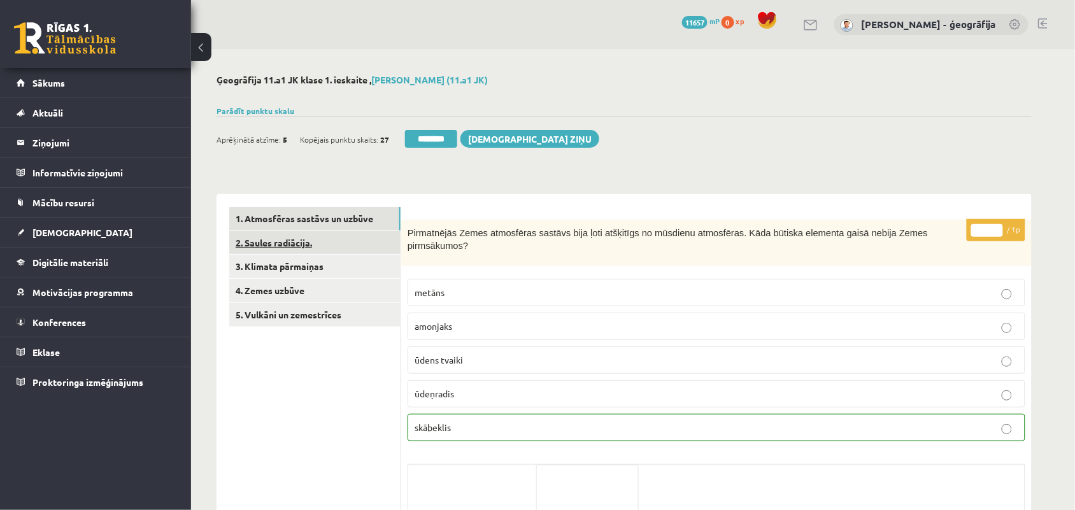
click at [323, 240] on link "2. Saules radiācija." at bounding box center [314, 243] width 171 height 24
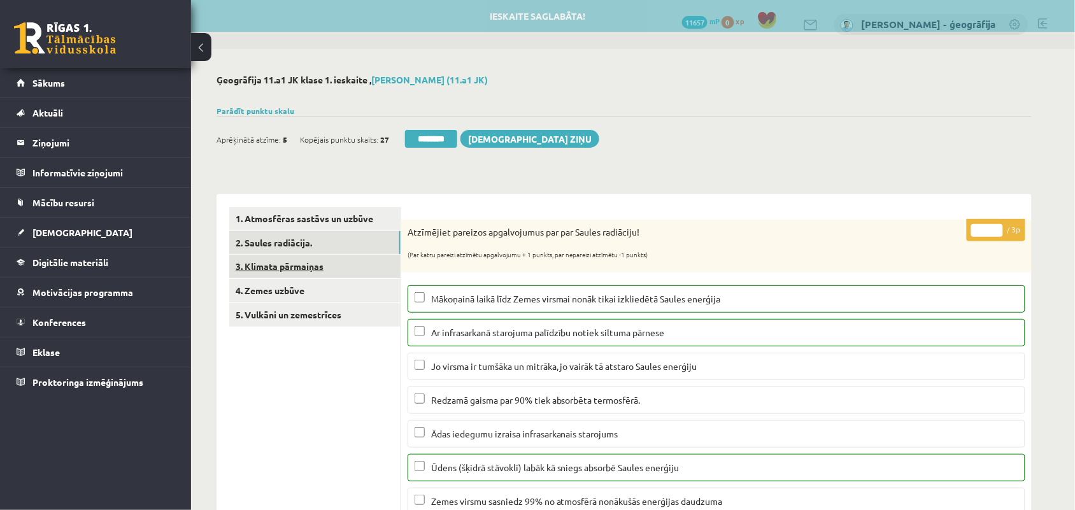
click at [293, 275] on link "3. Klimata pārmaiņas" at bounding box center [314, 267] width 171 height 24
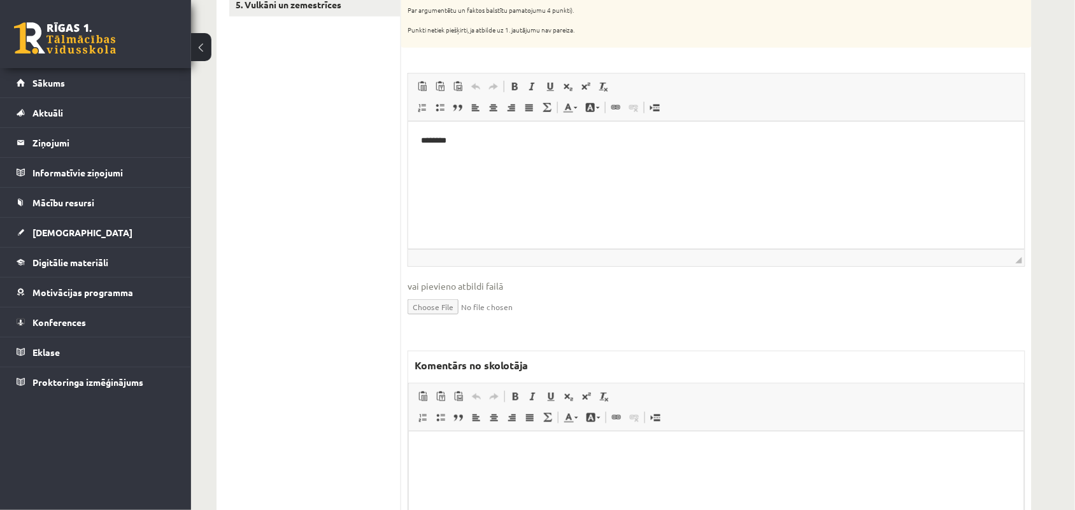
scroll to position [318, 0]
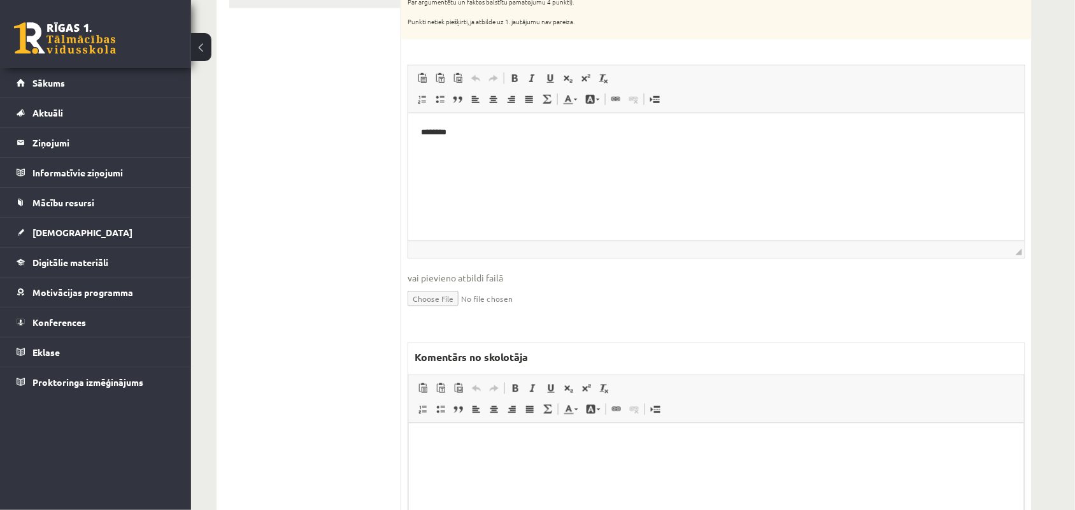
click at [495, 447] on p "Bagātinātā teksta redaktors, wiswyg-editor-47024753189540-1757834856-986" at bounding box center [716, 441] width 590 height 13
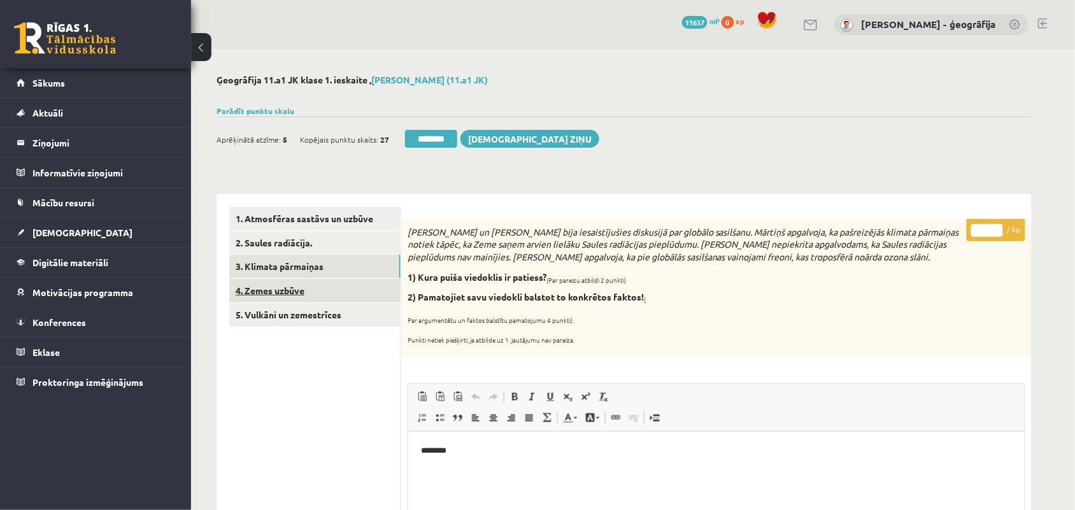
click at [268, 285] on link "4. Zemes uzbūve" at bounding box center [314, 291] width 171 height 24
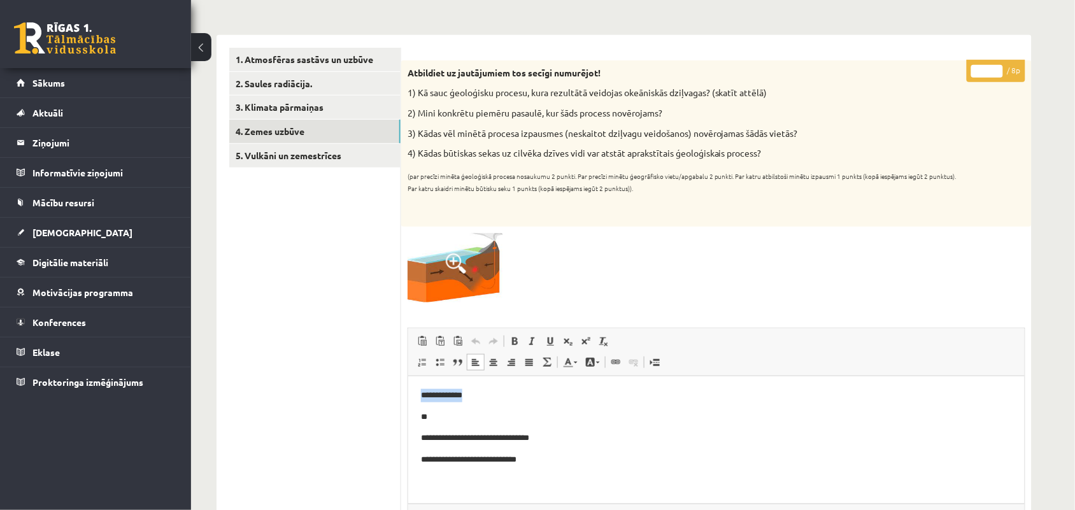
drag, startPoint x: 474, startPoint y: 392, endPoint x: 409, endPoint y: 385, distance: 65.4
click at [409, 385] on html "**********" at bounding box center [715, 427] width 616 height 103
drag, startPoint x: 420, startPoint y: 441, endPoint x: 565, endPoint y: 454, distance: 145.1
click at [565, 454] on body "**********" at bounding box center [715, 427] width 591 height 78
click at [593, 431] on p "**********" at bounding box center [715, 437] width 591 height 13
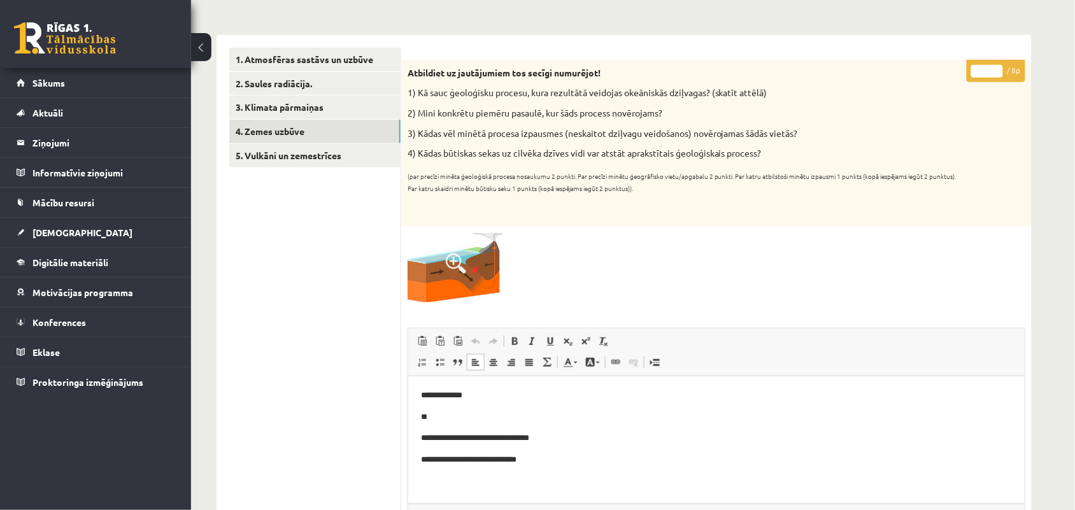
click at [998, 68] on input "*" at bounding box center [987, 71] width 32 height 13
type input "*"
click at [998, 68] on input "*" at bounding box center [987, 71] width 32 height 13
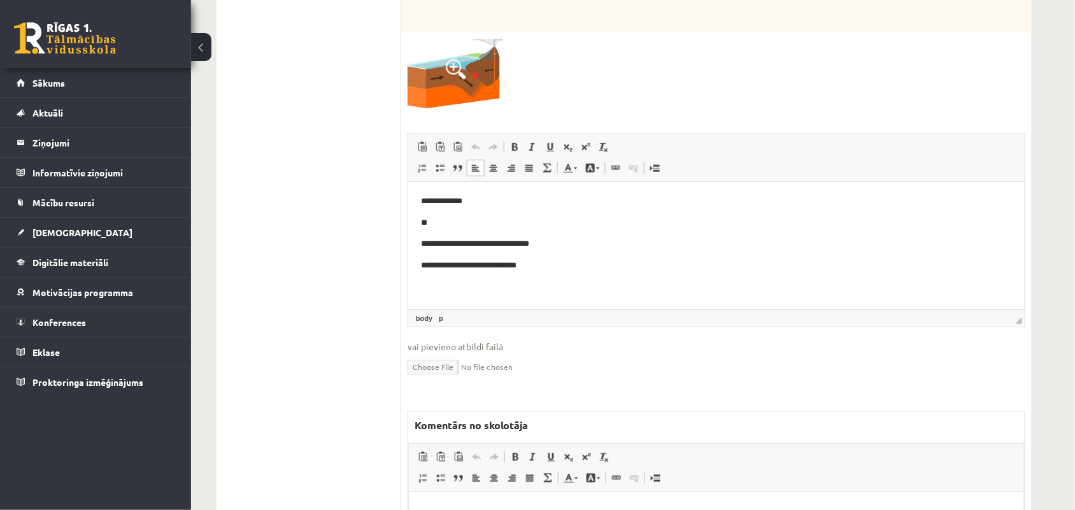
scroll to position [398, 0]
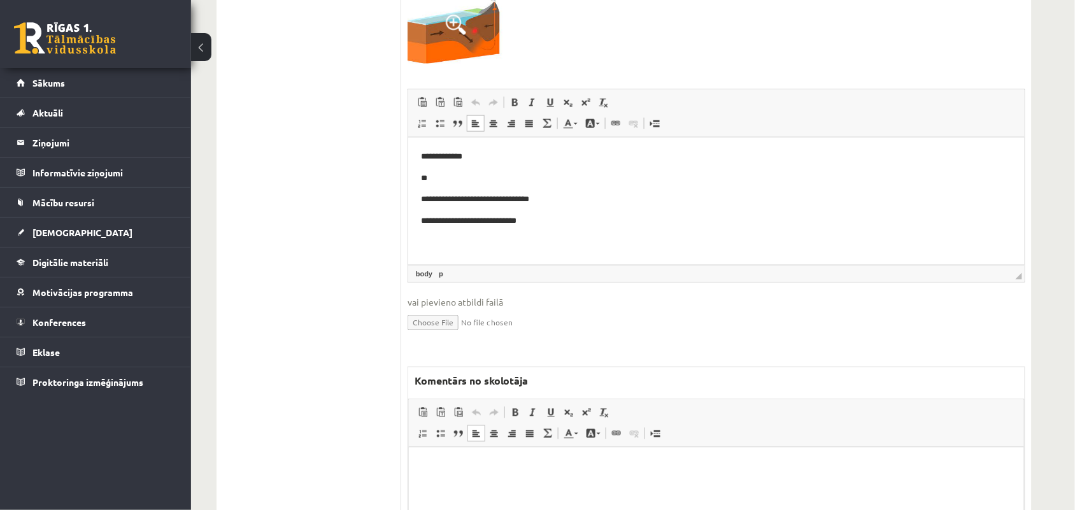
click at [444, 463] on p "Bagātinātā teksta redaktors, wiswyg-editor-47024925670760-1757834870-365" at bounding box center [716, 466] width 590 height 13
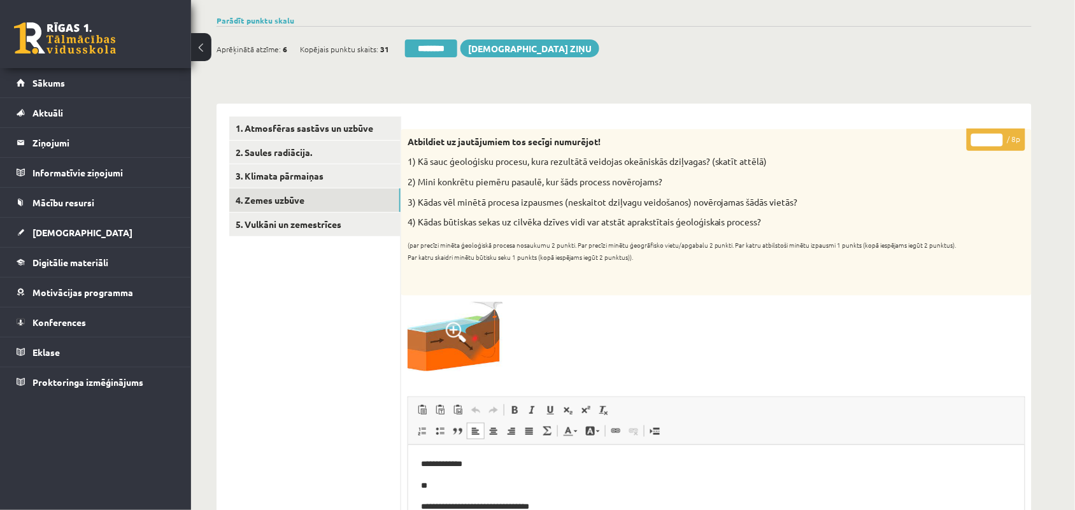
scroll to position [80, 0]
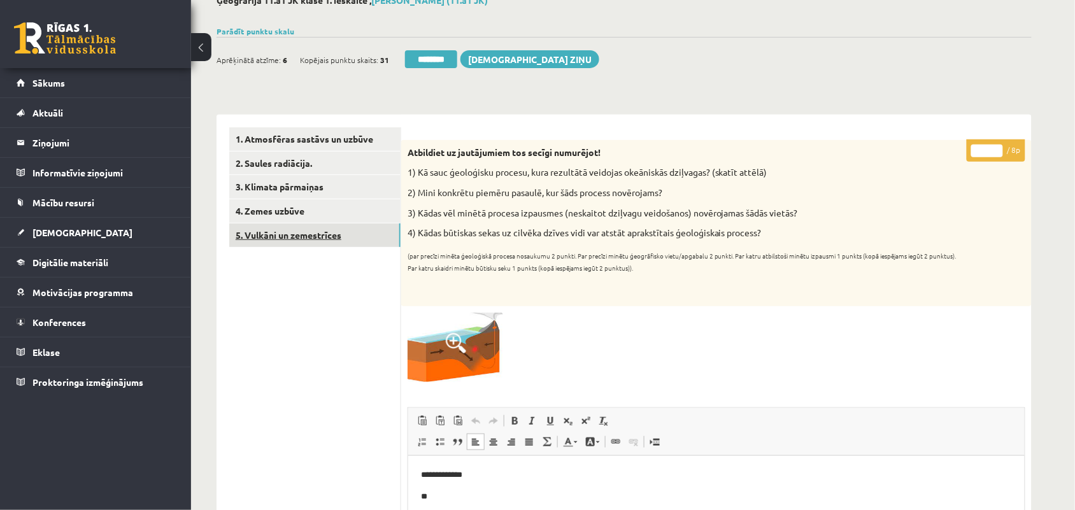
click at [274, 239] on link "5. Vulkāni un zemestrīces" at bounding box center [314, 235] width 171 height 24
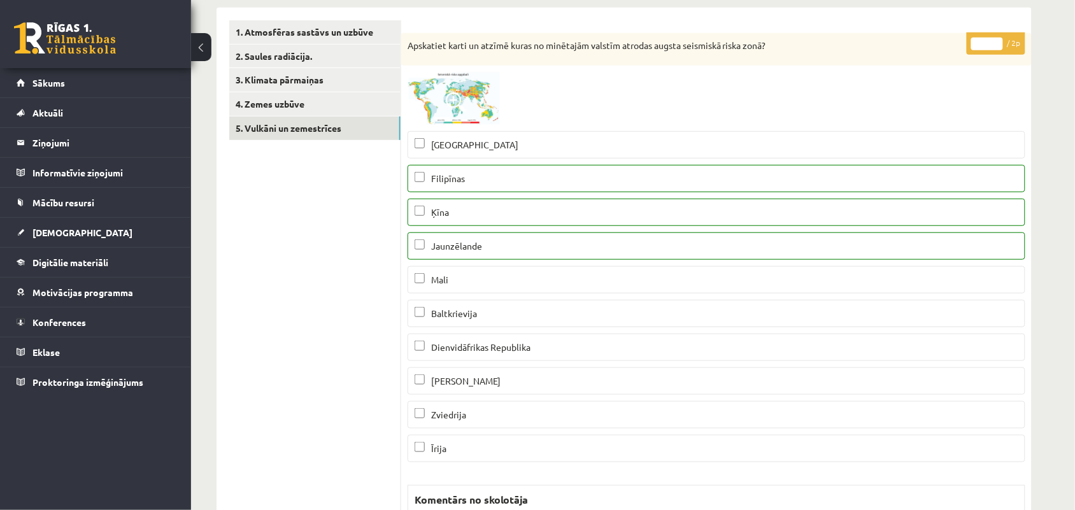
scroll to position [159, 0]
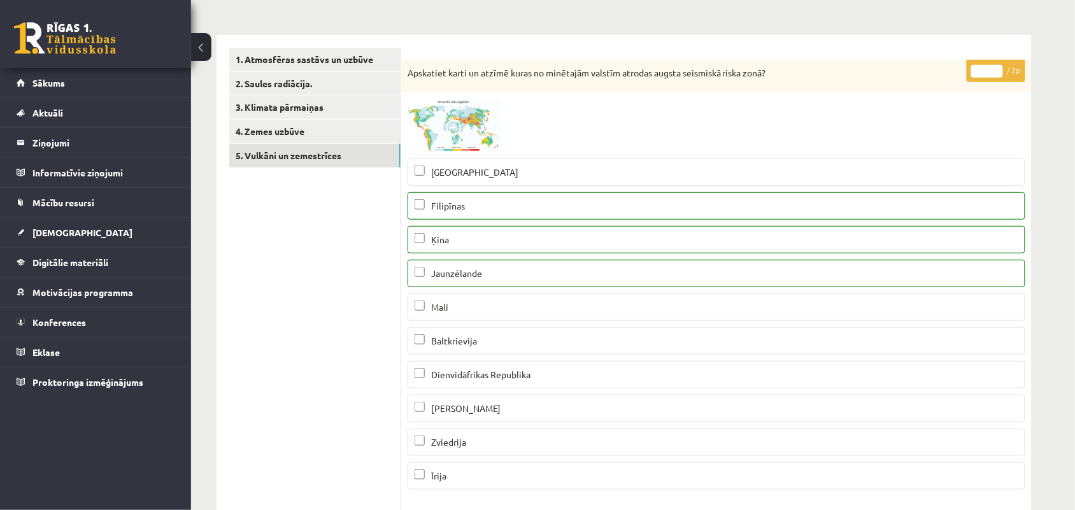
type input "*"
click at [993, 67] on input "*" at bounding box center [987, 71] width 32 height 13
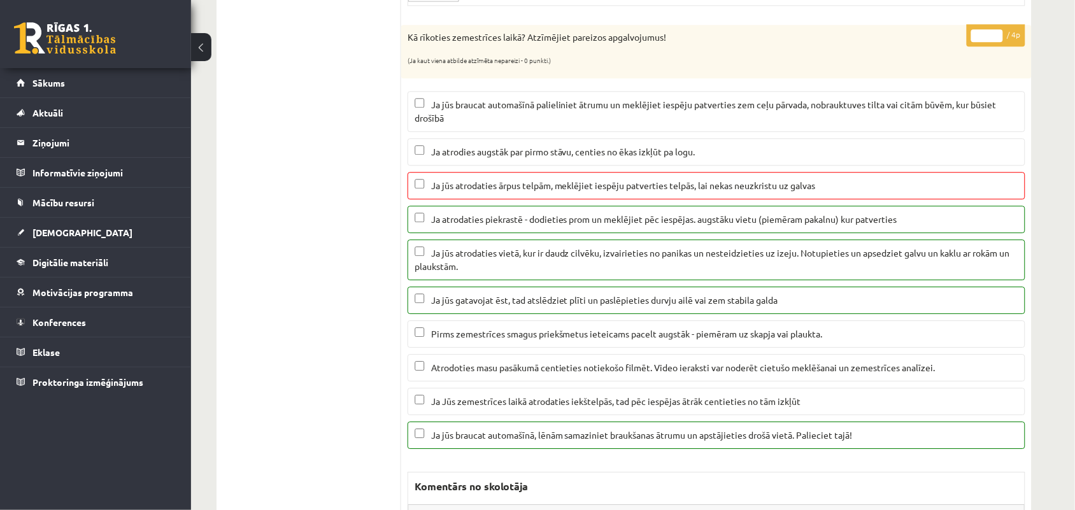
scroll to position [875, 0]
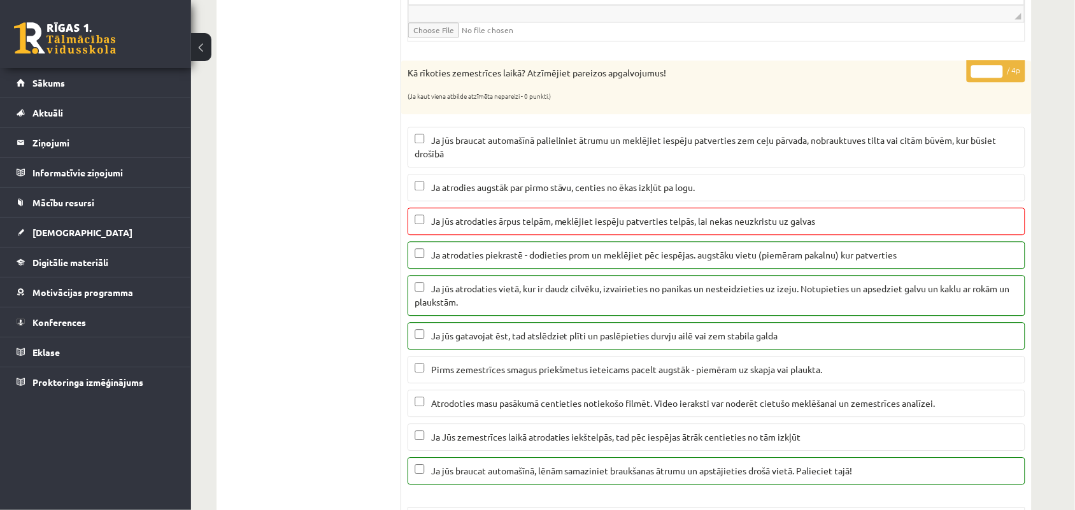
type input "*"
click at [995, 78] on input "*" at bounding box center [987, 71] width 32 height 13
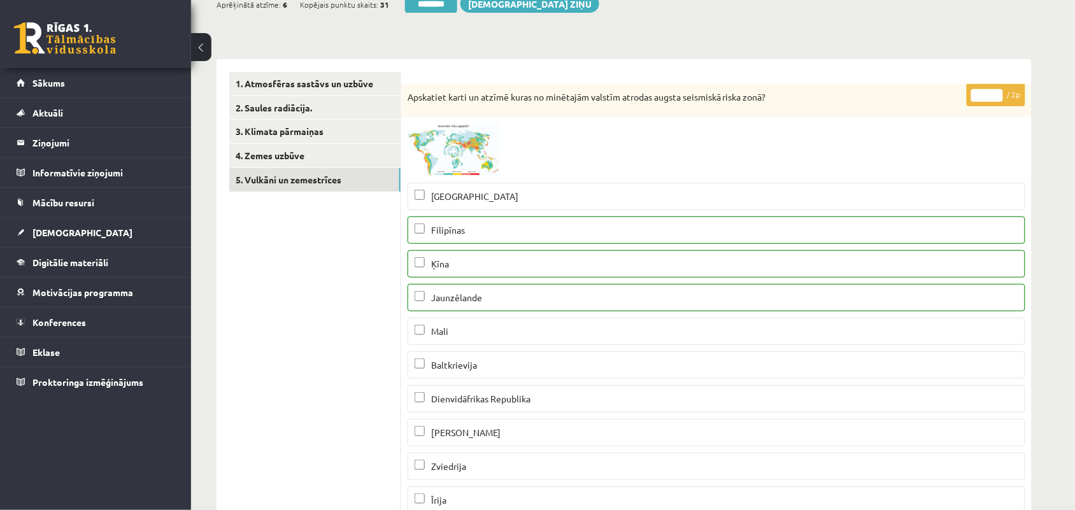
scroll to position [0, 0]
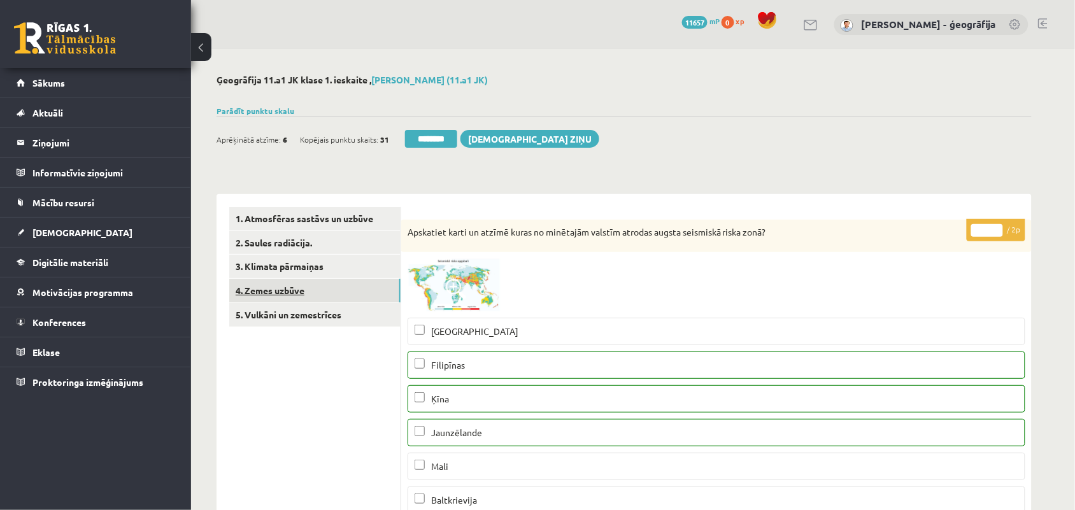
click at [318, 291] on link "4. Zemes uzbūve" at bounding box center [314, 291] width 171 height 24
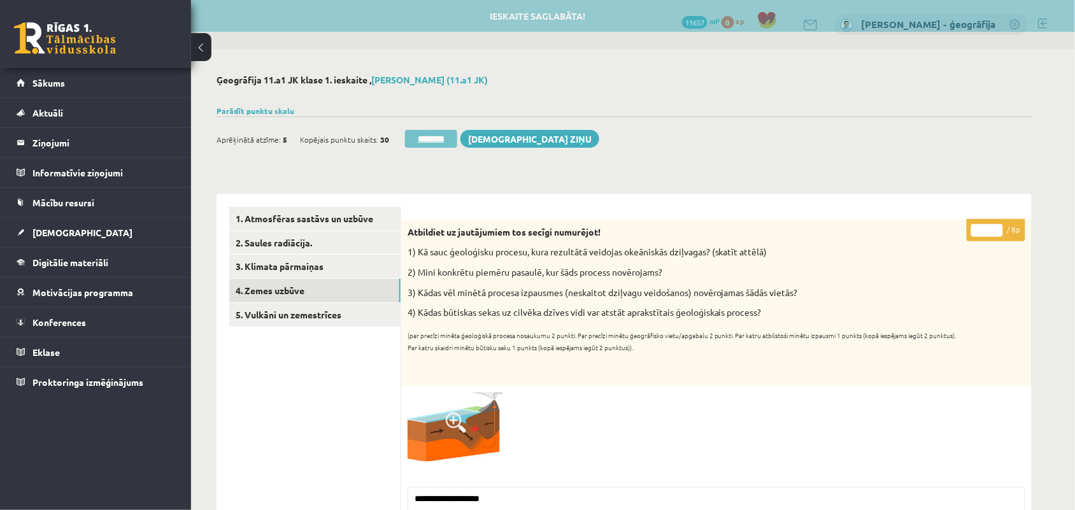
click at [421, 142] on input "********" at bounding box center [431, 139] width 52 height 18
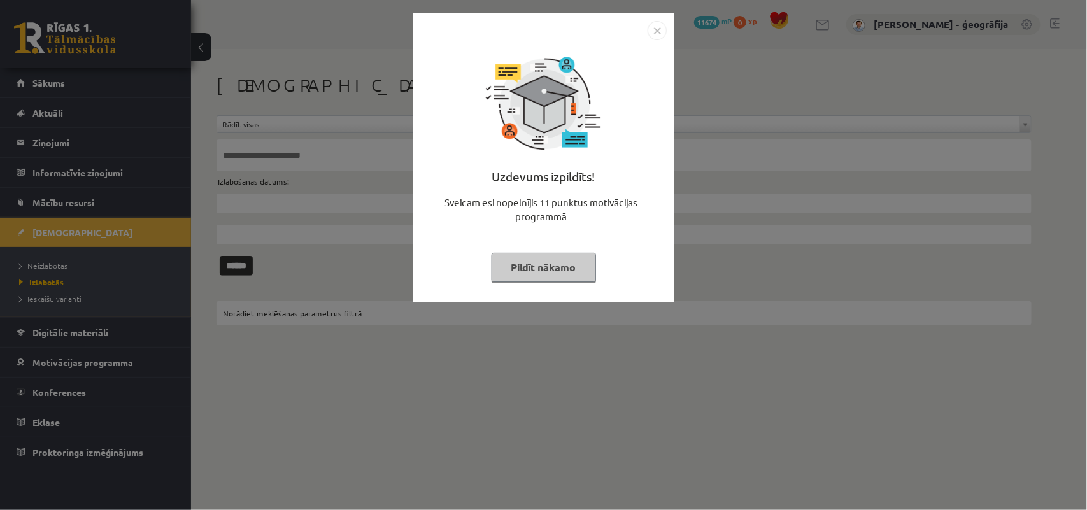
click at [523, 263] on button "Pildīt nākamo" at bounding box center [544, 267] width 104 height 29
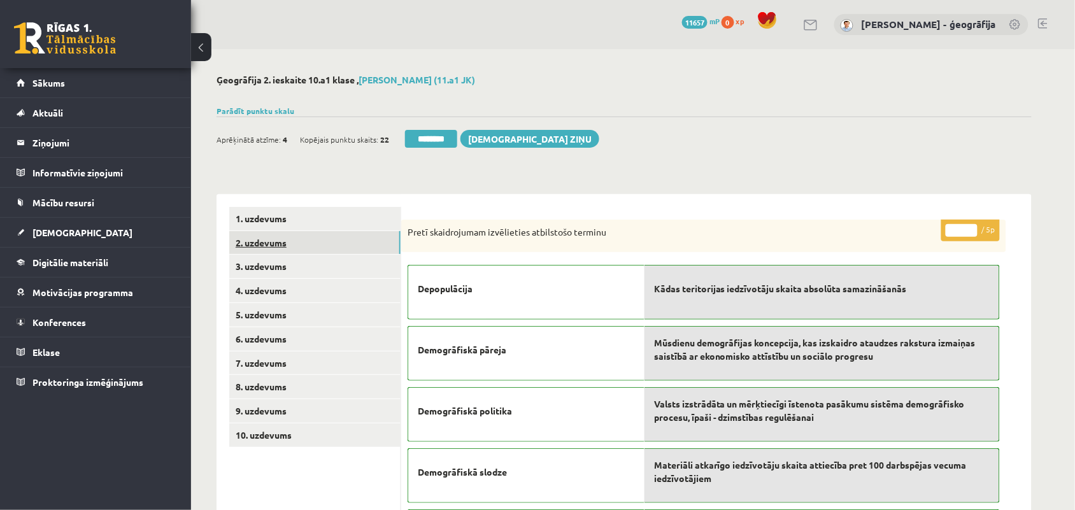
click at [281, 241] on link "2. uzdevums" at bounding box center [314, 243] width 171 height 24
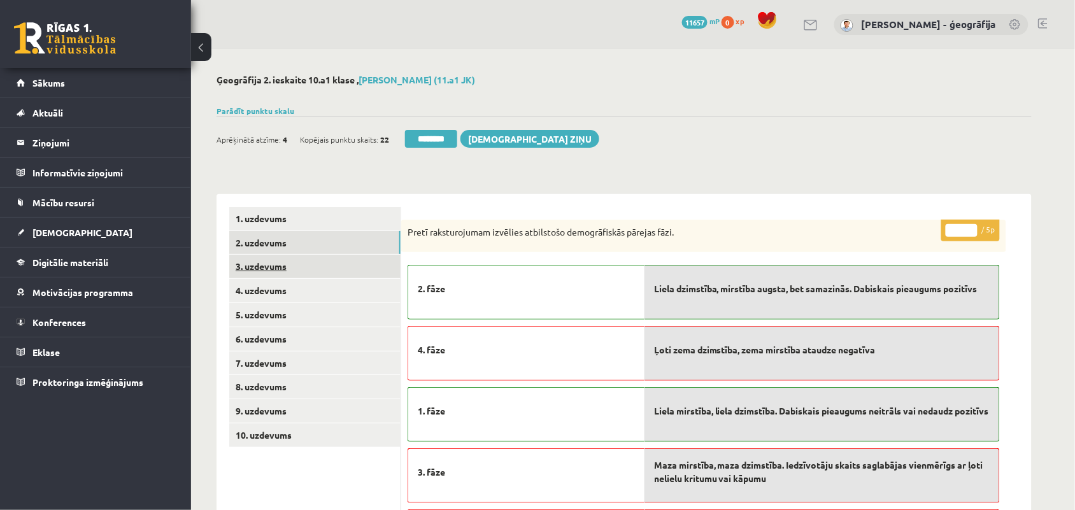
click at [275, 272] on link "3. uzdevums" at bounding box center [314, 267] width 171 height 24
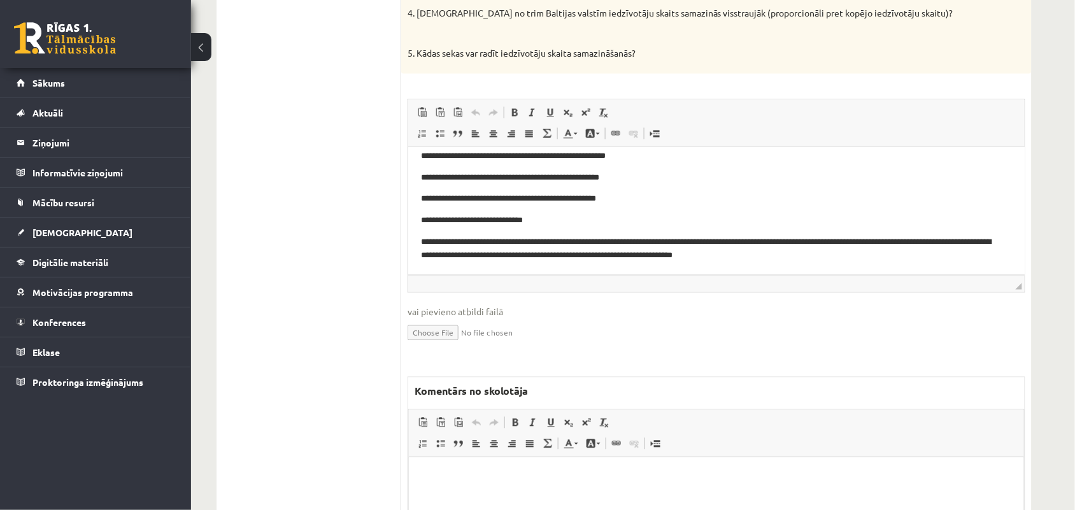
scroll to position [637, 0]
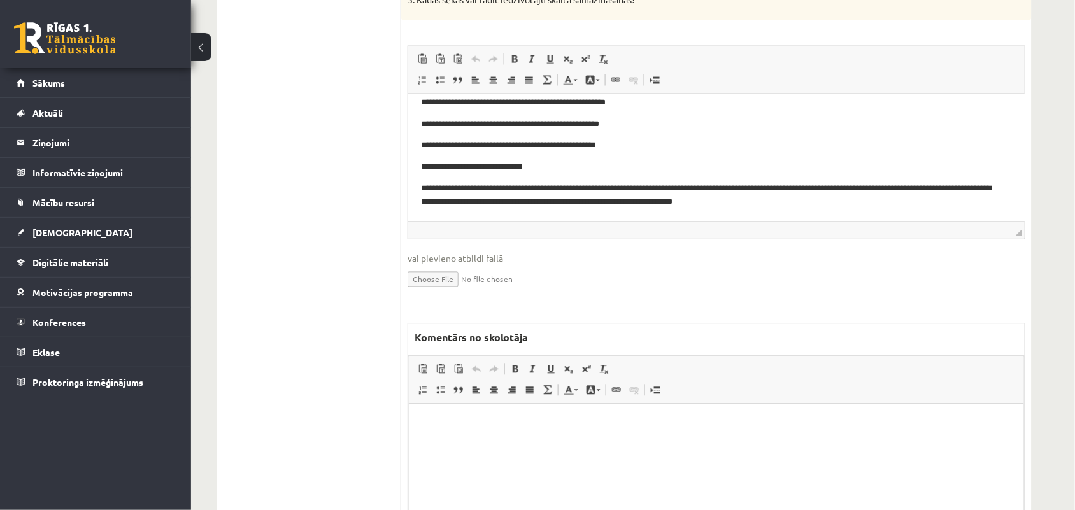
click at [535, 442] on html at bounding box center [715, 423] width 615 height 39
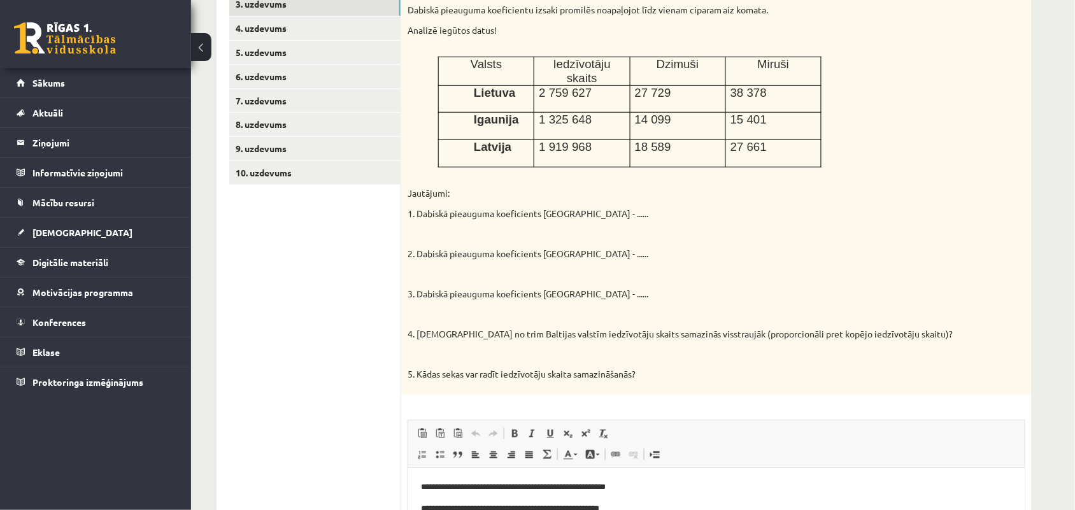
scroll to position [239, 0]
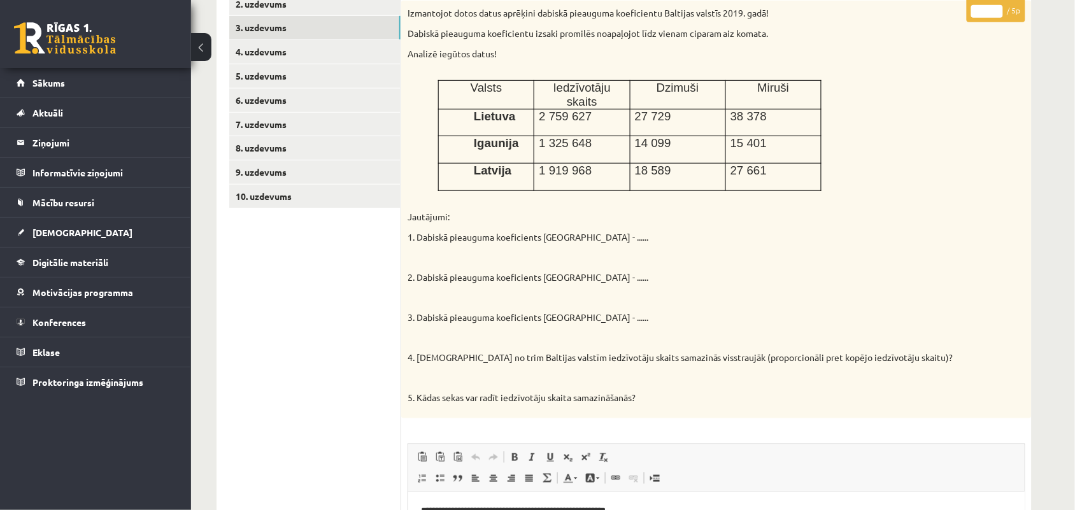
click at [996, 10] on input "*" at bounding box center [987, 11] width 32 height 13
click at [996, 13] on input "*" at bounding box center [987, 11] width 32 height 13
type input "*"
click at [996, 13] on input "*" at bounding box center [987, 11] width 32 height 13
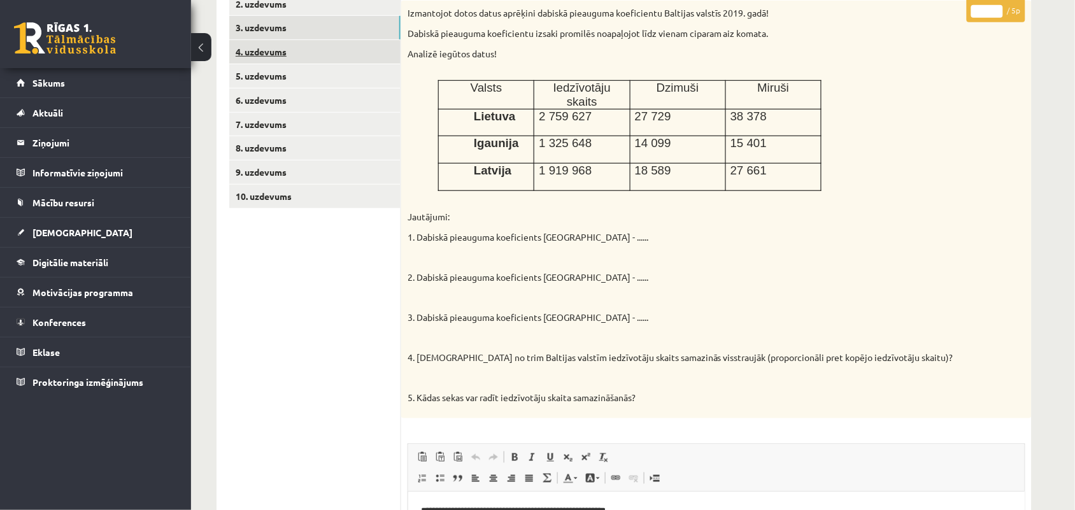
click at [251, 55] on link "4. uzdevums" at bounding box center [314, 52] width 171 height 24
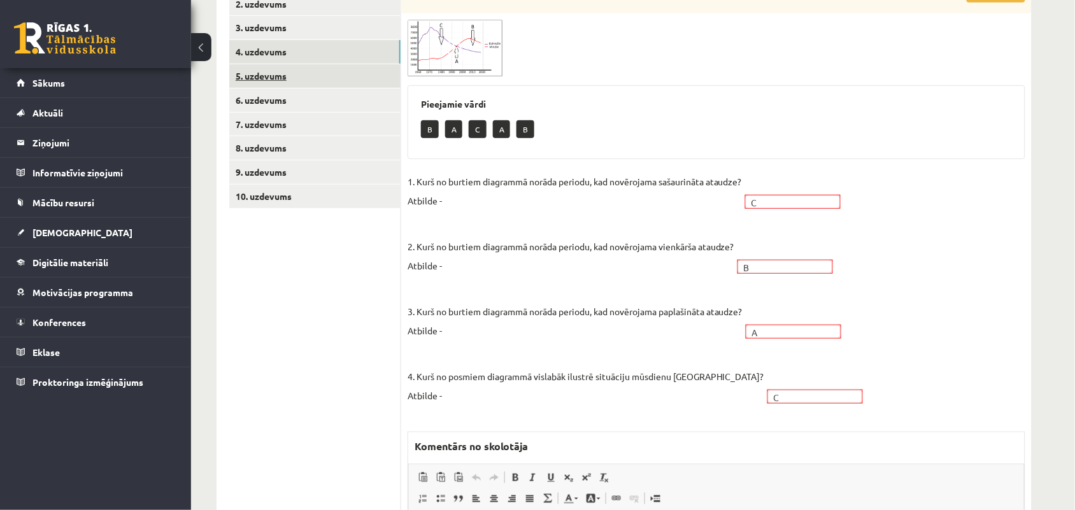
scroll to position [0, 0]
click at [275, 85] on link "5. uzdevums" at bounding box center [314, 76] width 171 height 24
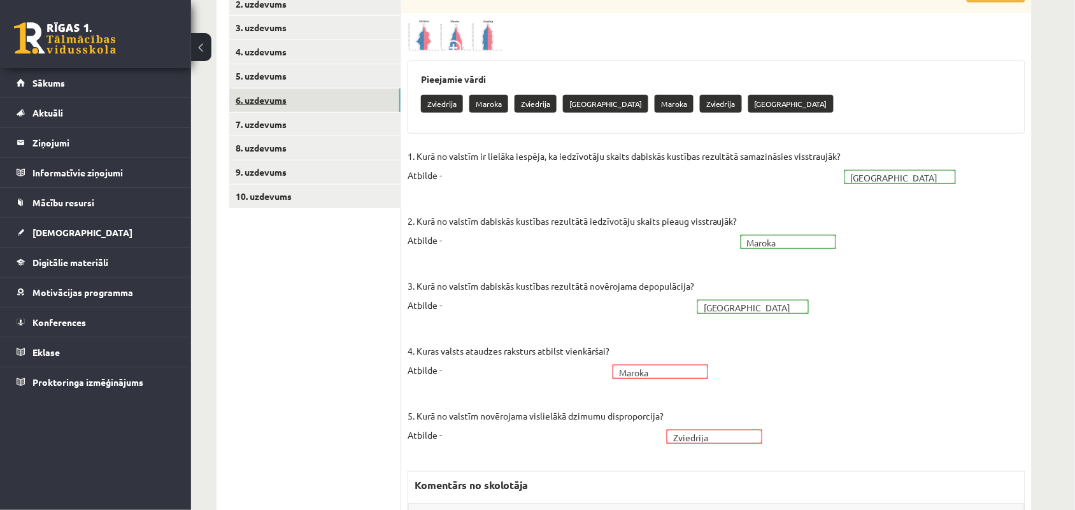
click at [274, 103] on link "6. uzdevums" at bounding box center [314, 100] width 171 height 24
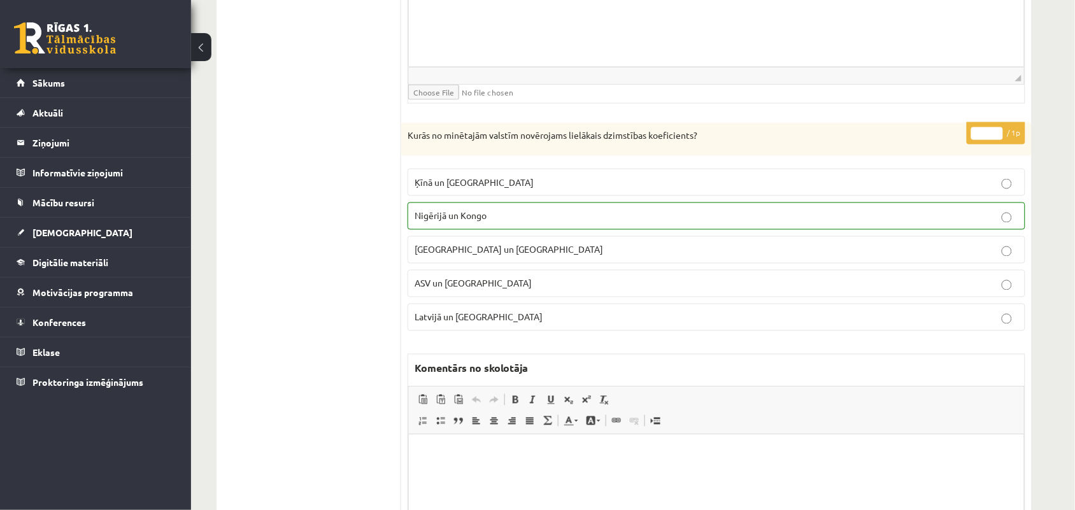
scroll to position [290, 0]
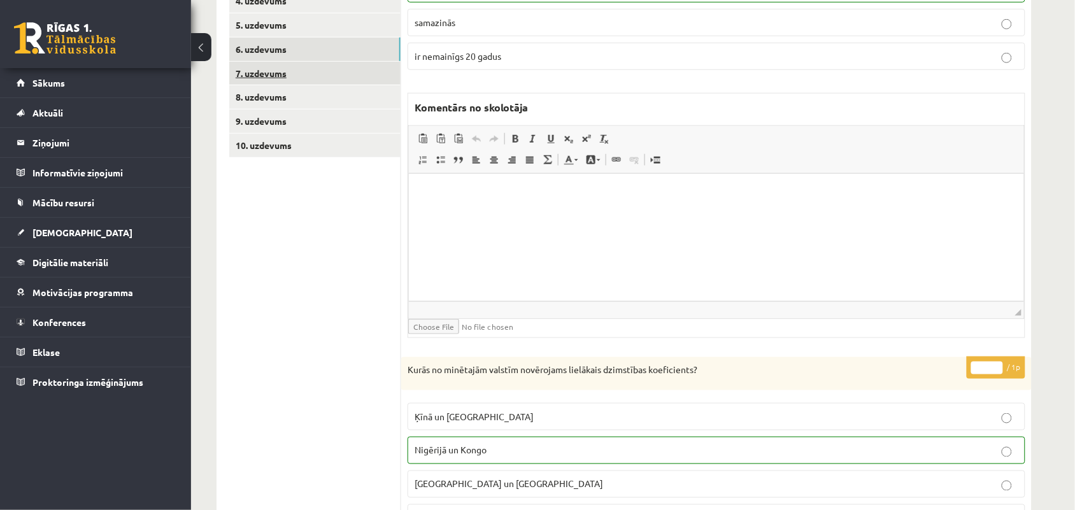
click at [306, 69] on link "7. uzdevums" at bounding box center [314, 74] width 171 height 24
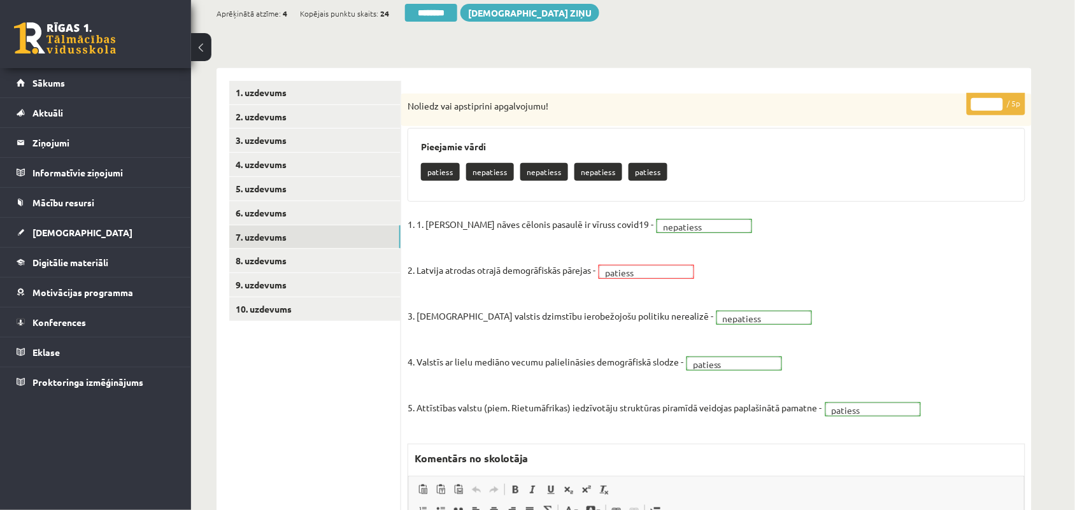
scroll to position [122, 0]
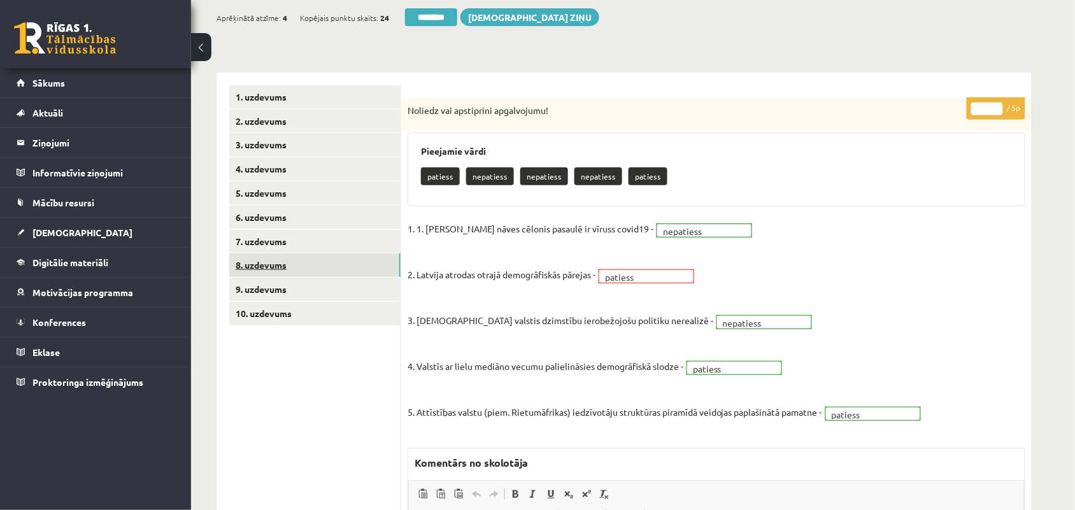
click at [293, 261] on link "8. uzdevums" at bounding box center [314, 265] width 171 height 24
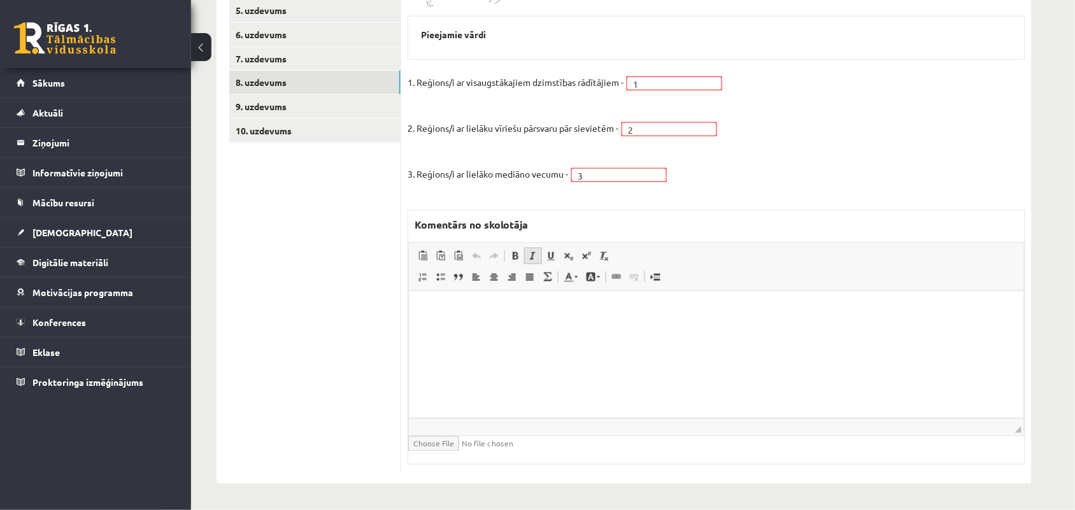
scroll to position [0, 0]
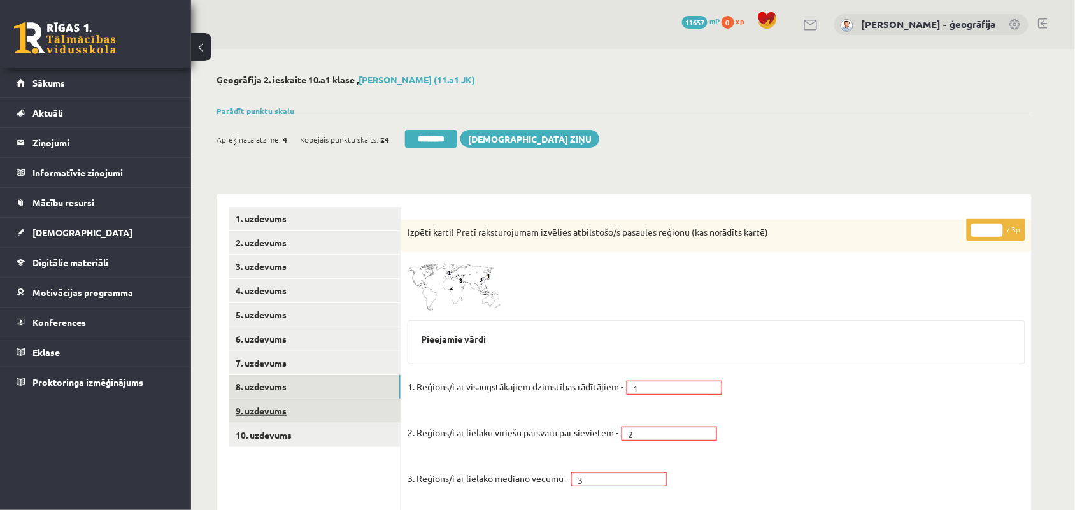
click at [272, 405] on link "9. uzdevums" at bounding box center [314, 411] width 171 height 24
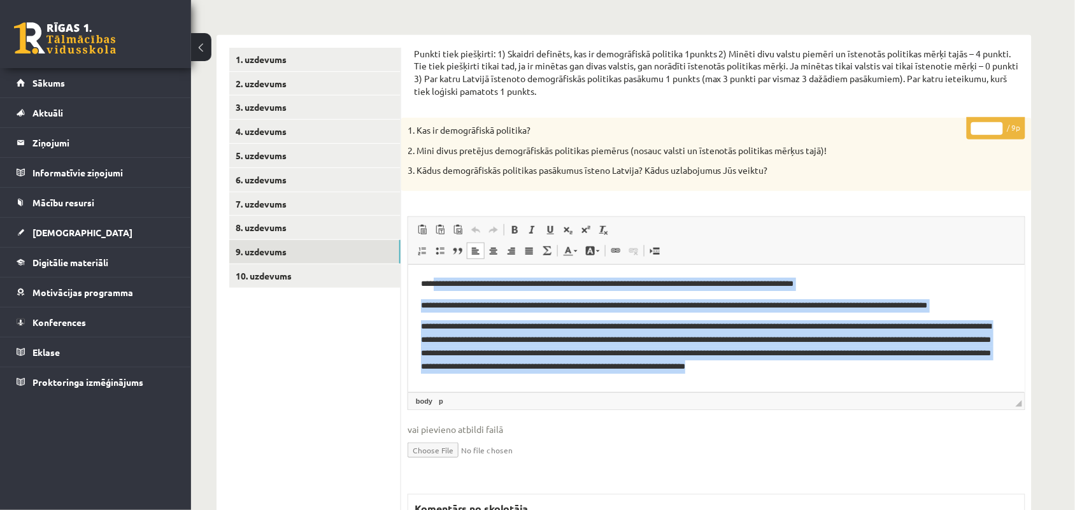
drag, startPoint x: 434, startPoint y: 285, endPoint x: 1006, endPoint y: 362, distance: 577.6
click at [1006, 362] on html "**********" at bounding box center [715, 335] width 616 height 143
click at [823, 289] on p "**********" at bounding box center [709, 283] width 579 height 13
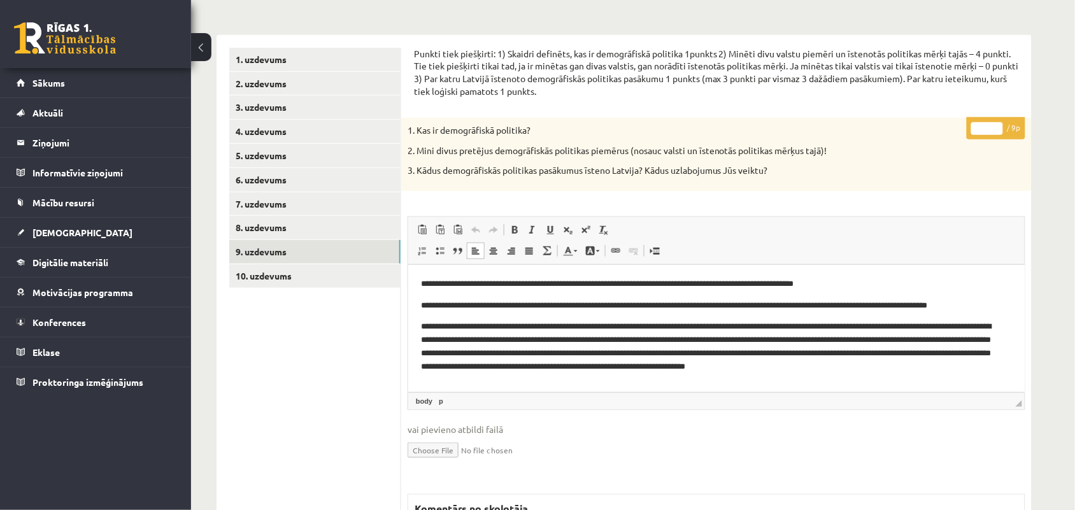
click at [993, 126] on input "*" at bounding box center [987, 128] width 32 height 13
type input "*"
click at [997, 131] on input "*" at bounding box center [987, 128] width 32 height 13
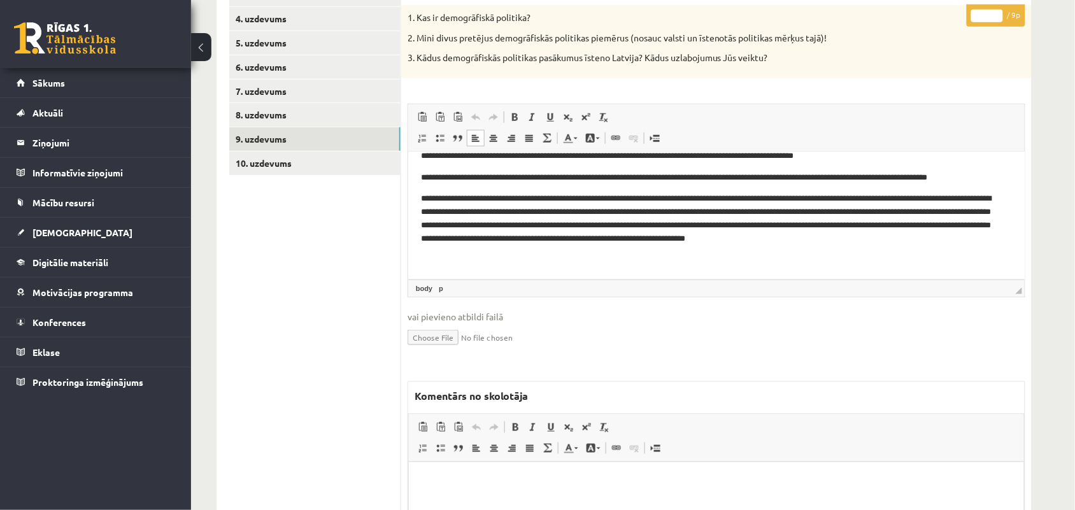
scroll to position [318, 0]
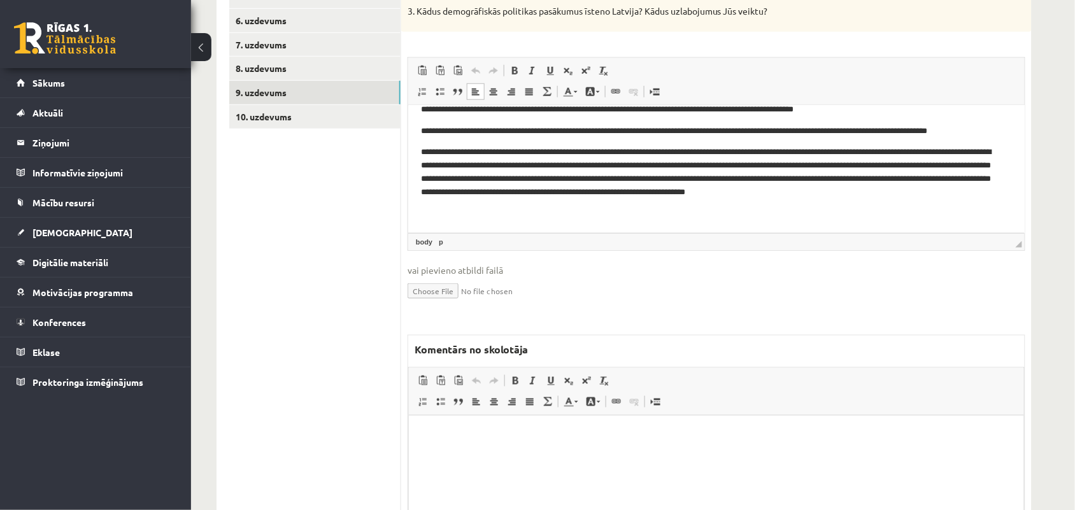
click at [441, 418] on html at bounding box center [715, 434] width 615 height 39
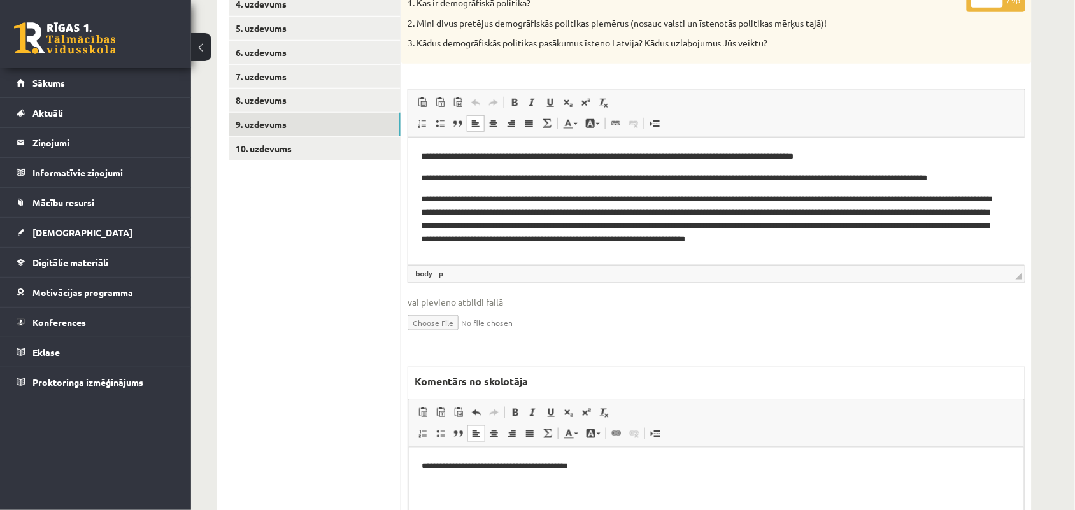
scroll to position [125, 0]
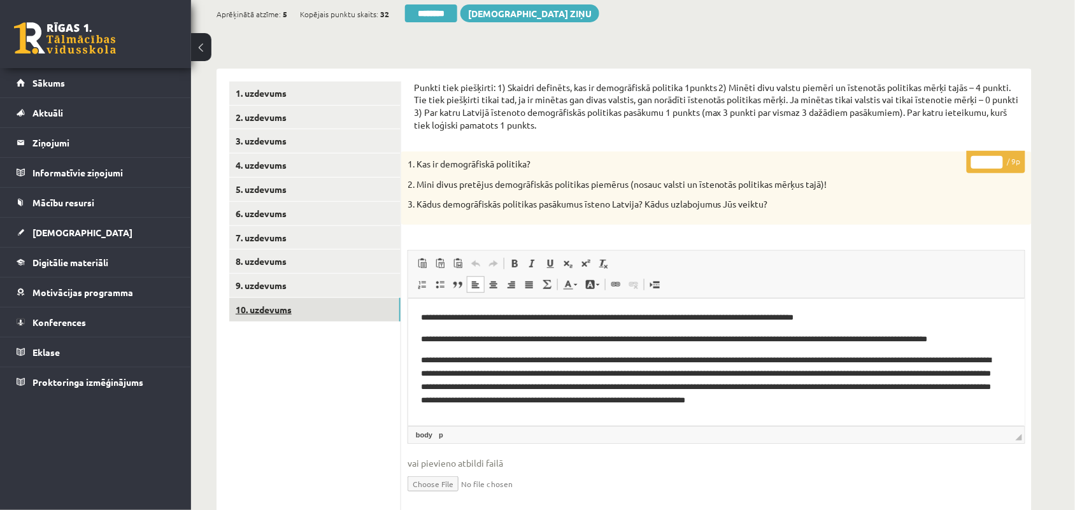
click at [285, 309] on link "10. uzdevums" at bounding box center [314, 310] width 171 height 24
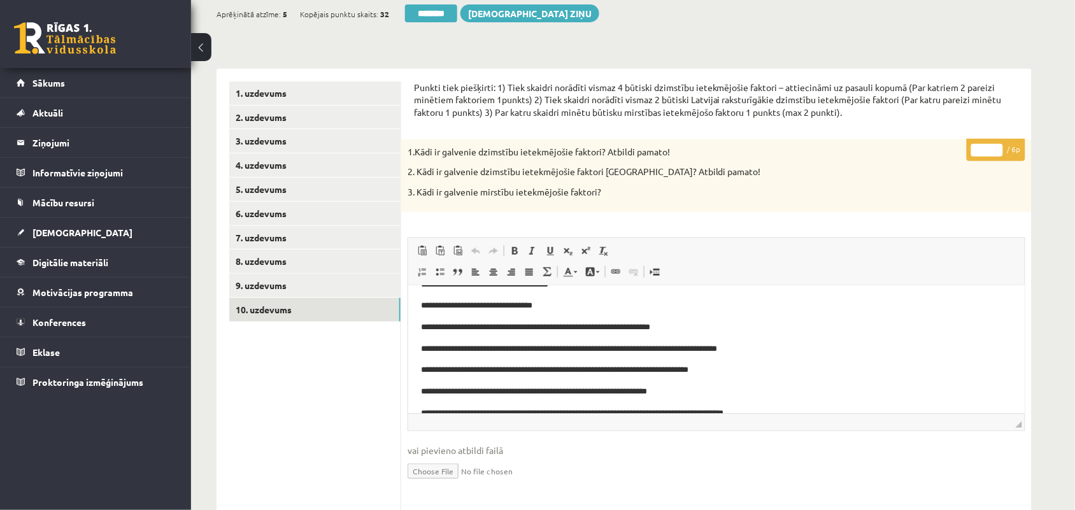
scroll to position [62, 0]
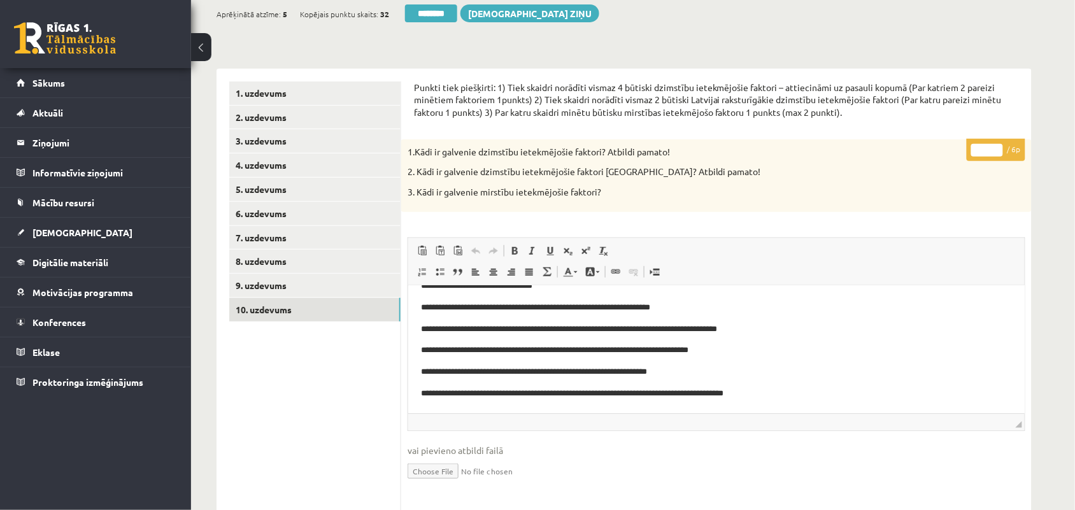
type input "*"
click at [998, 145] on input "*" at bounding box center [987, 150] width 32 height 13
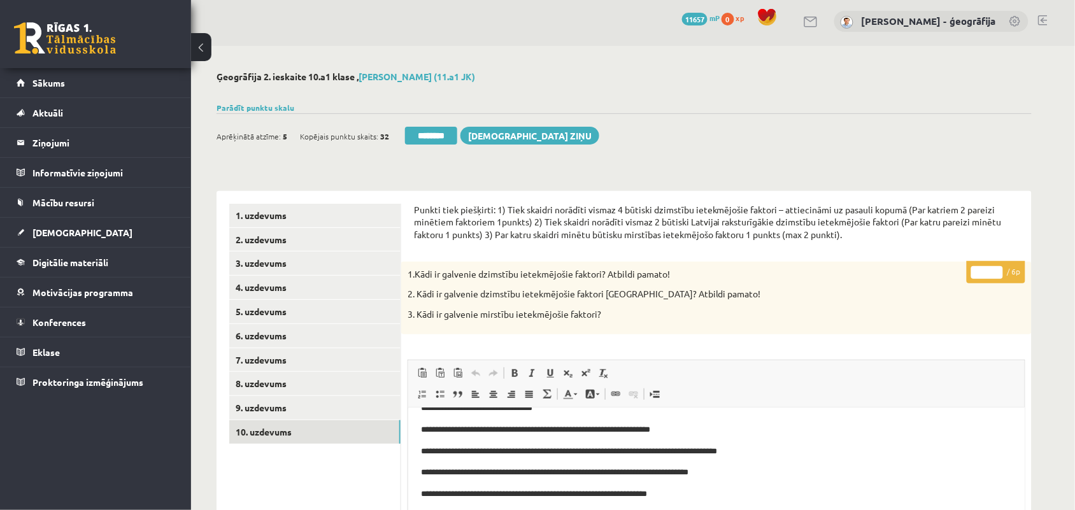
scroll to position [0, 0]
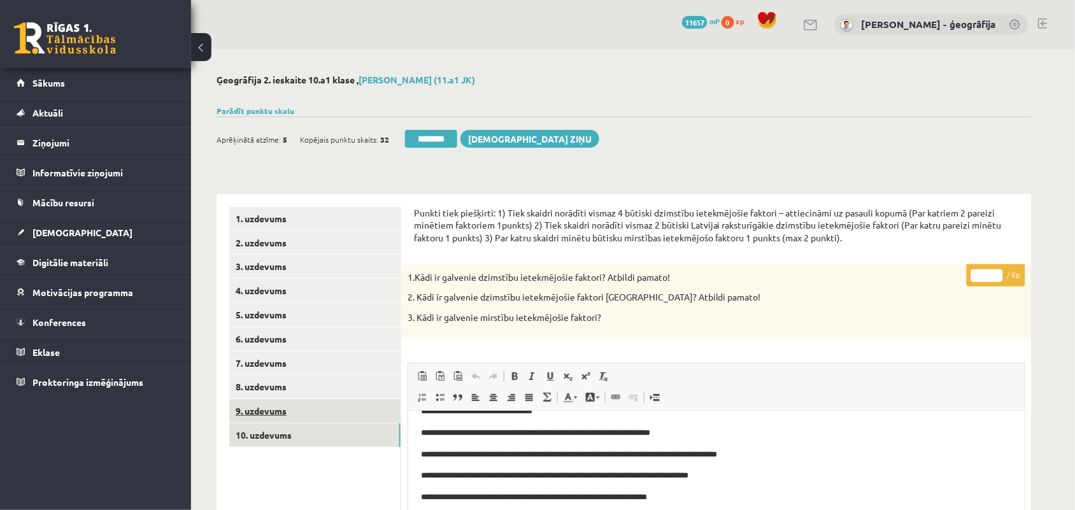
click at [294, 414] on link "9. uzdevums" at bounding box center [314, 411] width 171 height 24
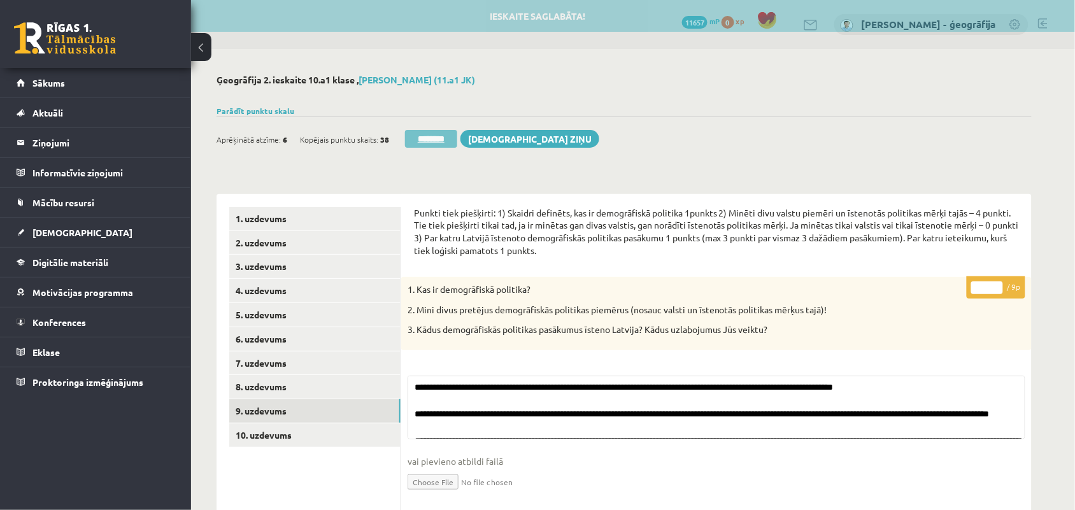
click at [446, 138] on input "********" at bounding box center [431, 139] width 52 height 18
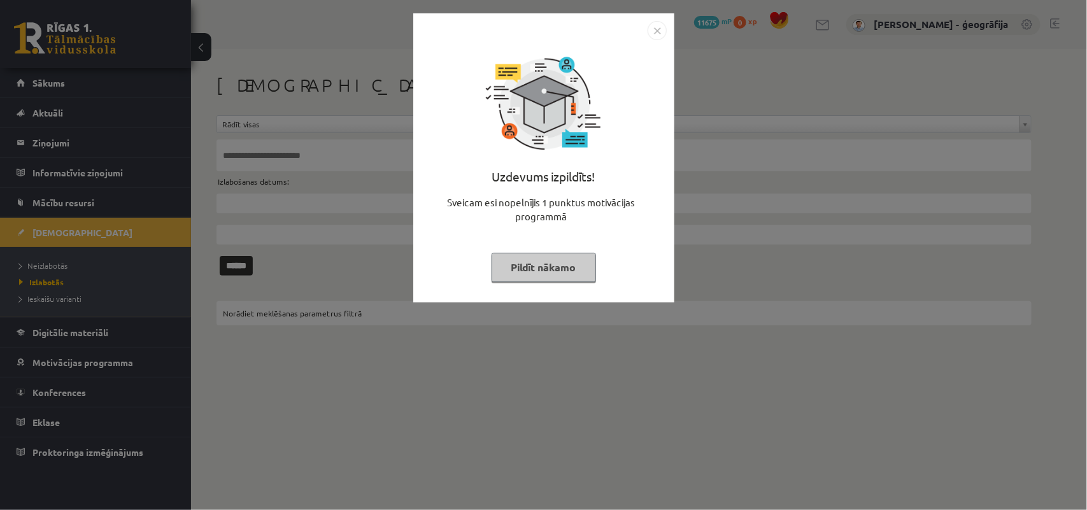
click at [520, 267] on button "Pildīt nākamo" at bounding box center [544, 267] width 104 height 29
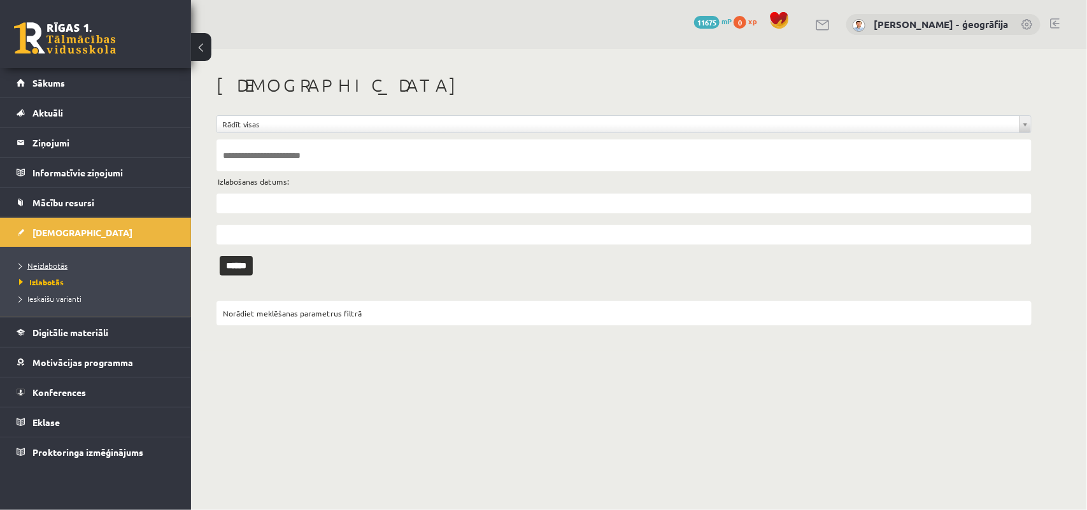
click at [38, 265] on span "Neizlabotās" at bounding box center [43, 265] width 48 height 10
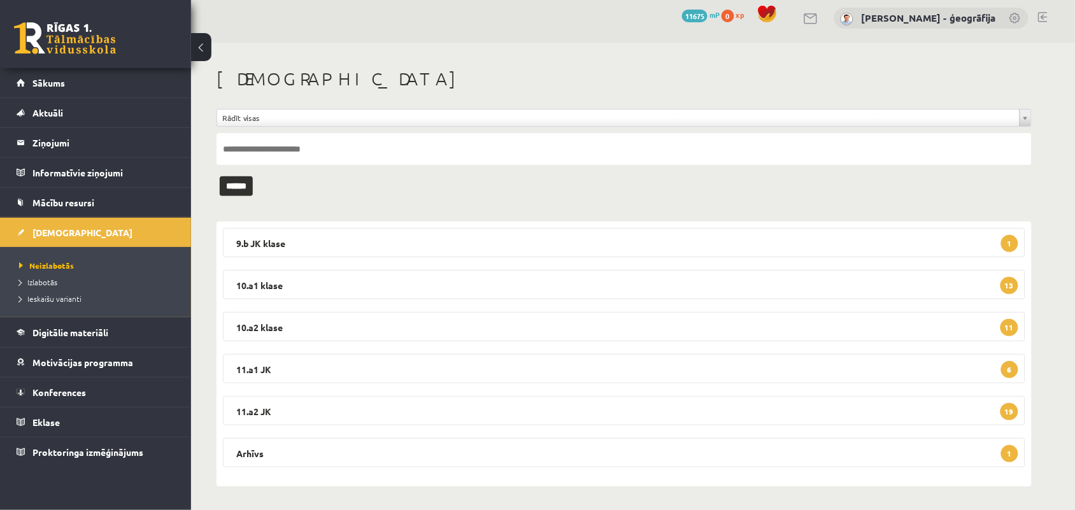
scroll to position [8, 0]
click at [352, 417] on legend "11.a2 JK 19" at bounding box center [624, 409] width 802 height 29
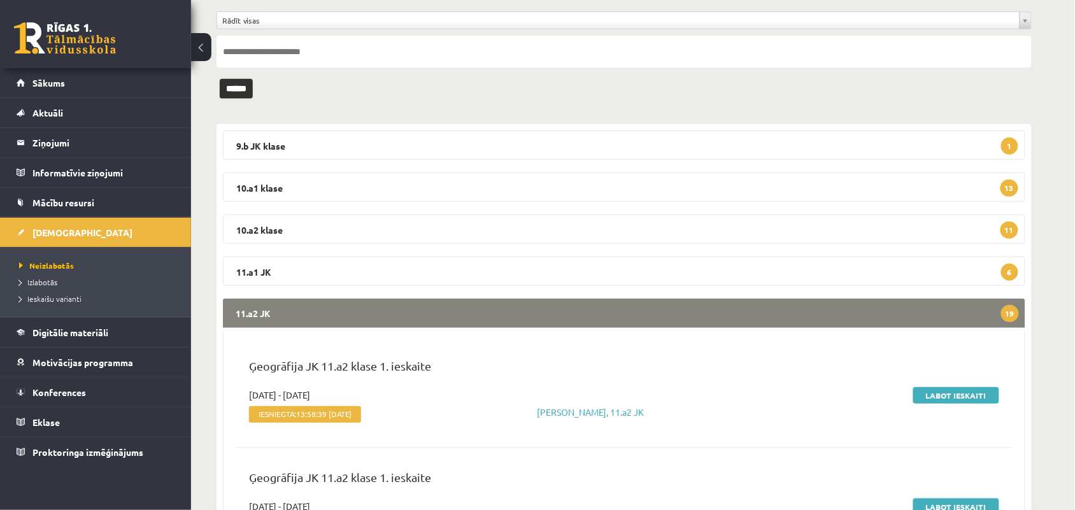
scroll to position [0, 0]
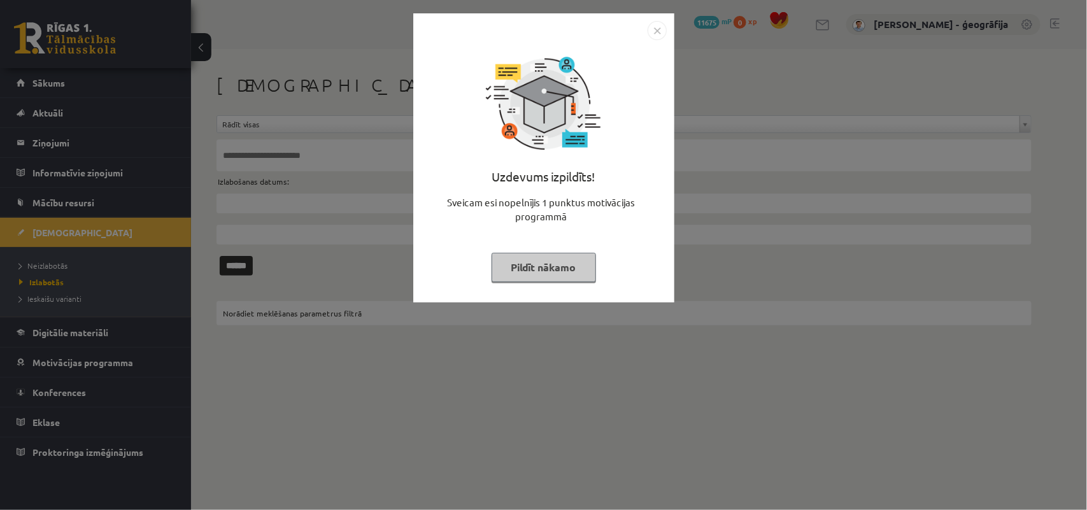
click at [48, 285] on div "Uzdevums izpildīts! Sveicam esi nopelnījis 1 punktus motivācijas programmā Pild…" at bounding box center [543, 255] width 1087 height 510
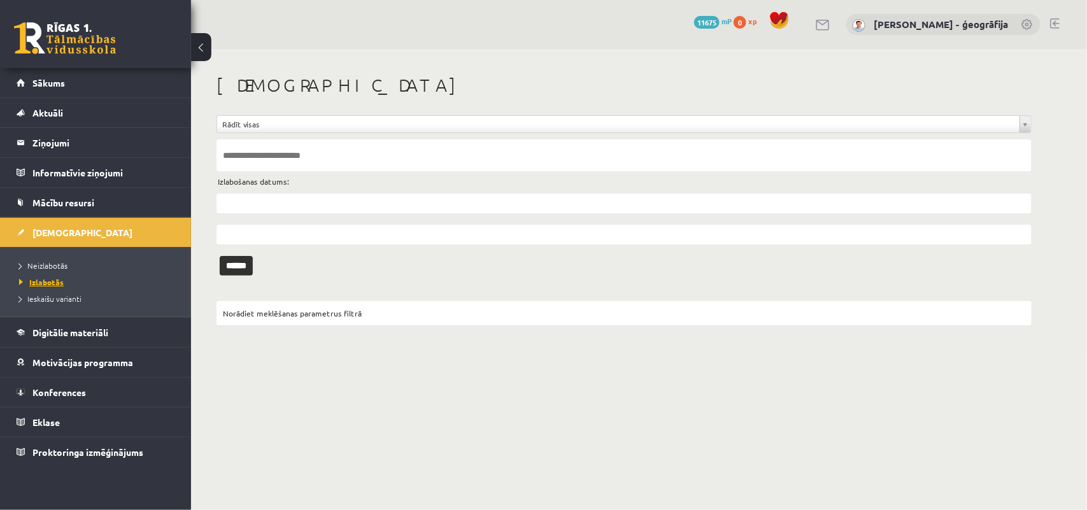
click at [49, 284] on span "Izlabotās" at bounding box center [41, 282] width 45 height 10
click at [43, 262] on span "Neizlabotās" at bounding box center [43, 265] width 48 height 10
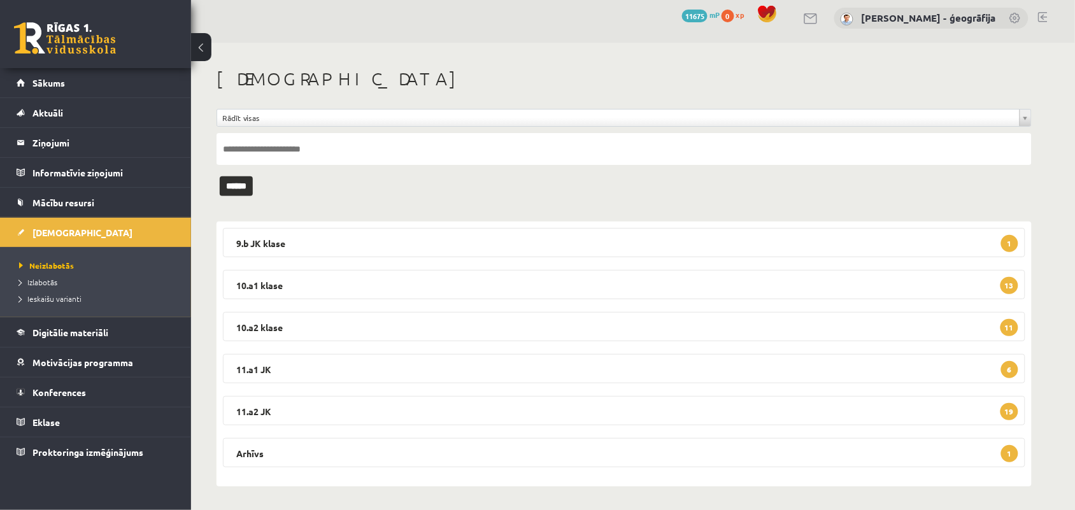
scroll to position [8, 0]
click at [297, 414] on legend "11.a2 JK 19" at bounding box center [624, 409] width 802 height 29
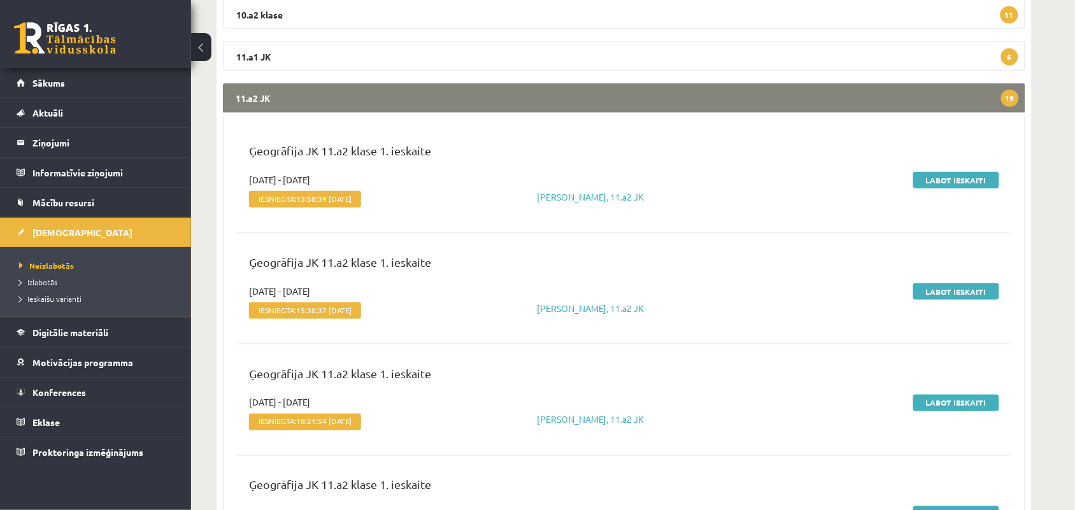
scroll to position [326, 0]
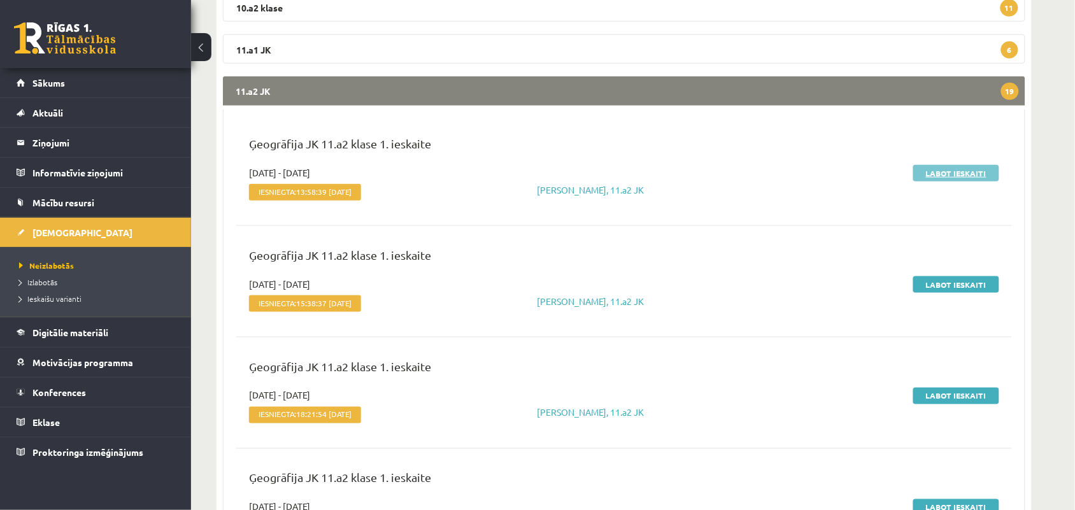
click at [925, 173] on link "Labot ieskaiti" at bounding box center [956, 173] width 86 height 17
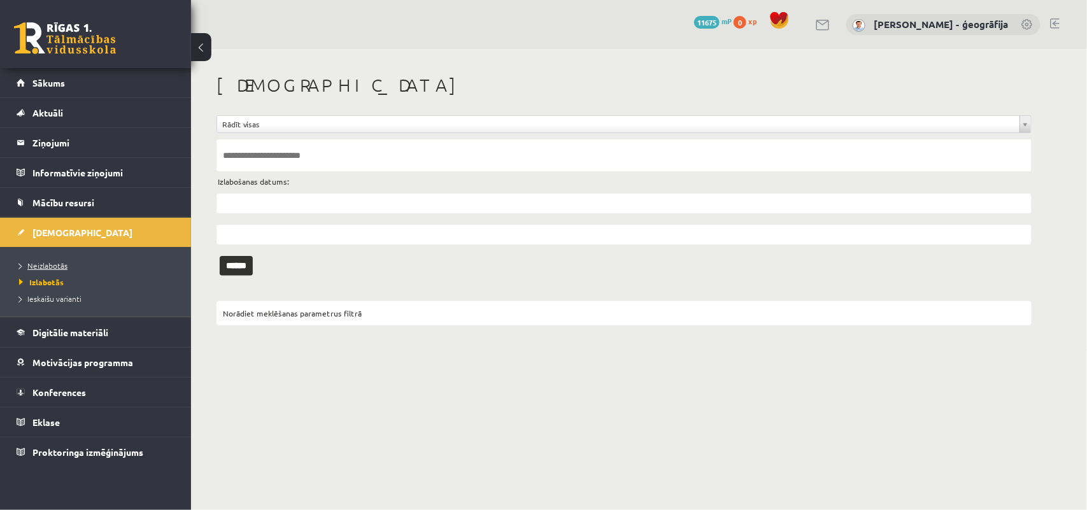
click at [42, 264] on span "Neizlabotās" at bounding box center [43, 265] width 48 height 10
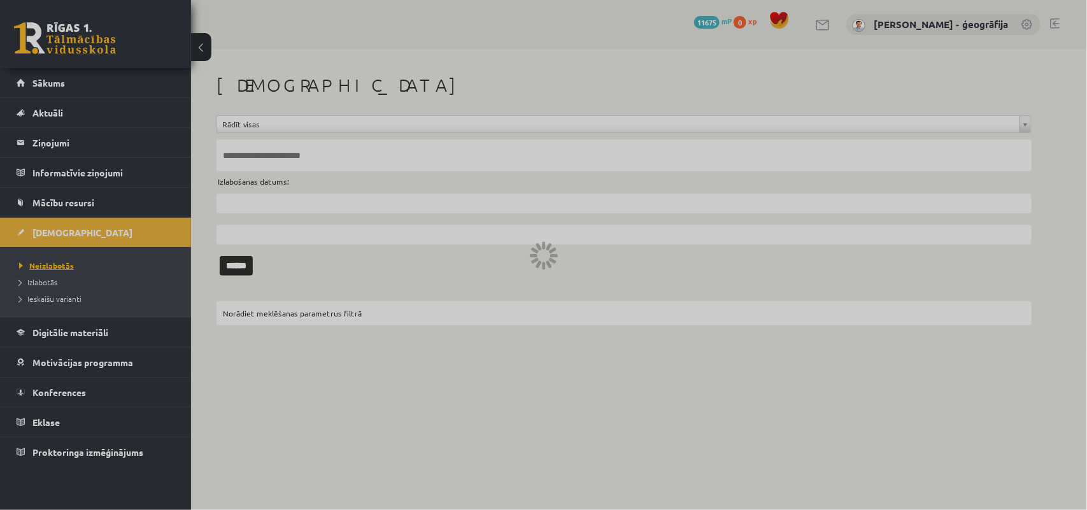
click at [41, 263] on div at bounding box center [543, 255] width 1087 height 510
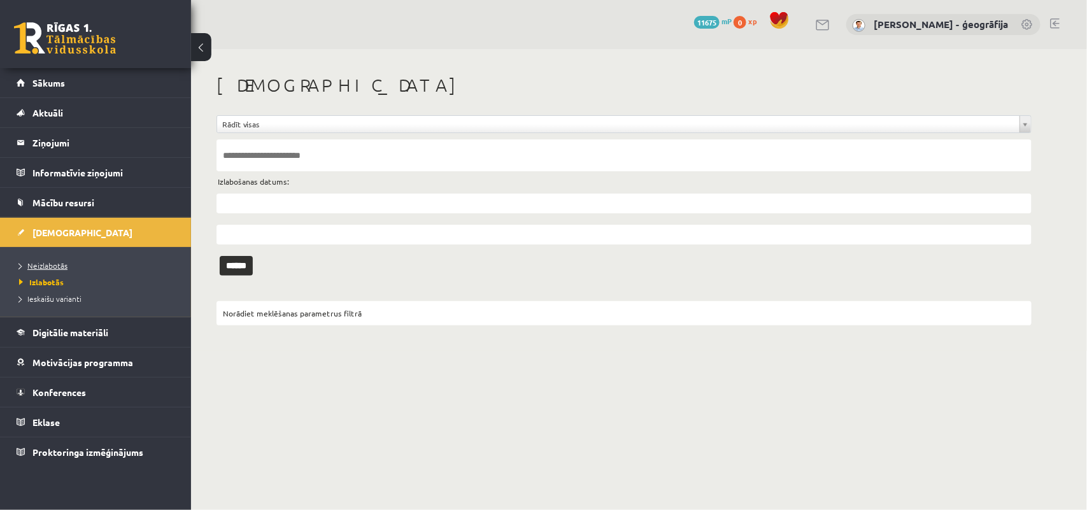
click at [52, 267] on span "Neizlabotās" at bounding box center [43, 265] width 48 height 10
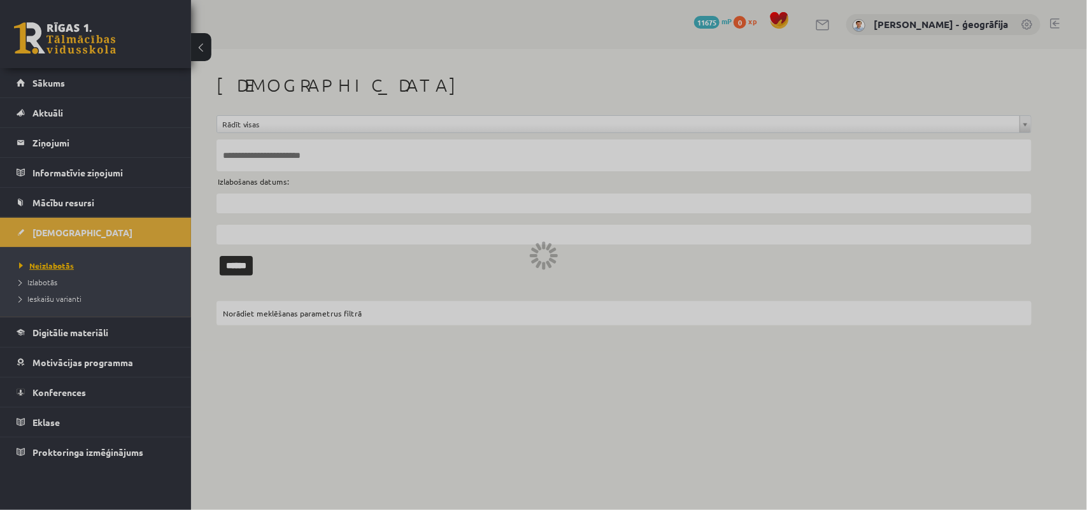
click at [52, 267] on div at bounding box center [543, 255] width 1087 height 510
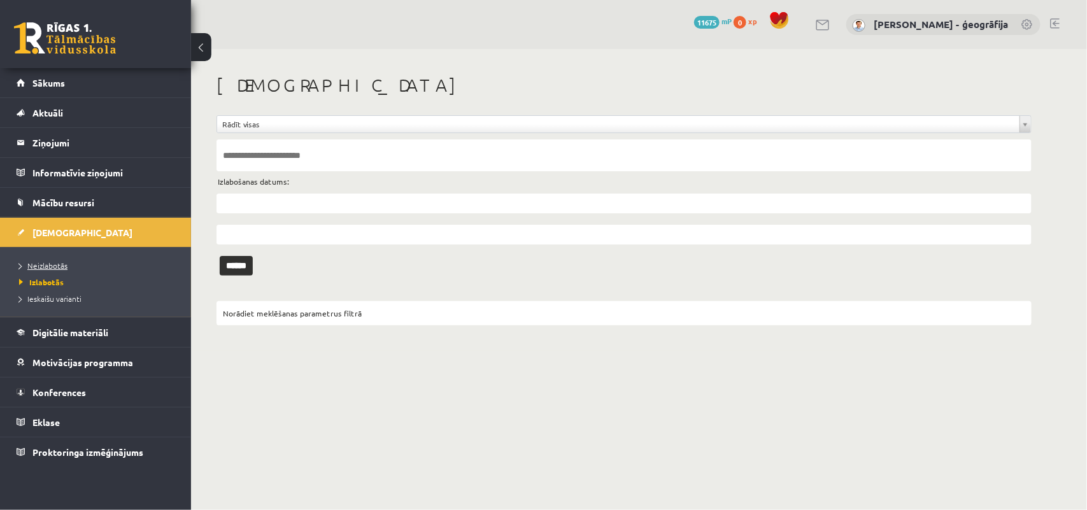
click at [54, 265] on span "Neizlabotās" at bounding box center [43, 265] width 48 height 10
click at [53, 265] on span "Neizlabotās" at bounding box center [43, 265] width 48 height 10
click at [56, 269] on span "Neizlabotās" at bounding box center [43, 265] width 48 height 10
click at [48, 262] on span "Neizlabotās" at bounding box center [43, 265] width 48 height 10
click at [45, 264] on span "Neizlabotās" at bounding box center [43, 265] width 48 height 10
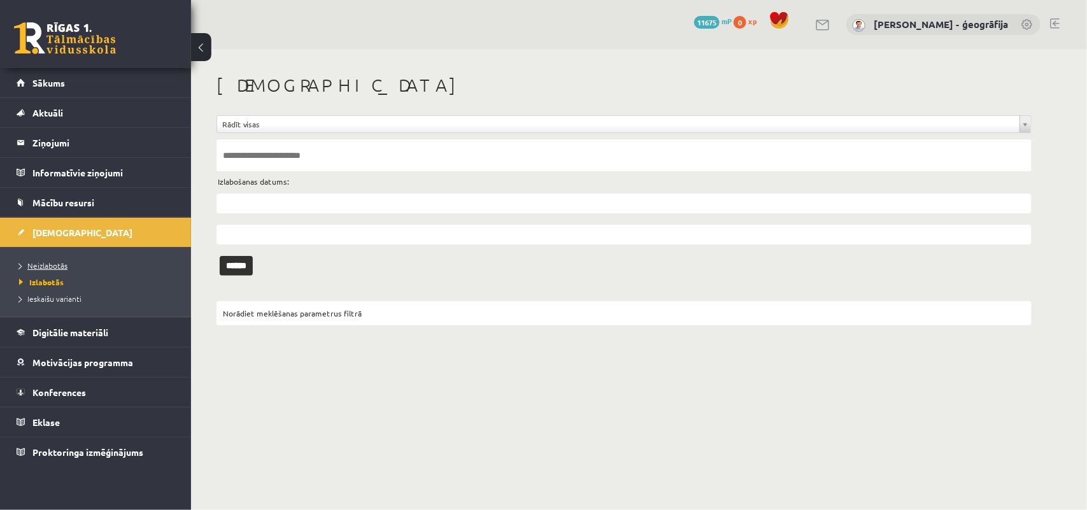
drag, startPoint x: 0, startPoint y: 0, endPoint x: 66, endPoint y: 263, distance: 271.0
click at [66, 263] on span "Neizlabotās" at bounding box center [43, 265] width 48 height 10
click at [41, 265] on span "Neizlabotās" at bounding box center [43, 265] width 48 height 10
click at [58, 261] on span "Neizlabotās" at bounding box center [43, 265] width 48 height 10
click at [56, 265] on span "Neizlabotās" at bounding box center [43, 265] width 48 height 10
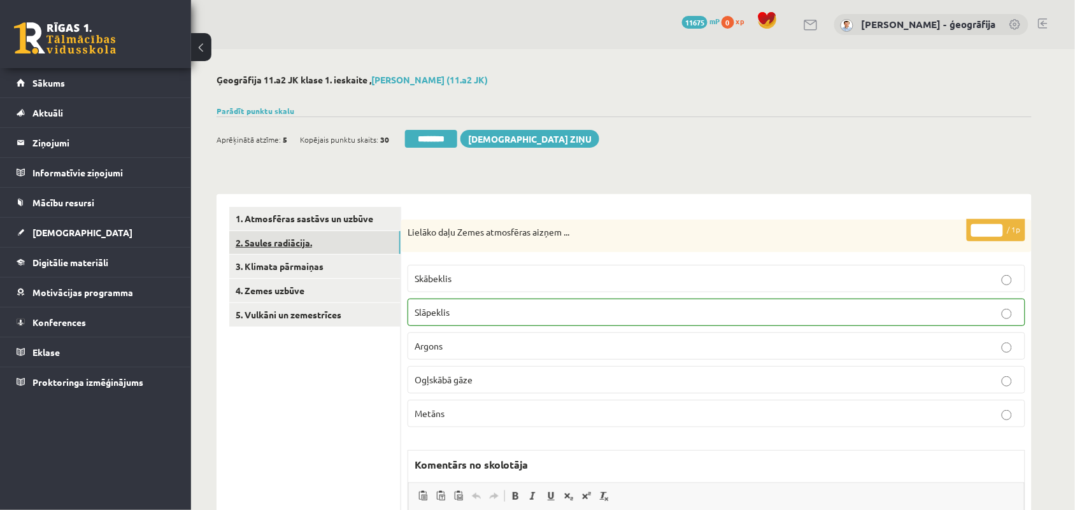
click at [268, 239] on link "2. Saules radiācija." at bounding box center [314, 243] width 171 height 24
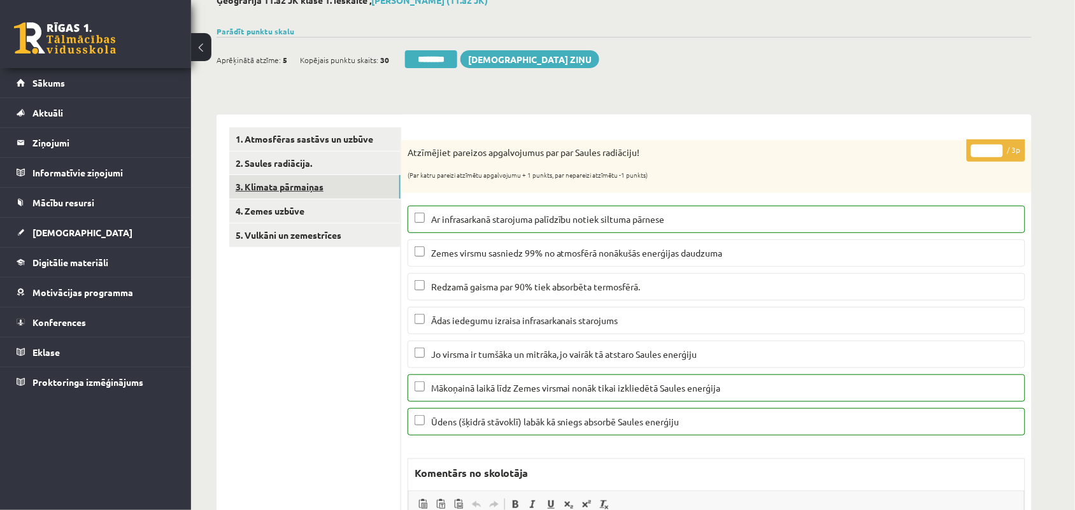
click at [330, 185] on link "3. Klimata pārmaiņas" at bounding box center [314, 187] width 171 height 24
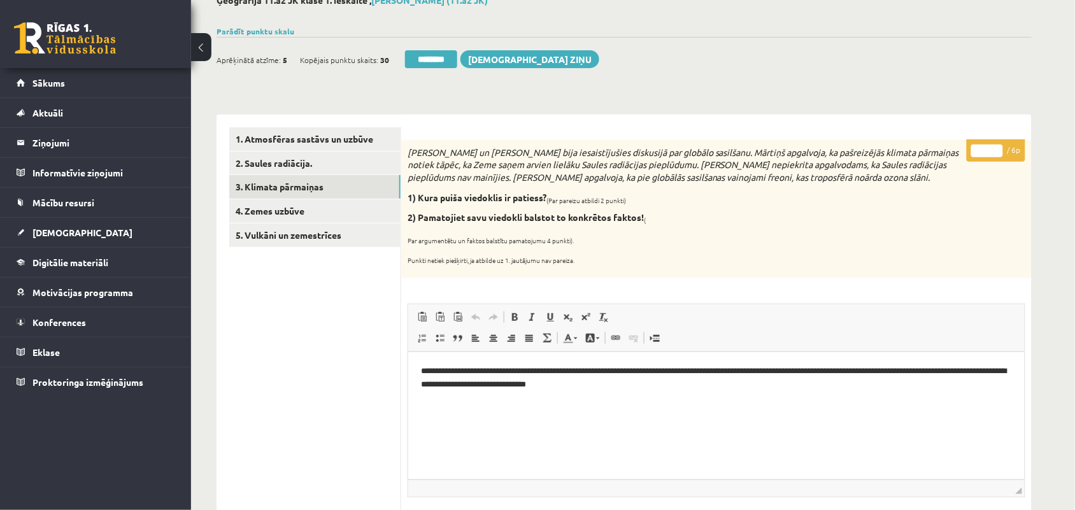
type input "*"
click at [995, 148] on input "*" at bounding box center [987, 151] width 32 height 13
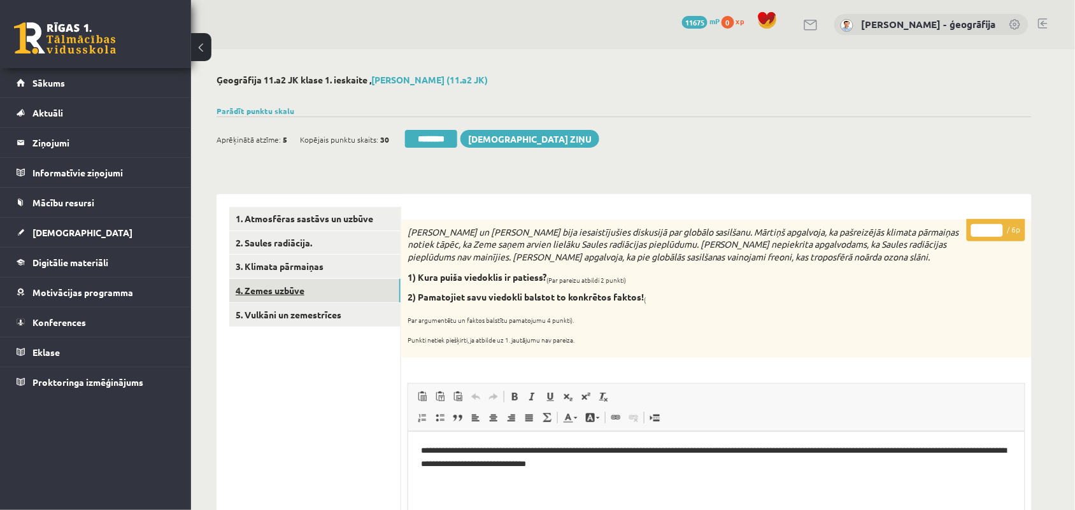
click at [277, 293] on link "4. Zemes uzbūve" at bounding box center [314, 291] width 171 height 24
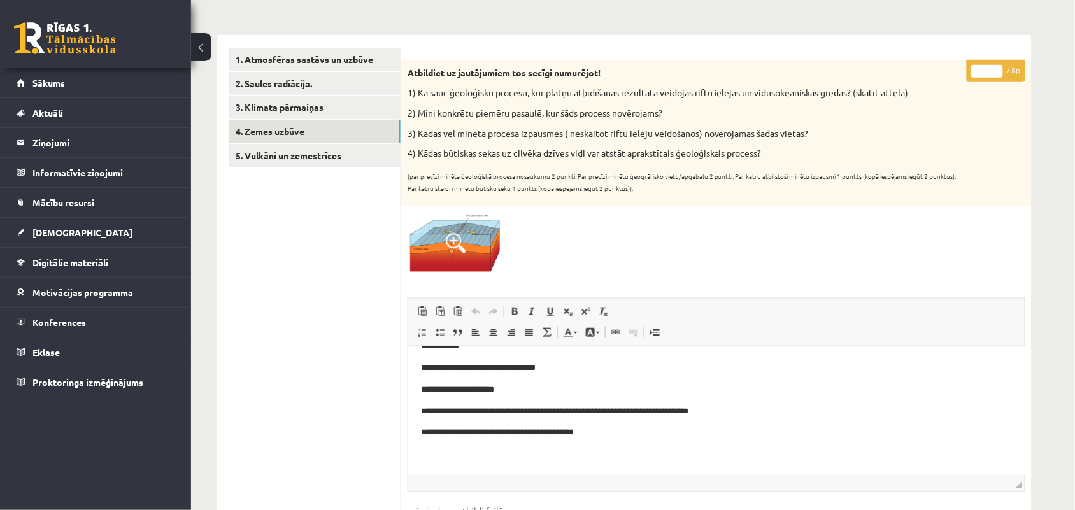
scroll to position [80, 0]
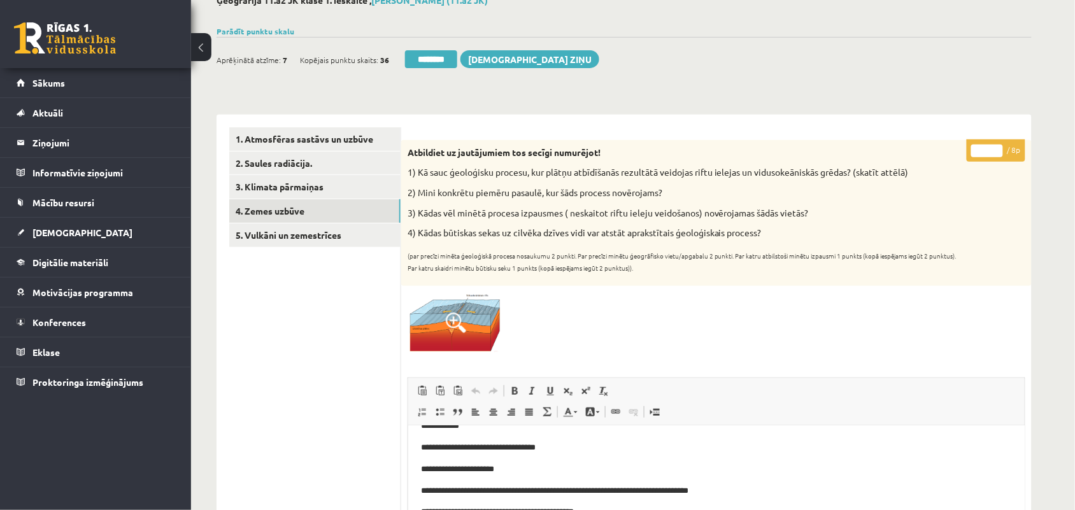
type input "*"
click at [994, 148] on input "*" at bounding box center [987, 151] width 32 height 13
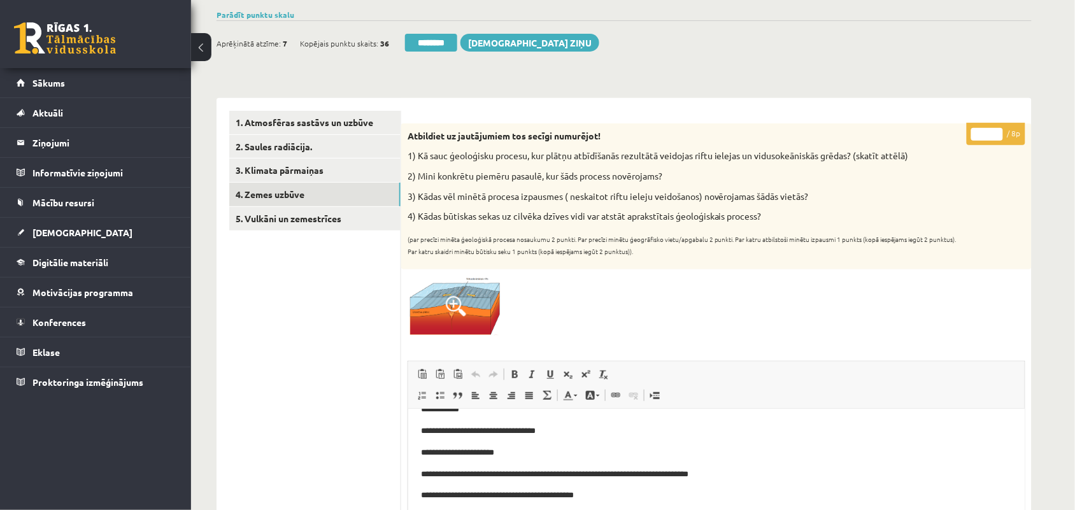
scroll to position [68, 0]
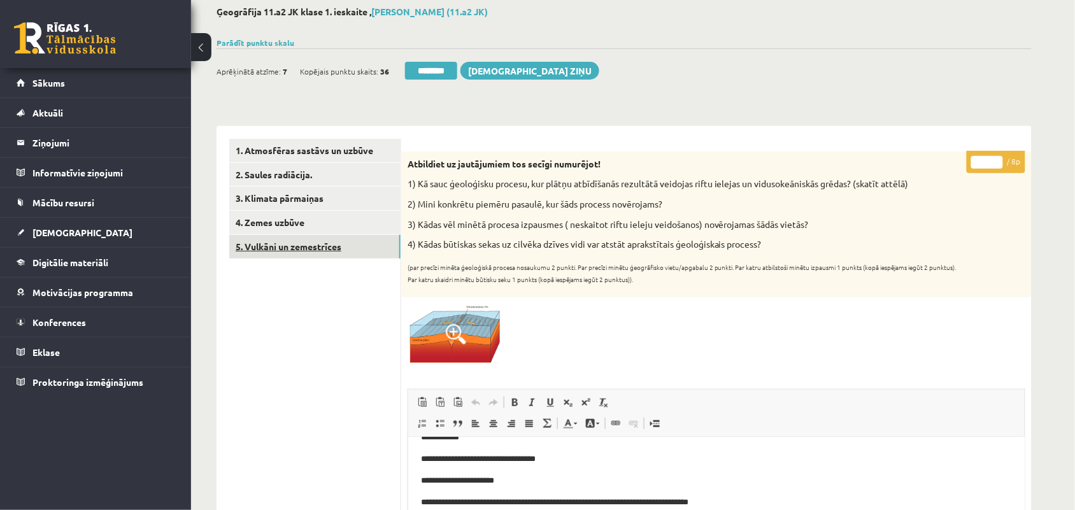
click at [285, 252] on link "5. Vulkāni un zemestrīces" at bounding box center [314, 247] width 171 height 24
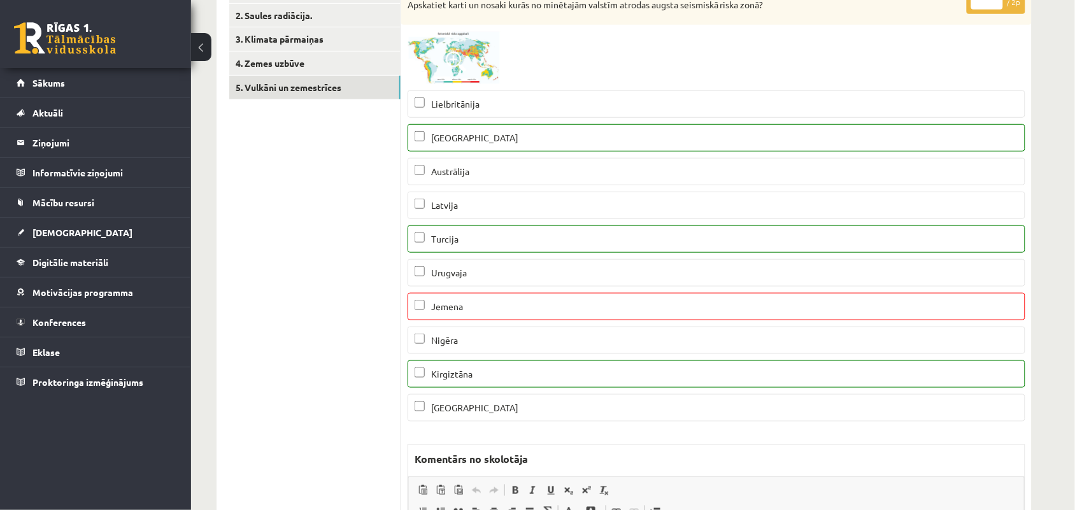
scroll to position [148, 0]
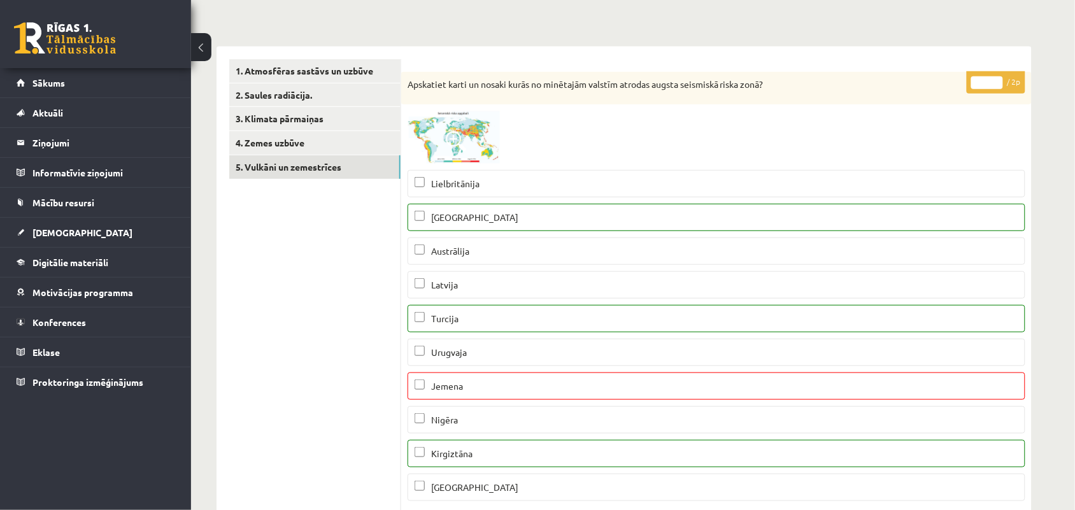
type input "*"
click at [994, 80] on input "*" at bounding box center [987, 82] width 32 height 13
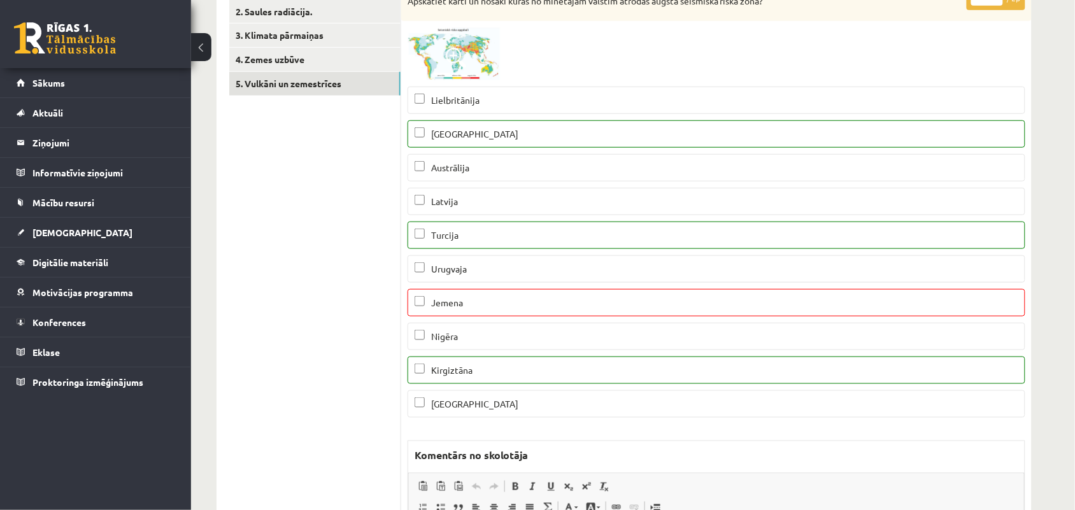
scroll to position [0, 0]
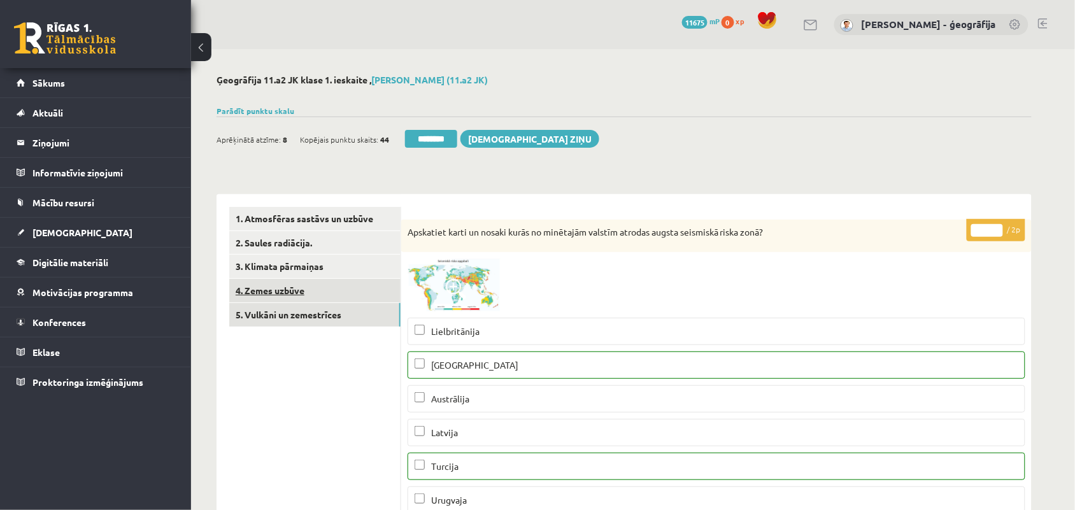
click at [255, 290] on link "4. Zemes uzbūve" at bounding box center [314, 291] width 171 height 24
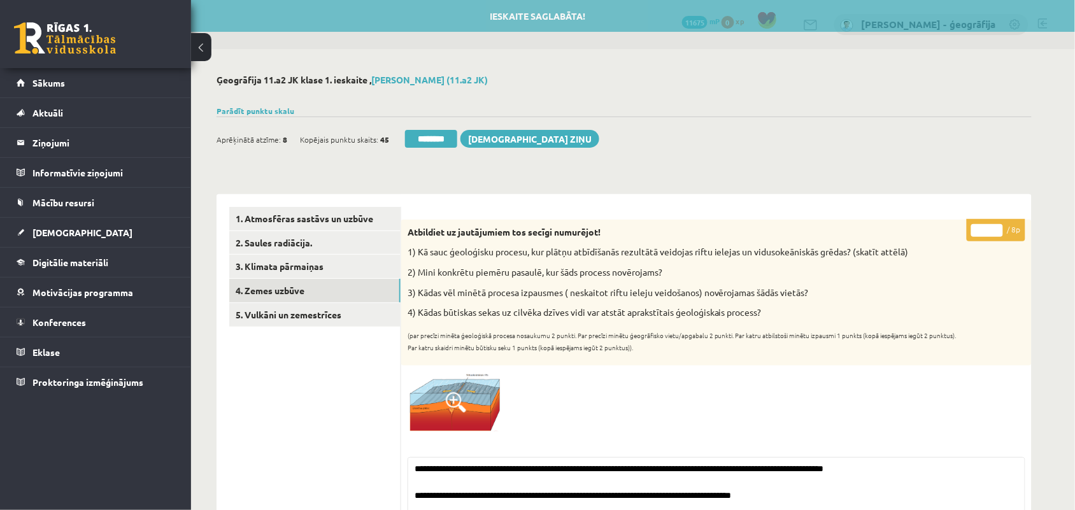
drag, startPoint x: 421, startPoint y: 134, endPoint x: 599, endPoint y: 80, distance: 186.3
click at [421, 134] on input "********" at bounding box center [431, 139] width 52 height 18
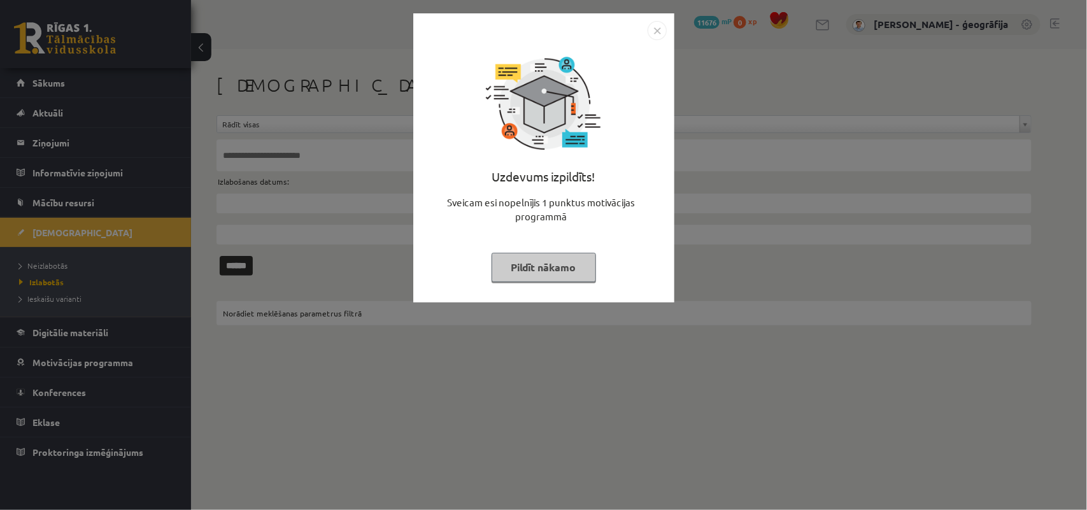
click at [525, 269] on button "Pildīt nākamo" at bounding box center [544, 267] width 104 height 29
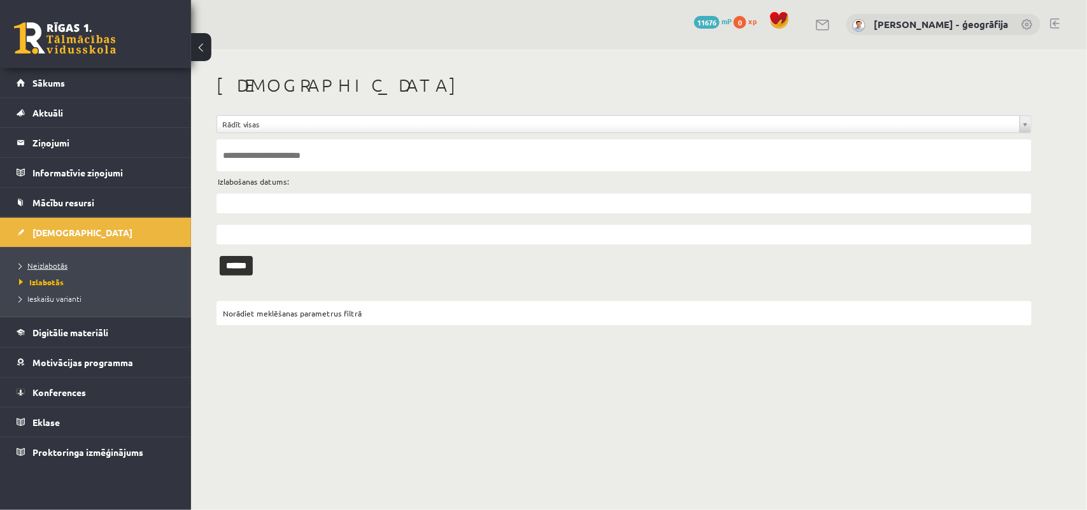
click at [34, 264] on span "Neizlabotās" at bounding box center [43, 265] width 48 height 10
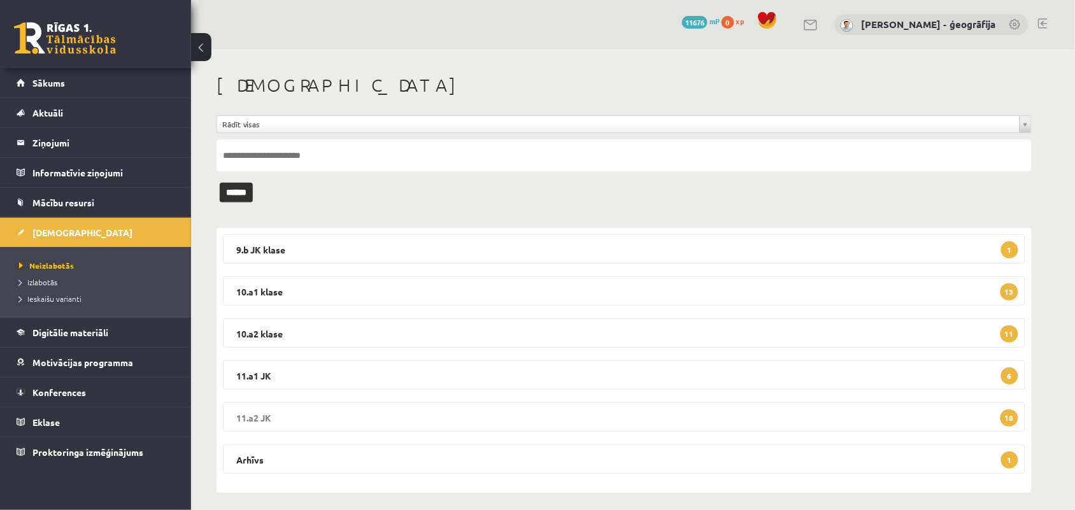
click at [301, 409] on legend "11.a2 JK 18" at bounding box center [624, 416] width 802 height 29
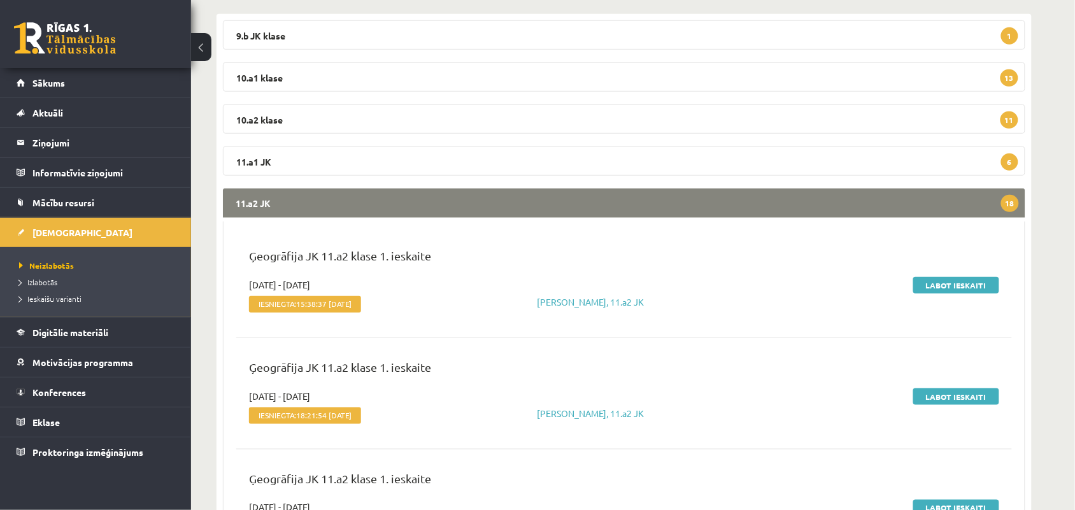
scroll to position [239, 0]
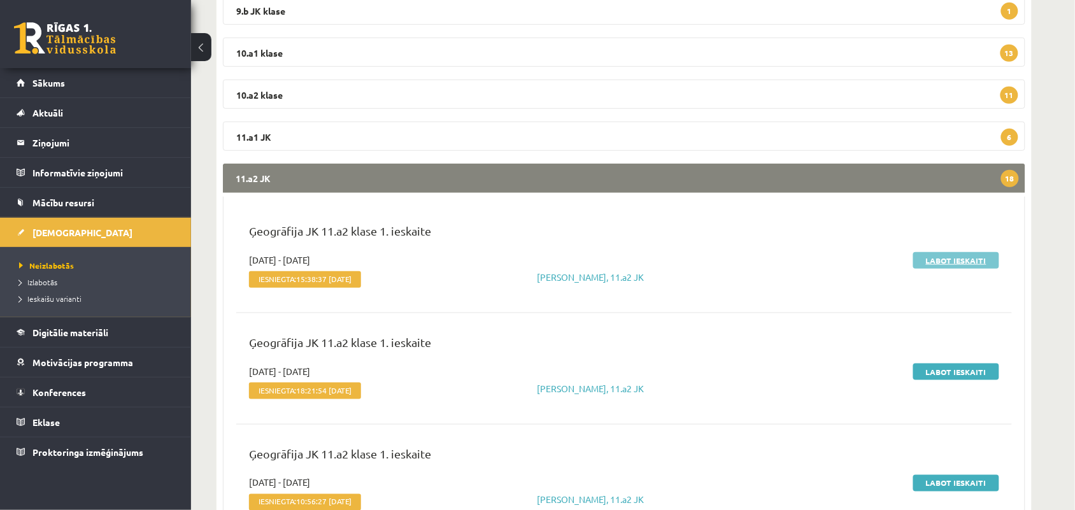
click at [950, 255] on link "Labot ieskaiti" at bounding box center [956, 260] width 86 height 17
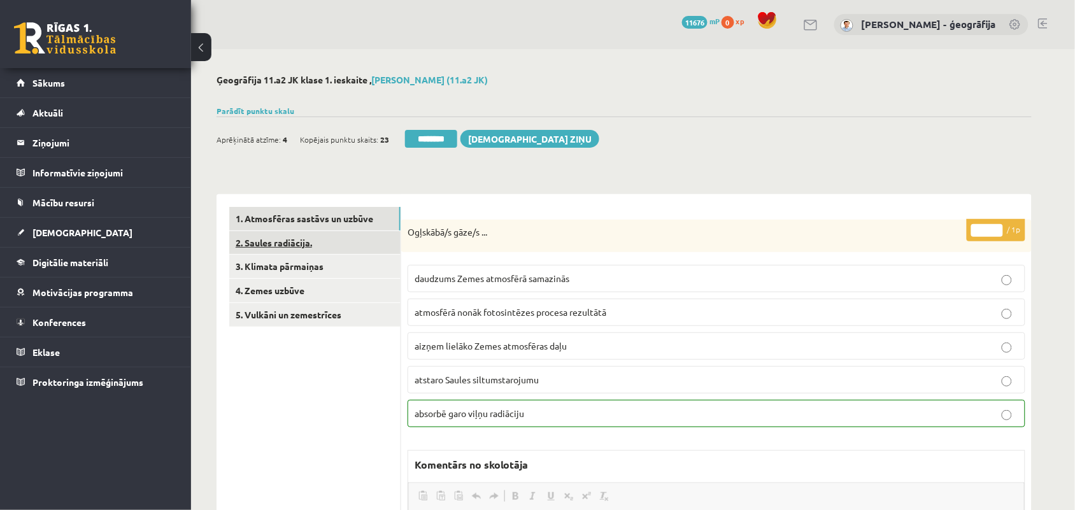
click at [269, 245] on link "2. Saules radiācija." at bounding box center [314, 243] width 171 height 24
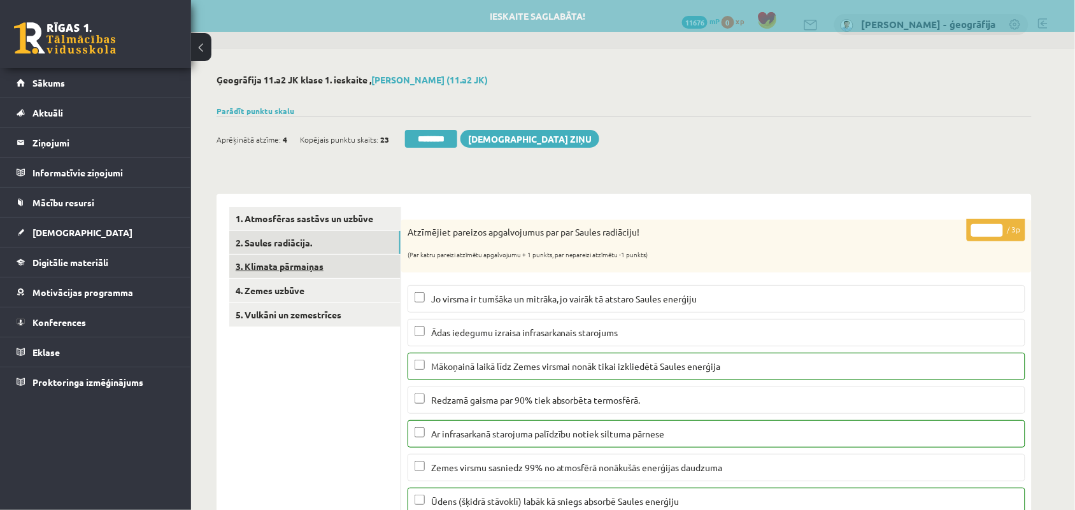
click at [272, 265] on link "3. Klimata pārmaiņas" at bounding box center [314, 267] width 171 height 24
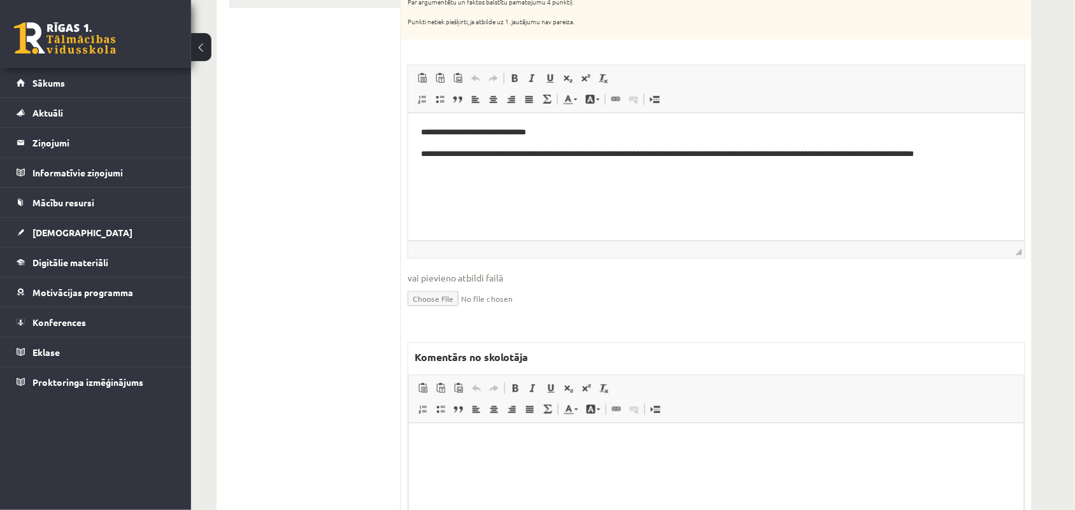
scroll to position [398, 0]
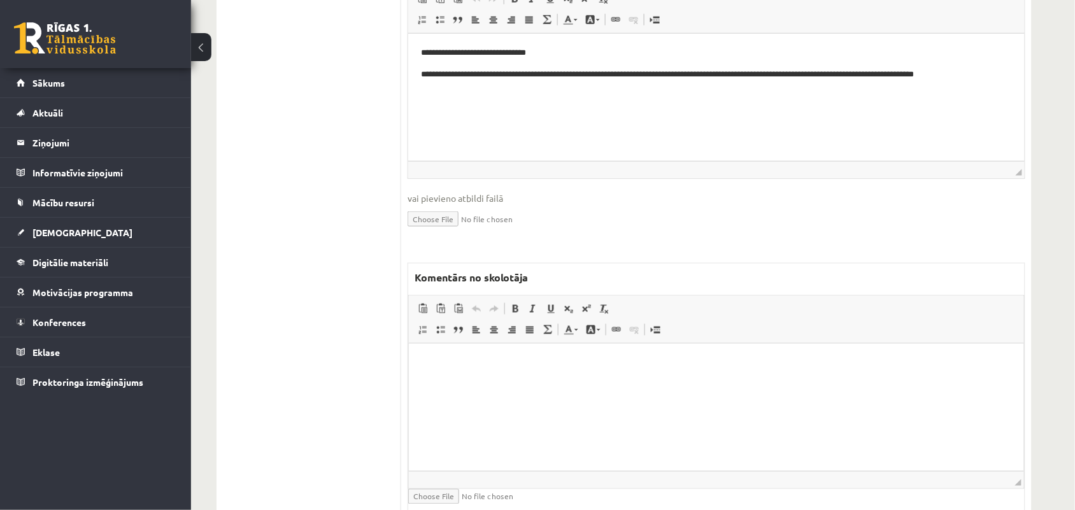
click at [521, 379] on html at bounding box center [715, 362] width 615 height 39
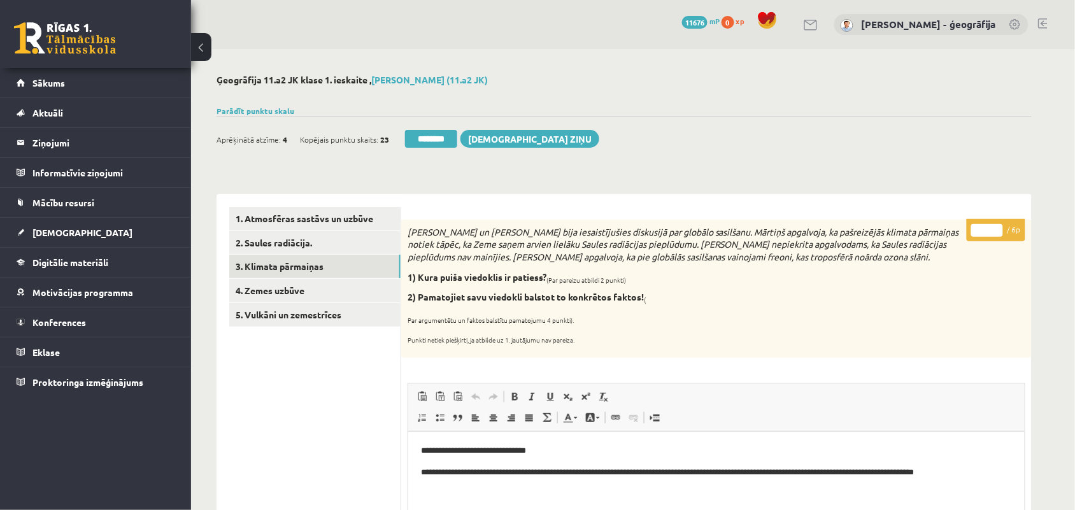
scroll to position [0, 0]
click at [282, 287] on link "4. Zemes uzbūve" at bounding box center [314, 291] width 171 height 24
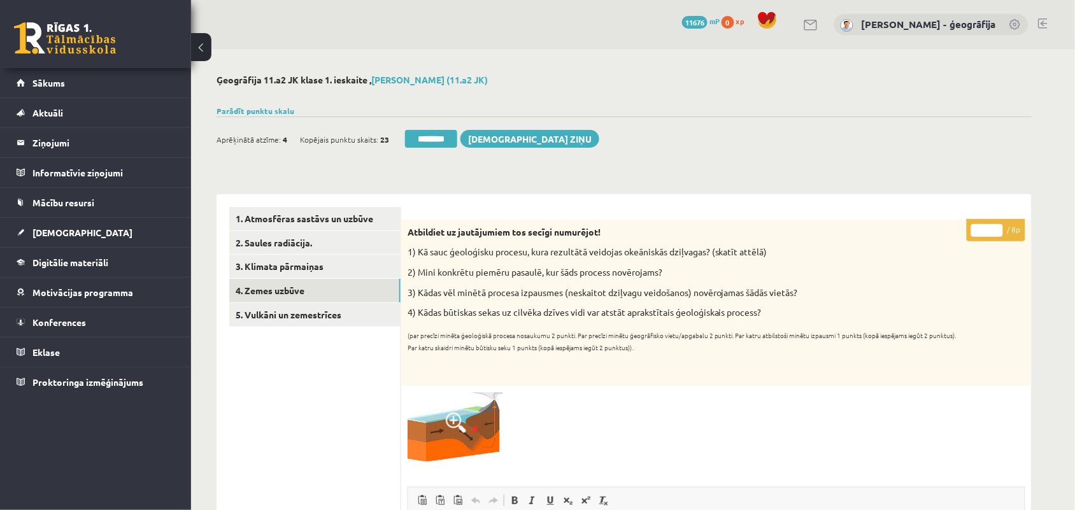
click at [995, 227] on input "*" at bounding box center [987, 230] width 32 height 13
type input "*"
click at [998, 233] on input "*" at bounding box center [987, 230] width 32 height 13
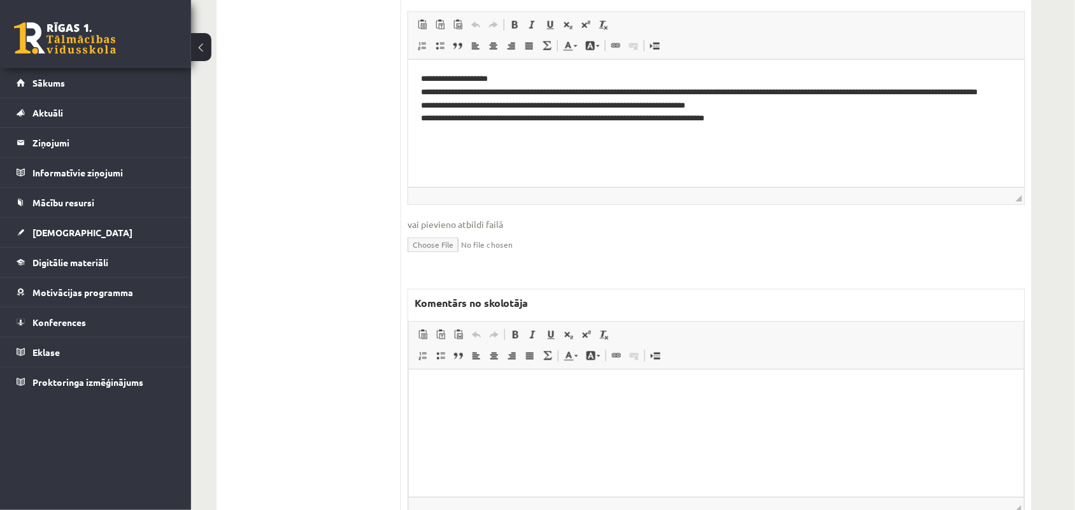
scroll to position [477, 0]
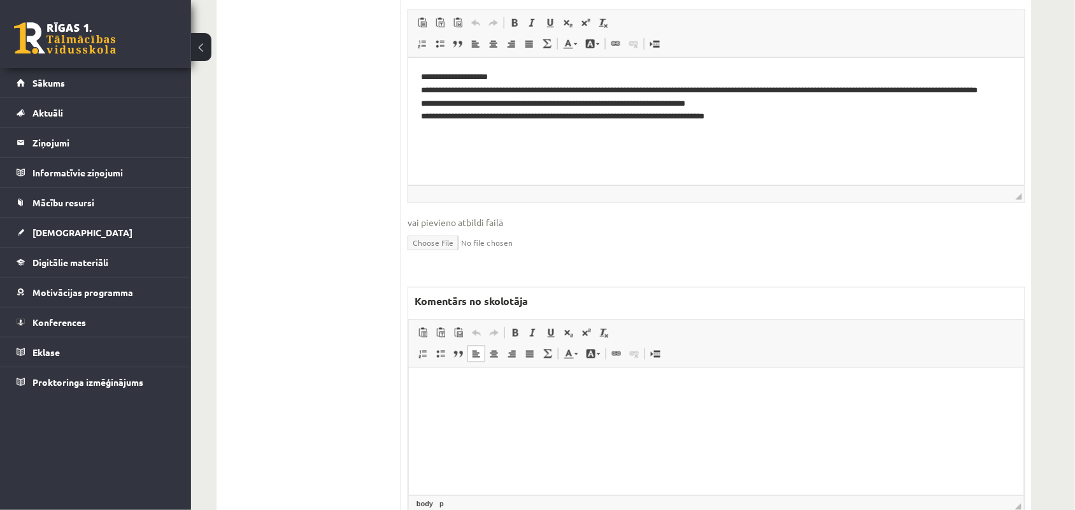
click at [544, 406] on html at bounding box center [715, 386] width 615 height 39
drag, startPoint x: 562, startPoint y: 386, endPoint x: 394, endPoint y: 389, distance: 167.5
click at [408, 389] on html "**********" at bounding box center [715, 386] width 615 height 39
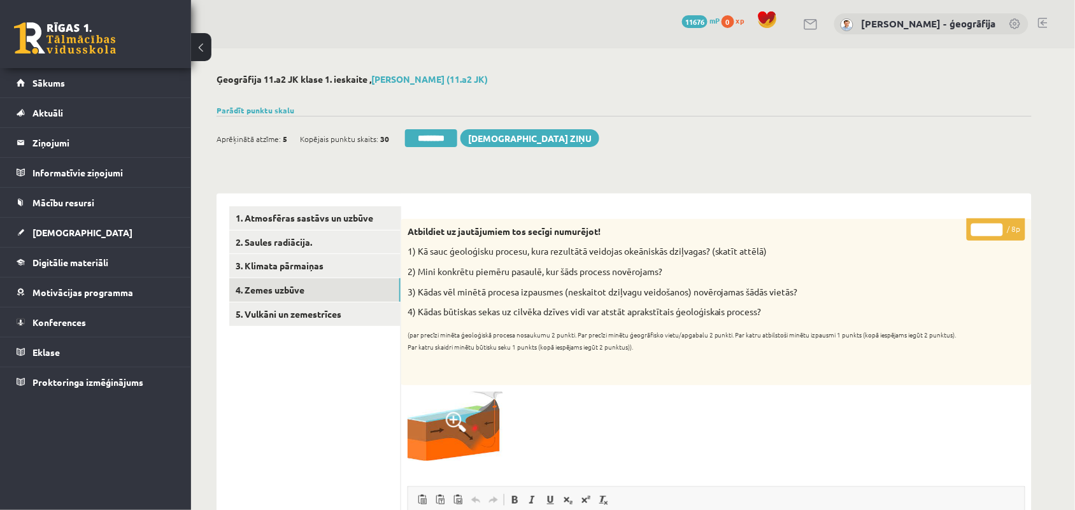
scroll to position [0, 0]
type input "*"
click at [998, 234] on input "*" at bounding box center [987, 230] width 32 height 13
click at [274, 316] on link "5. Vulkāni un zemestrīces" at bounding box center [314, 315] width 171 height 24
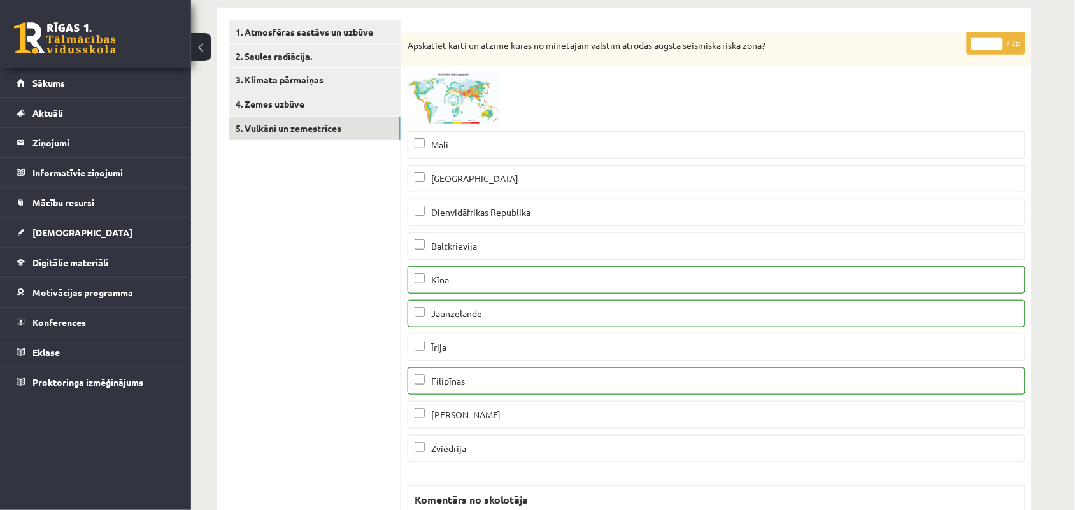
scroll to position [159, 0]
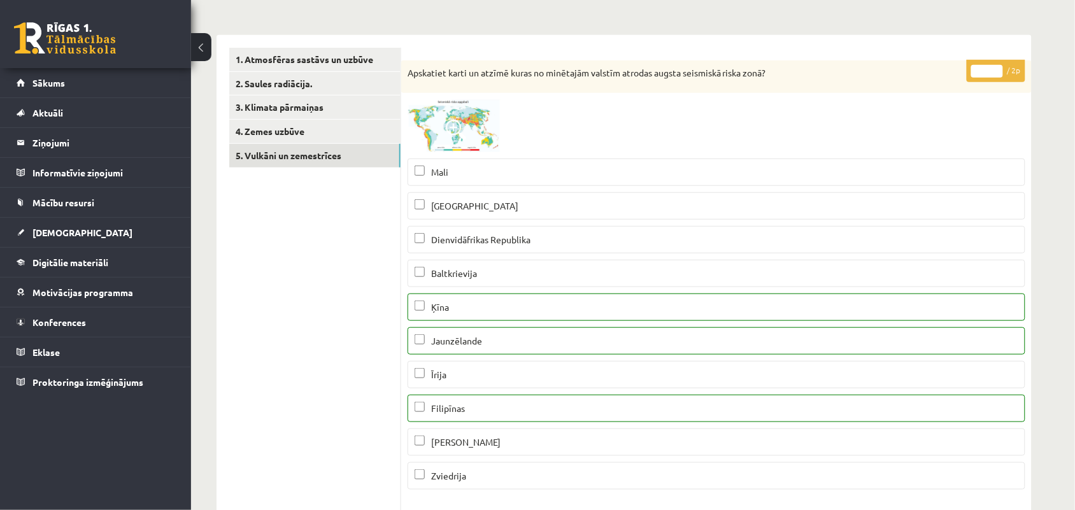
click at [994, 68] on input "*" at bounding box center [987, 71] width 32 height 13
type input "*"
click at [994, 68] on input "*" at bounding box center [987, 71] width 32 height 13
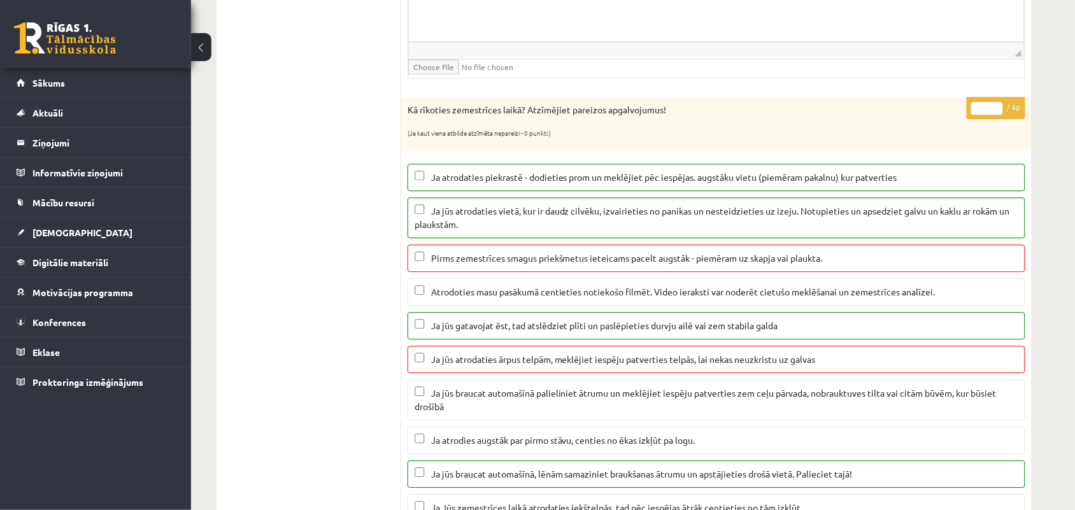
scroll to position [875, 0]
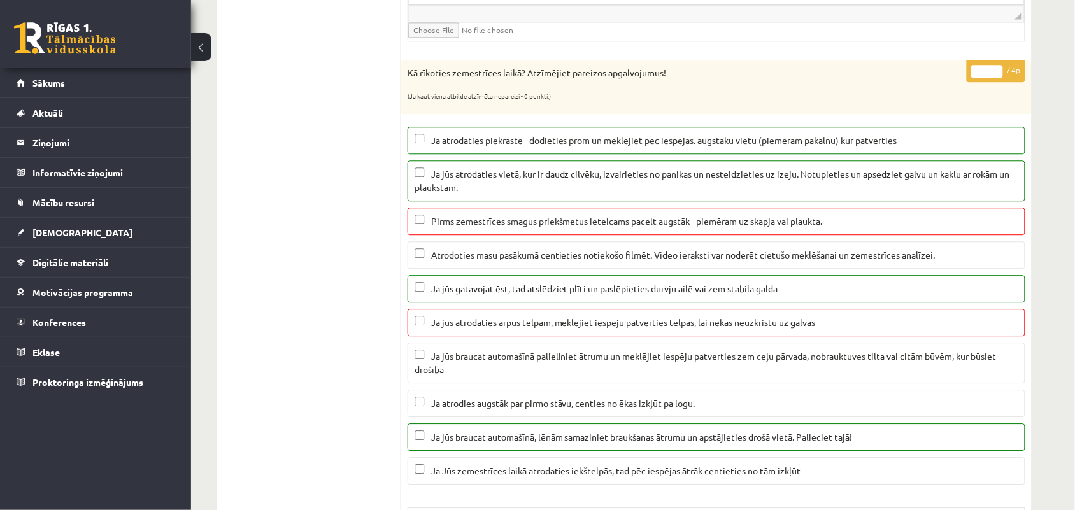
type input "*"
click at [996, 75] on input "*" at bounding box center [987, 71] width 32 height 13
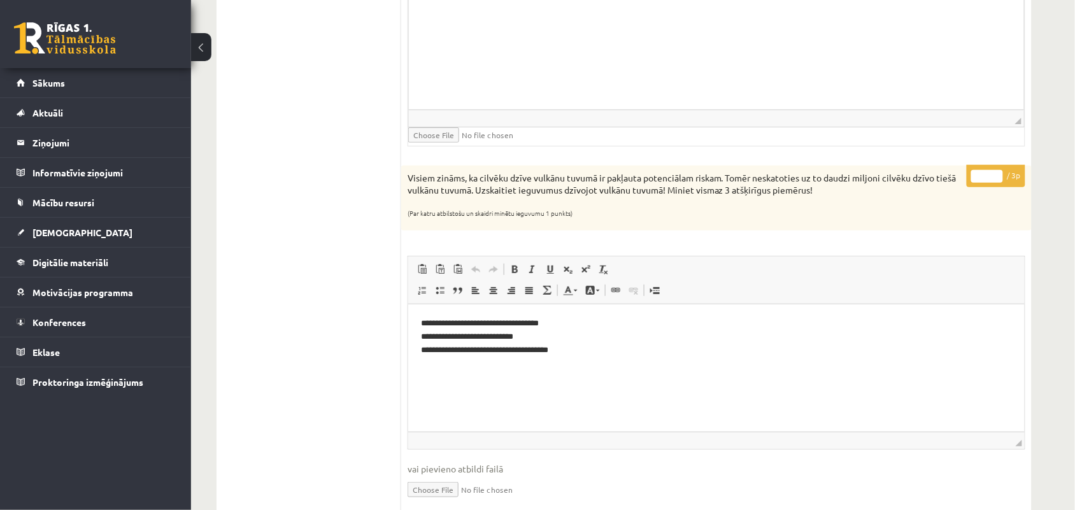
scroll to position [1512, 0]
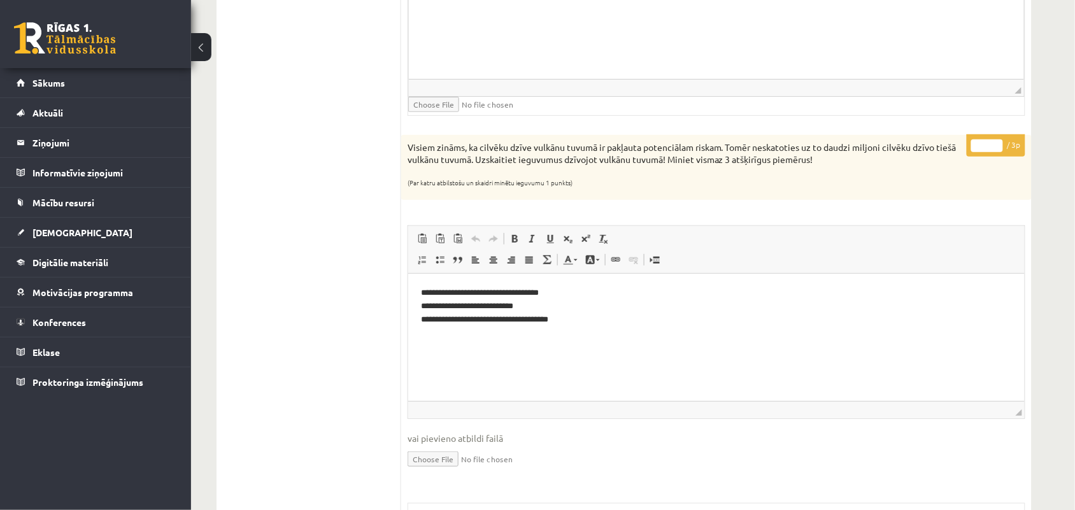
type input "*"
click at [994, 148] on input "*" at bounding box center [987, 145] width 32 height 13
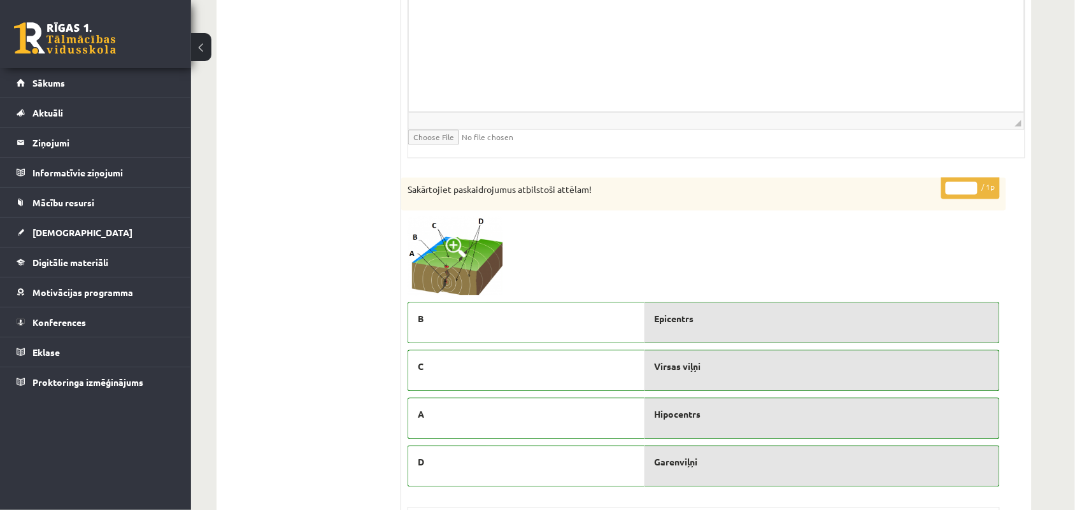
scroll to position [2149, 0]
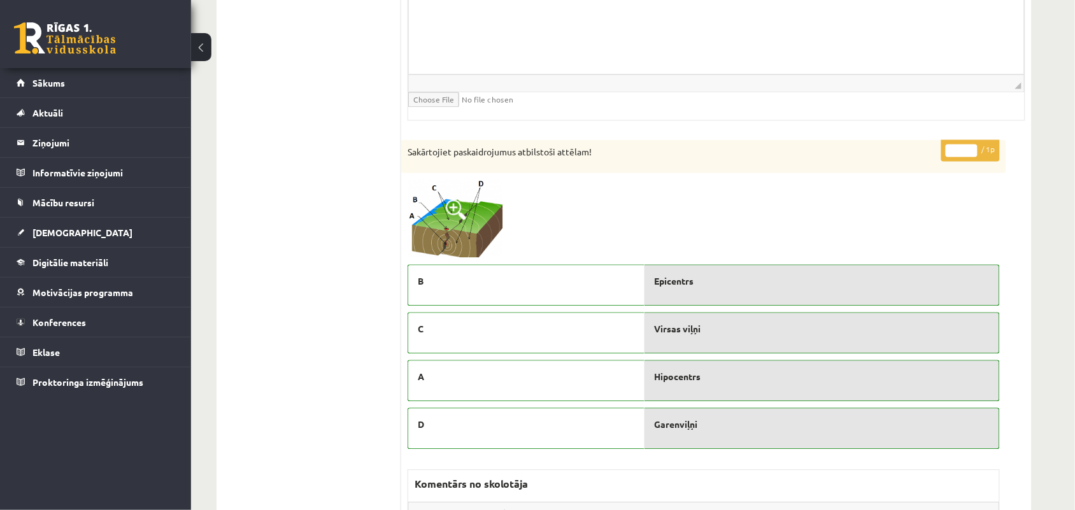
type input "*"
click at [968, 153] on input "*" at bounding box center [961, 151] width 32 height 13
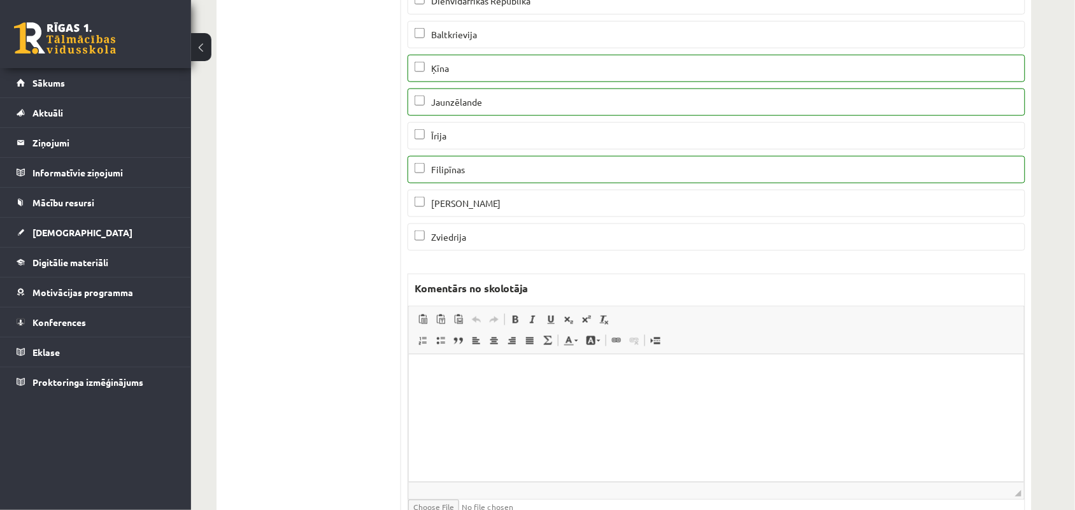
scroll to position [0, 0]
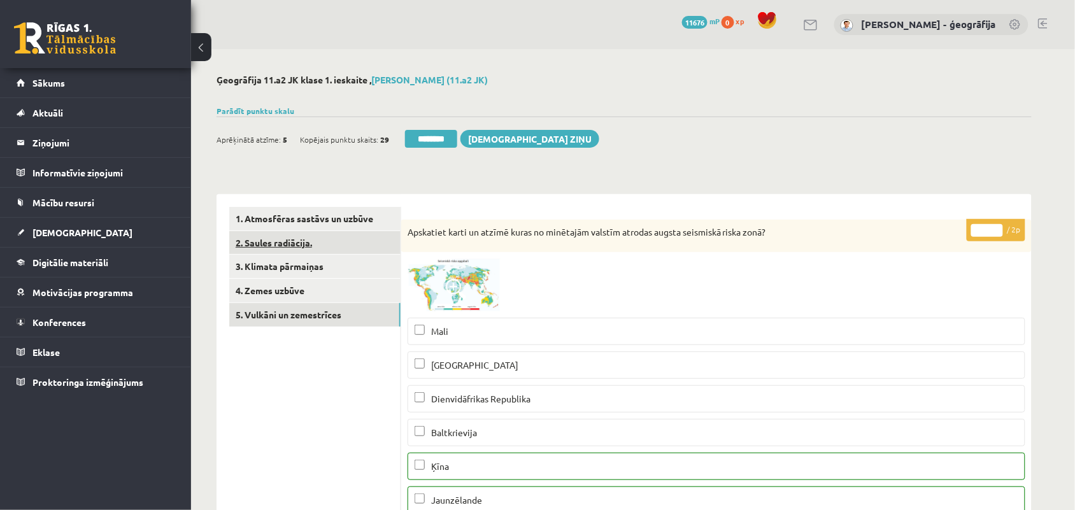
click at [259, 239] on link "2. Saules radiācija." at bounding box center [314, 243] width 171 height 24
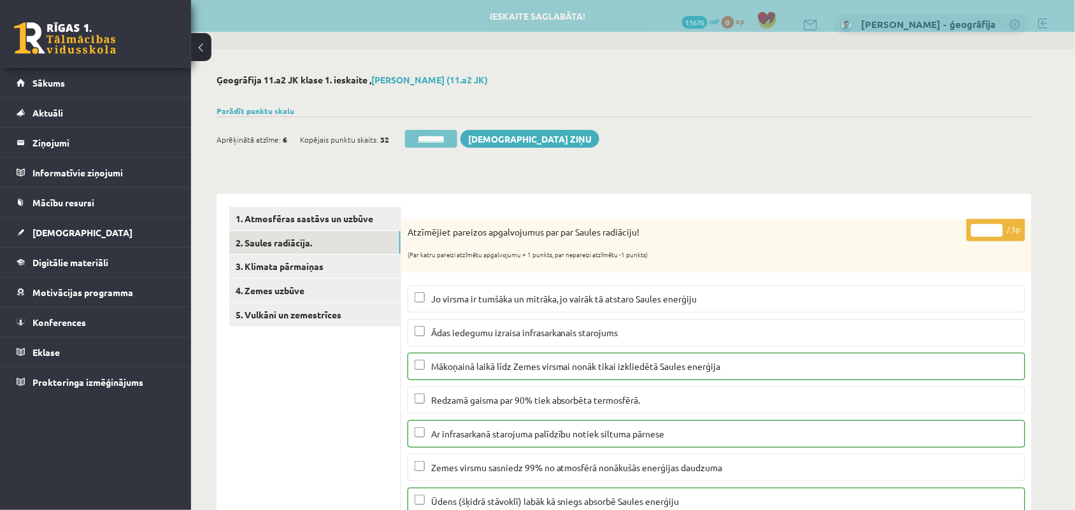
click at [443, 139] on input "********" at bounding box center [431, 139] width 52 height 18
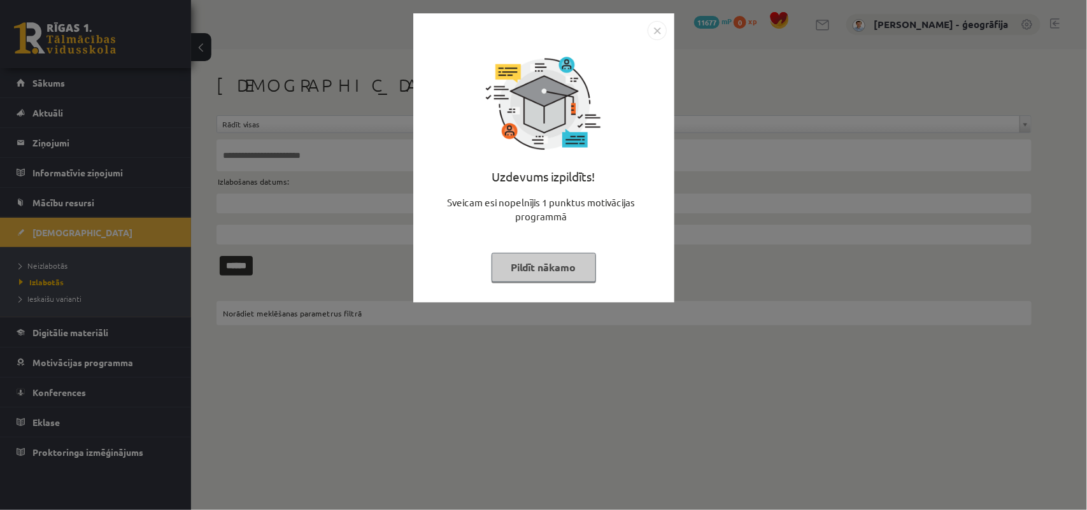
click at [506, 271] on button "Pildīt nākamo" at bounding box center [544, 267] width 104 height 29
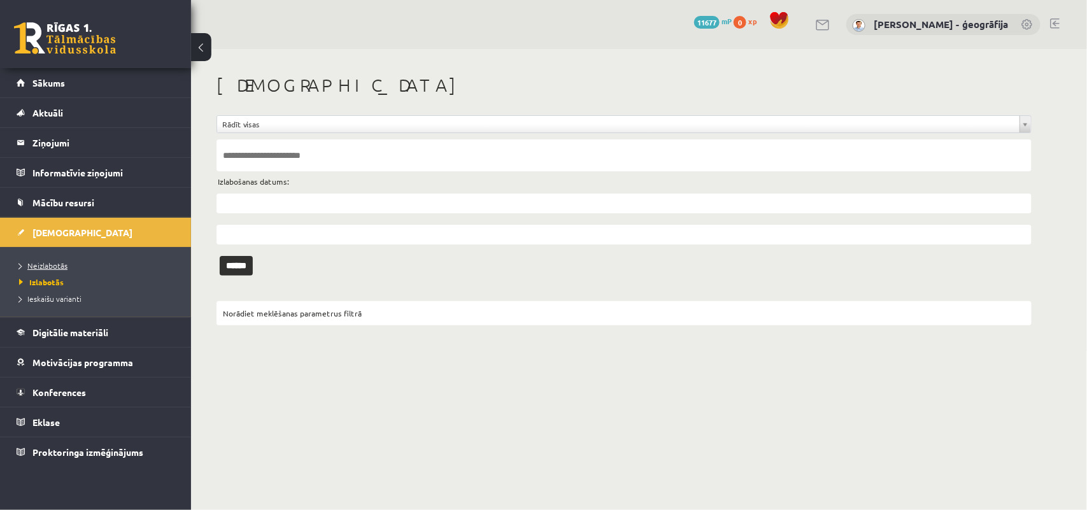
click at [61, 266] on span "Neizlabotās" at bounding box center [43, 265] width 48 height 10
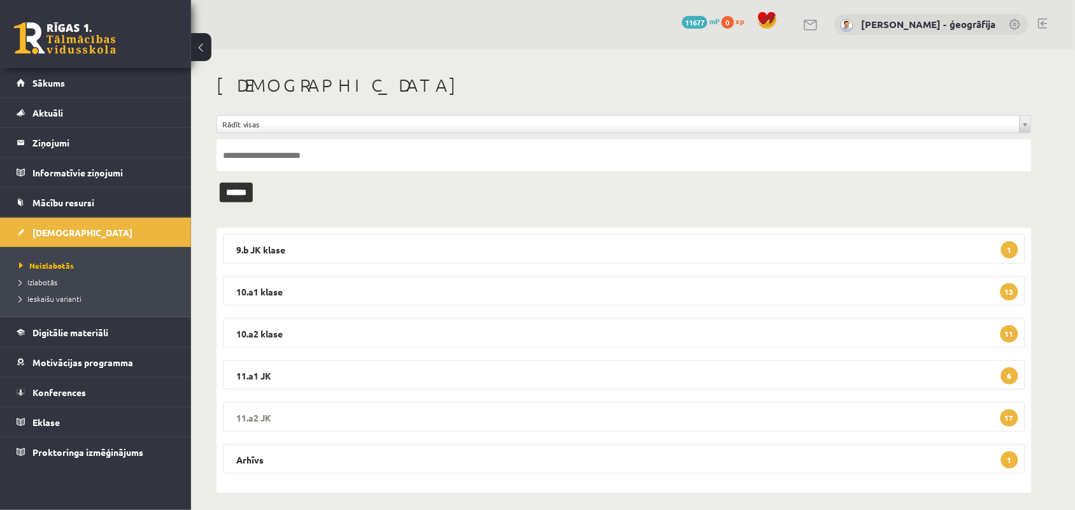
click at [322, 424] on legend "11.a2 JK 17" at bounding box center [624, 416] width 802 height 29
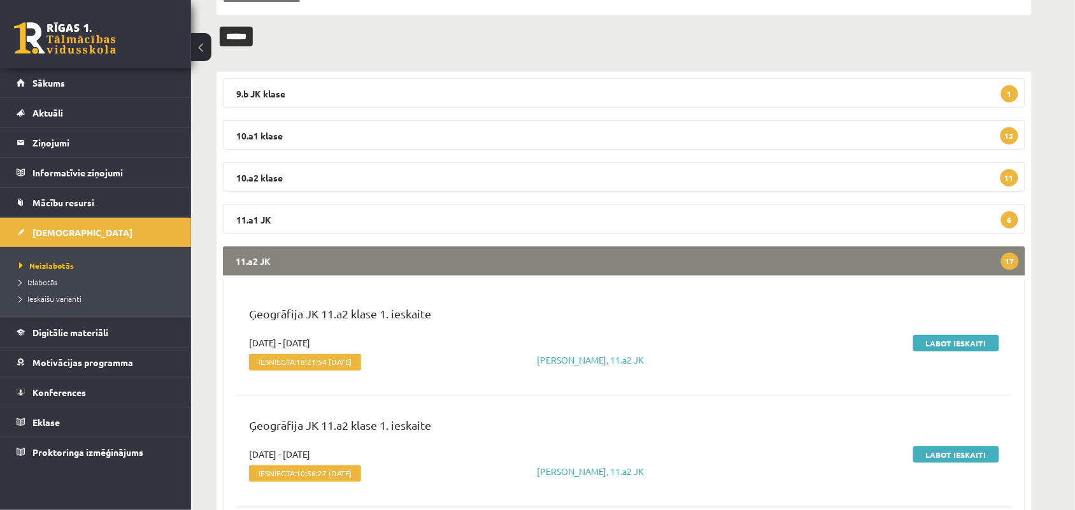
scroll to position [159, 0]
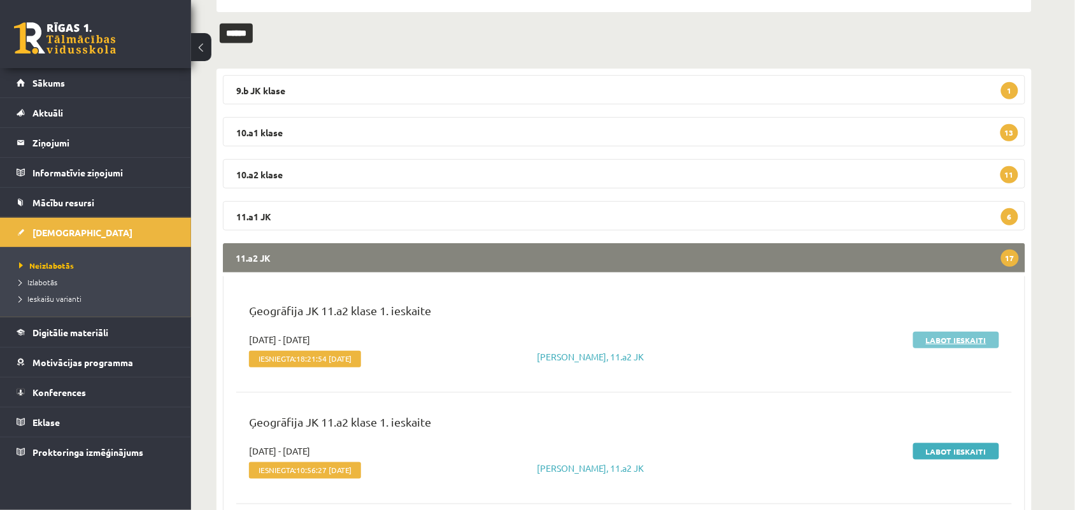
click at [937, 334] on link "Labot ieskaiti" at bounding box center [956, 340] width 86 height 17
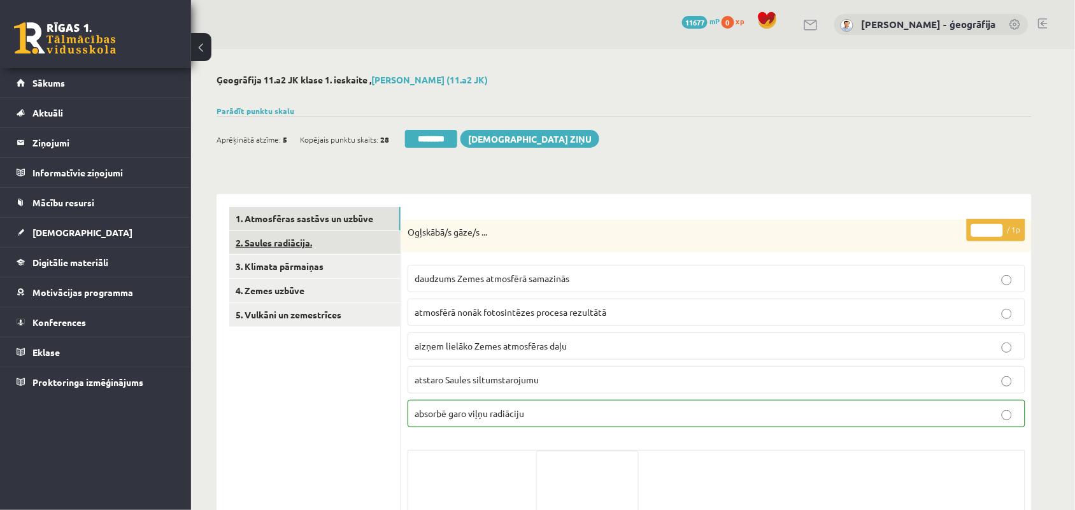
click at [310, 251] on link "2. Saules radiācija." at bounding box center [314, 243] width 171 height 24
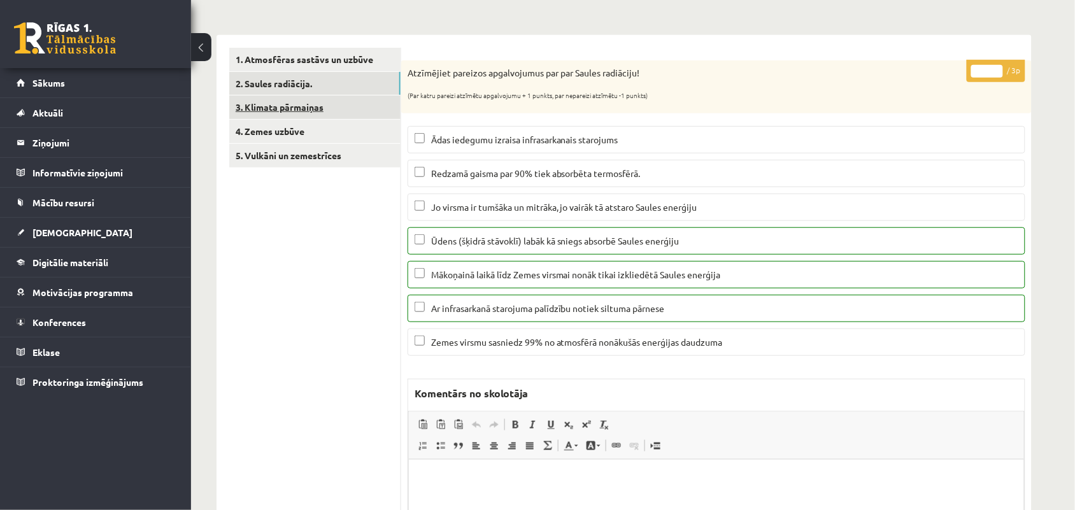
click at [325, 111] on link "3. Klimata pārmaiņas" at bounding box center [314, 107] width 171 height 24
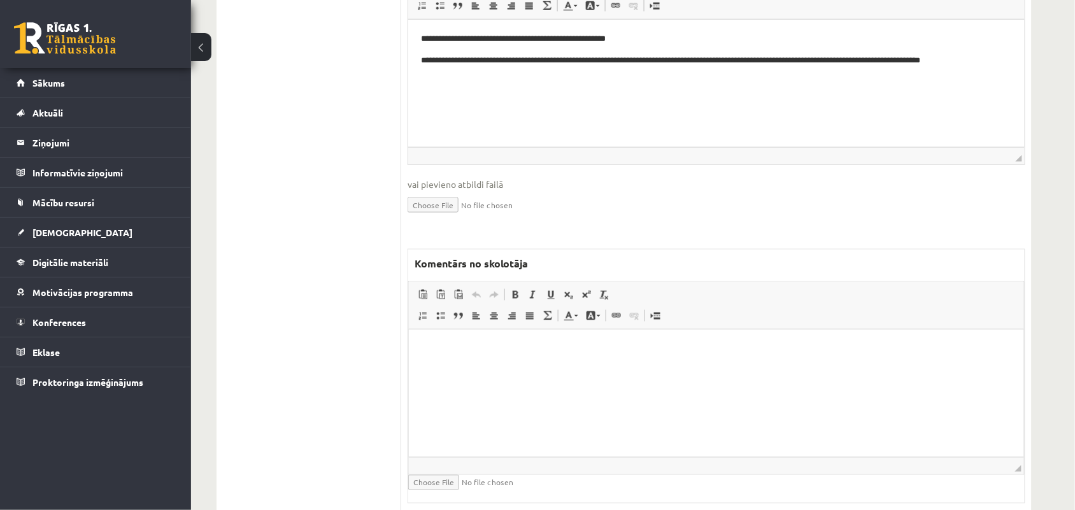
scroll to position [477, 0]
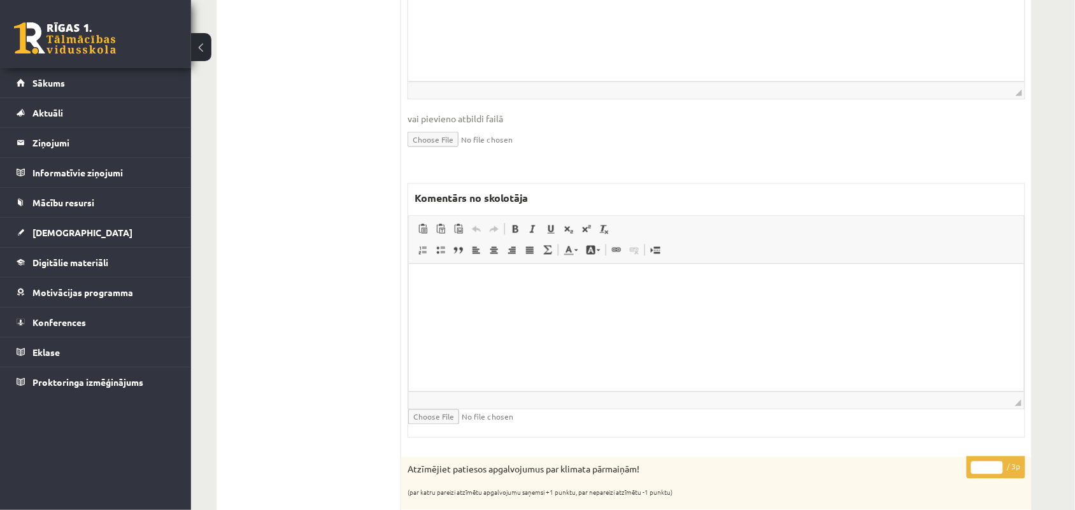
click at [533, 302] on html at bounding box center [715, 283] width 615 height 39
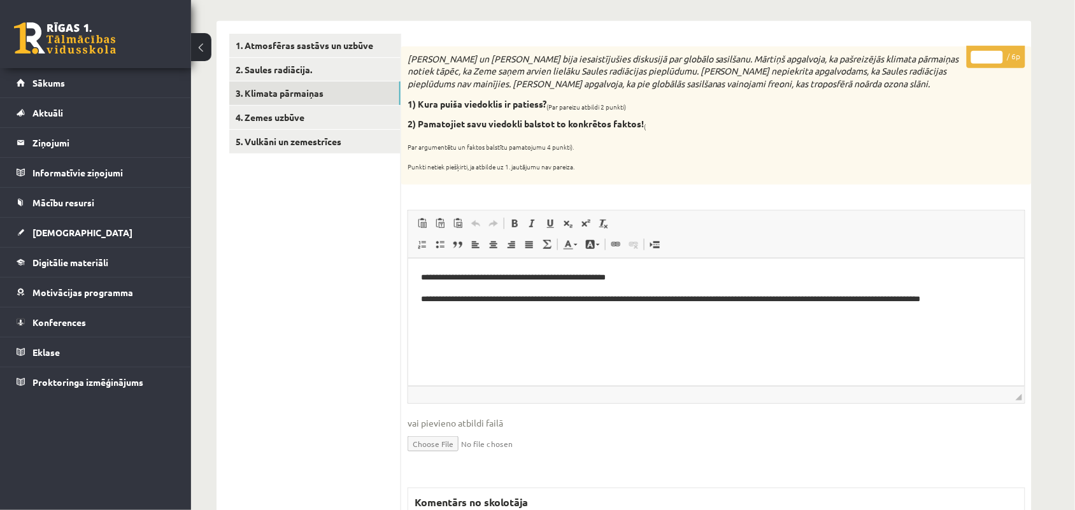
scroll to position [0, 0]
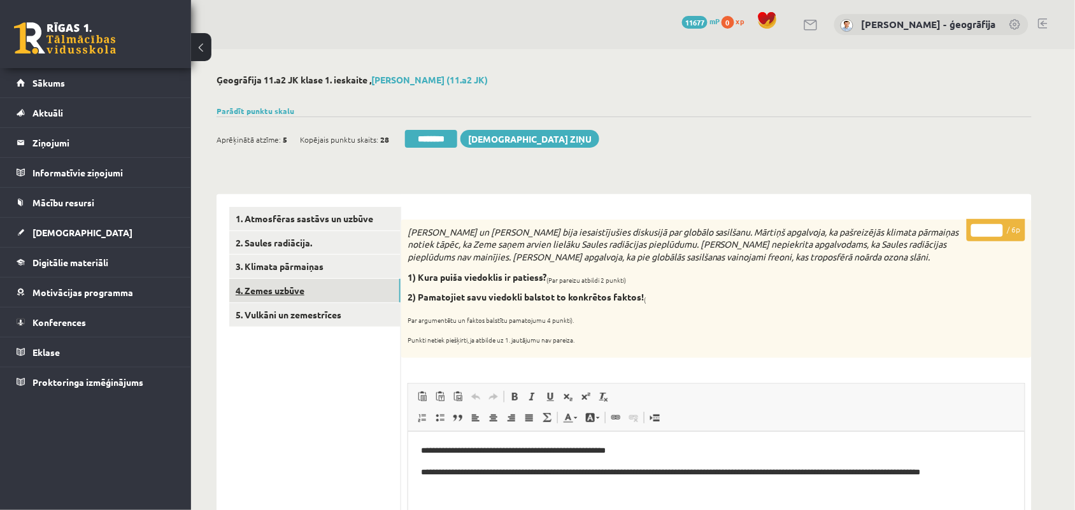
click at [297, 286] on link "4. Zemes uzbūve" at bounding box center [314, 291] width 171 height 24
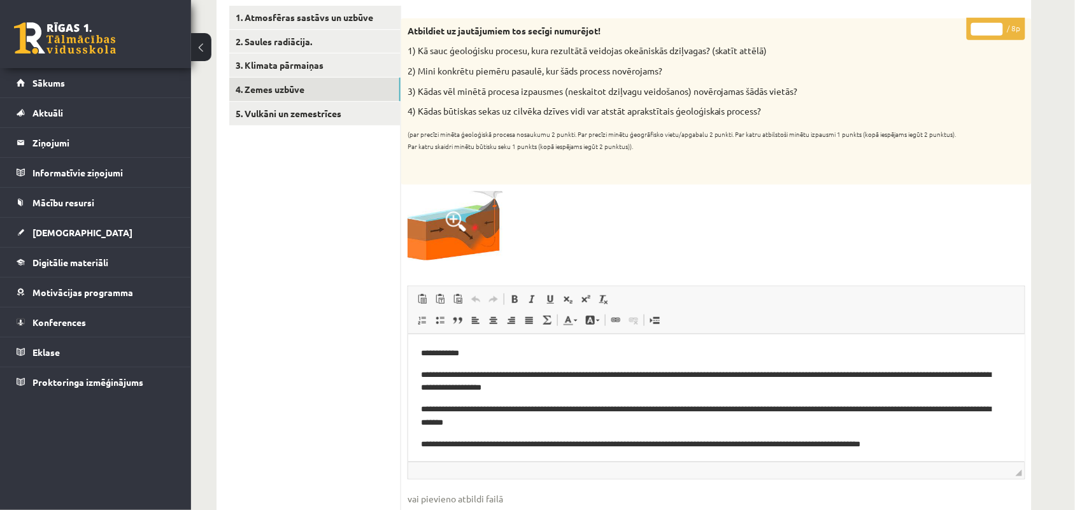
scroll to position [239, 0]
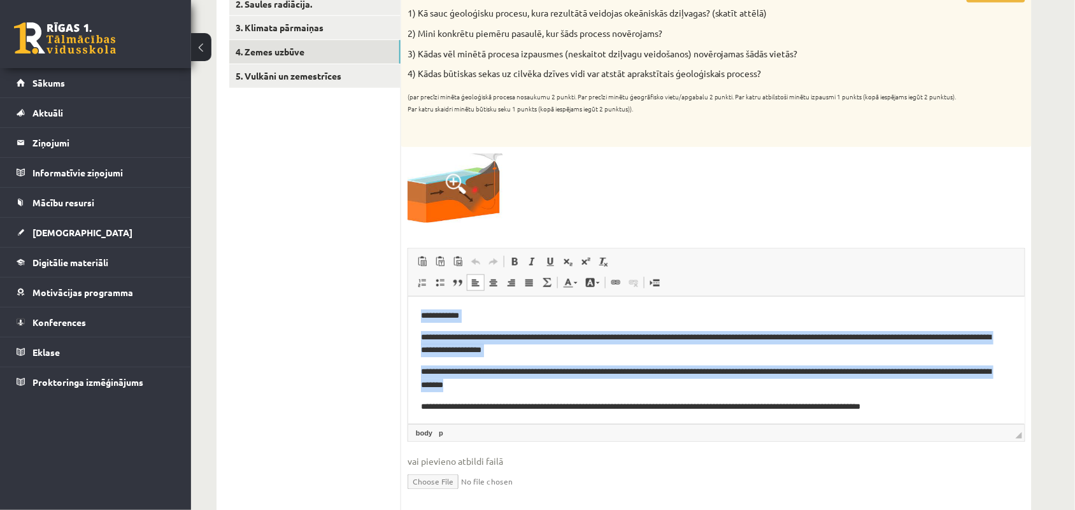
drag, startPoint x: 421, startPoint y: 316, endPoint x: 611, endPoint y: 384, distance: 202.2
click at [611, 384] on body "**********" at bounding box center [715, 361] width 591 height 104
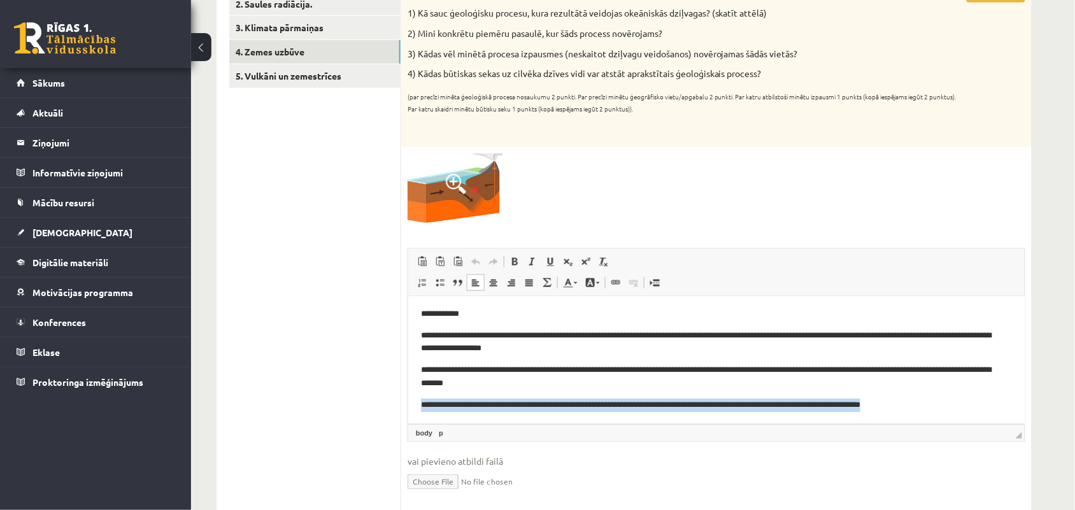
drag, startPoint x: 420, startPoint y: 400, endPoint x: 959, endPoint y: 399, distance: 538.6
click at [959, 399] on p "**********" at bounding box center [709, 404] width 579 height 13
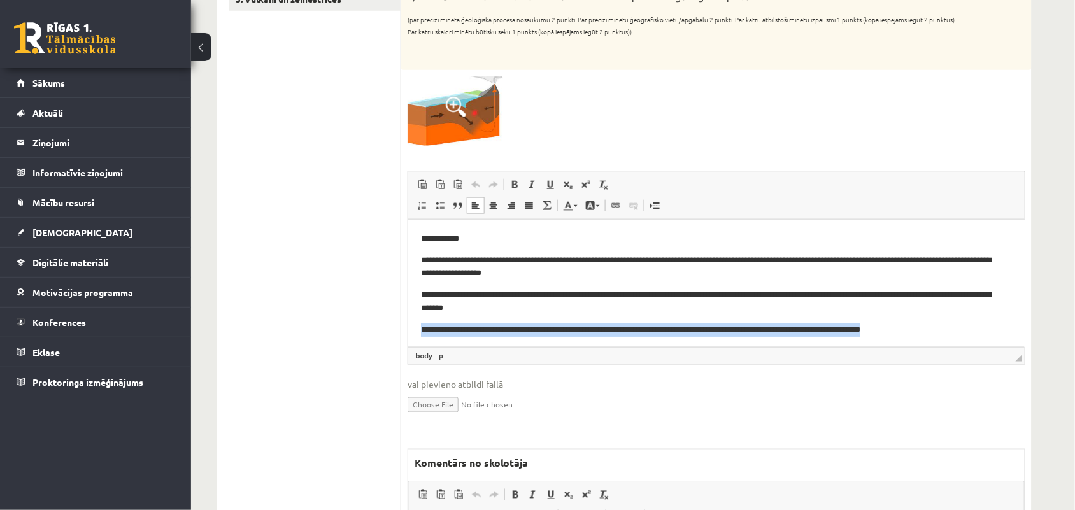
scroll to position [159, 0]
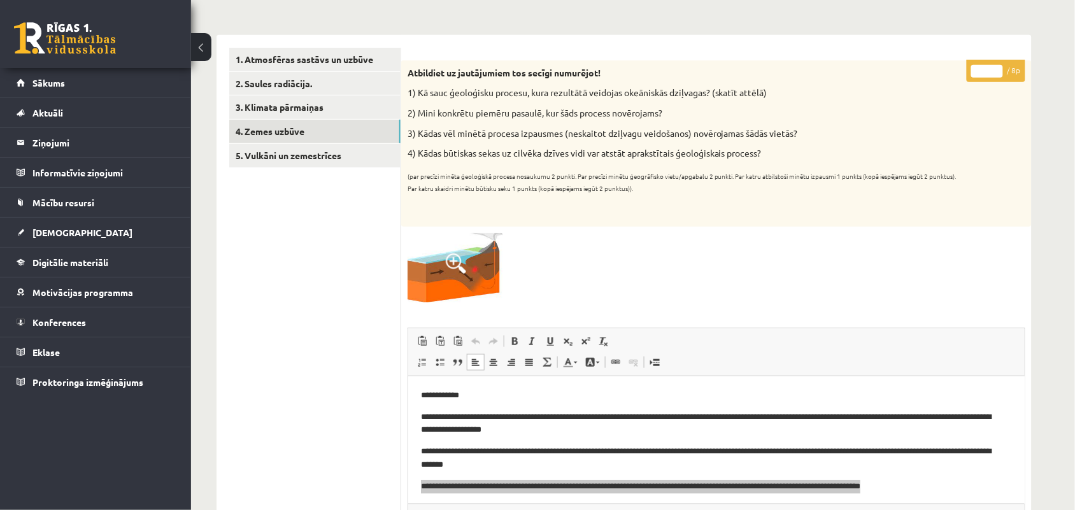
type input "*"
click at [1000, 71] on input "*" at bounding box center [987, 71] width 32 height 13
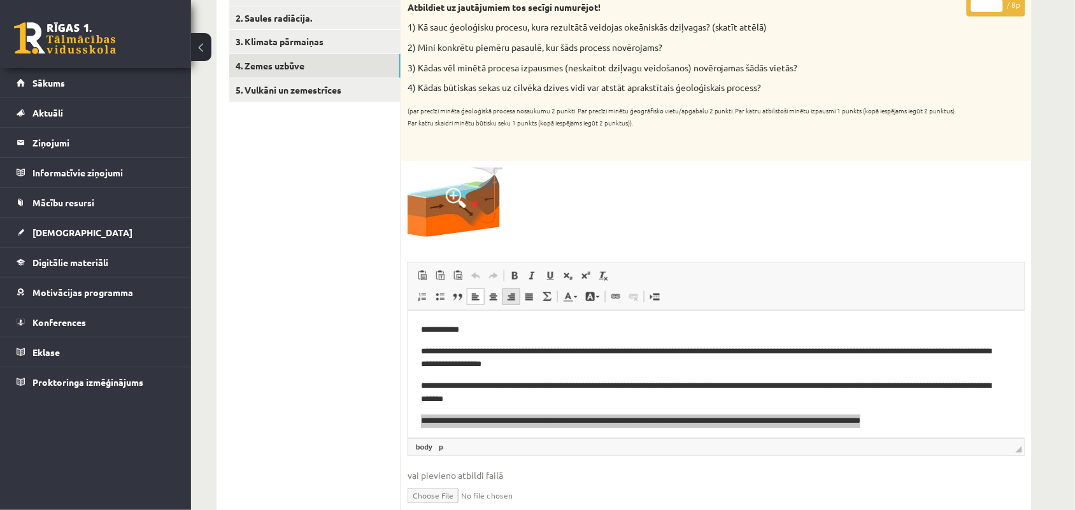
scroll to position [318, 0]
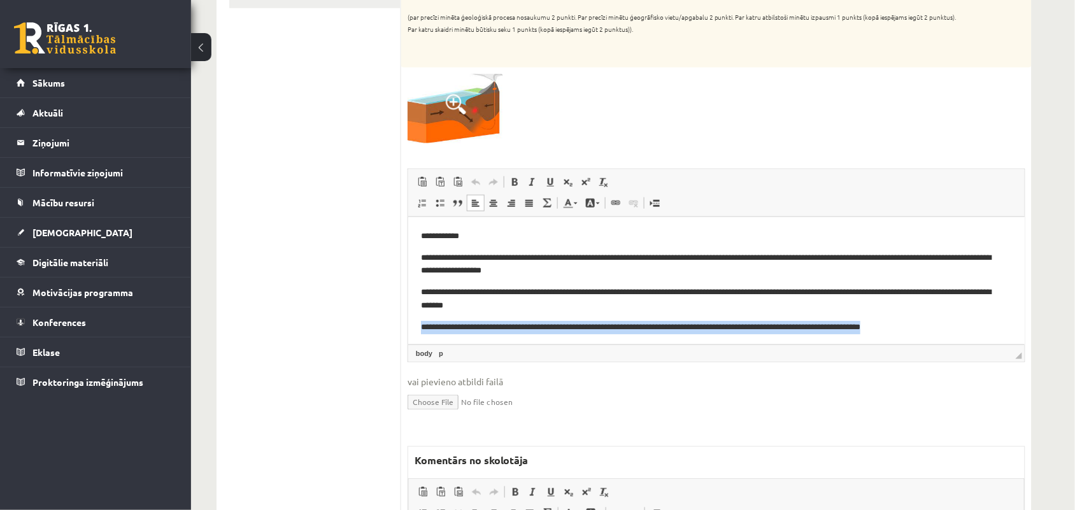
click at [616, 313] on body "**********" at bounding box center [715, 281] width 591 height 104
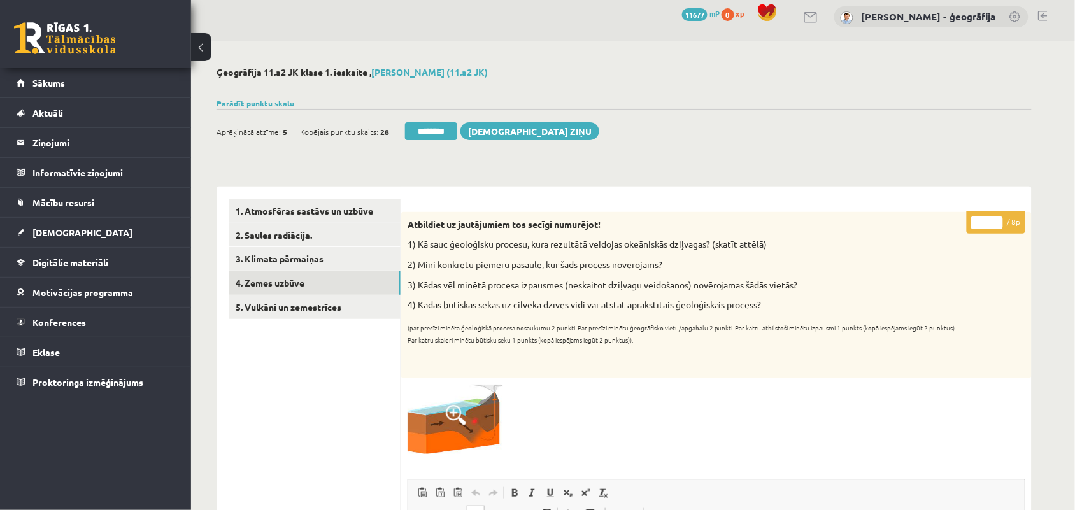
scroll to position [0, 0]
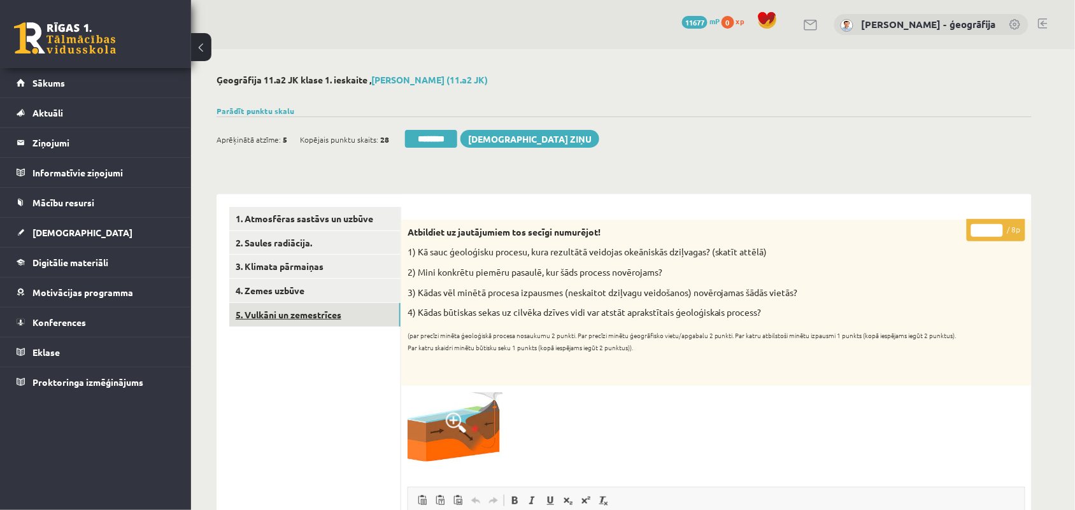
click at [312, 318] on link "5. Vulkāni un zemestrīces" at bounding box center [314, 315] width 171 height 24
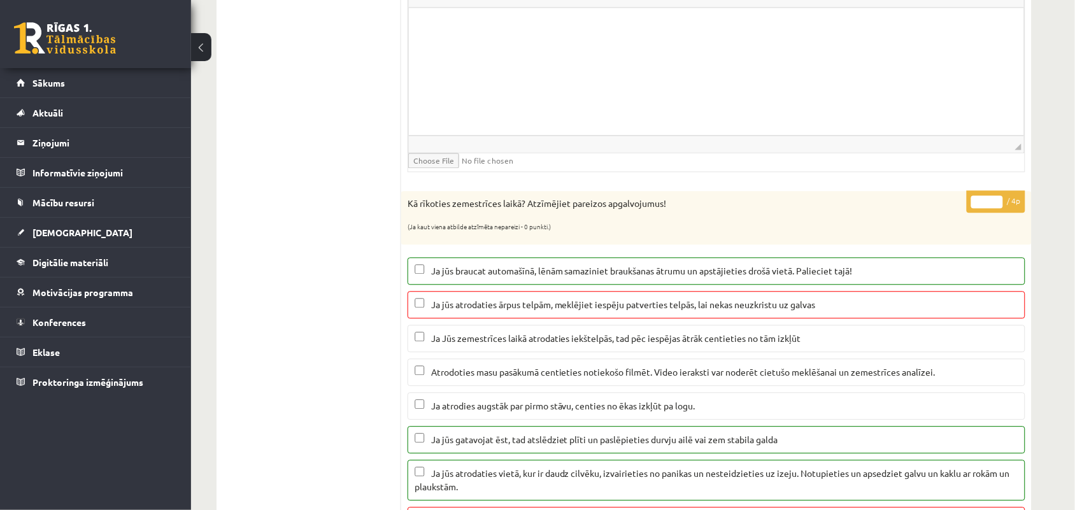
scroll to position [796, 0]
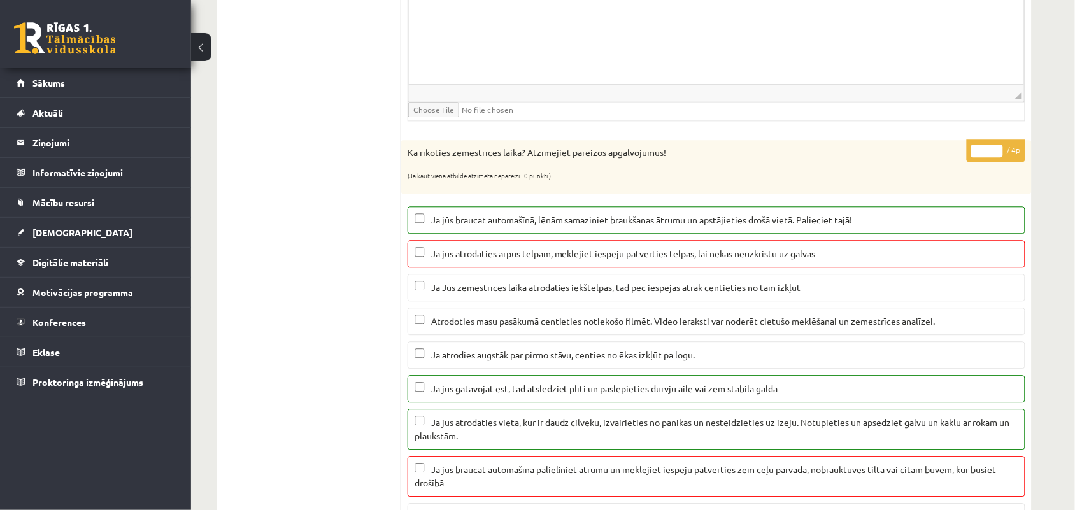
click at [996, 156] on input "*" at bounding box center [987, 151] width 32 height 13
type input "*"
click at [996, 156] on input "*" at bounding box center [987, 151] width 32 height 13
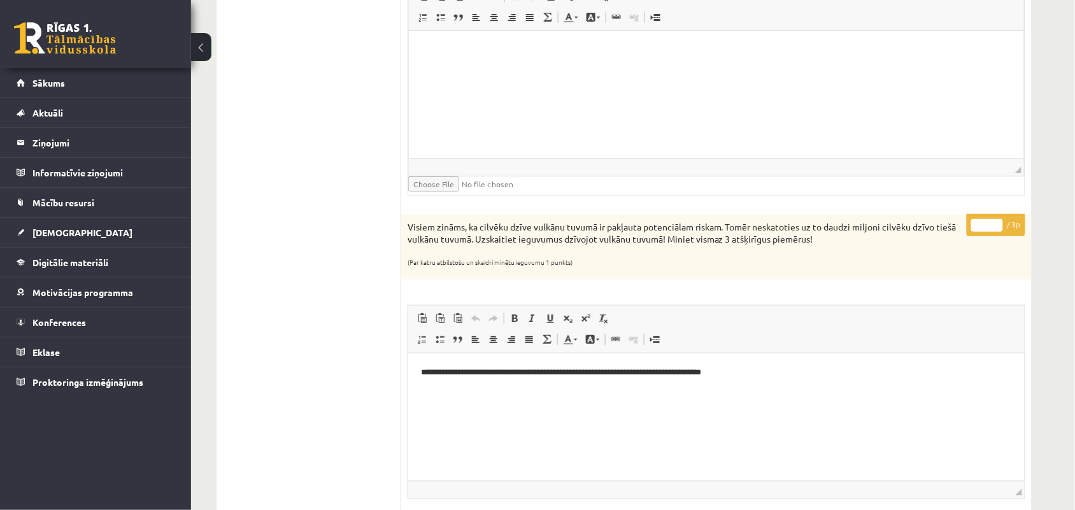
scroll to position [1512, 0]
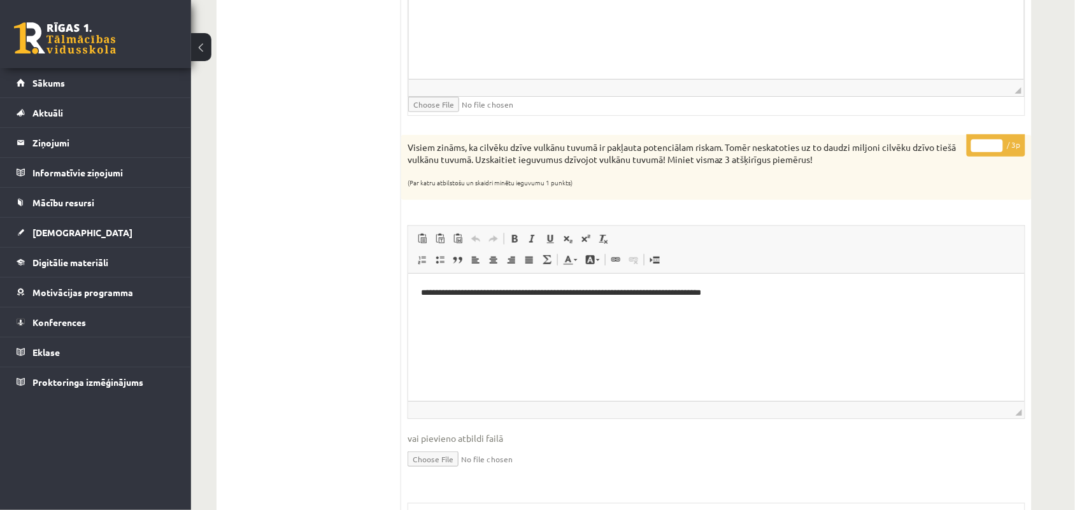
type input "*"
click at [997, 148] on input "*" at bounding box center [987, 145] width 32 height 13
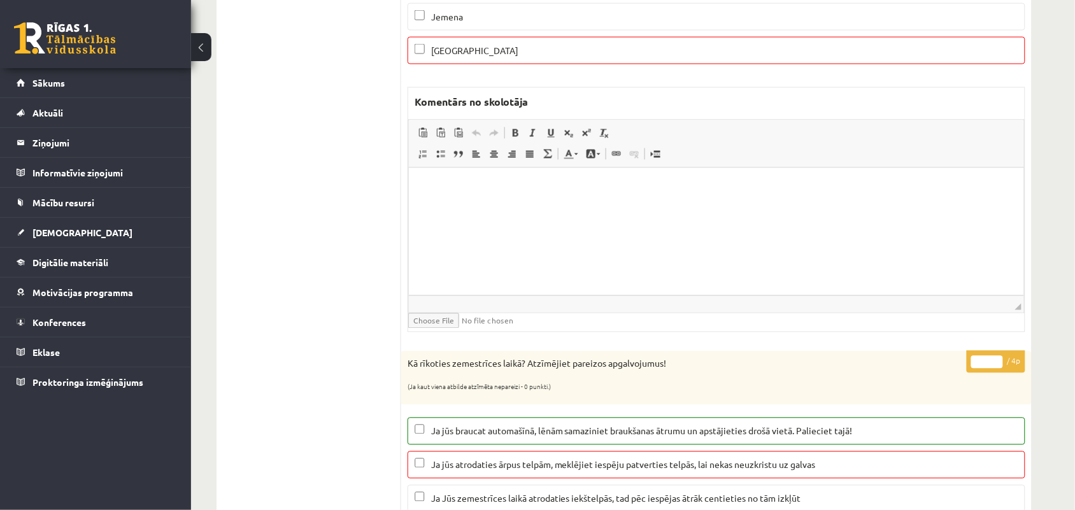
scroll to position [0, 0]
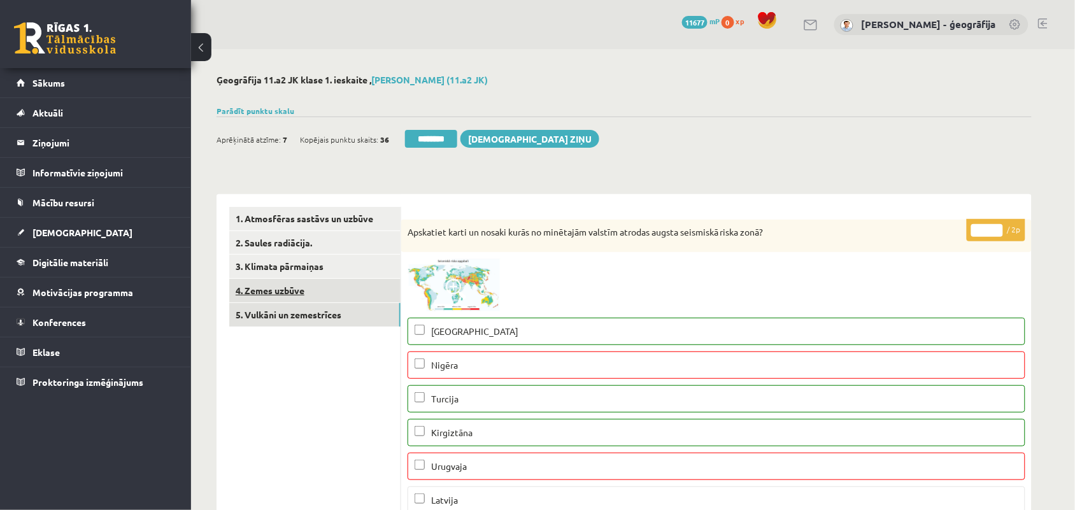
click at [323, 295] on link "4. Zemes uzbūve" at bounding box center [314, 291] width 171 height 24
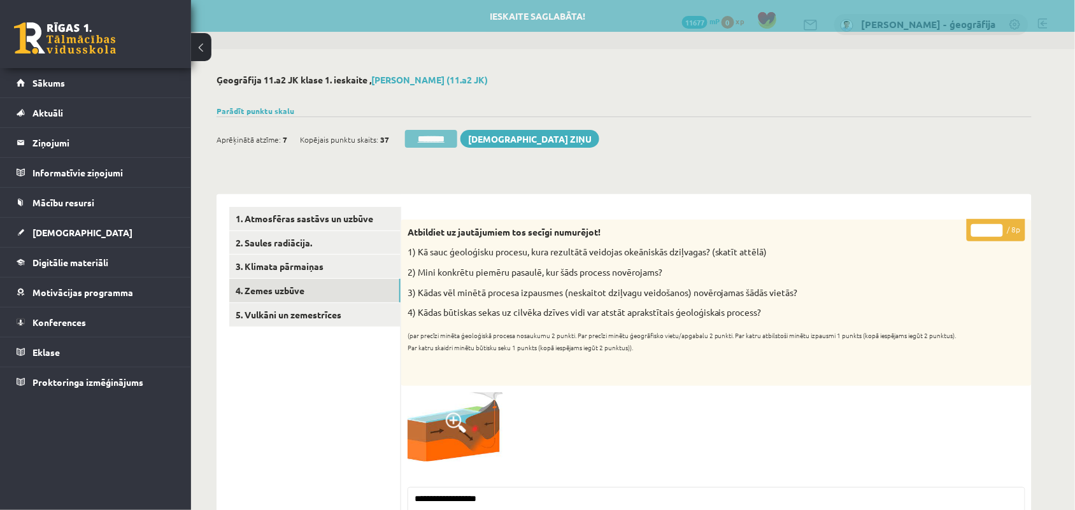
click at [440, 146] on input "********" at bounding box center [431, 139] width 52 height 18
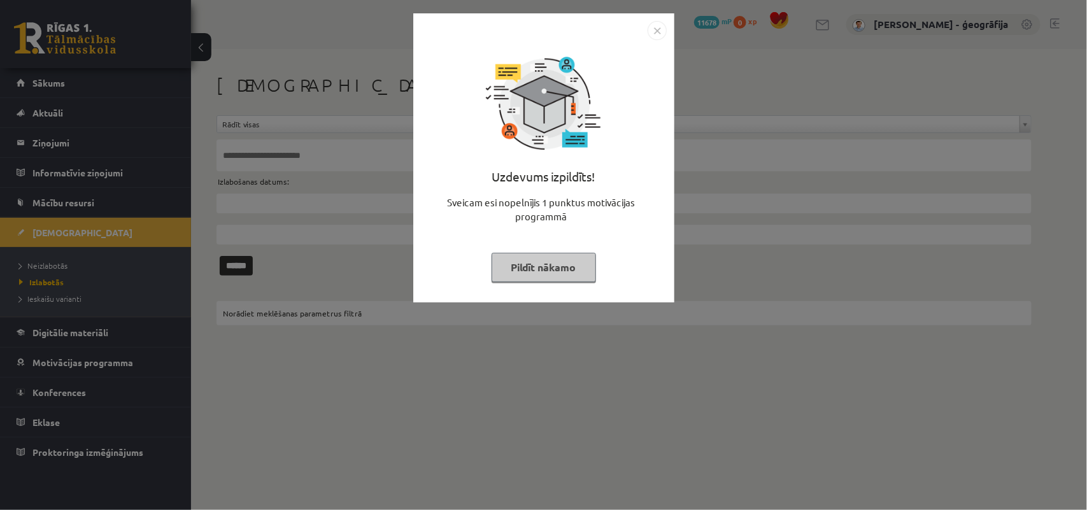
click at [524, 262] on button "Pildīt nākamo" at bounding box center [544, 267] width 104 height 29
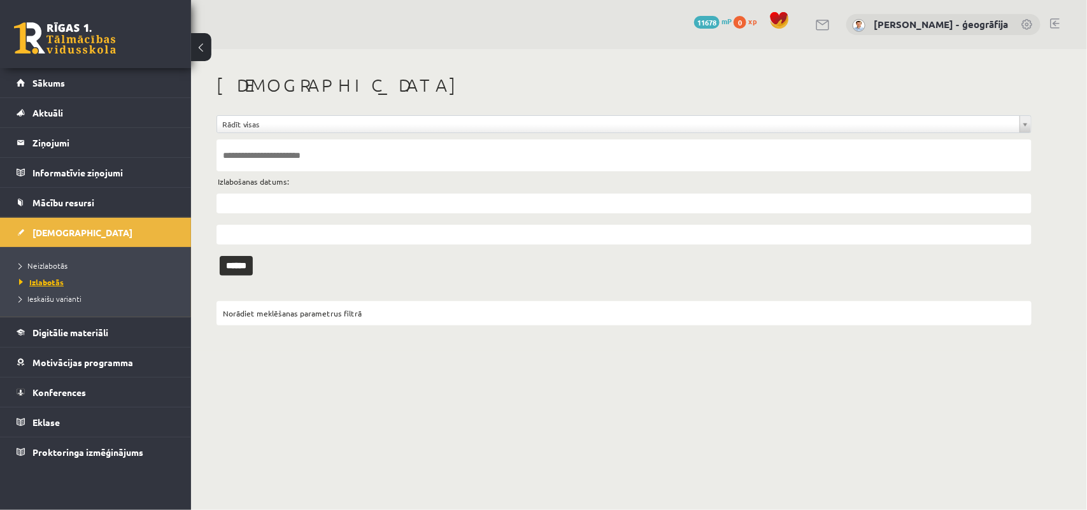
click at [45, 278] on span "Izlabotās" at bounding box center [41, 282] width 45 height 10
click at [291, 205] on input "text" at bounding box center [623, 204] width 815 height 20
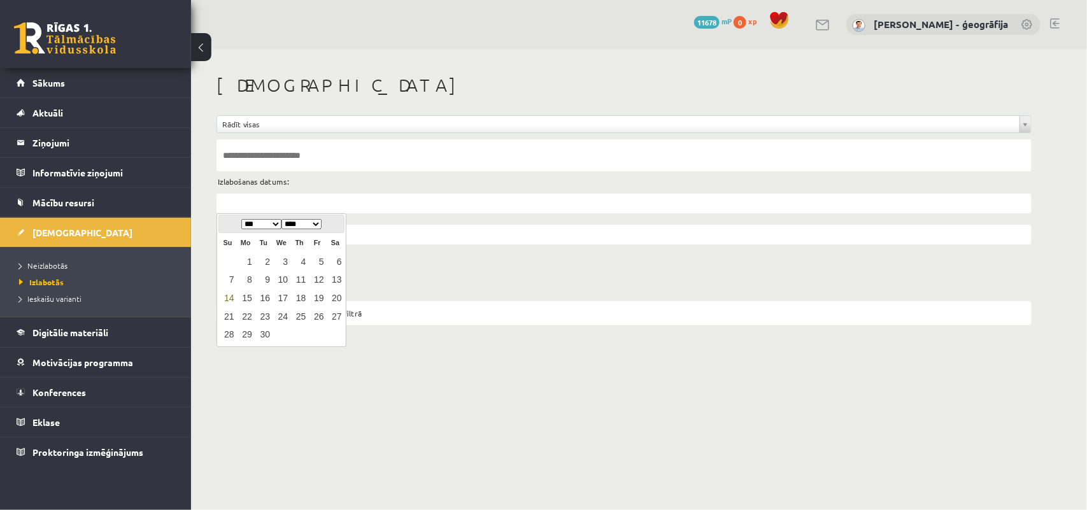
click at [226, 299] on link "14" at bounding box center [227, 298] width 17 height 17
type input "**********"
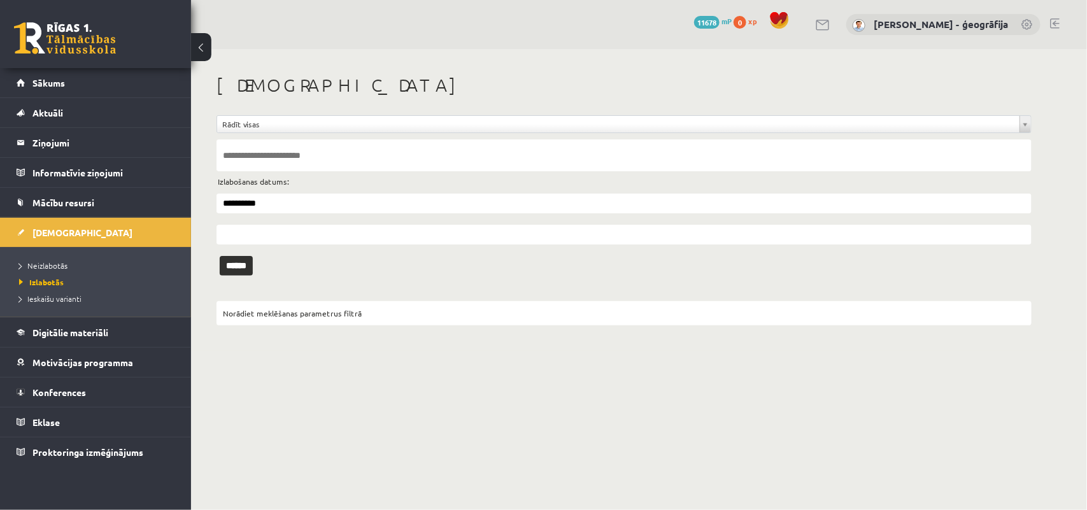
click at [246, 236] on input "text" at bounding box center [623, 235] width 815 height 20
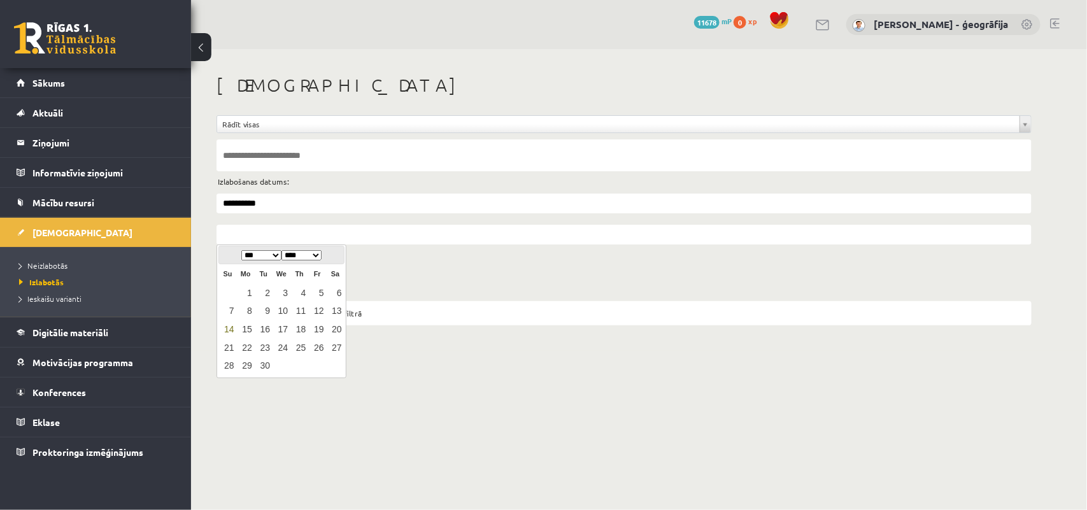
click at [229, 329] on link "14" at bounding box center [227, 329] width 17 height 17
type input "**********"
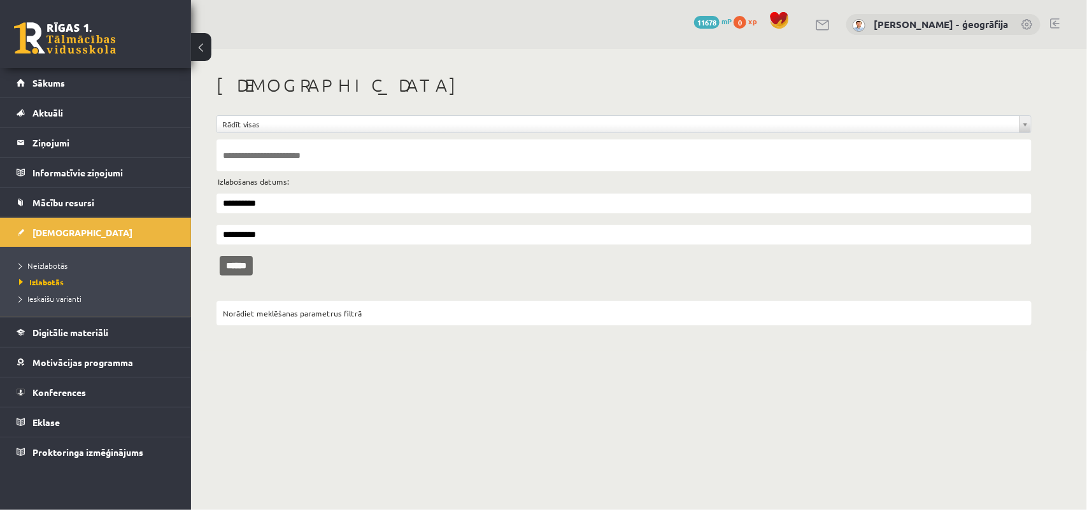
click at [230, 264] on input "******" at bounding box center [236, 266] width 33 height 20
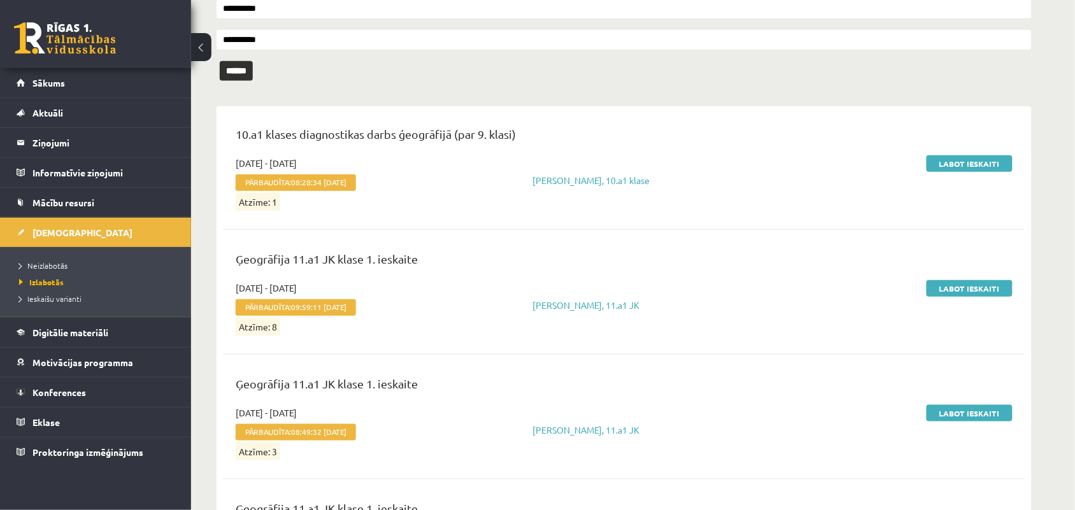
scroll to position [175, 0]
